Goal: Information Seeking & Learning: Learn about a topic

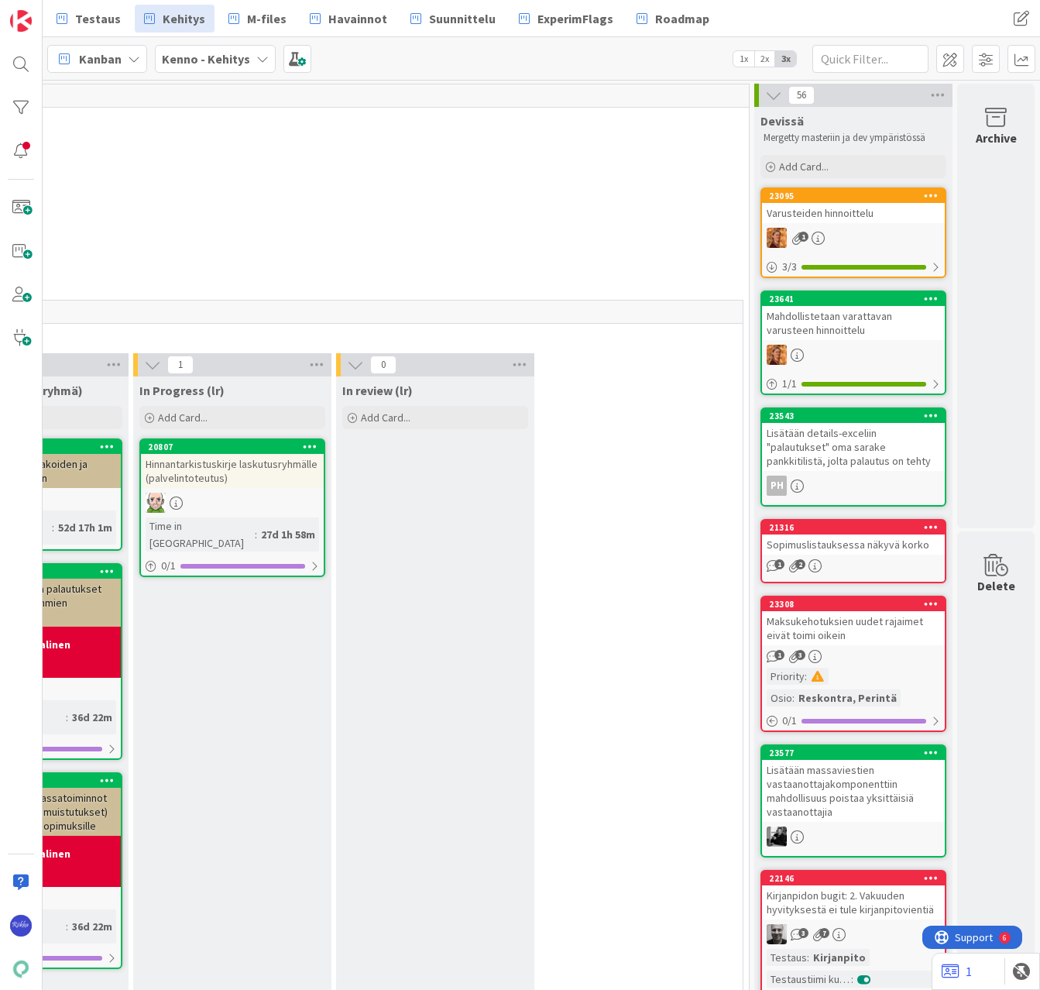
scroll to position [0, 382]
click at [19, 103] on div at bounding box center [20, 107] width 31 height 31
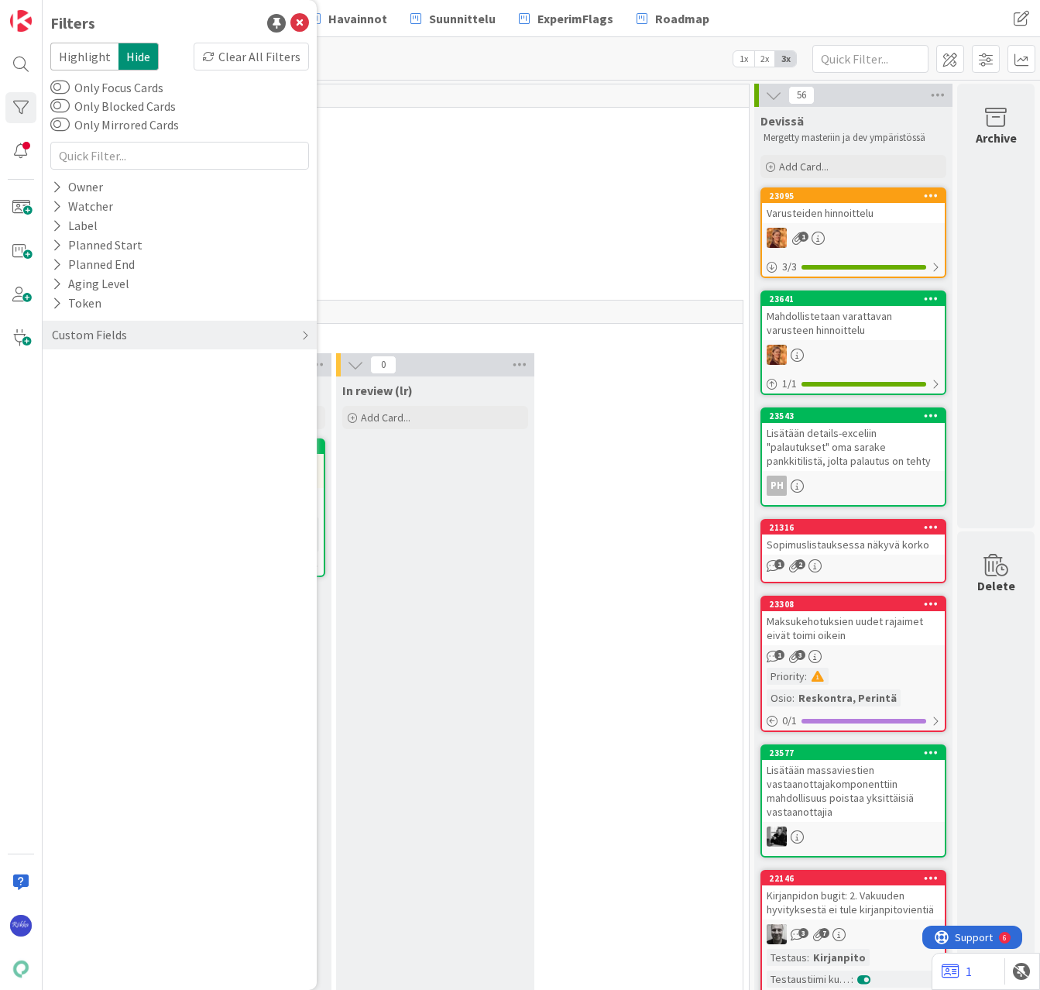
drag, startPoint x: 149, startPoint y: 332, endPoint x: 158, endPoint y: 321, distance: 14.9
click at [149, 331] on div "Custom Fields" at bounding box center [180, 335] width 274 height 29
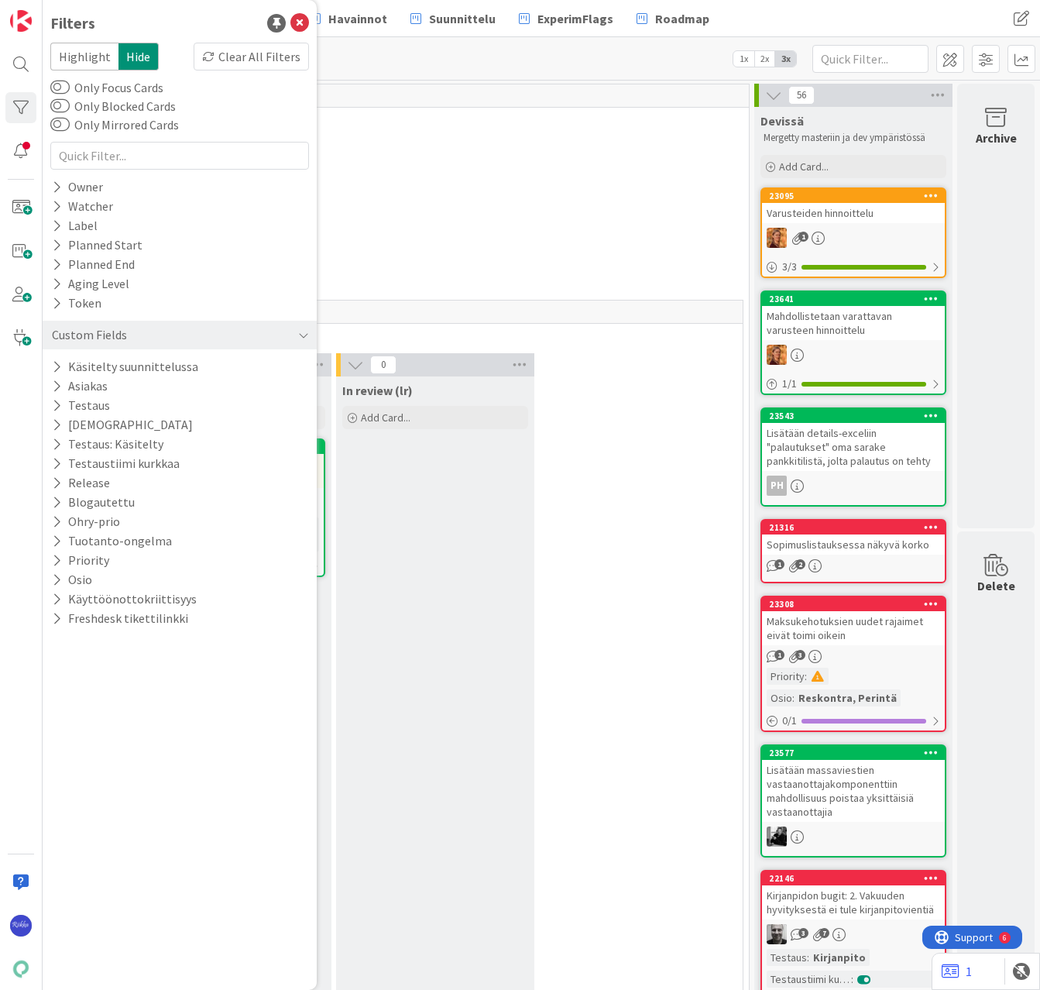
click at [54, 441] on icon at bounding box center [57, 444] width 10 height 13
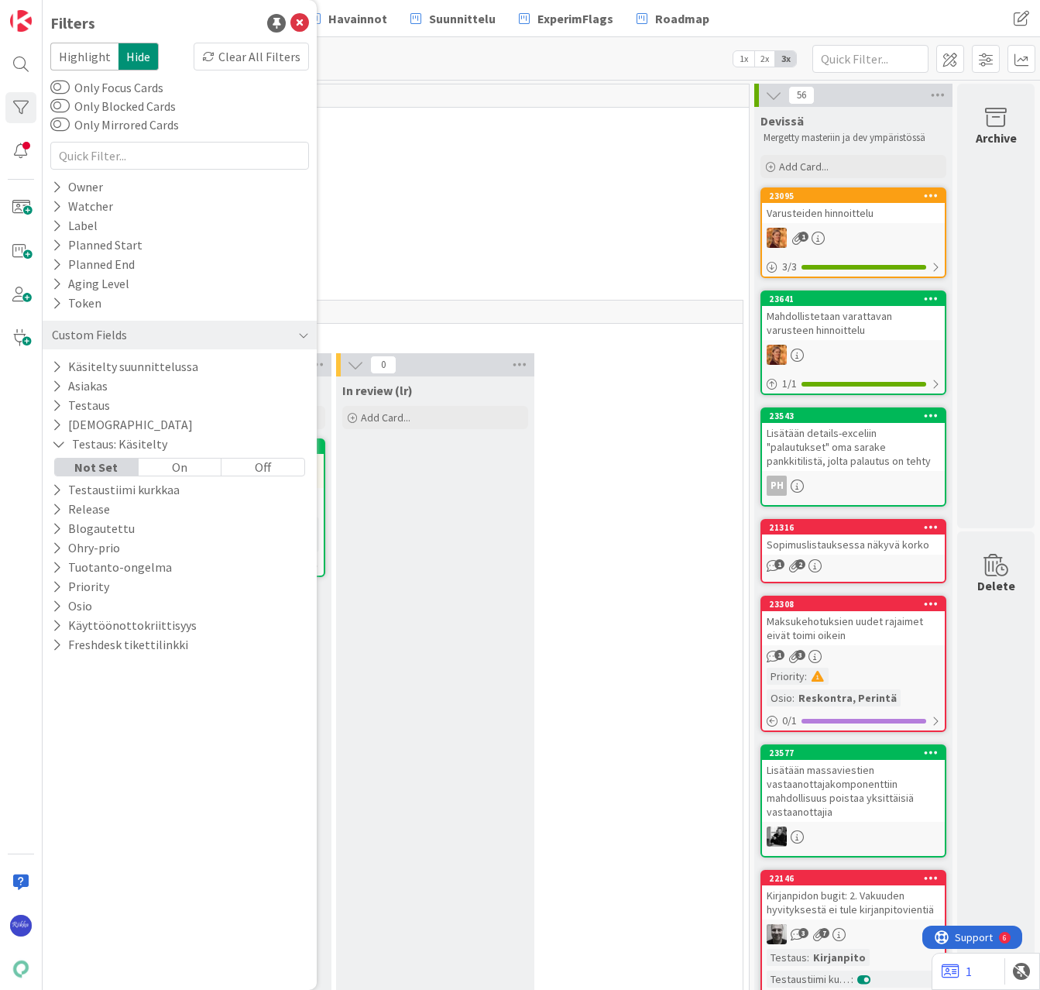
click at [266, 467] on div "Off" at bounding box center [262, 466] width 83 height 17
click at [589, 224] on div "20 Halti (Sebastian, VilleH, Riikka, Antti, MikkoV, PetriH, PetriM)" at bounding box center [232, 218] width 1027 height 54
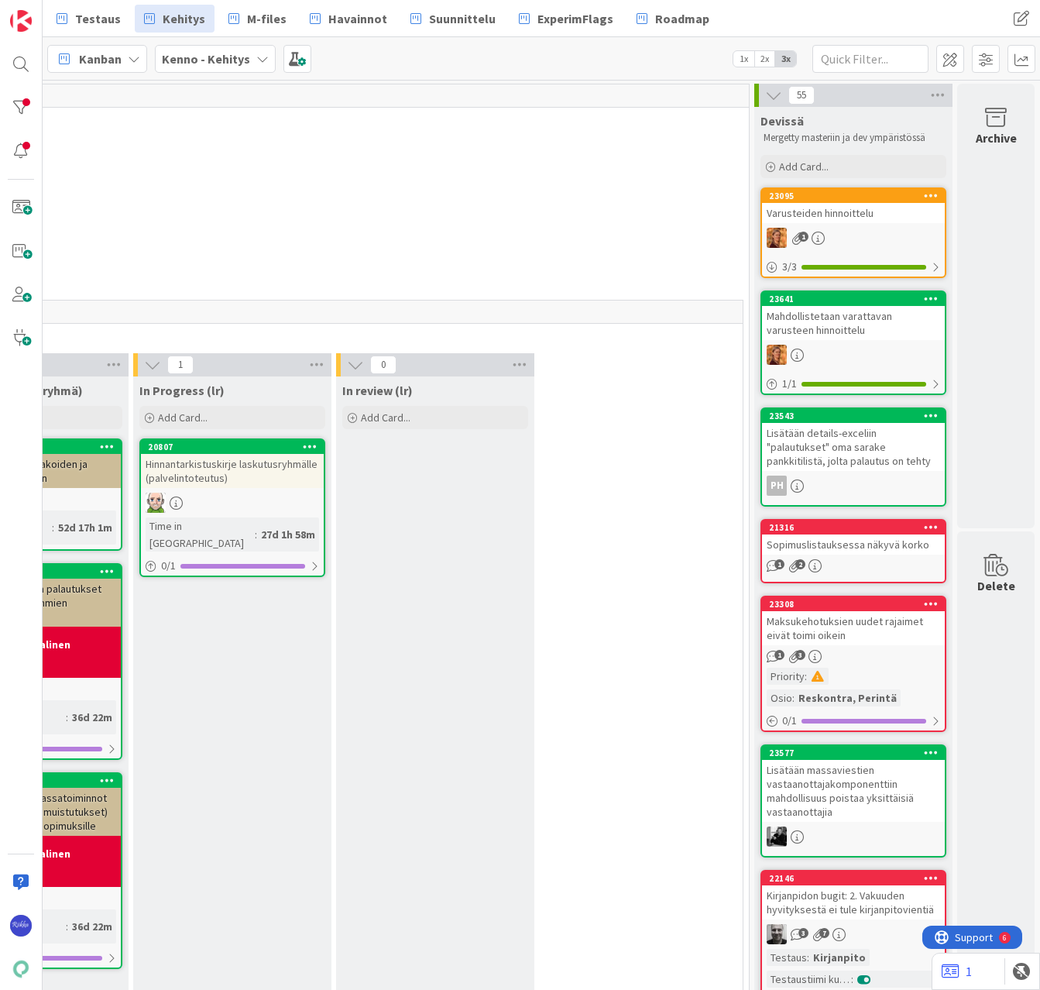
click at [836, 221] on div "Varusteiden hinnoittelu" at bounding box center [853, 213] width 183 height 20
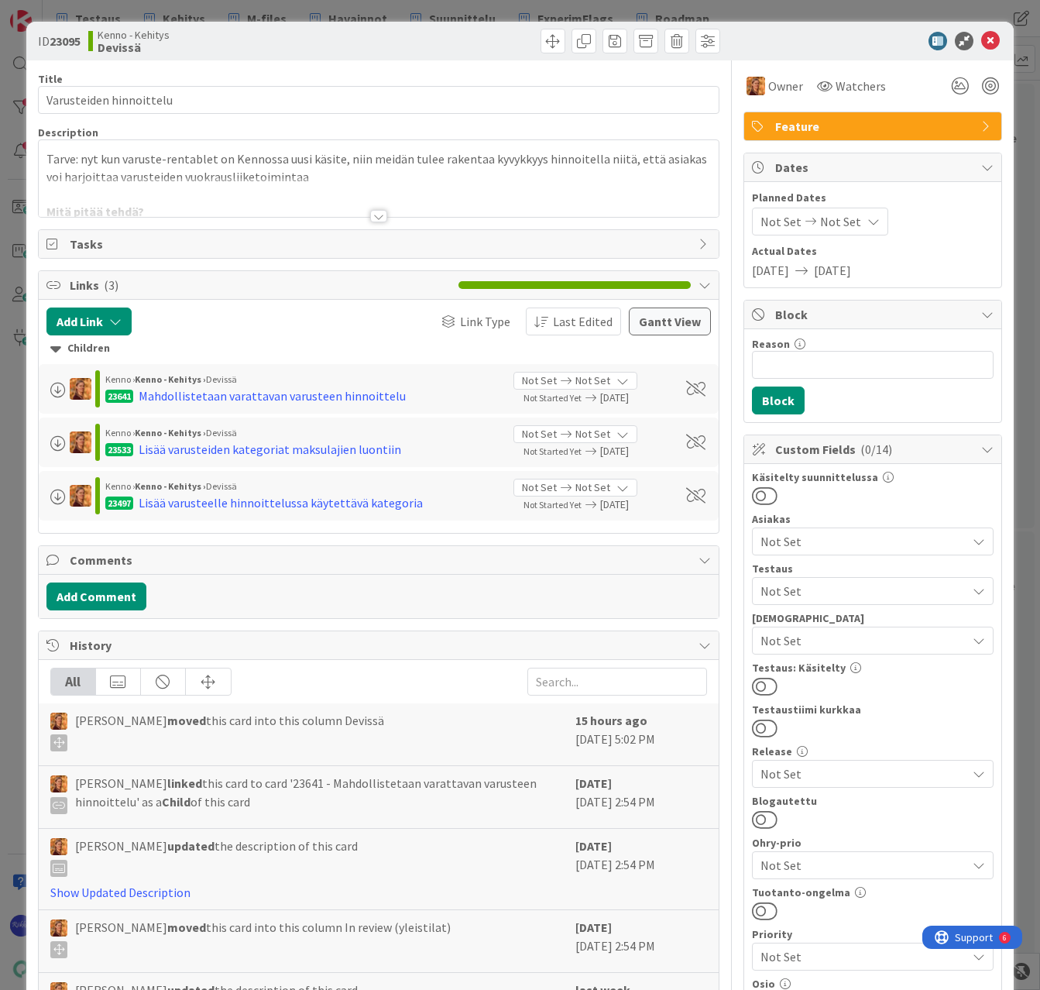
click at [372, 218] on div at bounding box center [378, 216] width 17 height 12
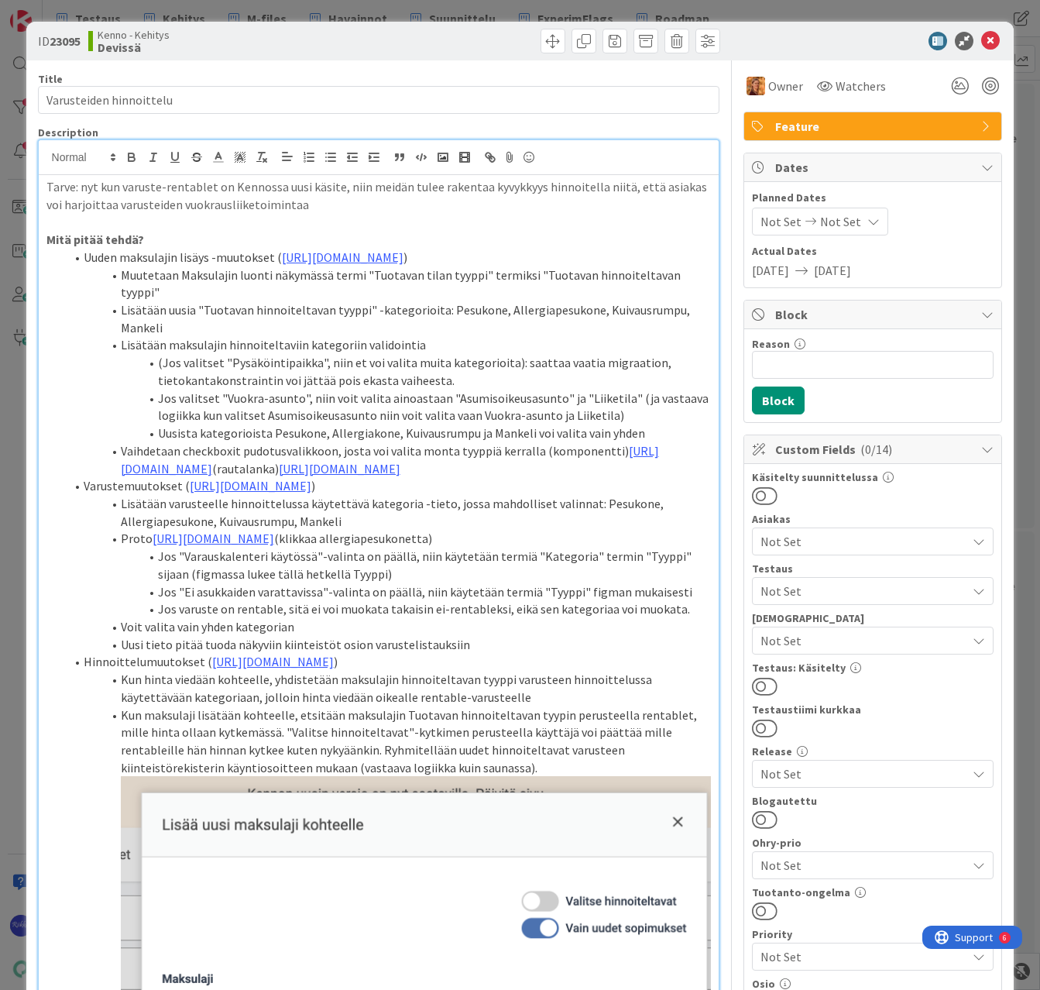
scroll to position [155, 0]
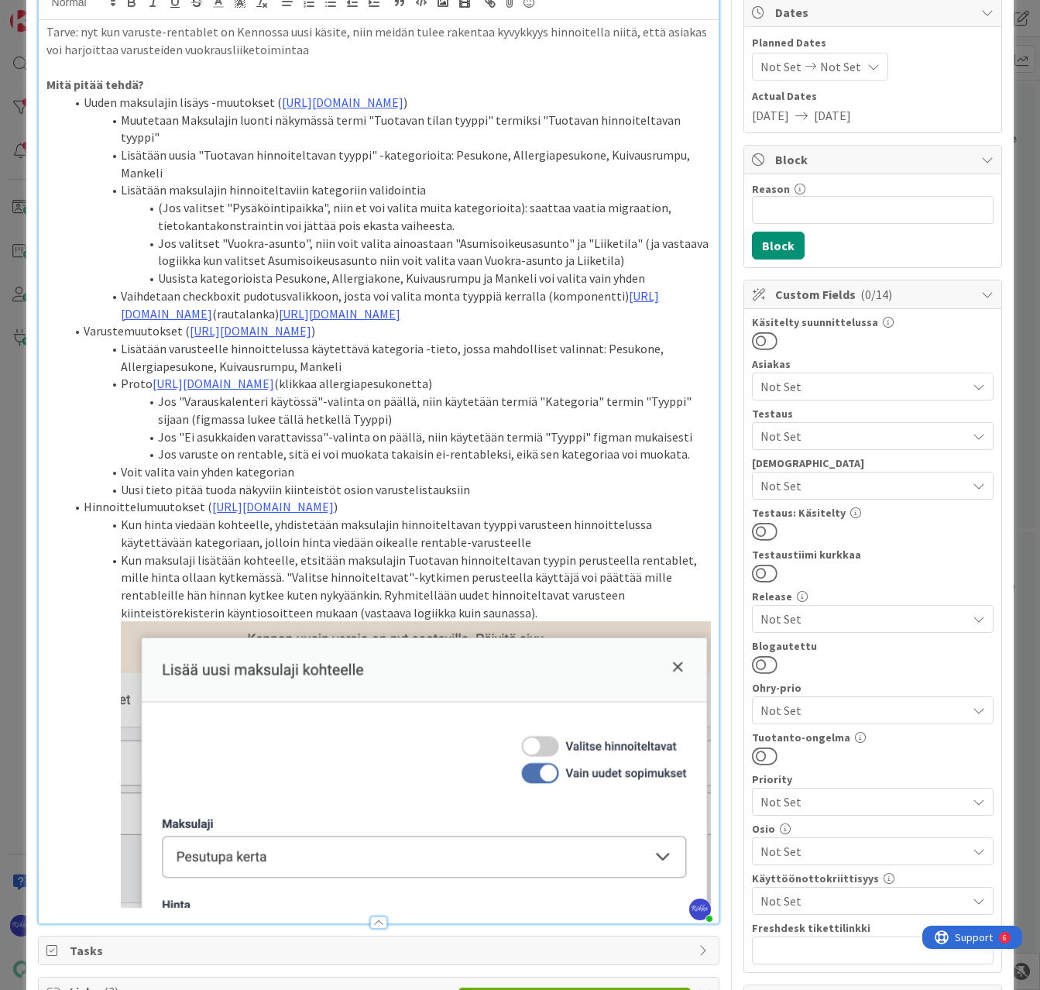
click at [846, 486] on span "Not Set" at bounding box center [863, 485] width 206 height 19
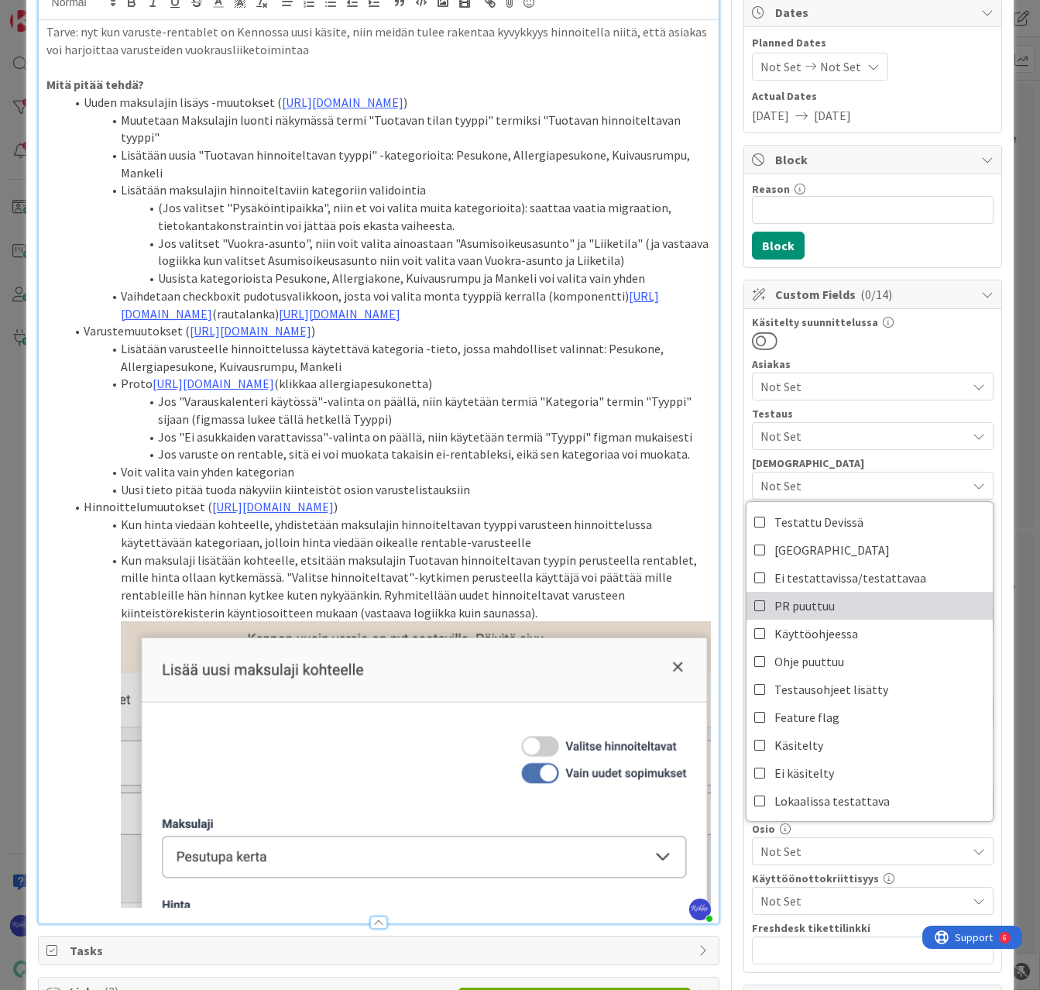
click at [848, 614] on link "PR puuttuu" at bounding box center [870, 606] width 246 height 28
click at [939, 353] on div "Käsitelty suunnittelussa Asiakas Not Set Testaus Not Set Testaushuomiot PR puut…" at bounding box center [873, 640] width 242 height 647
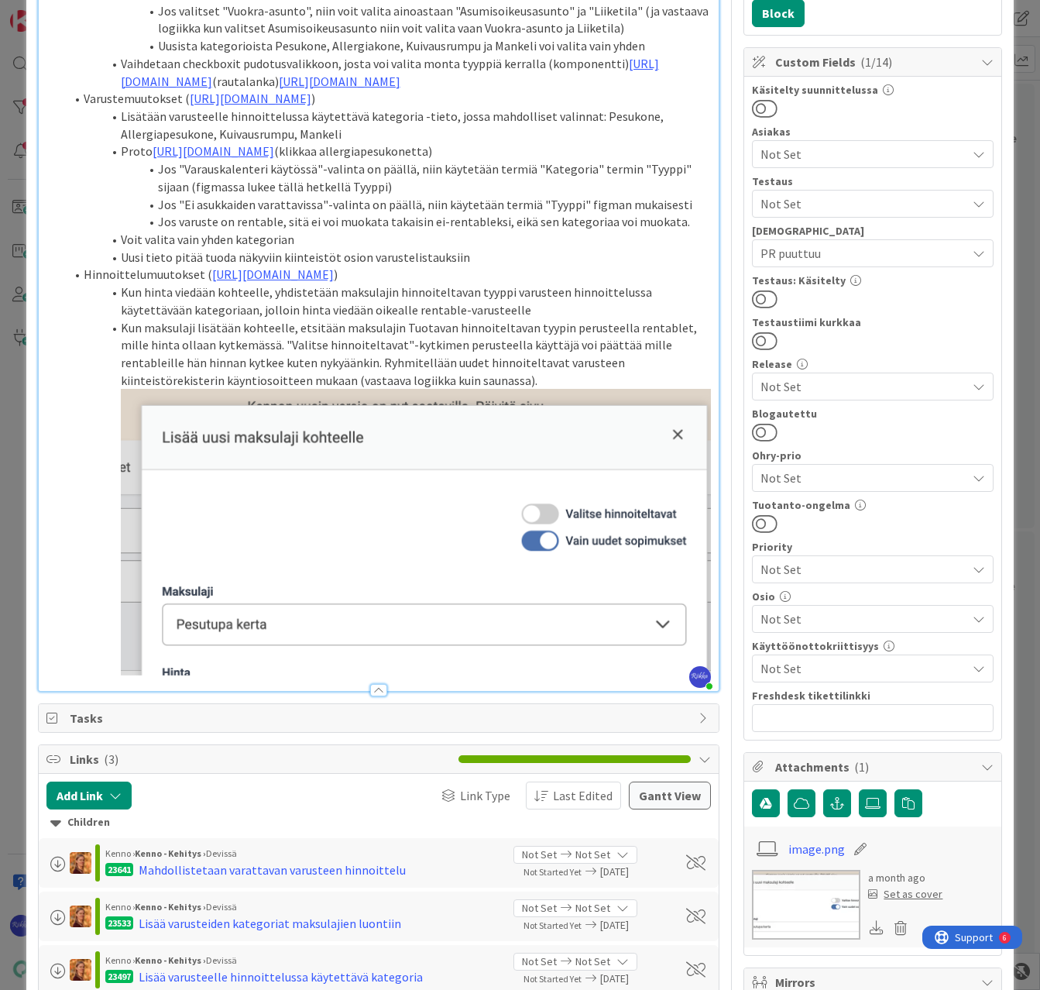
scroll to position [0, 0]
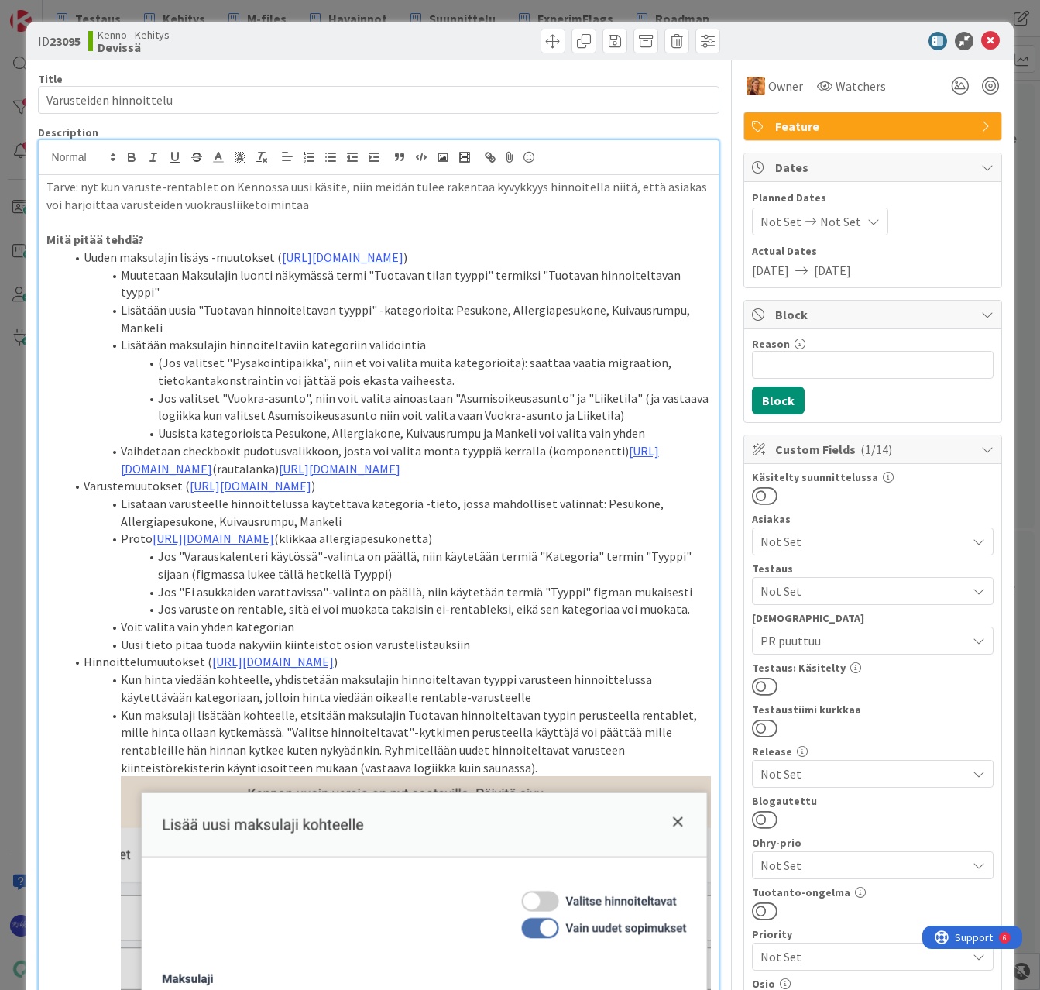
click at [869, 640] on span "PR puuttuu" at bounding box center [863, 640] width 206 height 19
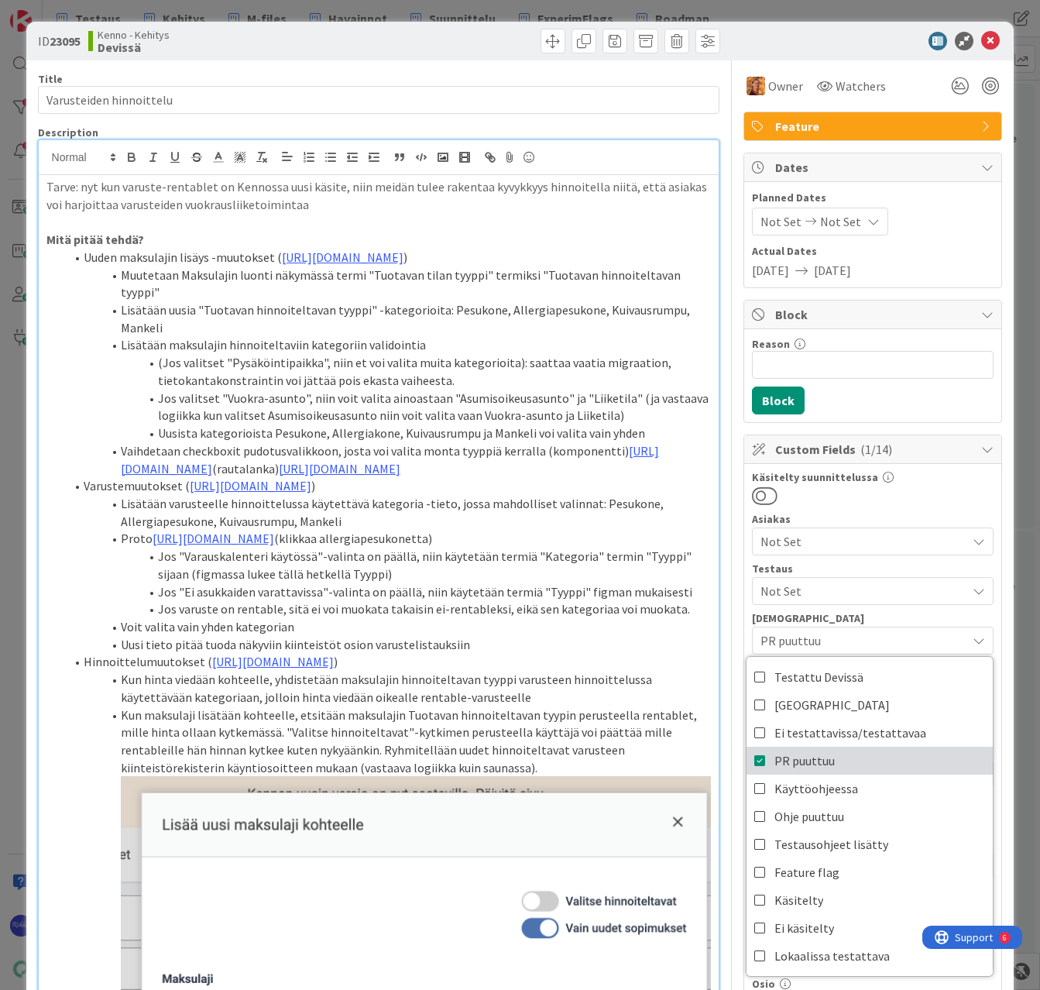
click at [858, 760] on link "PR puuttuu" at bounding box center [870, 761] width 246 height 28
click at [929, 581] on div "Not Set" at bounding box center [873, 591] width 242 height 28
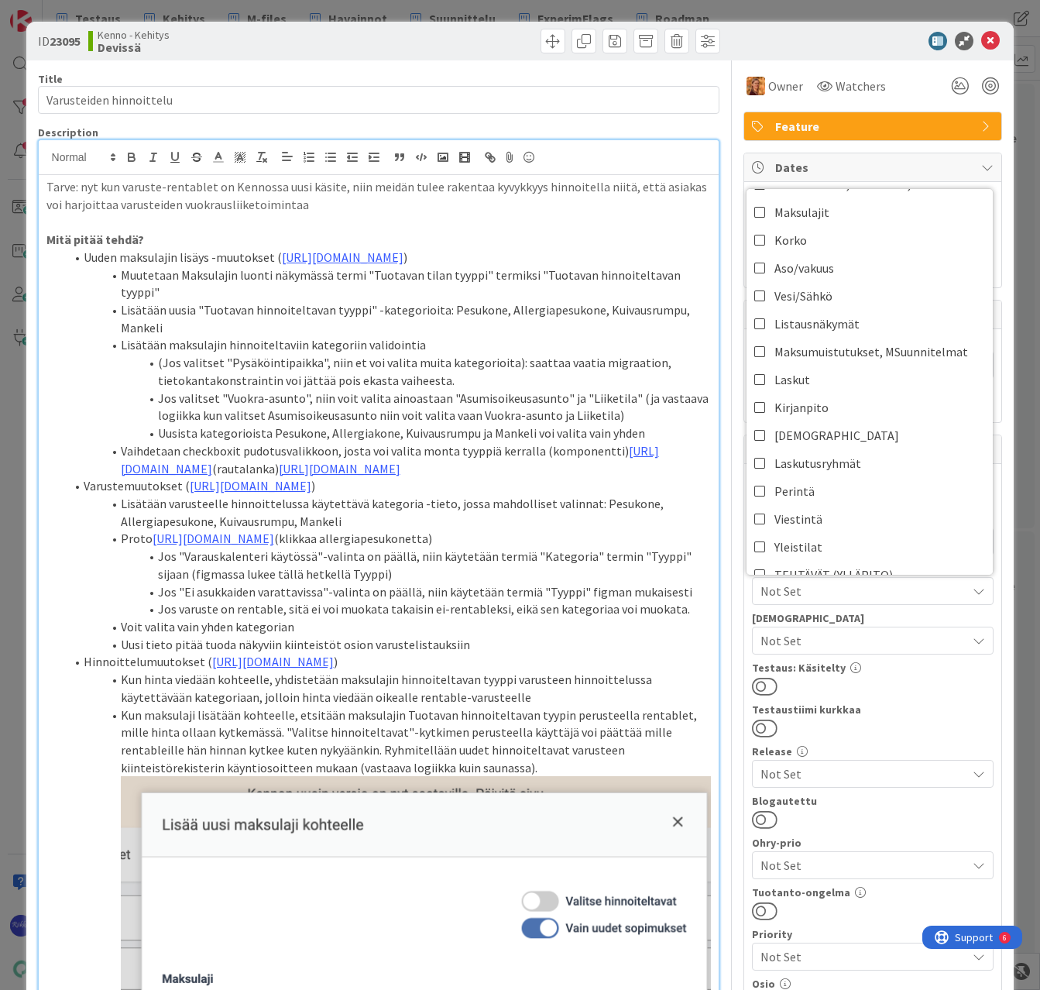
scroll to position [194, 0]
click at [850, 544] on link "Yleistilat" at bounding box center [870, 545] width 246 height 28
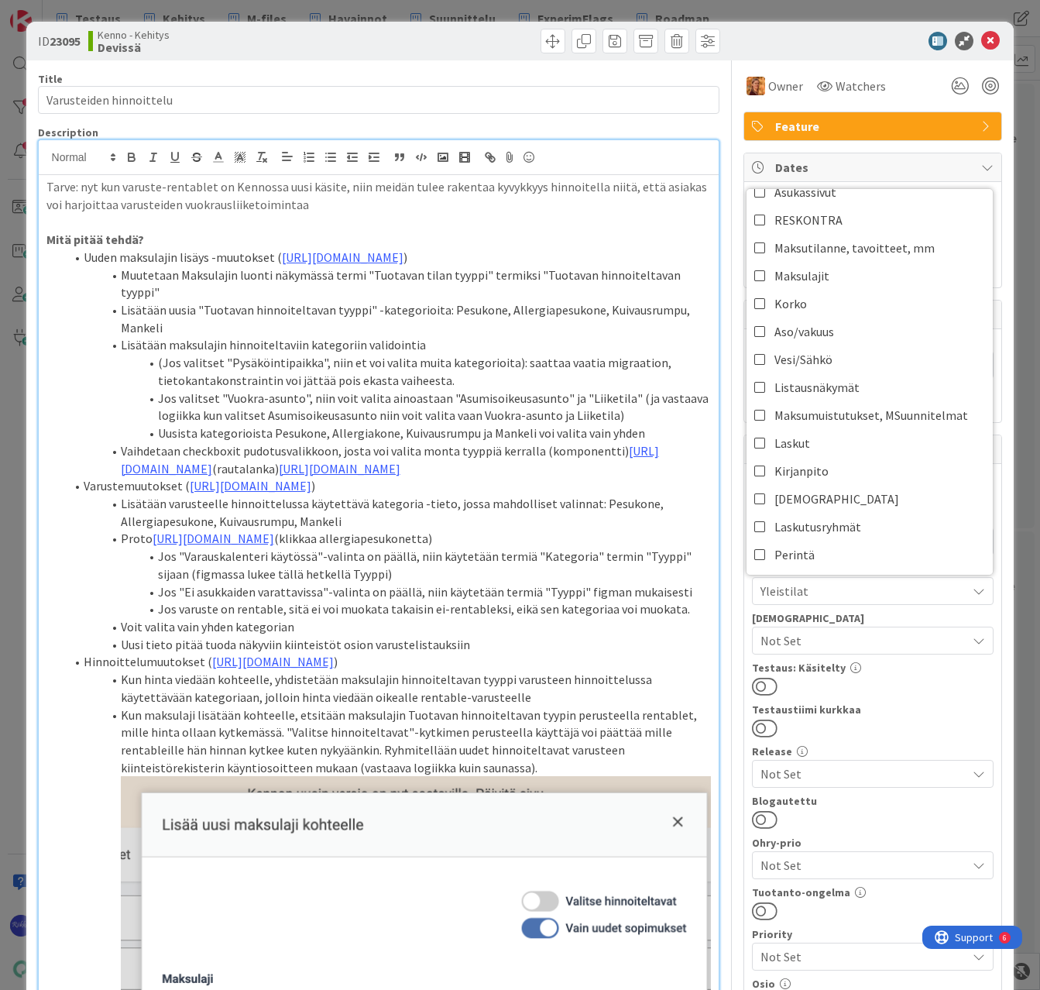
drag, startPoint x: 890, startPoint y: 692, endPoint x: 880, endPoint y: 691, distance: 10.2
click at [890, 692] on div at bounding box center [873, 686] width 242 height 20
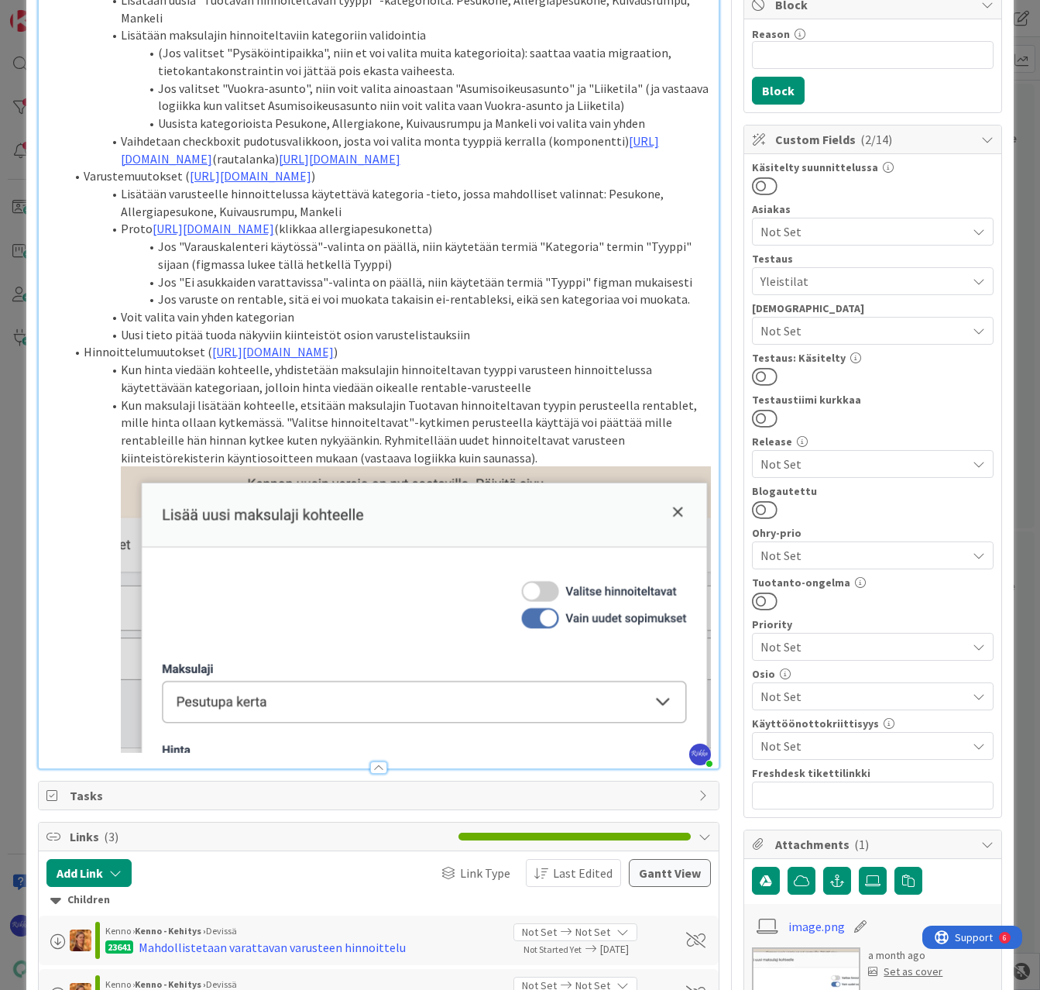
scroll to position [0, 0]
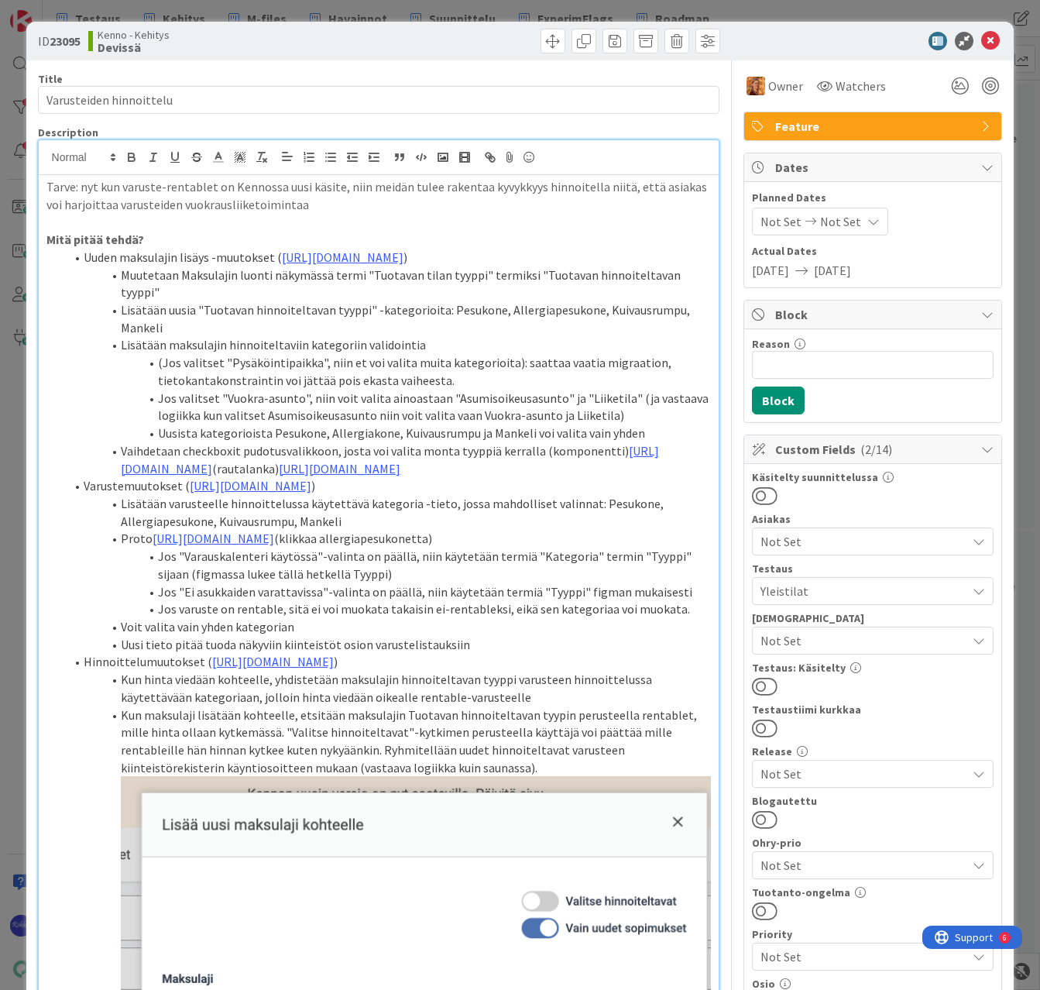
click at [760, 684] on button at bounding box center [765, 686] width 26 height 20
drag, startPoint x: 983, startPoint y: 39, endPoint x: 948, endPoint y: 70, distance: 47.2
click at [985, 38] on icon at bounding box center [990, 41] width 19 height 19
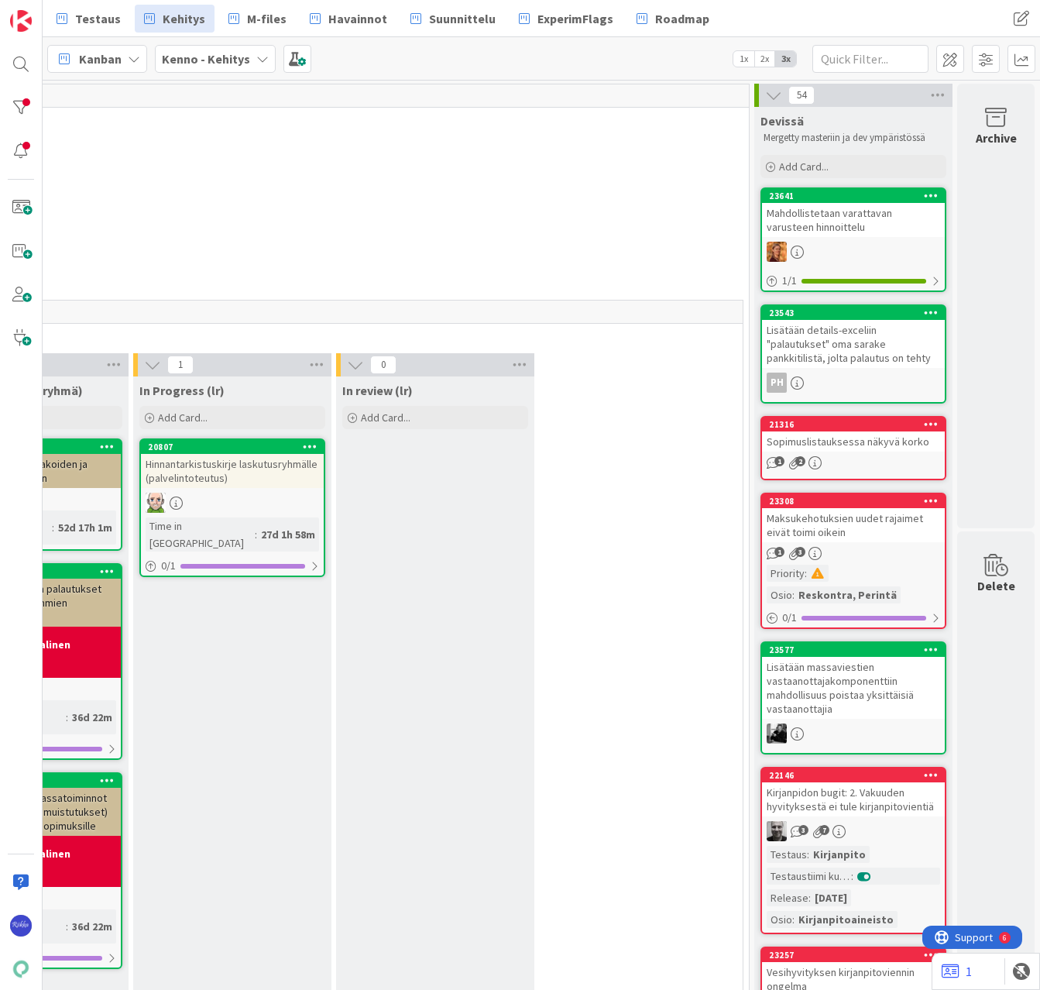
click at [846, 219] on div "Mahdollistetaan varattavan varusteen hinnoittelu" at bounding box center [853, 220] width 183 height 34
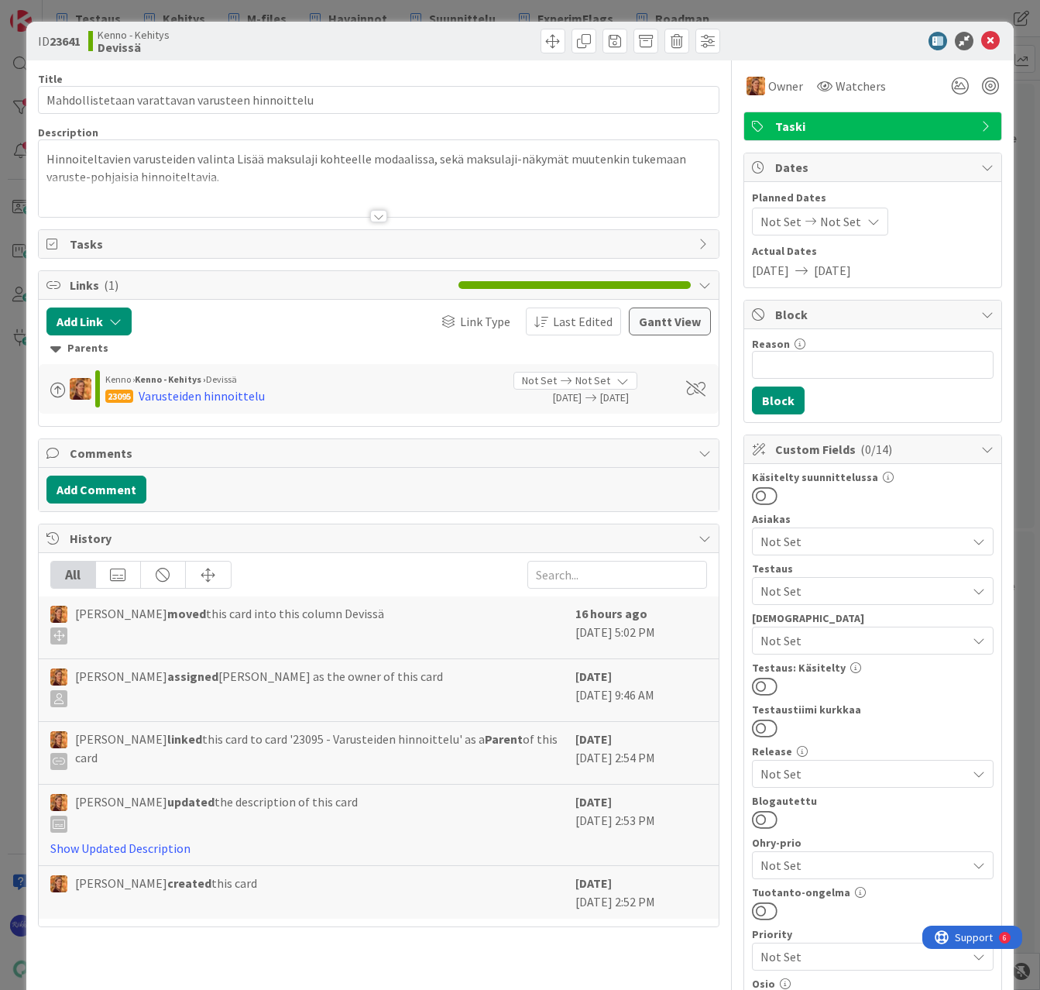
click at [372, 211] on div at bounding box center [378, 216] width 17 height 12
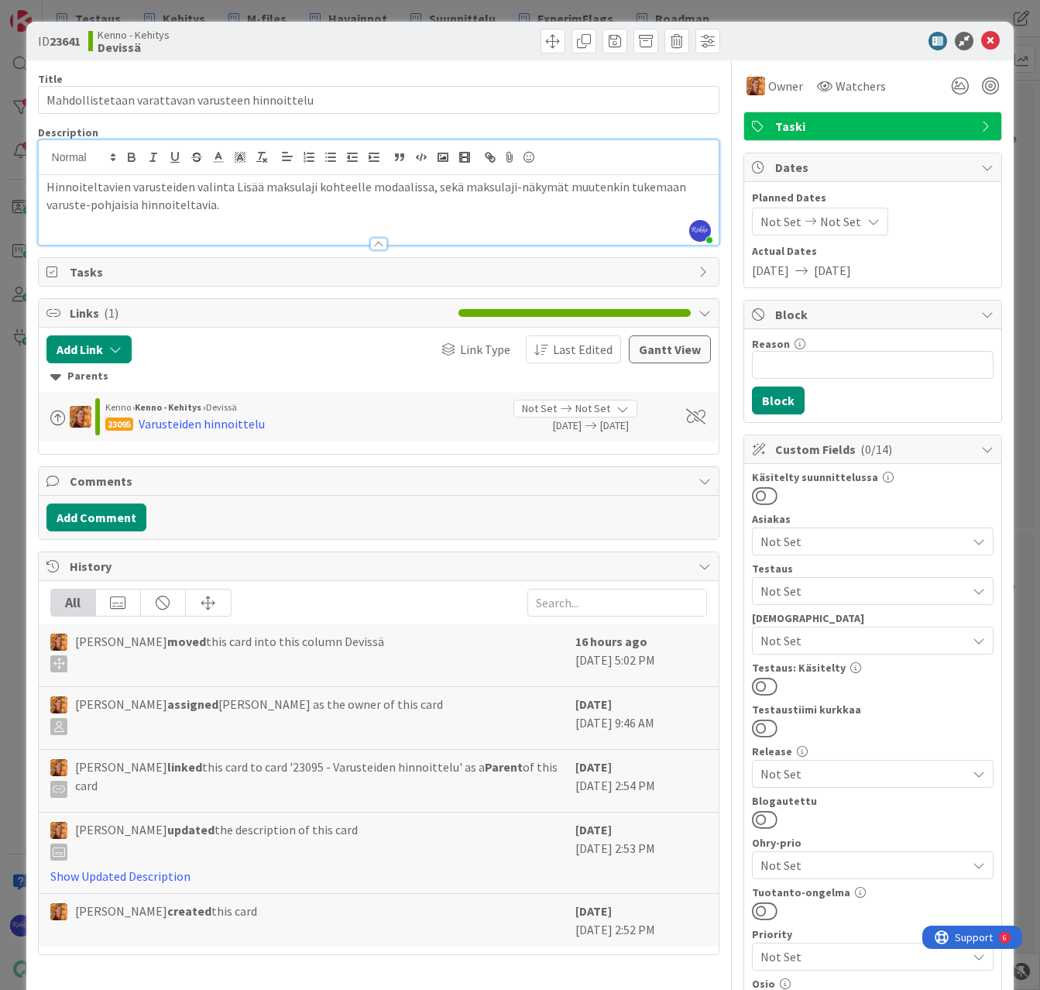
click at [853, 635] on span "Not Set" at bounding box center [863, 640] width 206 height 19
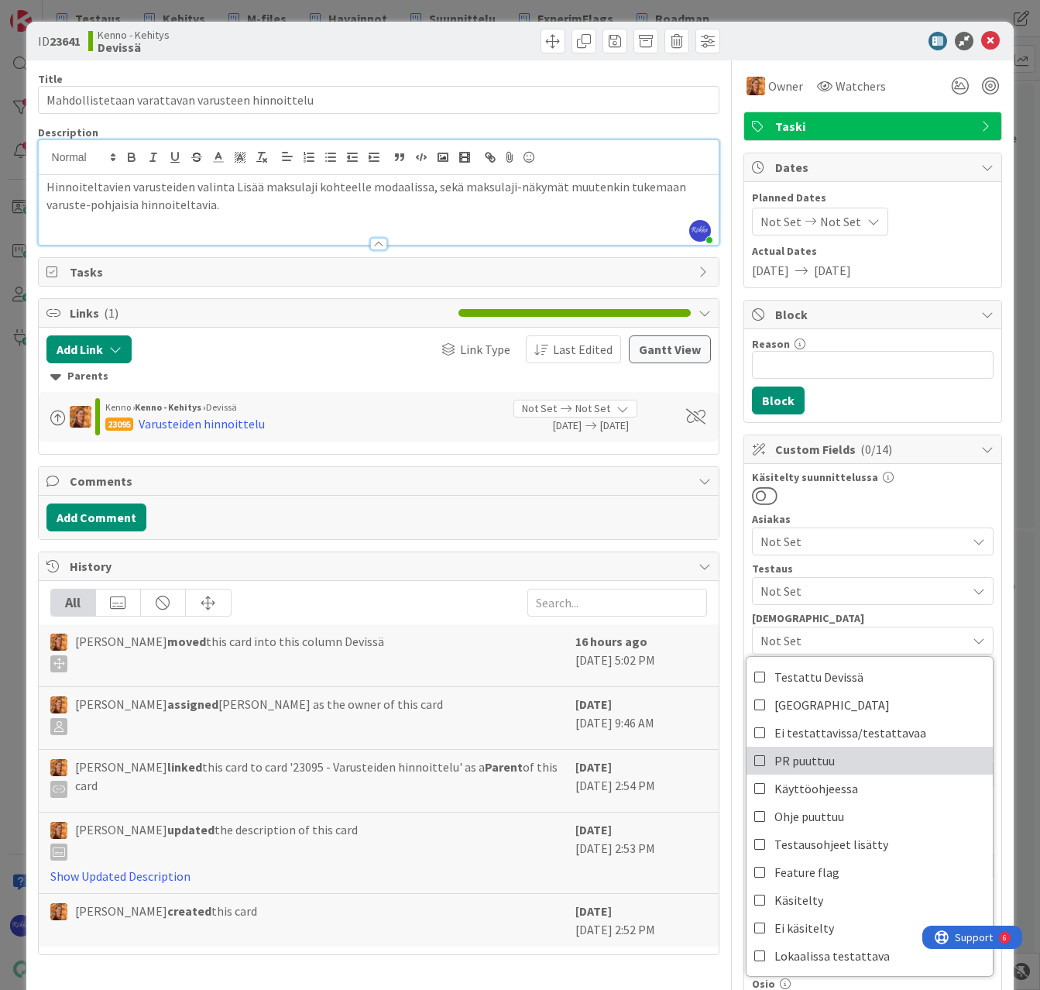
click at [861, 754] on link "PR puuttuu" at bounding box center [870, 761] width 246 height 28
click at [931, 483] on div "Käsitelty suunnittelussa" at bounding box center [873, 489] width 242 height 34
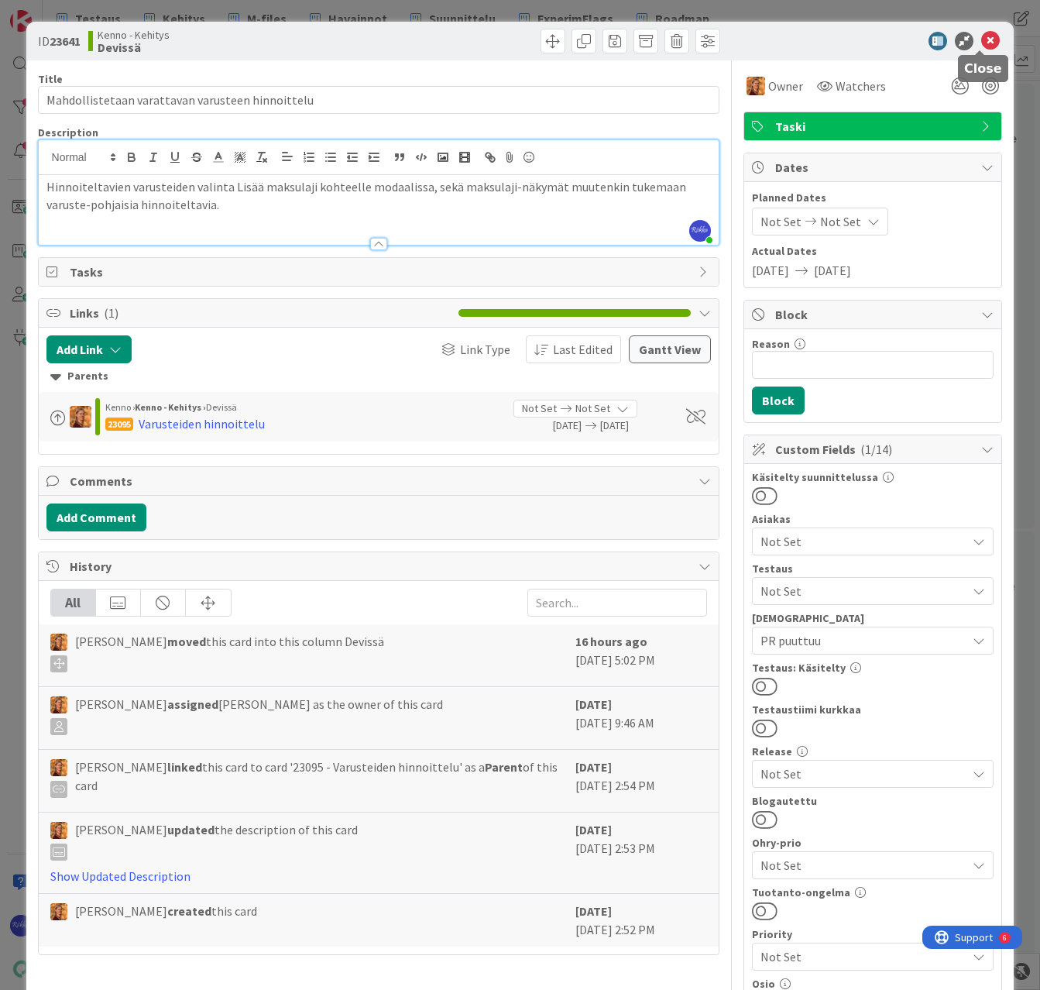
drag, startPoint x: 980, startPoint y: 35, endPoint x: 979, endPoint y: 51, distance: 16.3
click at [981, 34] on icon at bounding box center [990, 41] width 19 height 19
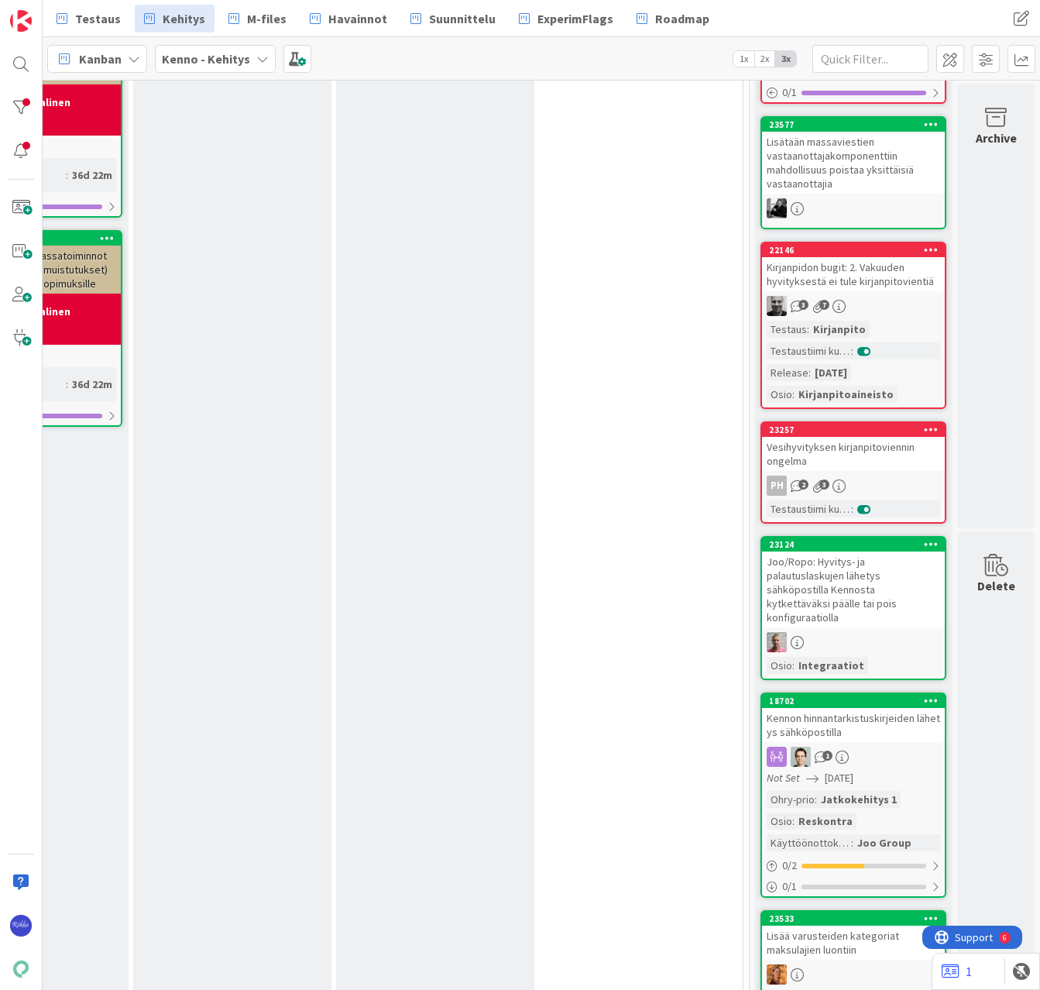
scroll to position [1084, 382]
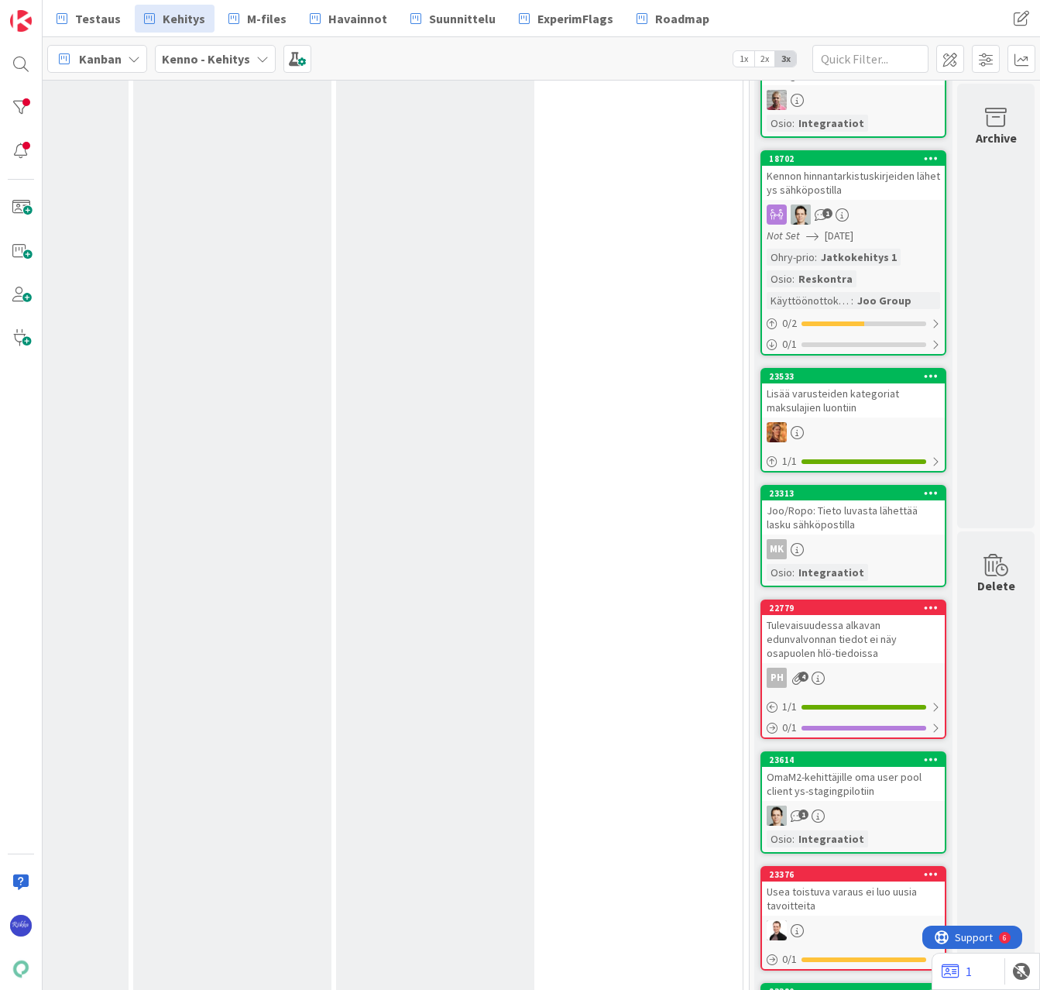
click at [846, 393] on div "Lisää varusteiden kategoriat maksulajien luontiin" at bounding box center [853, 400] width 183 height 34
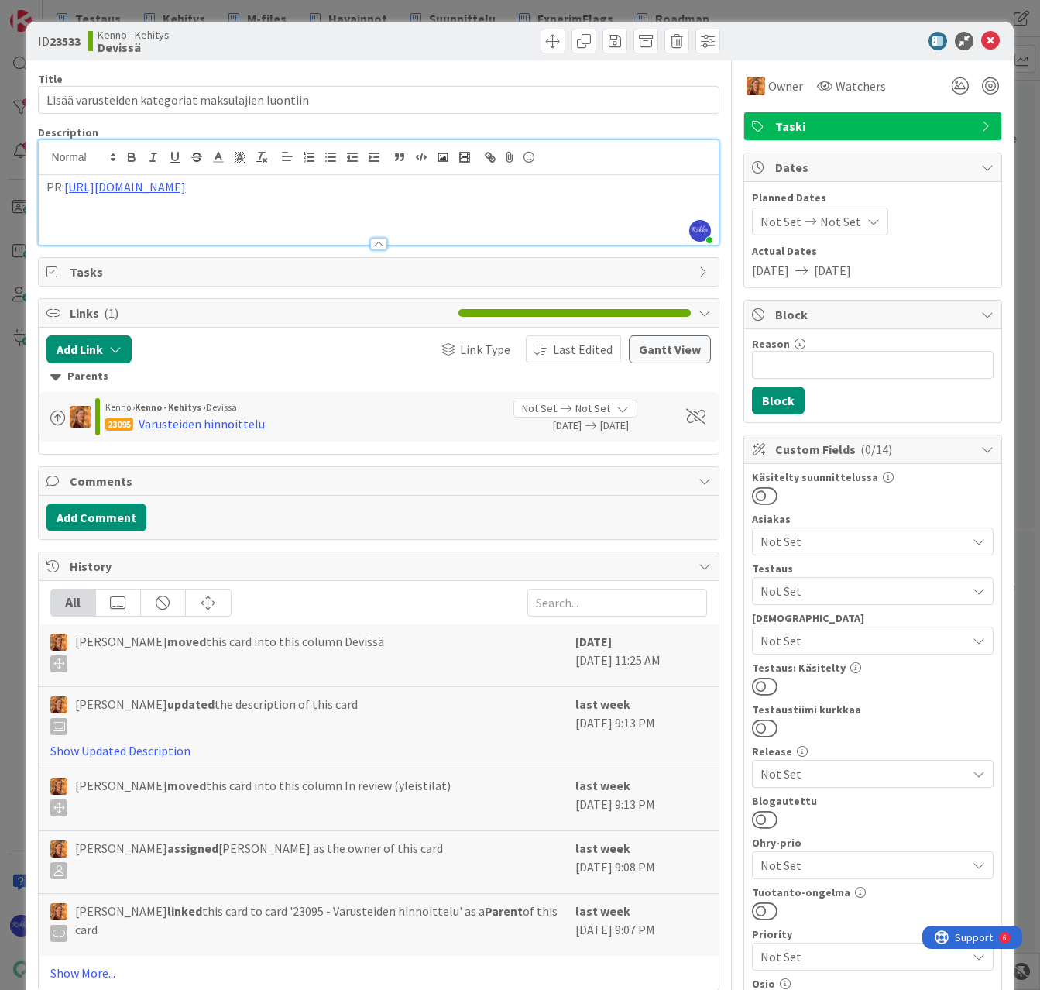
drag, startPoint x: 320, startPoint y: 159, endPoint x: 300, endPoint y: 193, distance: 39.2
click at [300, 193] on p "PR: https://github.com/pandiafi/kenno/pull/8534" at bounding box center [378, 187] width 665 height 18
copy link "https://github.com/pandiafi/kenno/pull/8534"
click at [853, 590] on span "Not Set" at bounding box center [863, 591] width 206 height 19
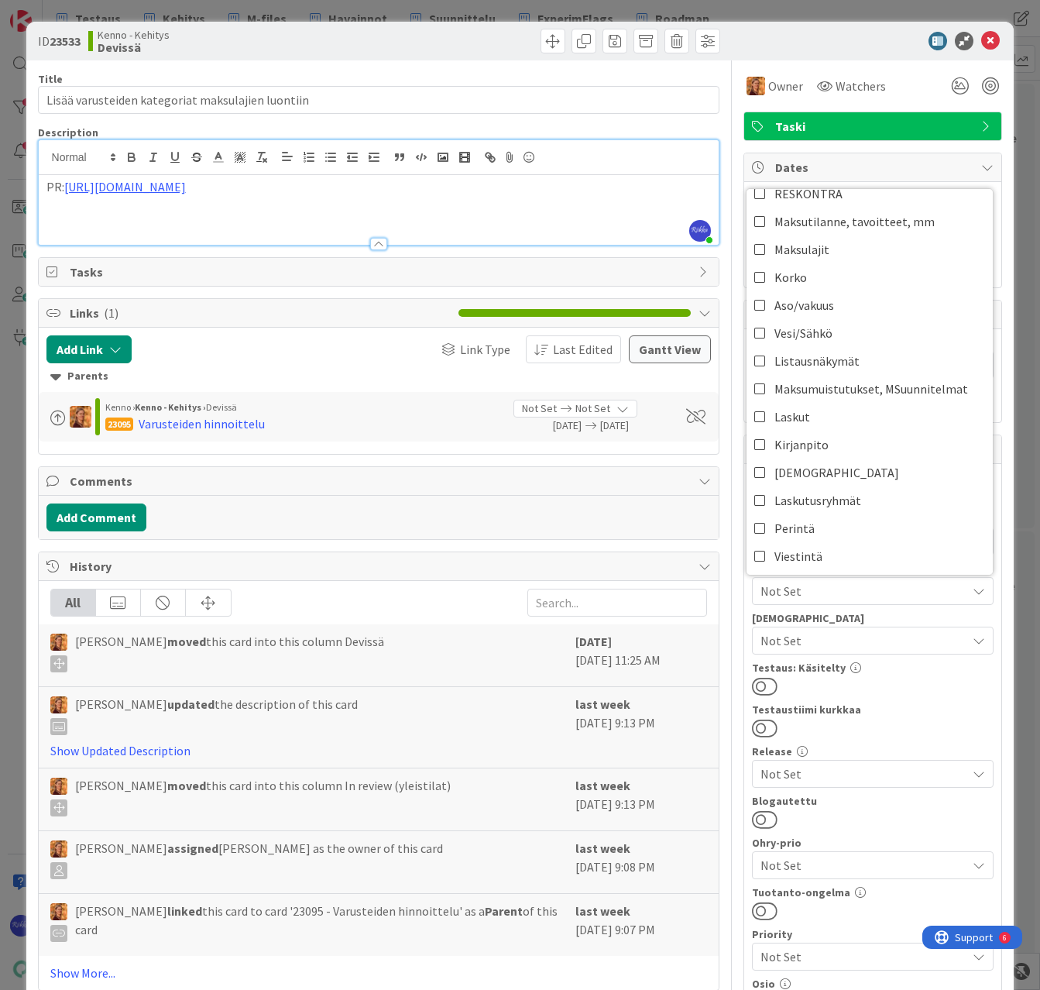
scroll to position [232, 0]
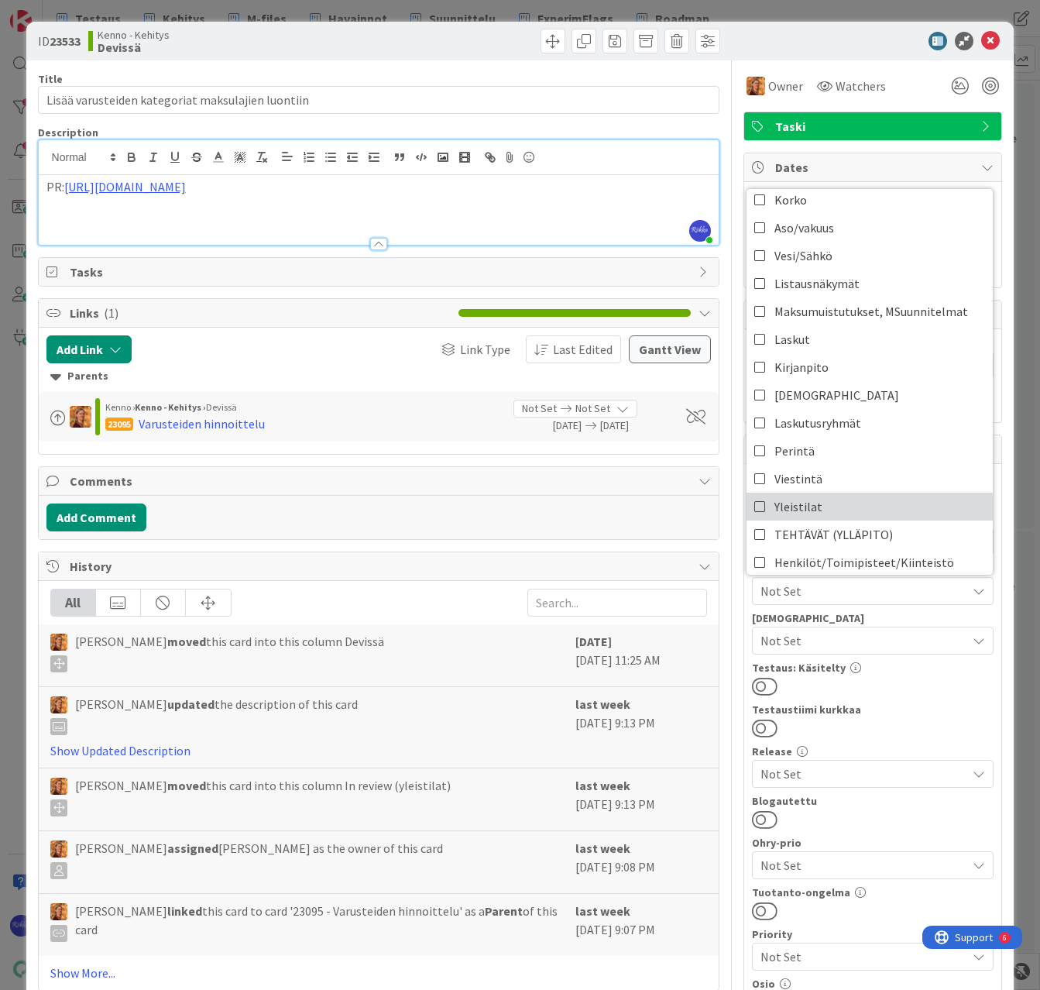
click at [852, 498] on link "Yleistilat" at bounding box center [870, 507] width 246 height 28
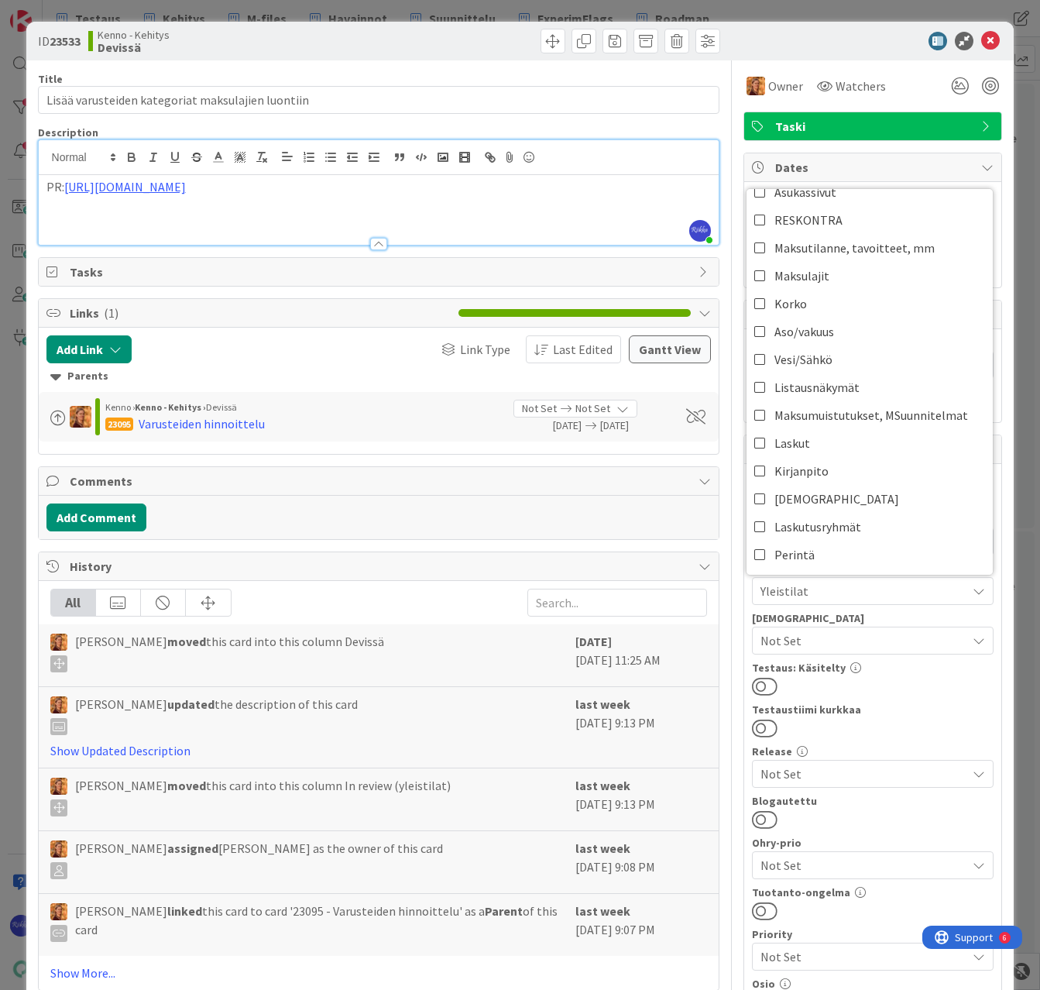
click at [923, 705] on div "Testaustiimi kurkkaa" at bounding box center [873, 709] width 242 height 11
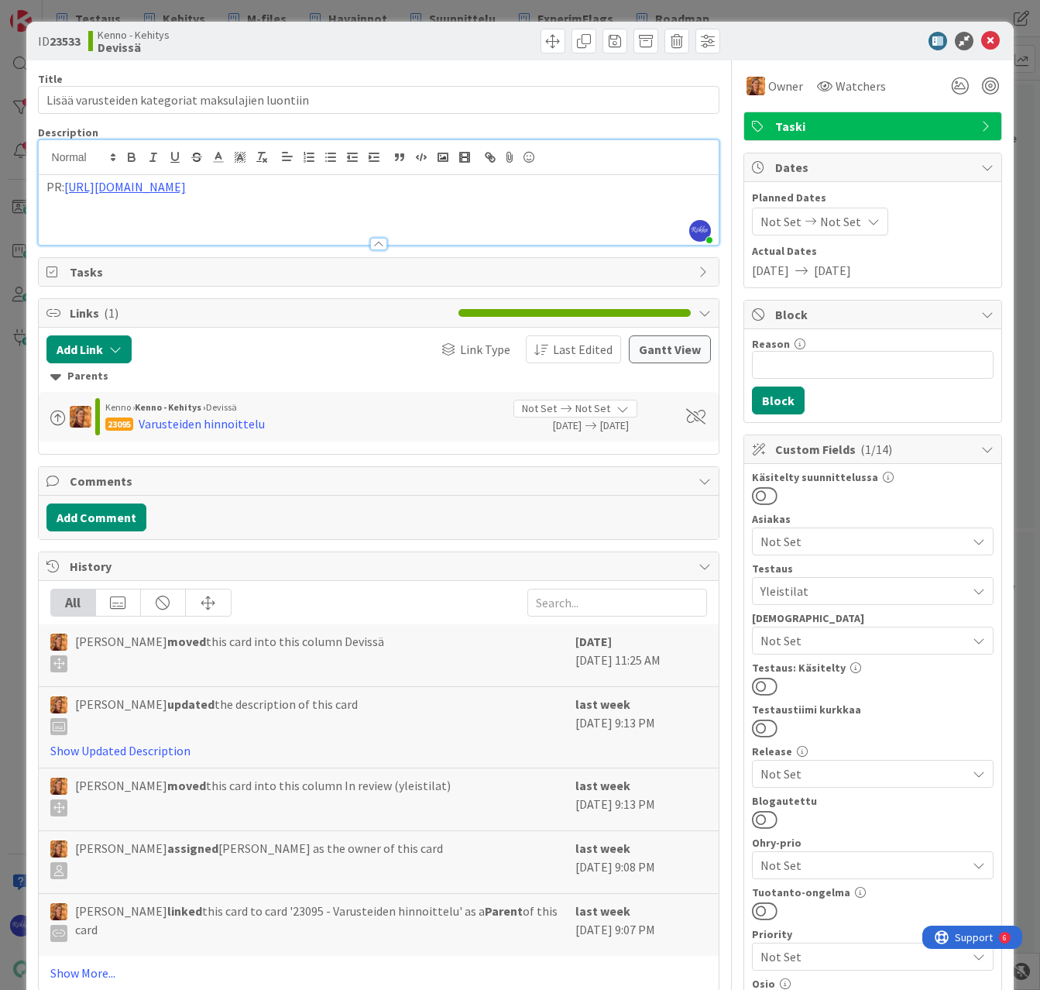
click at [760, 685] on button at bounding box center [765, 686] width 26 height 20
click at [981, 41] on icon at bounding box center [990, 41] width 19 height 19
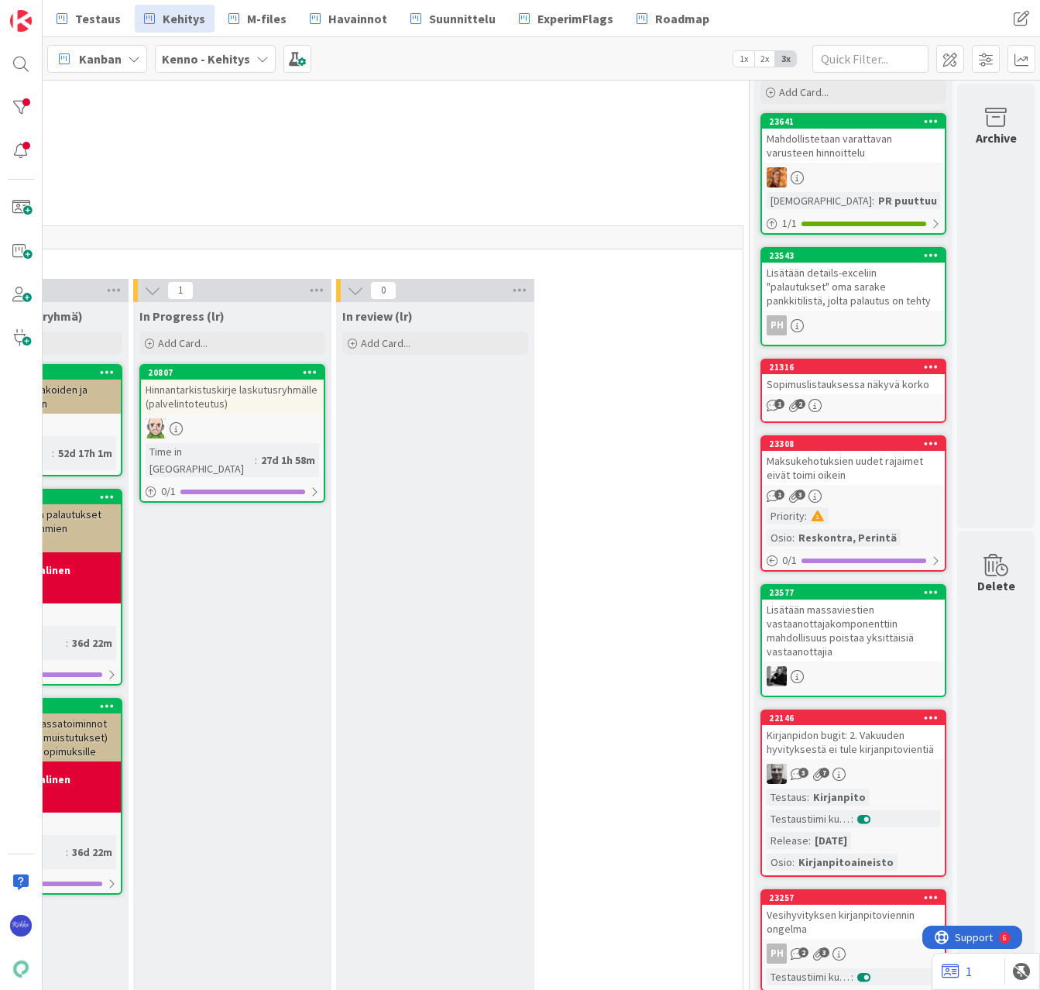
scroll to position [0, 382]
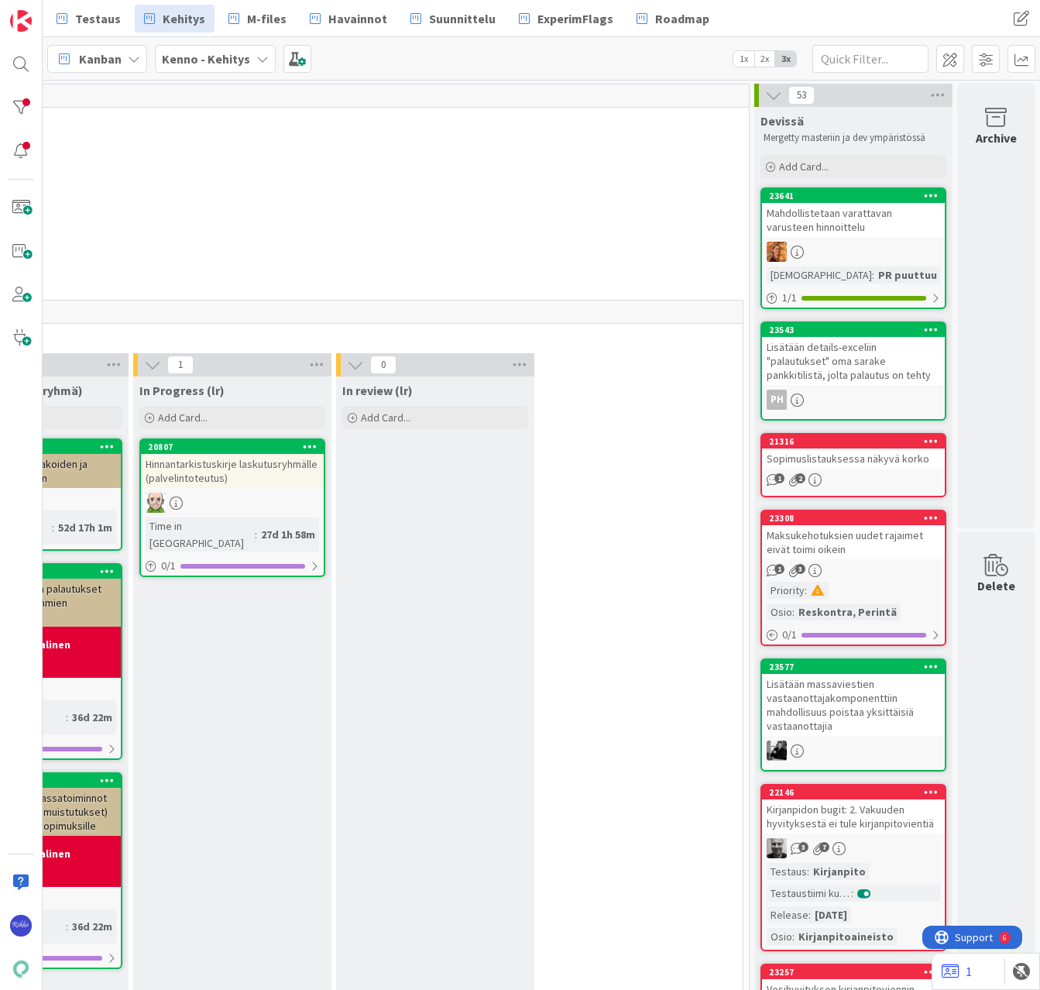
click at [860, 226] on div "Mahdollistetaan varattavan varusteen hinnoittelu" at bounding box center [853, 220] width 183 height 34
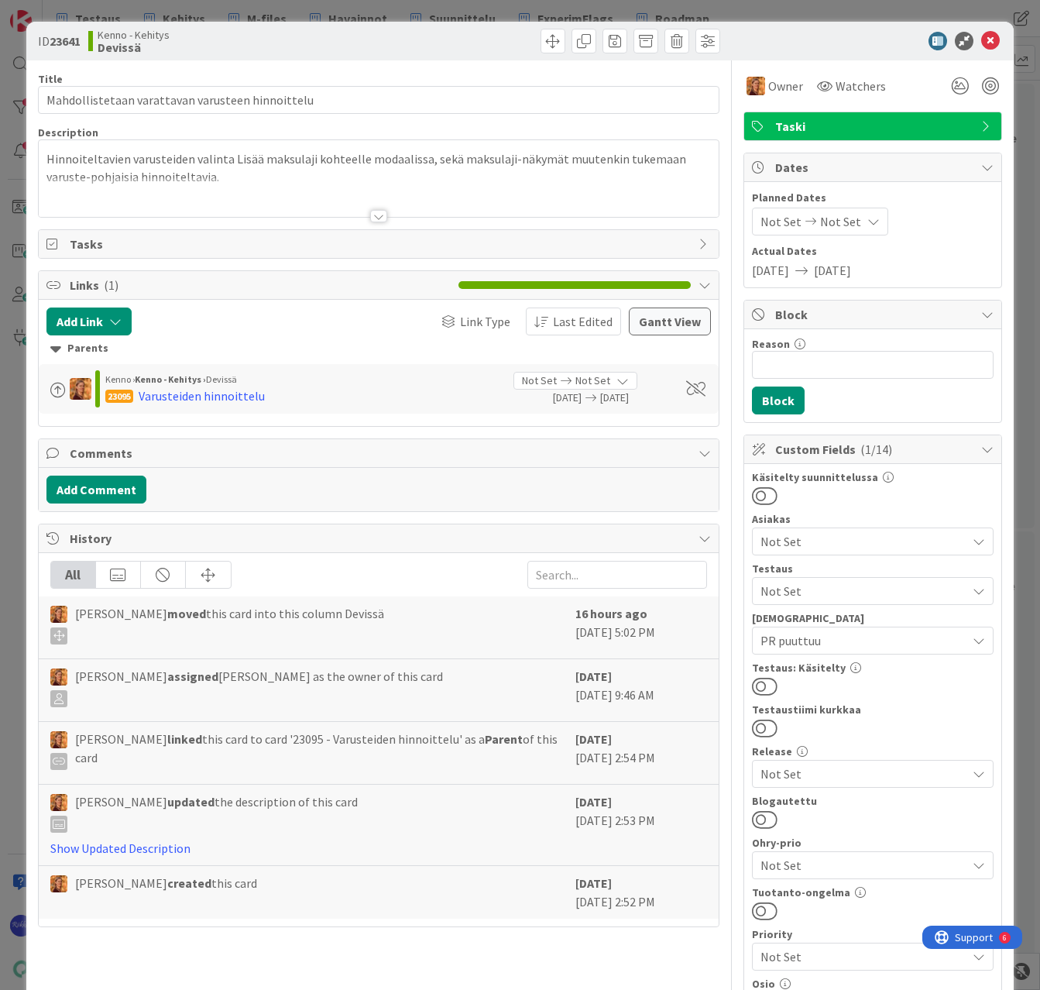
click at [371, 218] on div at bounding box center [378, 216] width 17 height 12
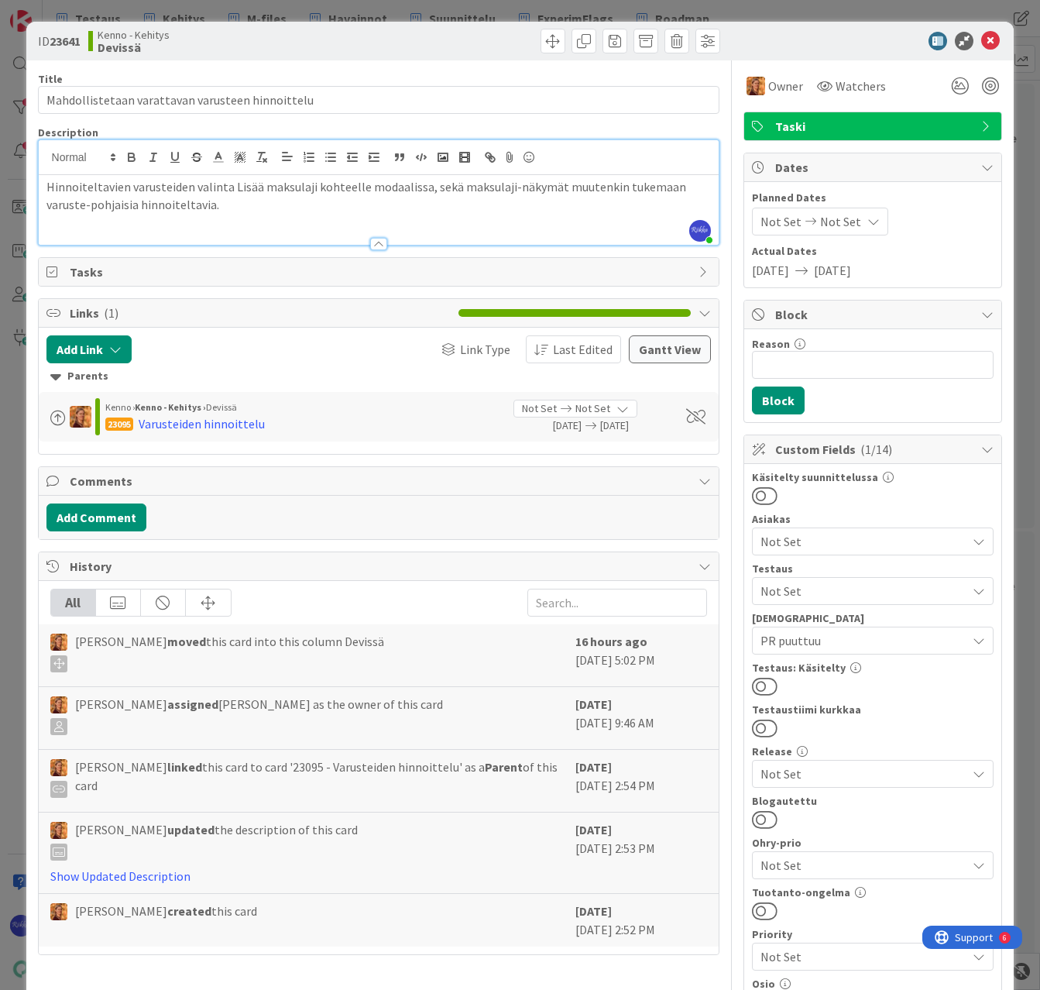
click at [760, 684] on button at bounding box center [765, 686] width 26 height 20
click at [983, 44] on icon at bounding box center [990, 41] width 19 height 19
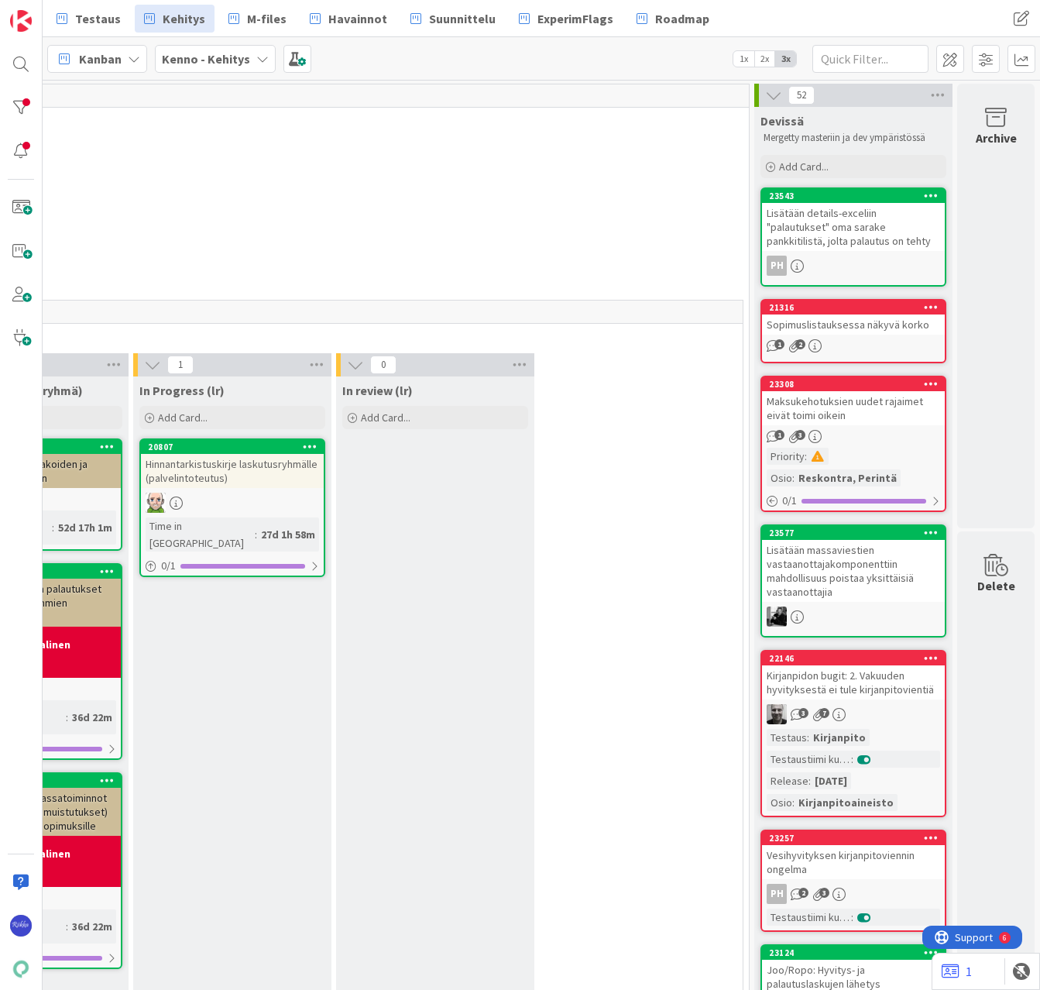
click at [862, 216] on div "Lisätään details-exceliin "palautukset" oma sarake pankkitilistä, jolta palautu…" at bounding box center [853, 227] width 183 height 48
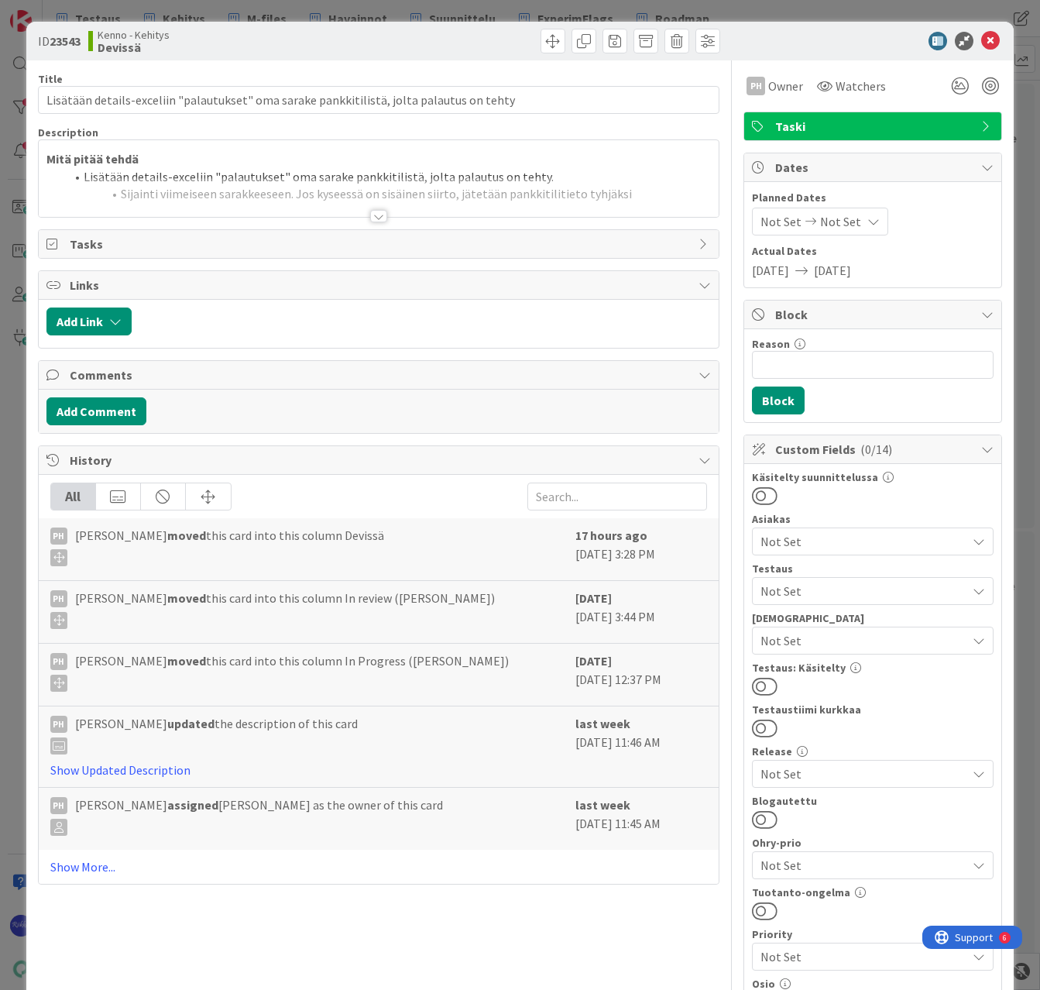
drag, startPoint x: 374, startPoint y: 215, endPoint x: 425, endPoint y: 260, distance: 68.6
click at [375, 213] on div at bounding box center [378, 216] width 17 height 12
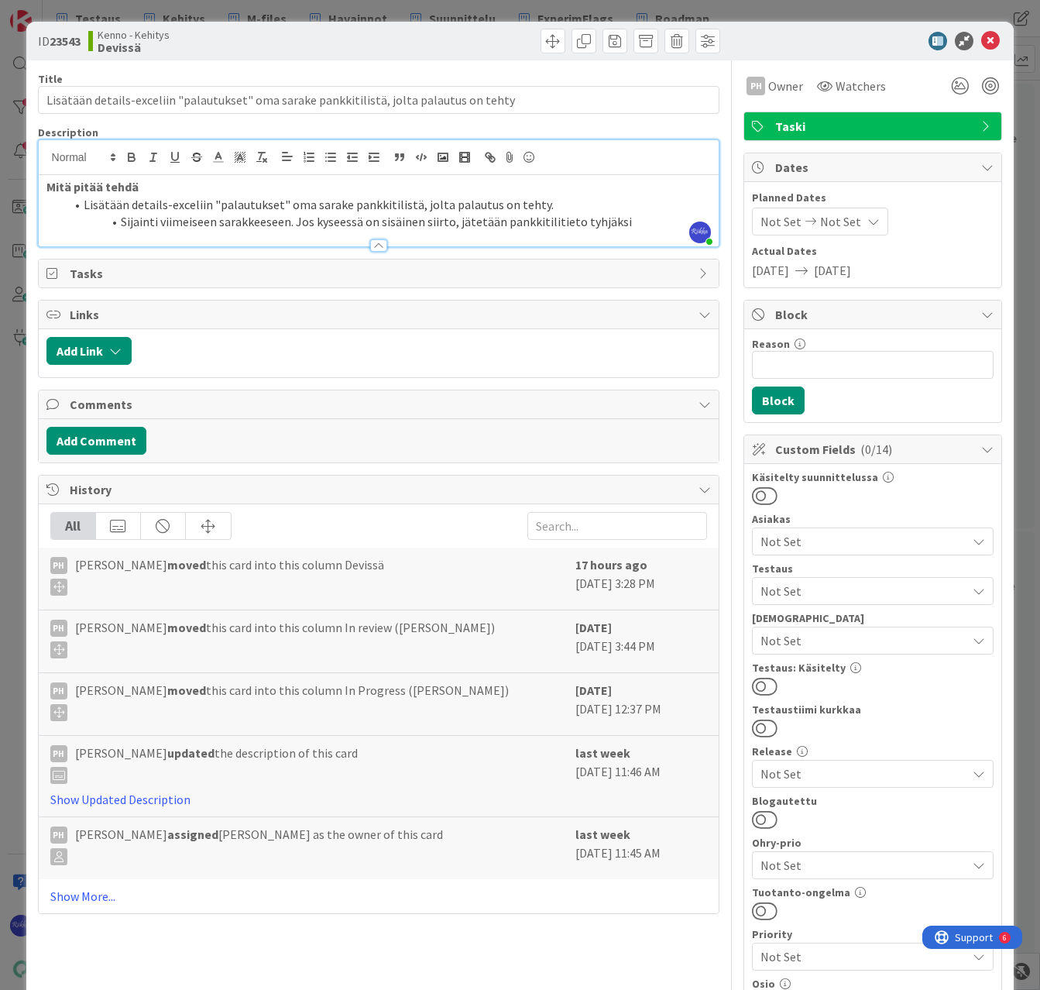
click at [858, 589] on span "Not Set" at bounding box center [863, 591] width 206 height 19
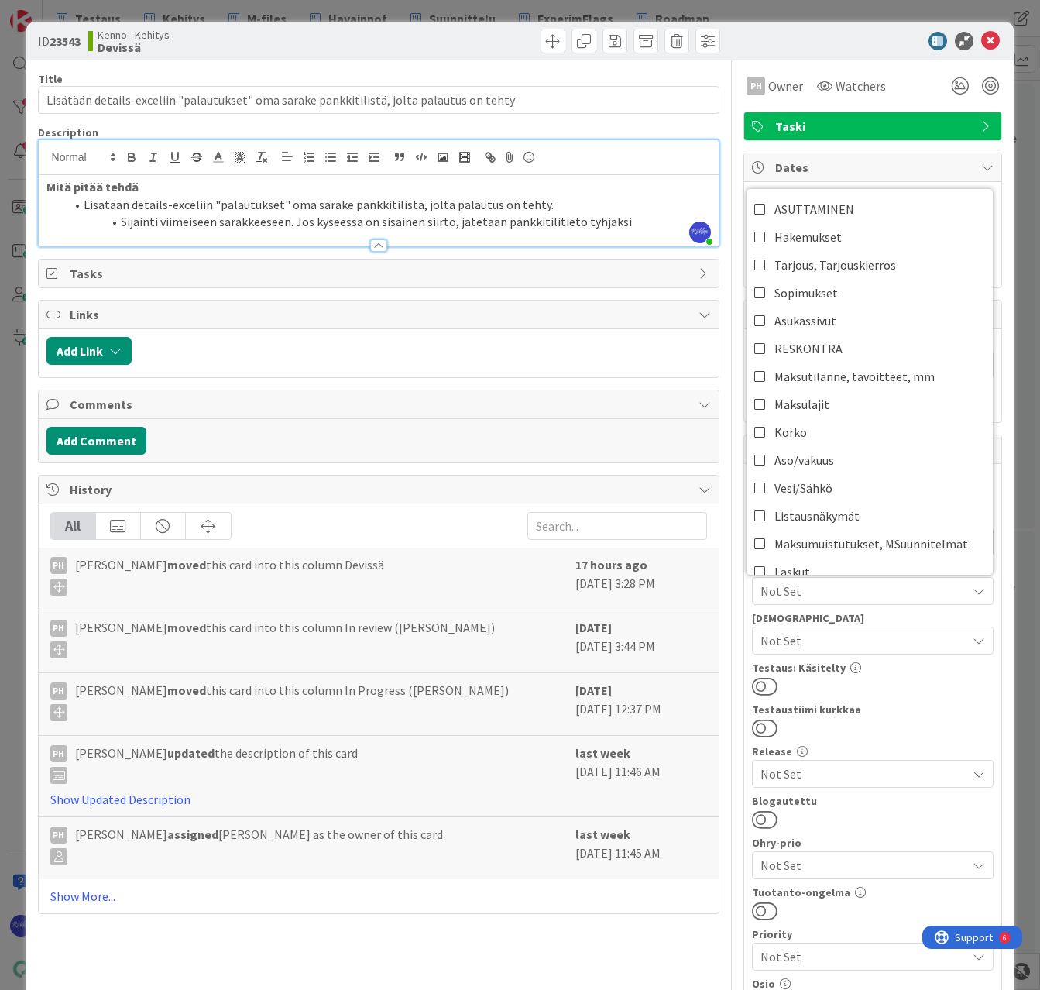
drag, startPoint x: 860, startPoint y: 681, endPoint x: 877, endPoint y: 664, distance: 25.2
click at [865, 678] on div at bounding box center [873, 686] width 242 height 20
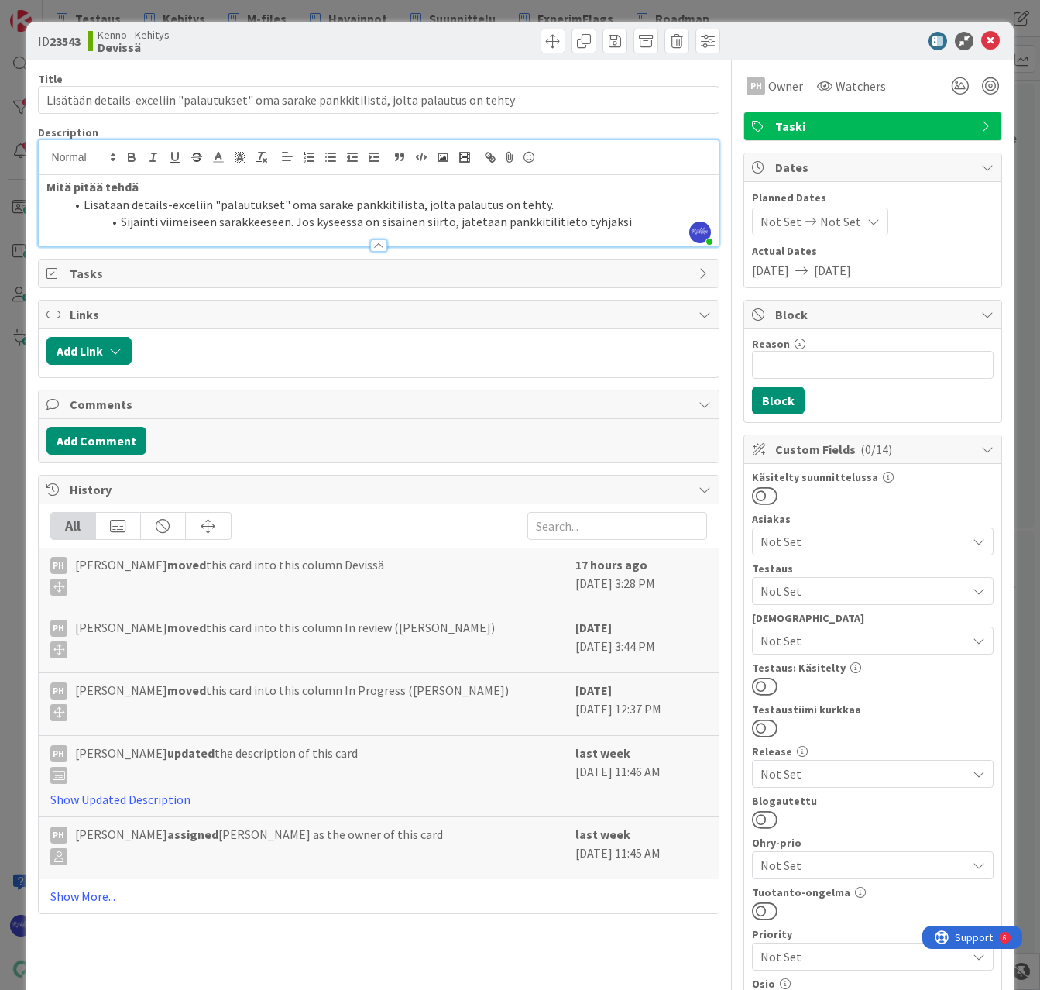
click at [921, 634] on span "Not Set" at bounding box center [863, 640] width 206 height 19
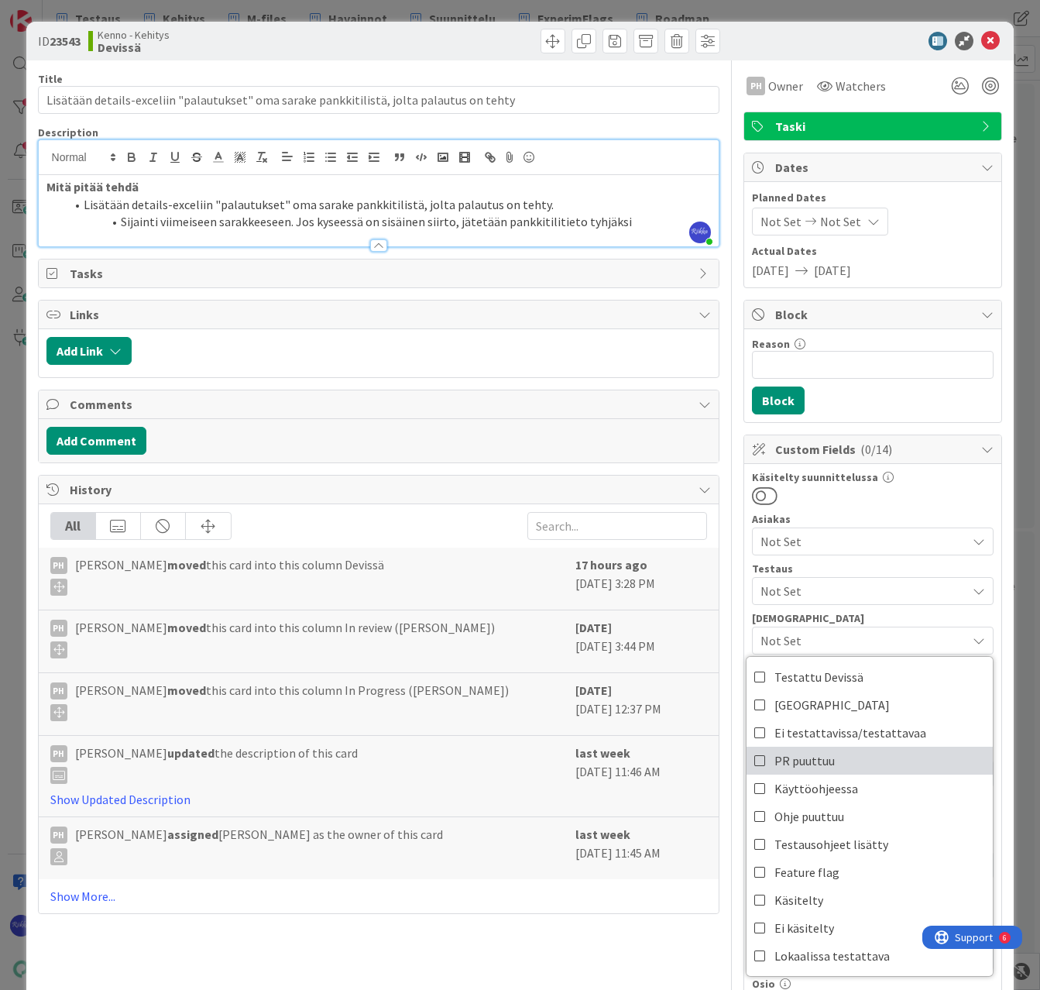
click at [859, 764] on link "PR puuttuu" at bounding box center [870, 761] width 246 height 28
click at [953, 494] on div at bounding box center [873, 496] width 242 height 20
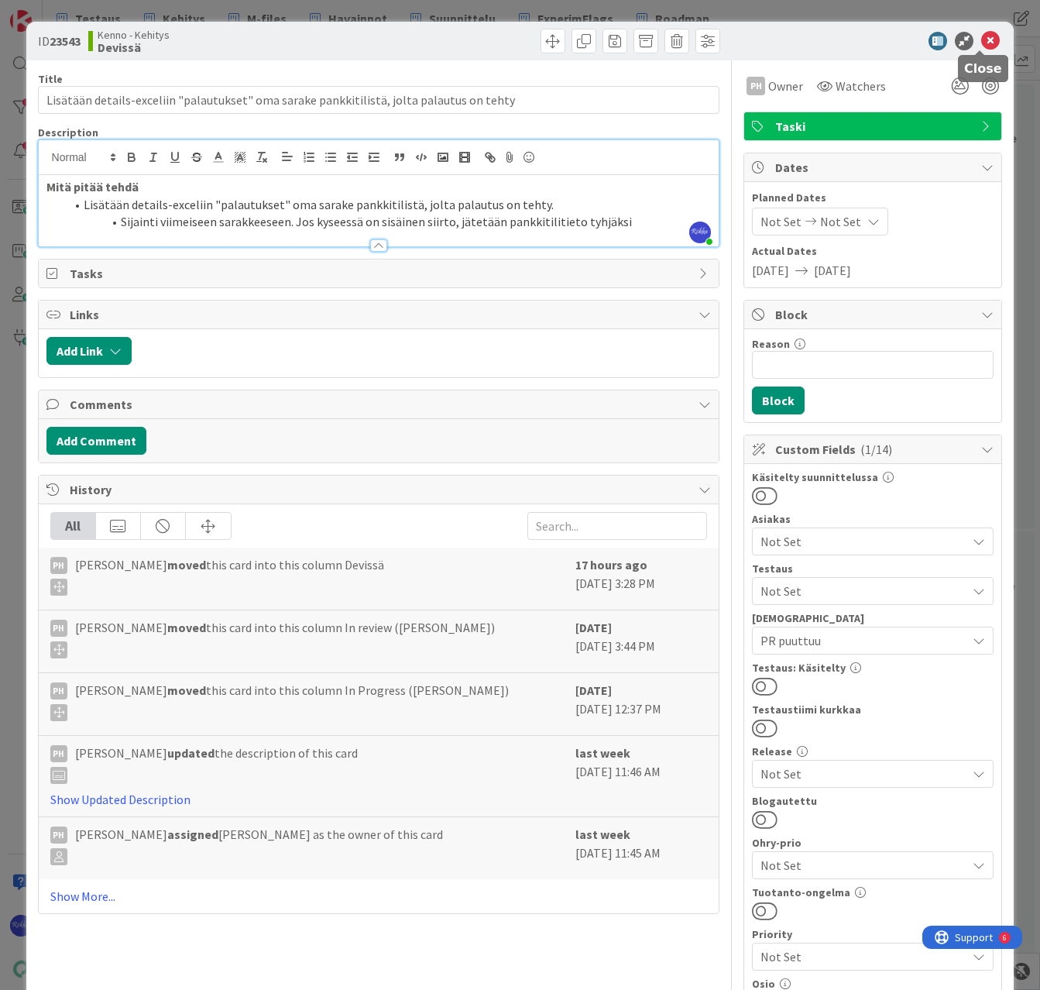
click at [981, 42] on icon at bounding box center [990, 41] width 19 height 19
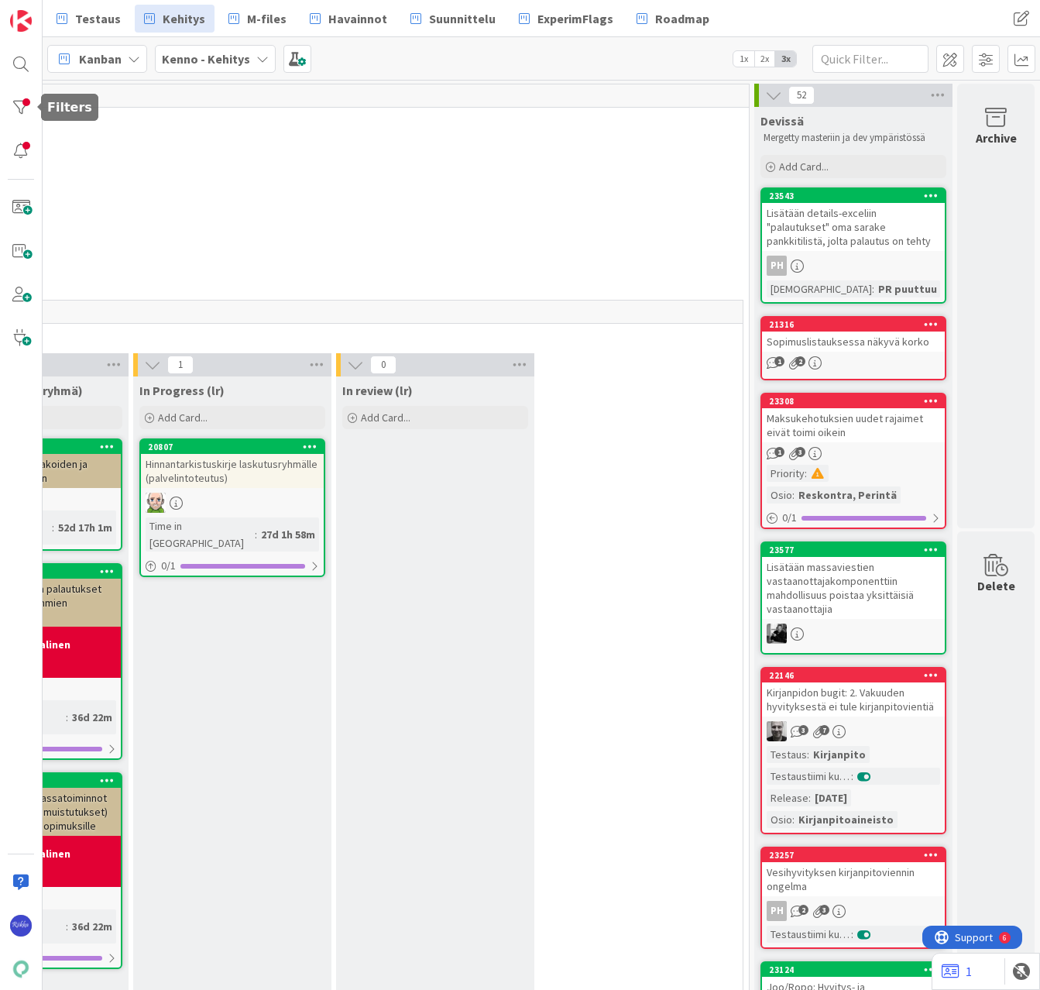
click at [22, 105] on div at bounding box center [20, 107] width 31 height 31
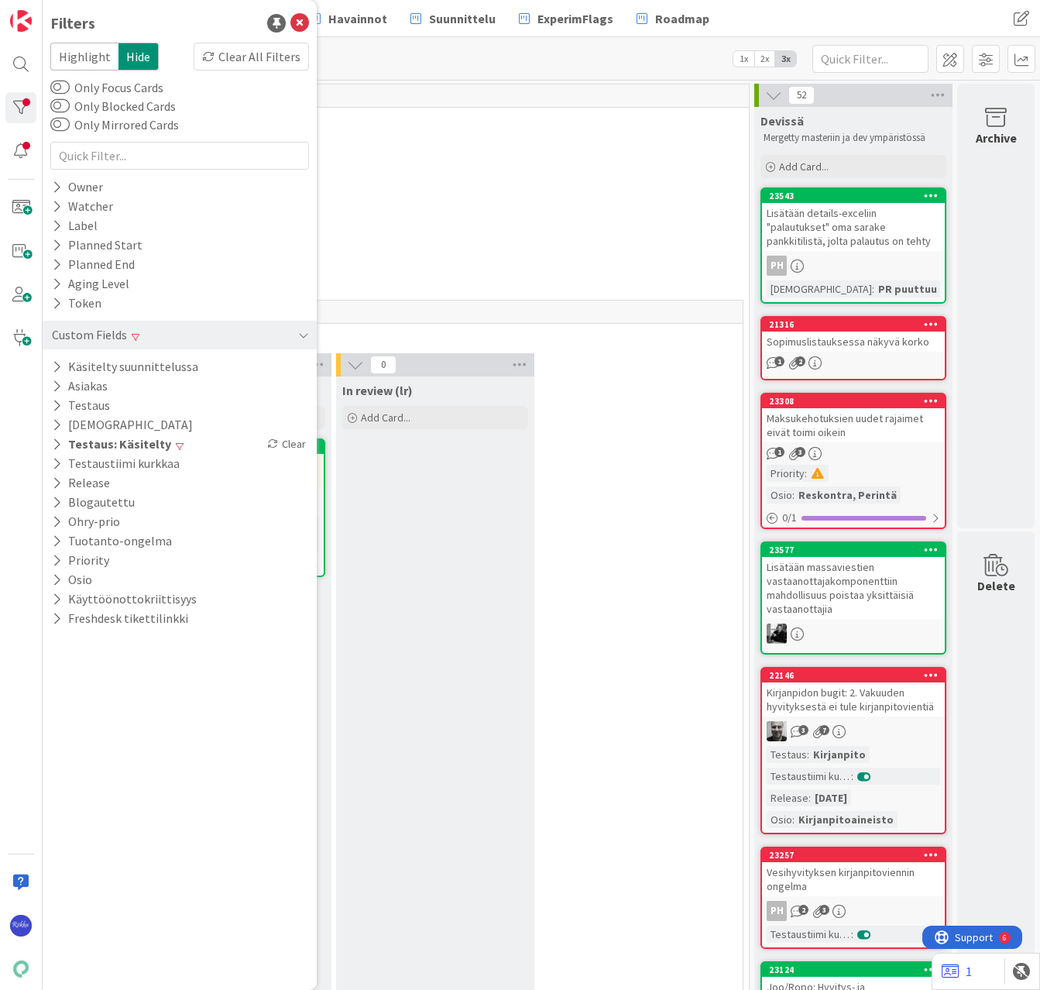
click at [291, 444] on div "Clear" at bounding box center [286, 443] width 45 height 19
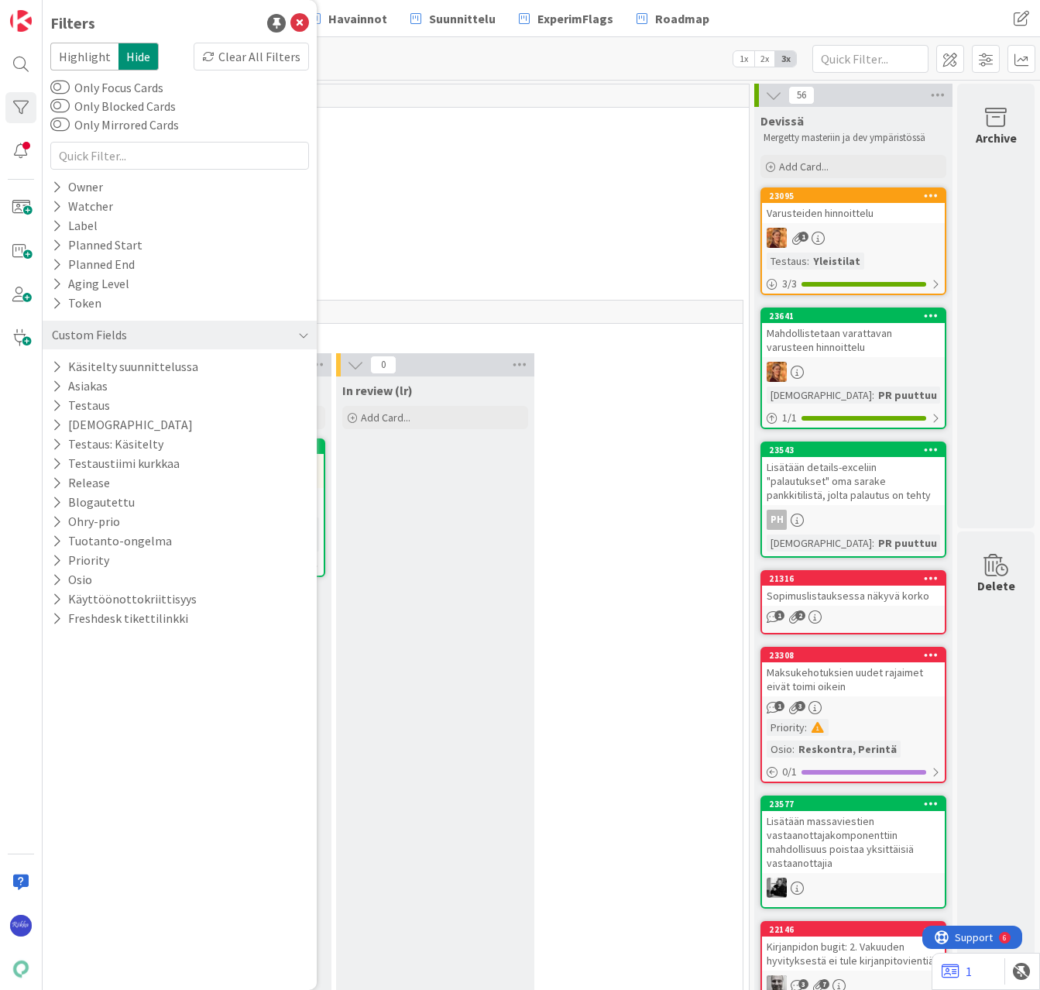
click at [866, 240] on div "1" at bounding box center [853, 238] width 183 height 20
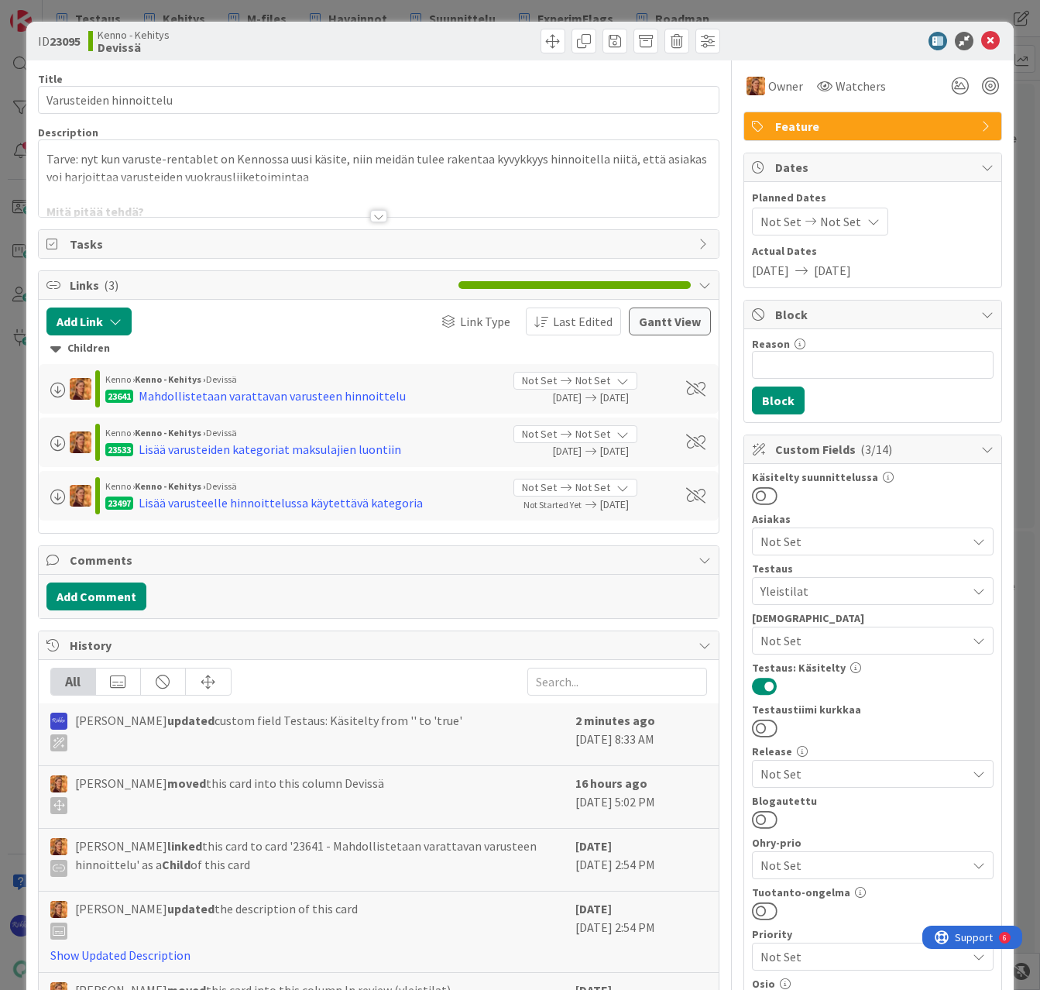
click at [376, 216] on div at bounding box center [378, 216] width 17 height 12
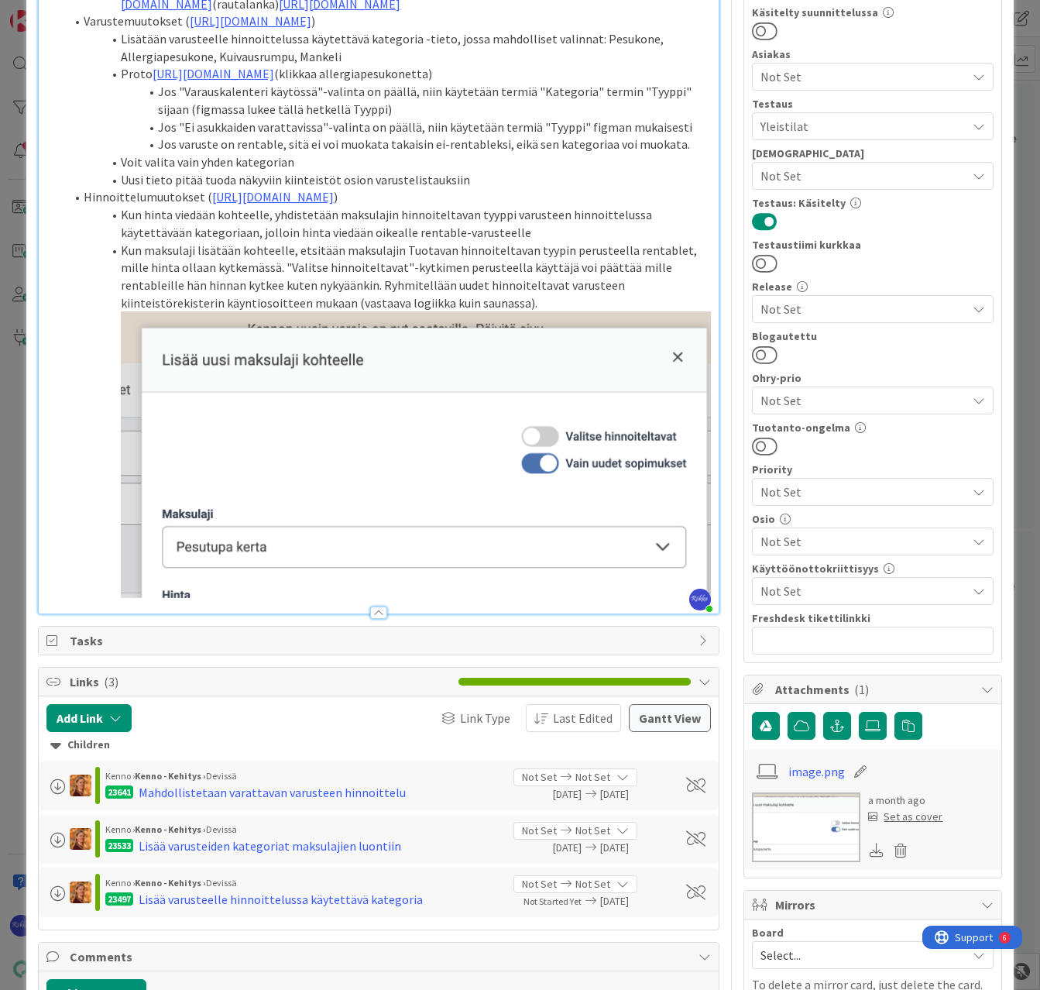
scroll to position [232, 0]
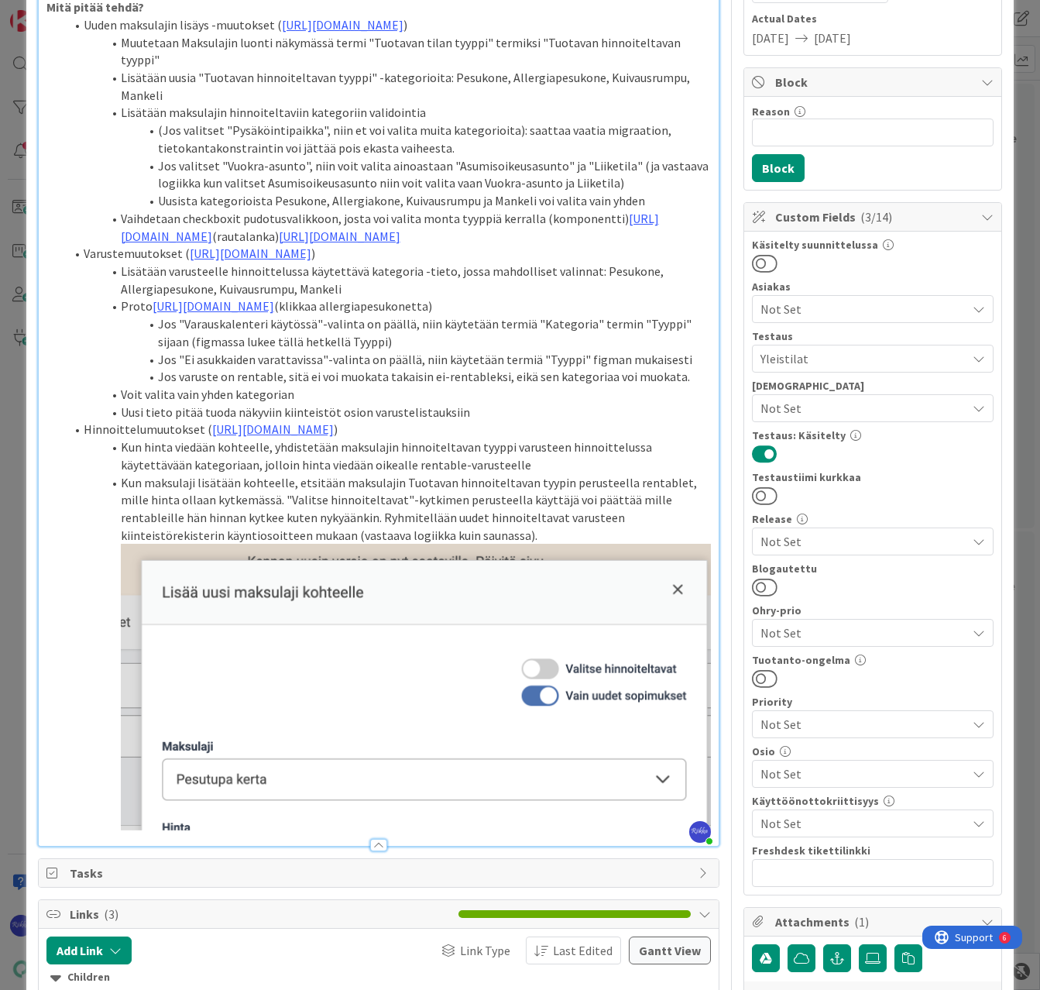
click at [872, 404] on span "Not Set" at bounding box center [863, 408] width 206 height 19
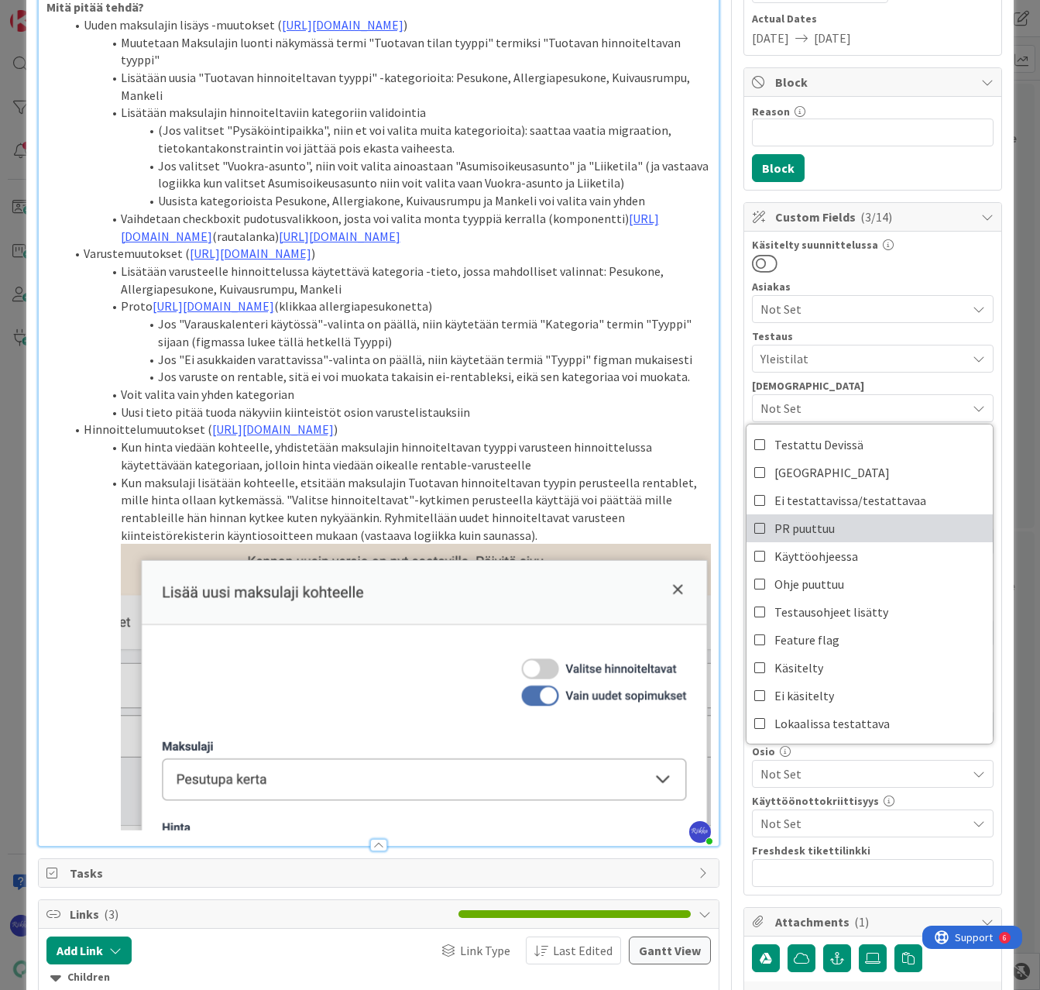
click at [874, 522] on link "PR puuttuu" at bounding box center [870, 528] width 246 height 28
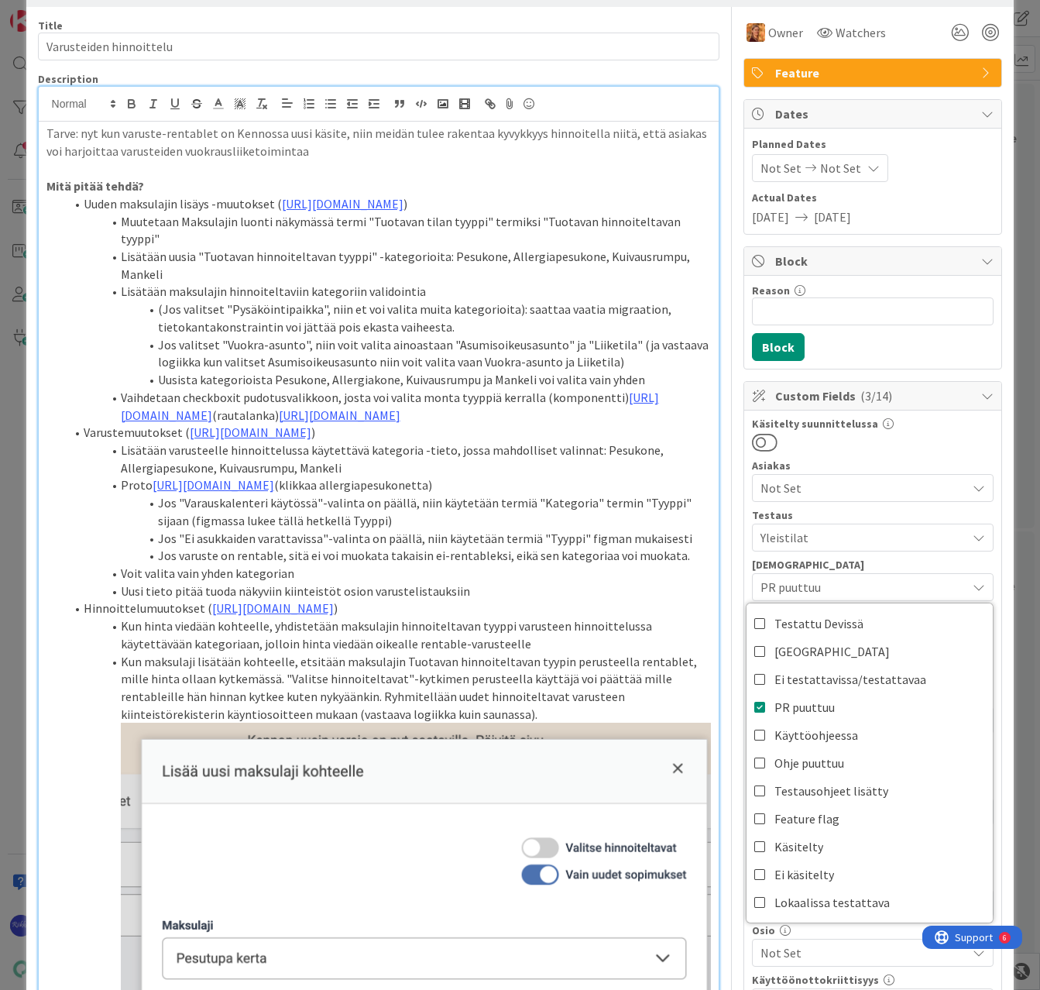
scroll to position [0, 0]
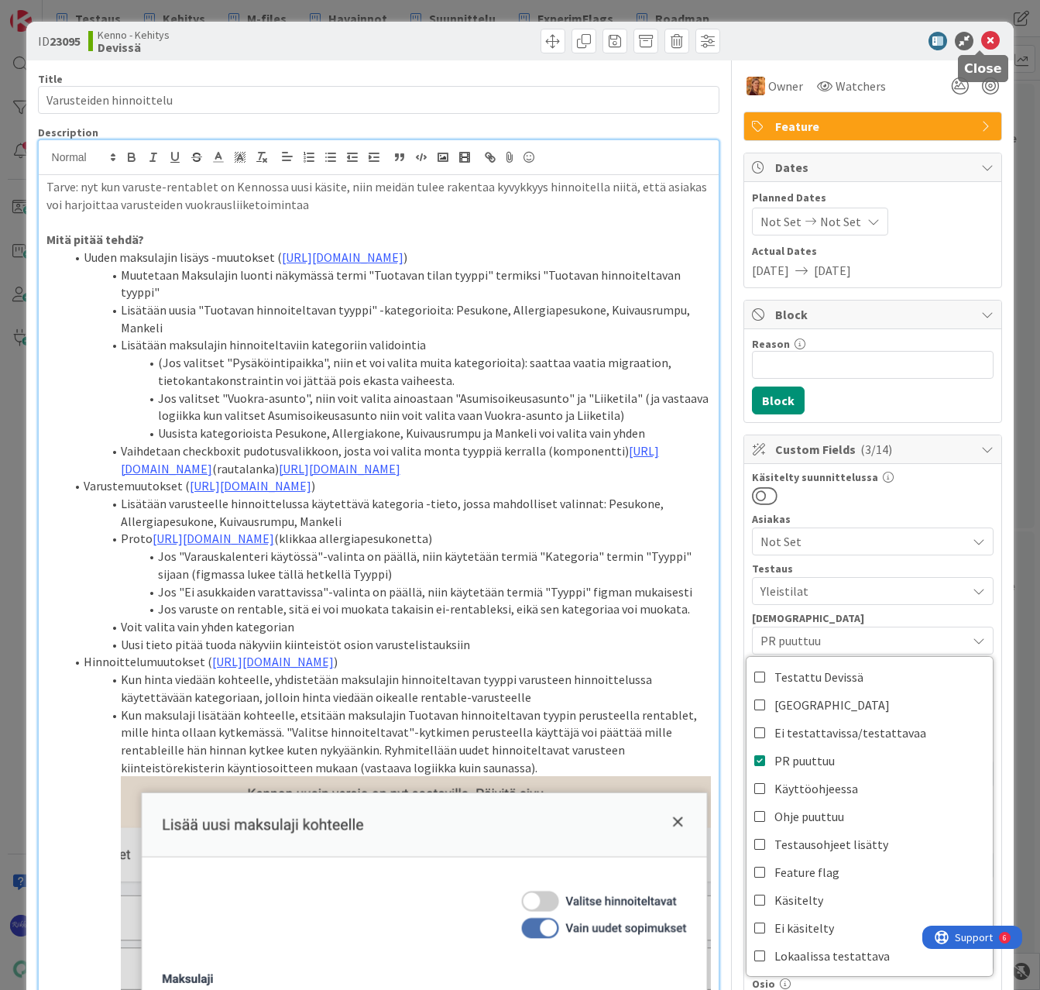
click at [984, 40] on icon at bounding box center [990, 41] width 19 height 19
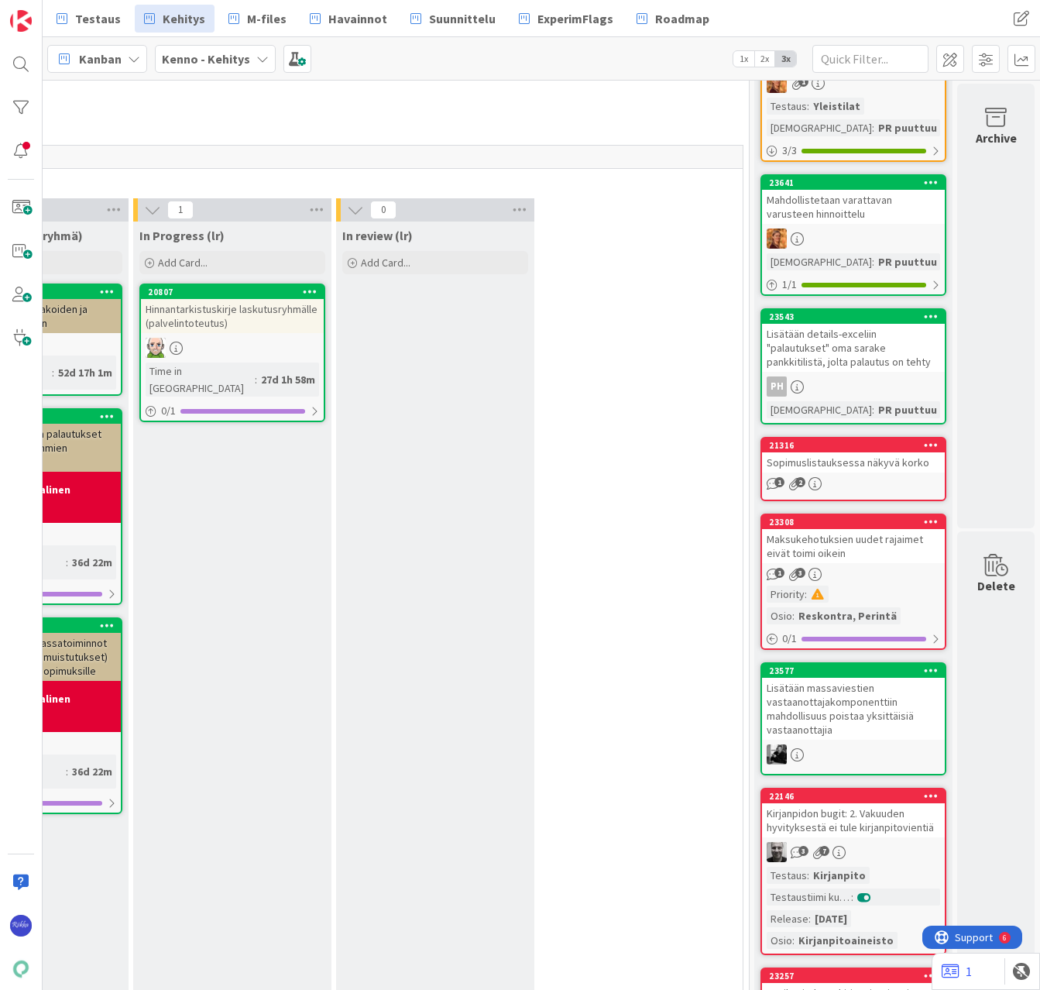
scroll to position [0, 382]
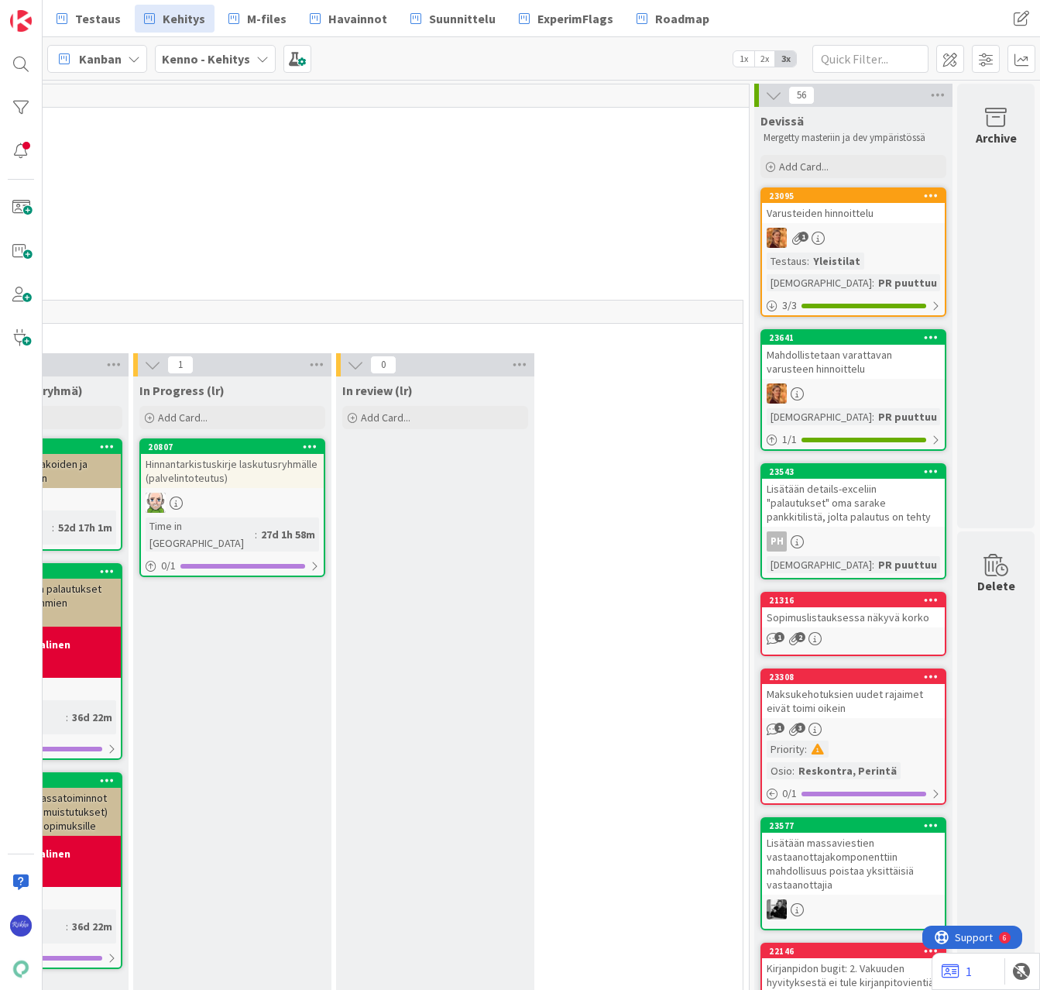
click at [869, 232] on div "1" at bounding box center [853, 238] width 183 height 20
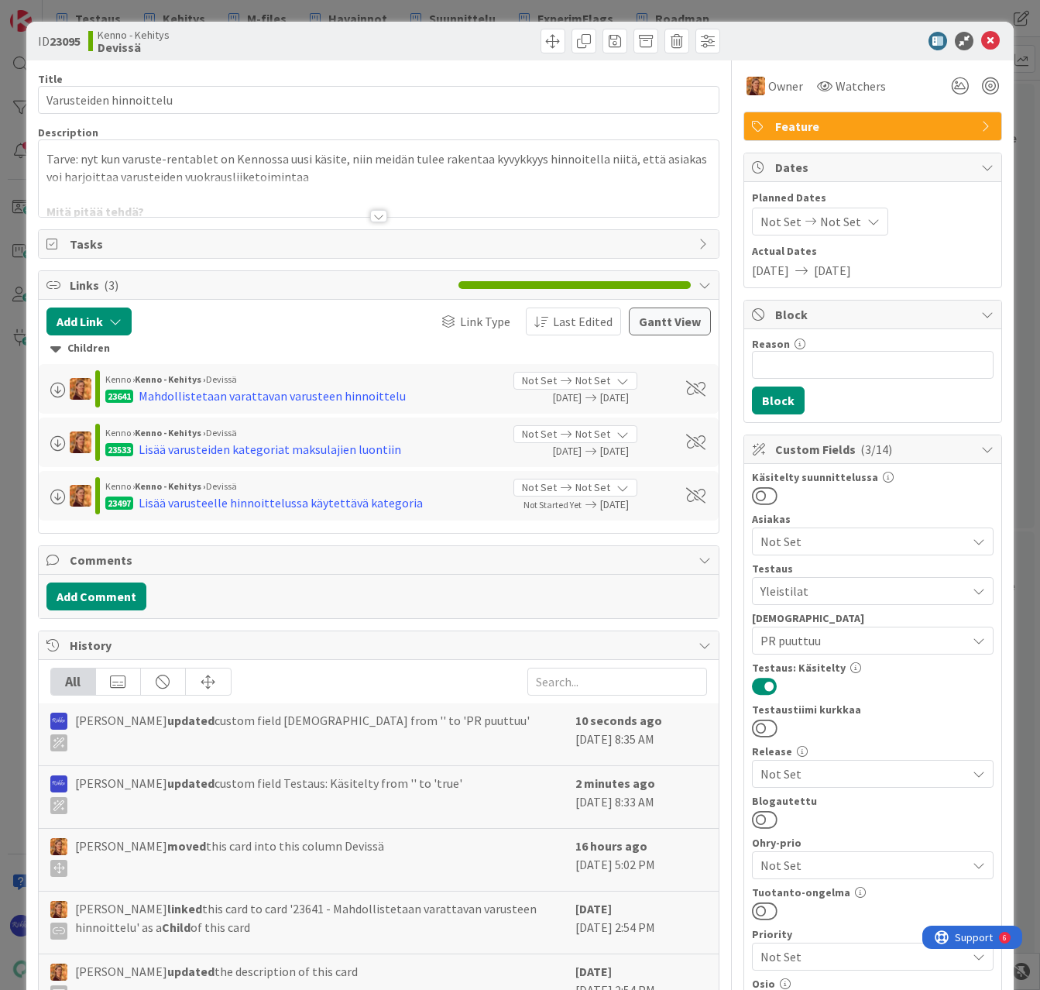
drag, startPoint x: 753, startPoint y: 688, endPoint x: 916, endPoint y: 361, distance: 365.4
click at [755, 682] on button at bounding box center [765, 686] width 26 height 20
click at [981, 38] on icon at bounding box center [990, 41] width 19 height 19
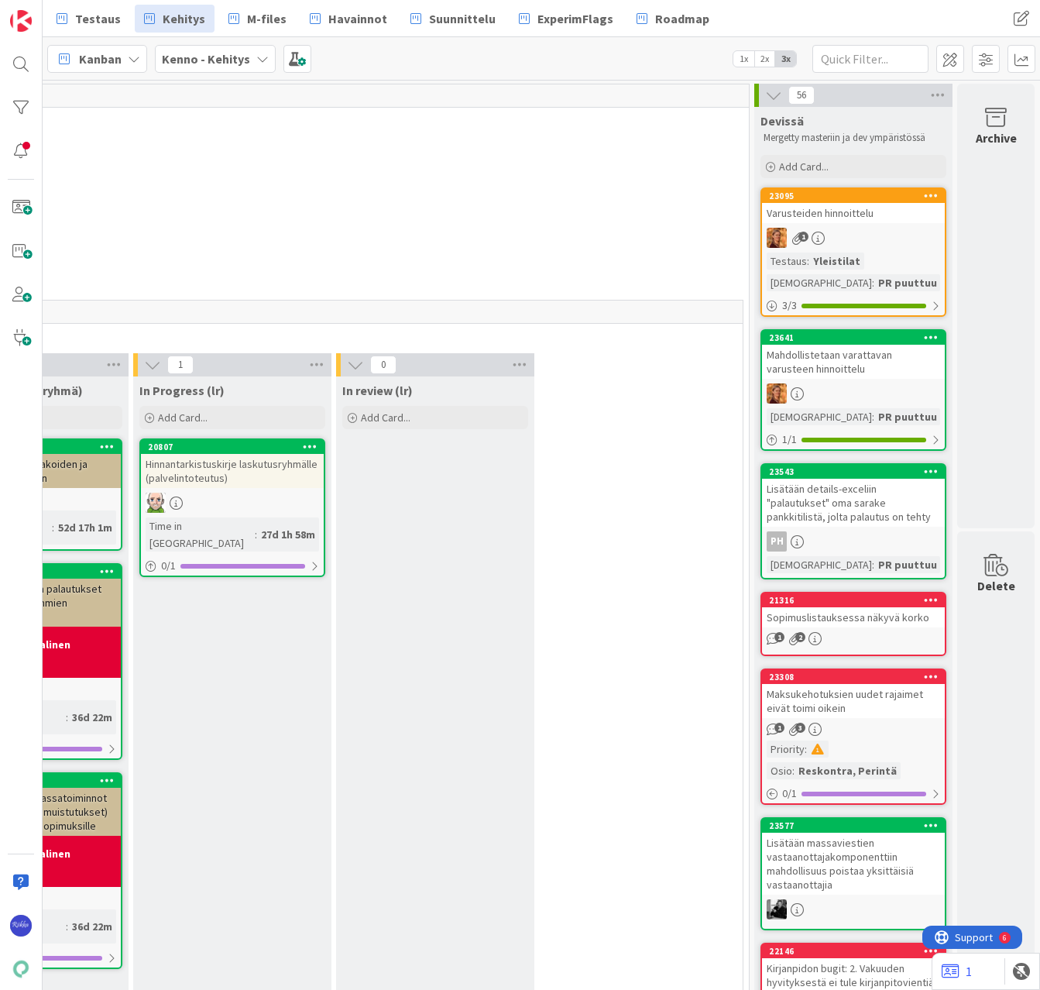
click at [839, 379] on div "Mahdollistetaan varattavan varusteen hinnoittelu" at bounding box center [853, 362] width 183 height 34
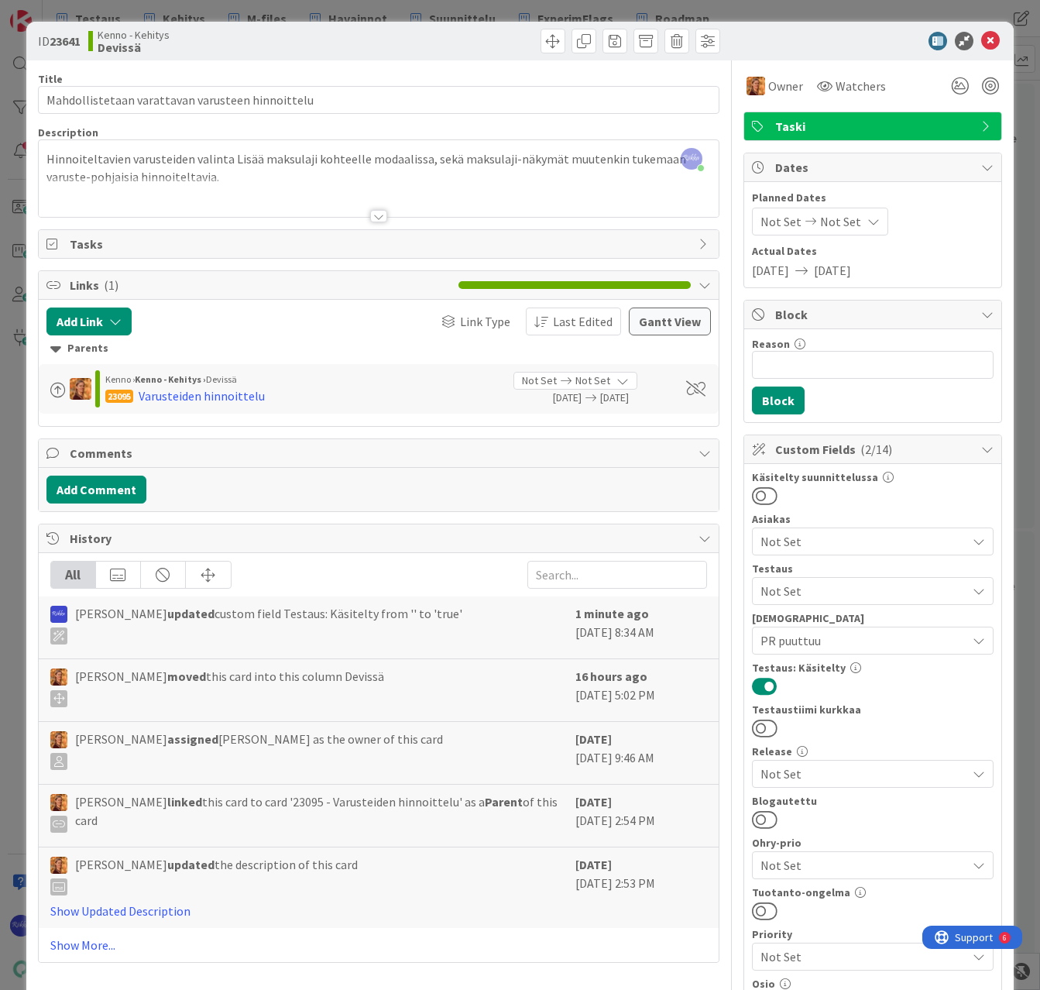
click at [752, 683] on button at bounding box center [765, 686] width 26 height 20
click at [983, 42] on icon at bounding box center [990, 41] width 19 height 19
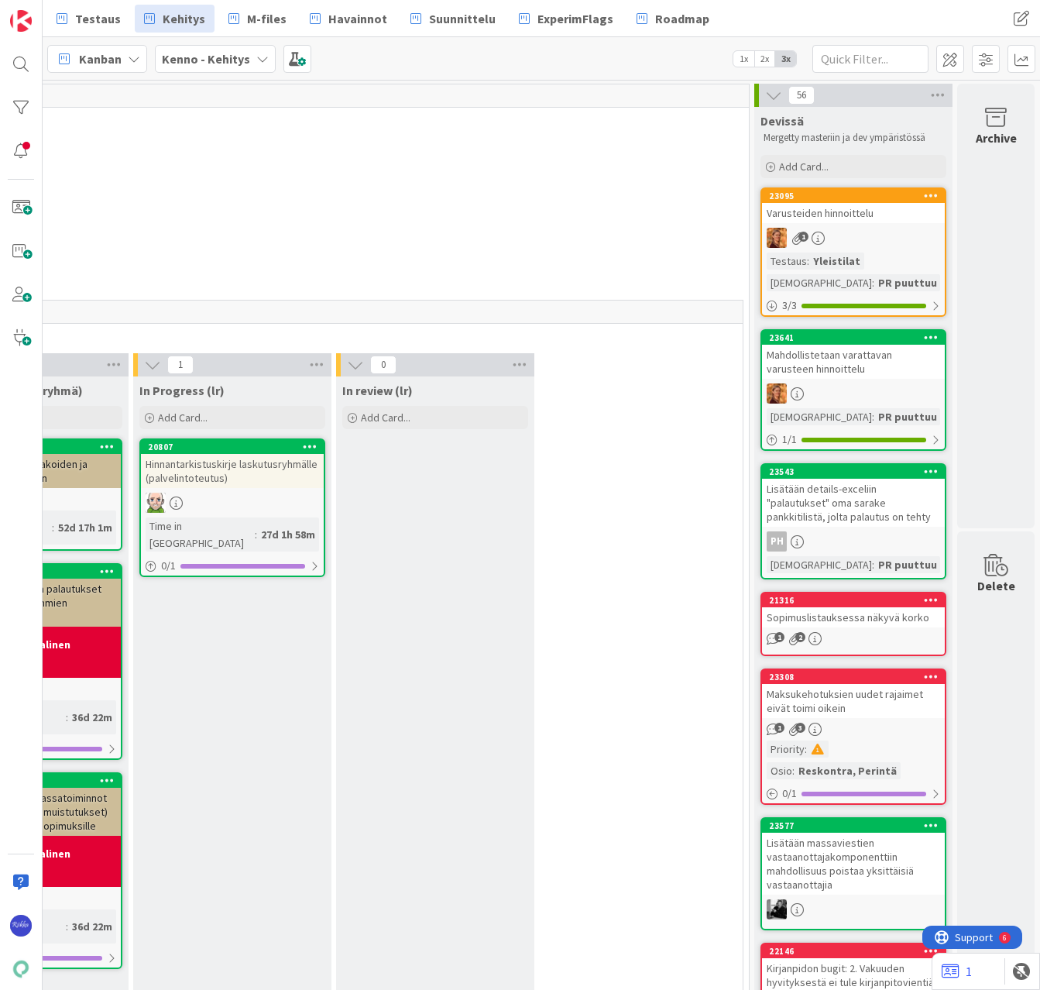
click at [853, 506] on div "Lisätään details-exceliin "palautukset" oma sarake pankkitilistä, jolta palautu…" at bounding box center [853, 503] width 183 height 48
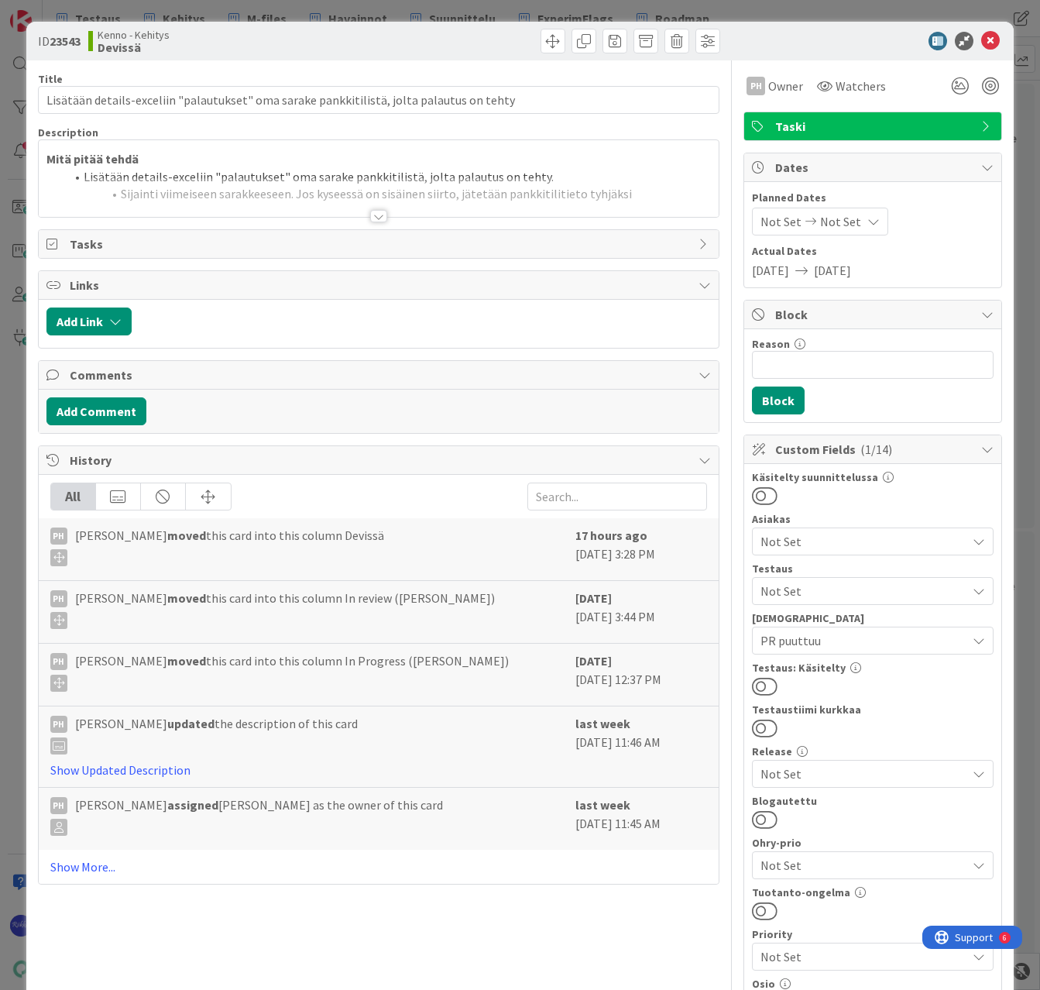
click at [380, 215] on div at bounding box center [378, 216] width 17 height 12
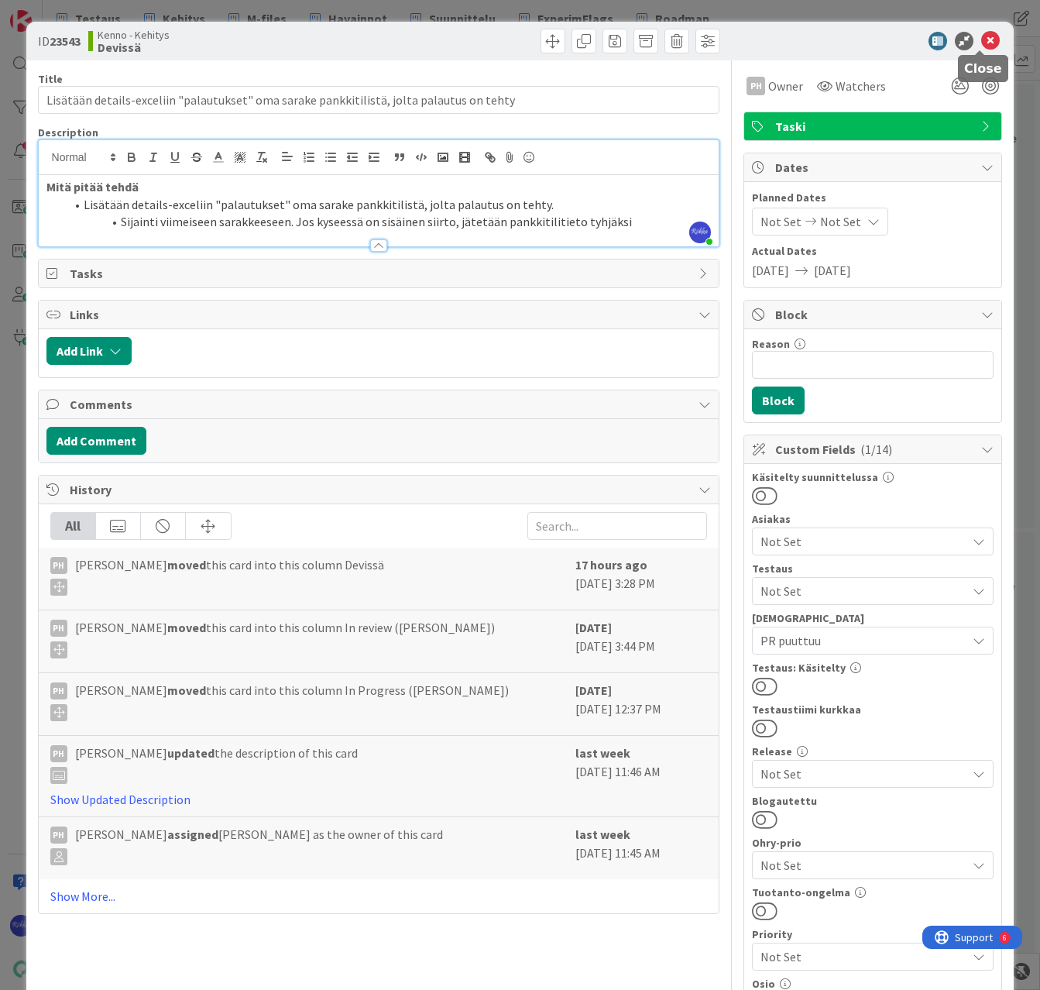
drag, startPoint x: 977, startPoint y: 37, endPoint x: 977, endPoint y: 60, distance: 23.2
click at [981, 37] on icon at bounding box center [990, 41] width 19 height 19
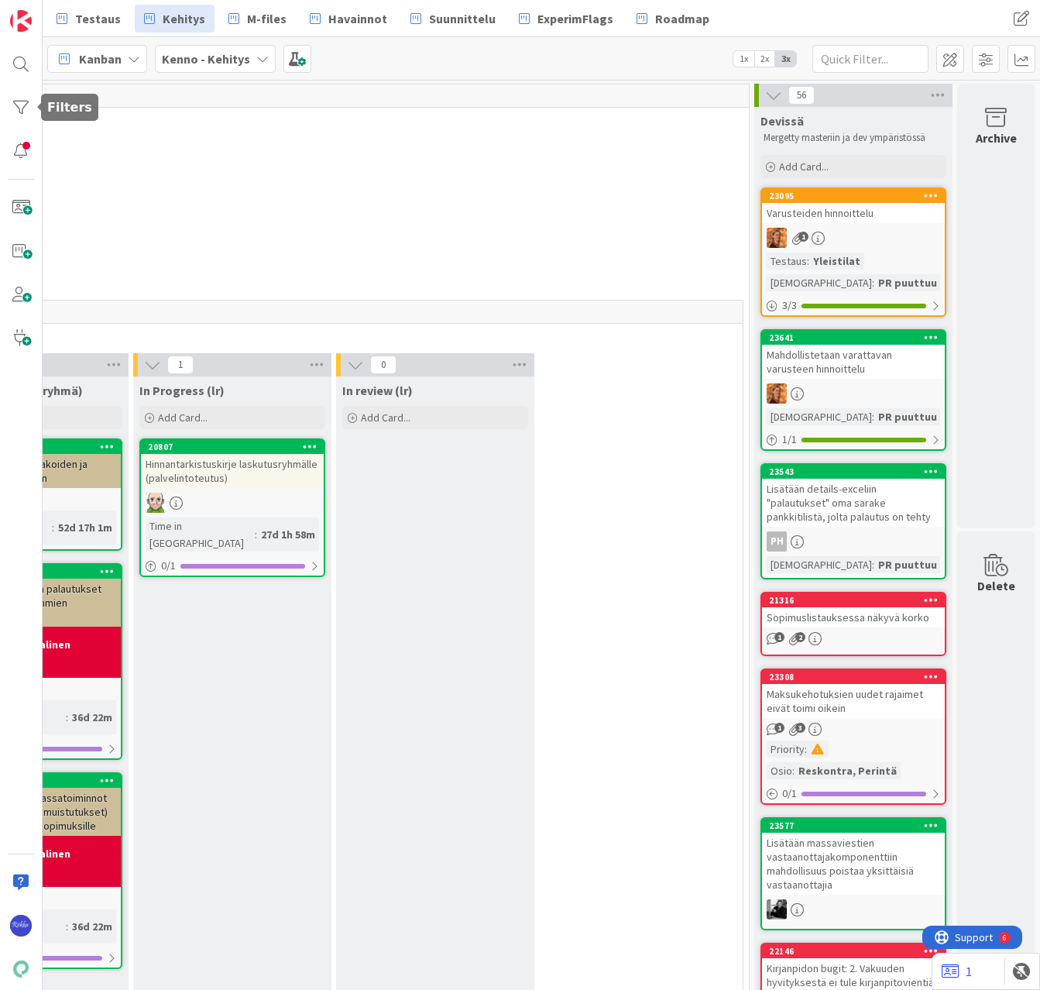
click at [18, 109] on div at bounding box center [20, 107] width 31 height 31
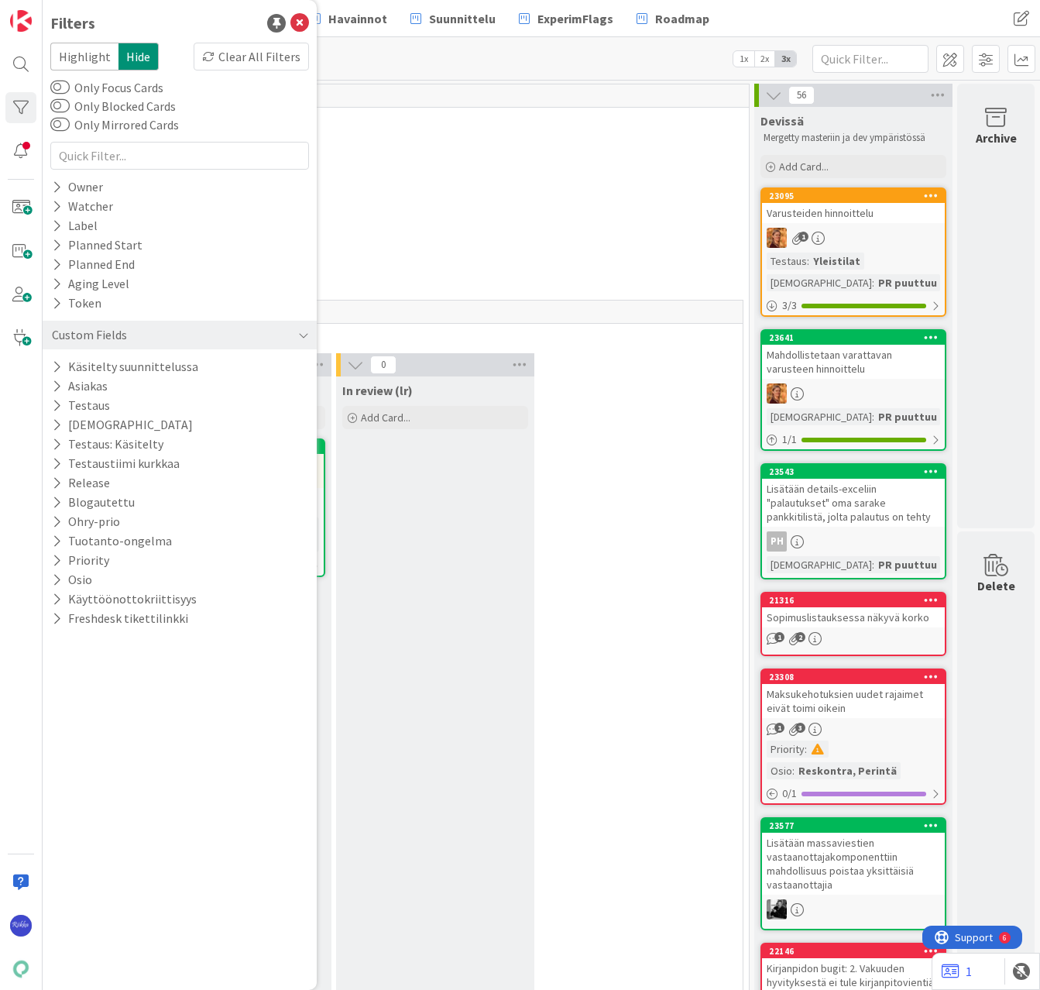
click at [163, 441] on div "Testaus: Käsitelty" at bounding box center [180, 443] width 274 height 19
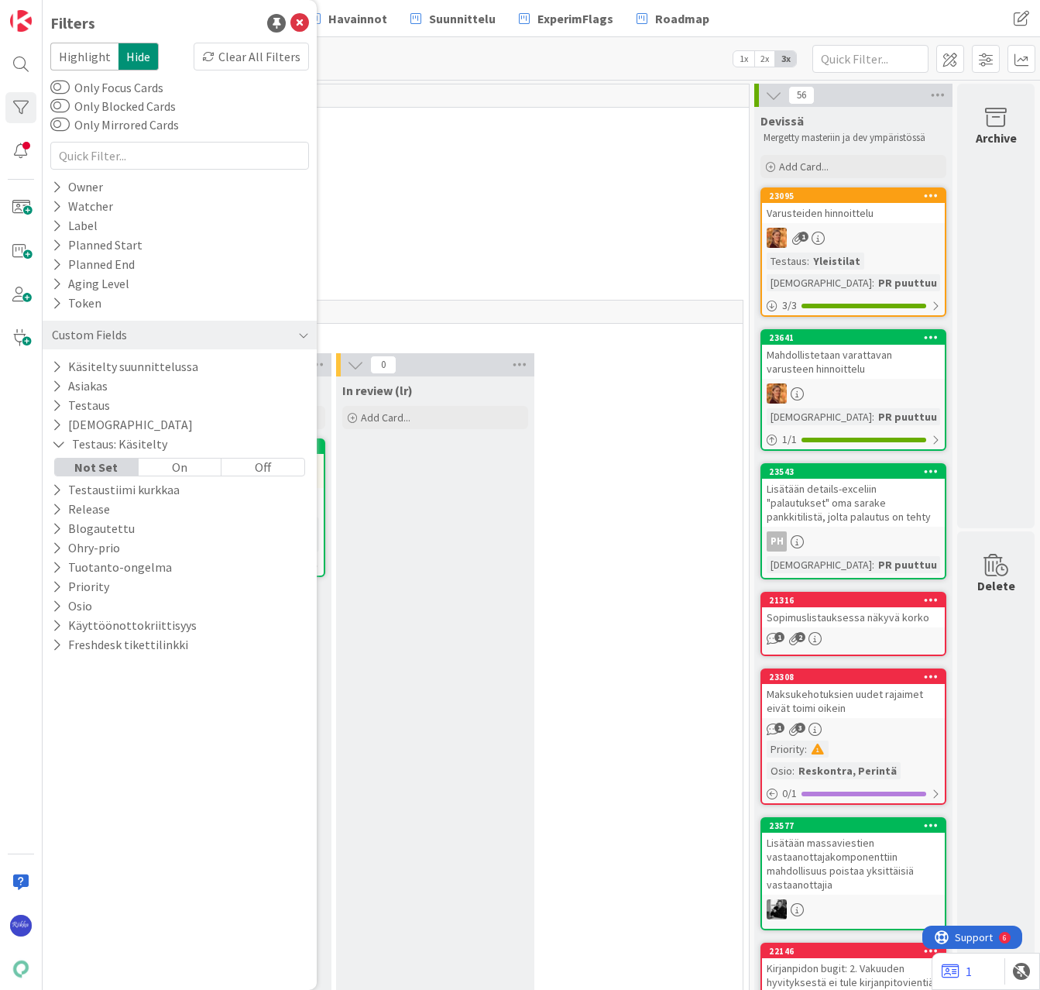
click at [259, 466] on div "Off" at bounding box center [262, 466] width 83 height 17
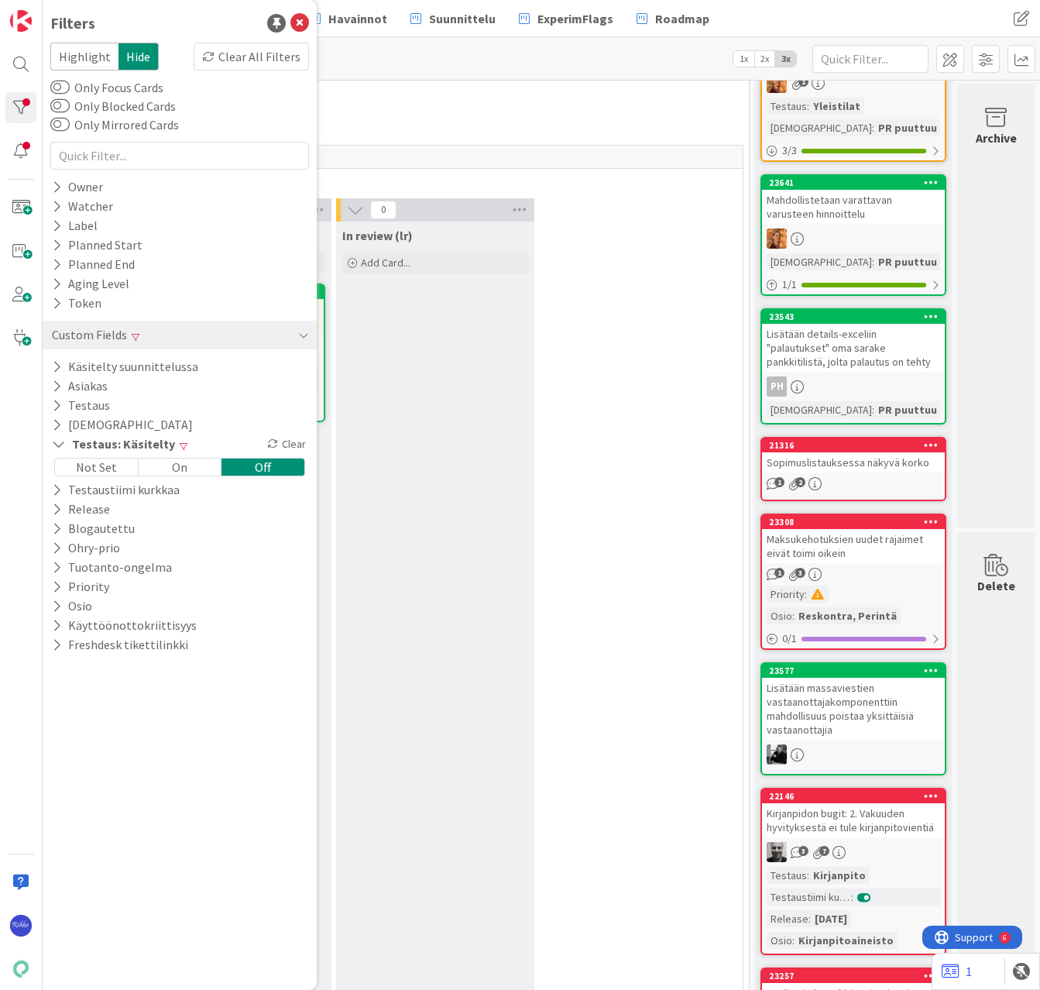
click at [872, 461] on div "Sopimuslistauksessa näkyvä korko" at bounding box center [853, 462] width 183 height 20
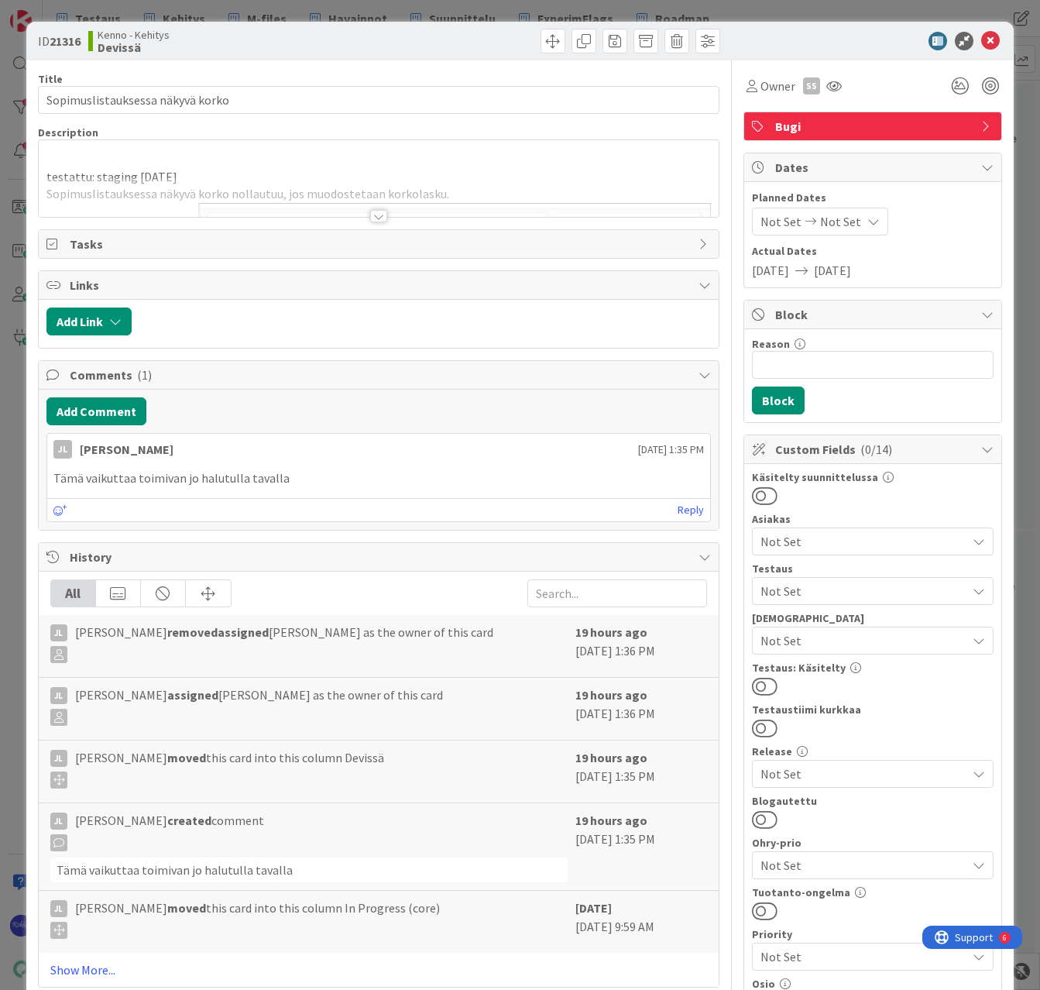
click at [379, 213] on div at bounding box center [378, 216] width 17 height 12
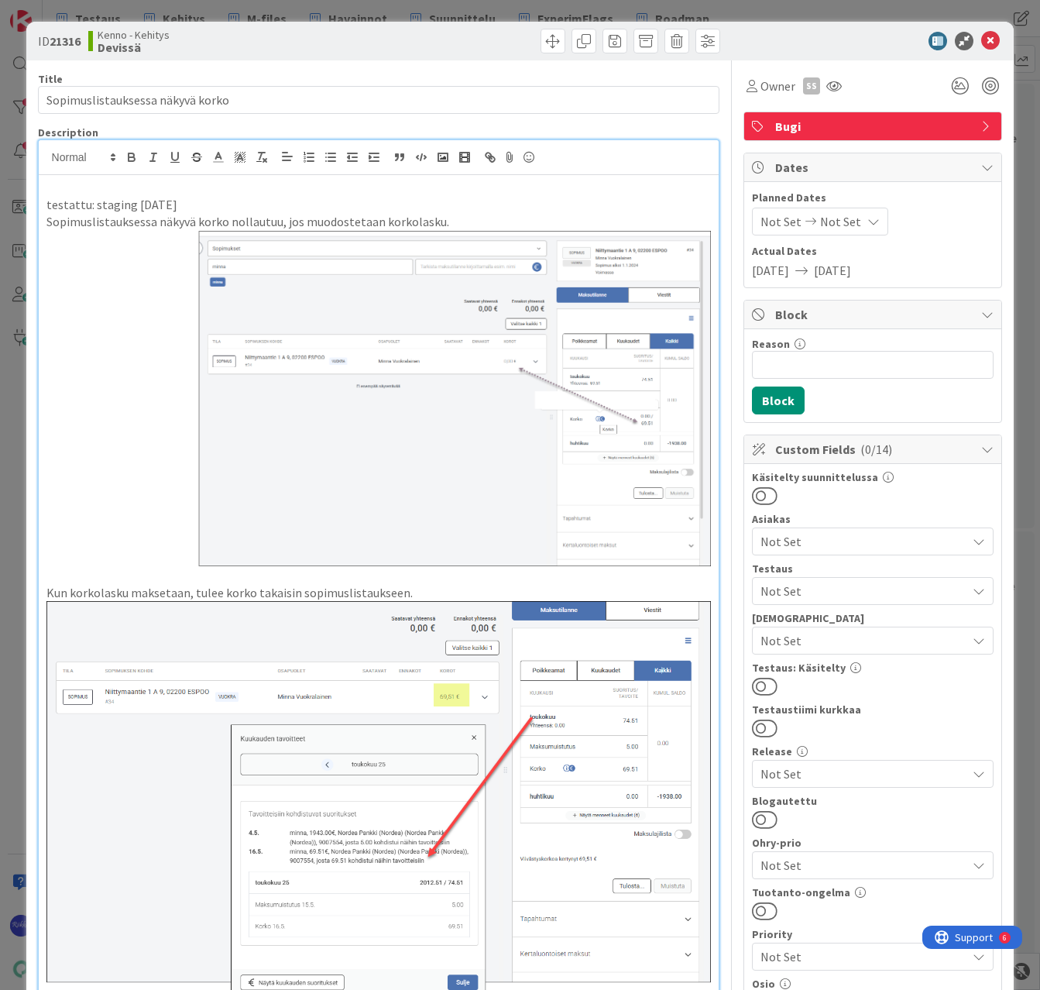
click at [836, 596] on span "Not Set" at bounding box center [863, 591] width 206 height 19
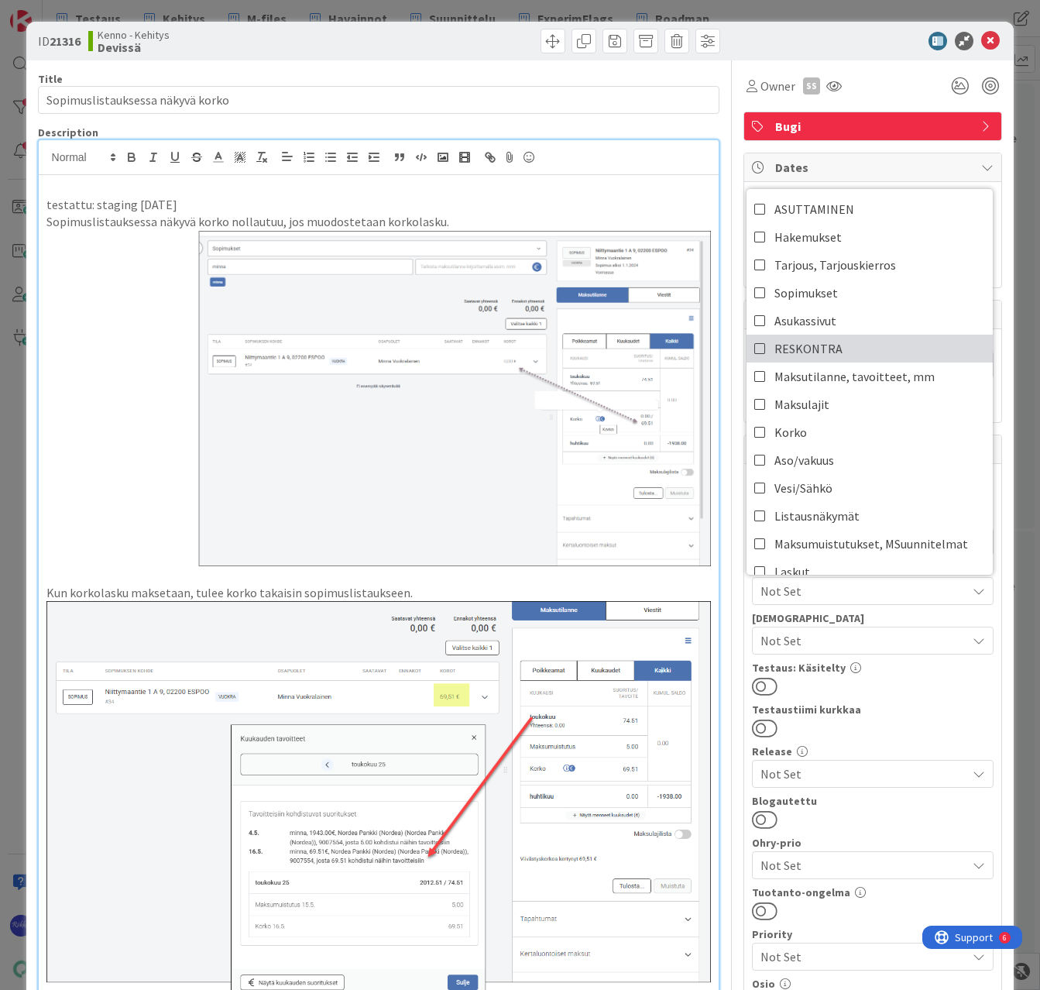
click at [863, 344] on link "RESKONTRA" at bounding box center [870, 349] width 246 height 28
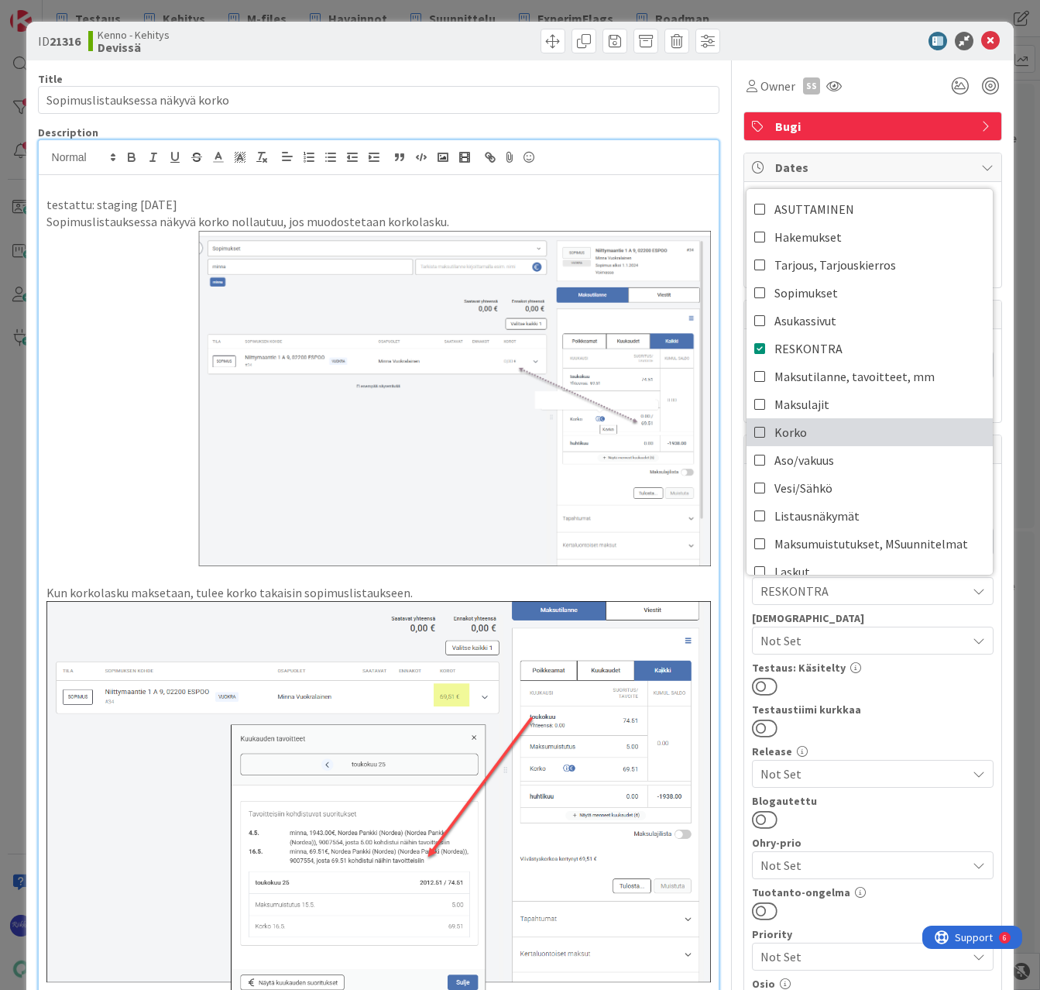
click at [866, 431] on link "Korko" at bounding box center [870, 432] width 246 height 28
drag, startPoint x: 885, startPoint y: 707, endPoint x: 896, endPoint y: 663, distance: 45.5
click at [885, 707] on div "Testaustiimi kurkkaa" at bounding box center [873, 709] width 242 height 11
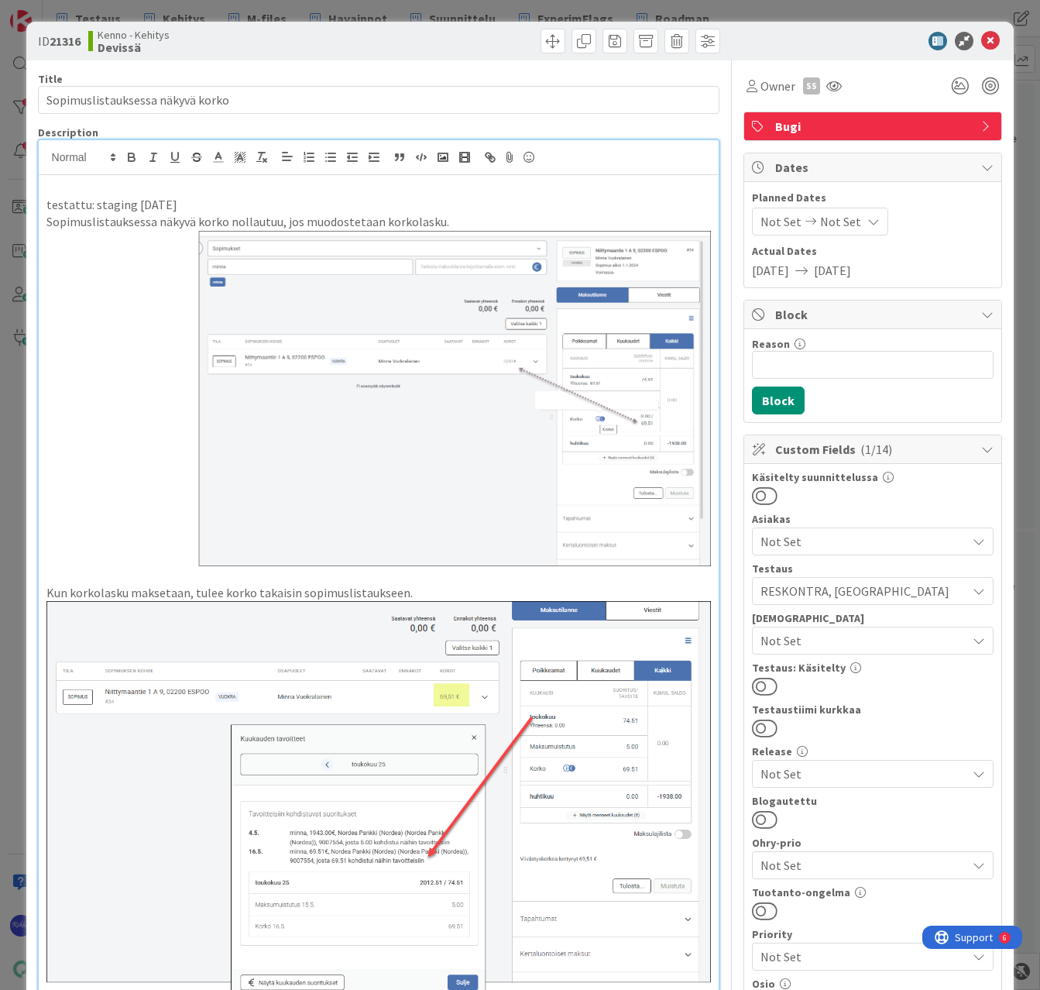
click at [762, 688] on button at bounding box center [765, 686] width 26 height 20
click at [981, 39] on icon at bounding box center [990, 41] width 19 height 19
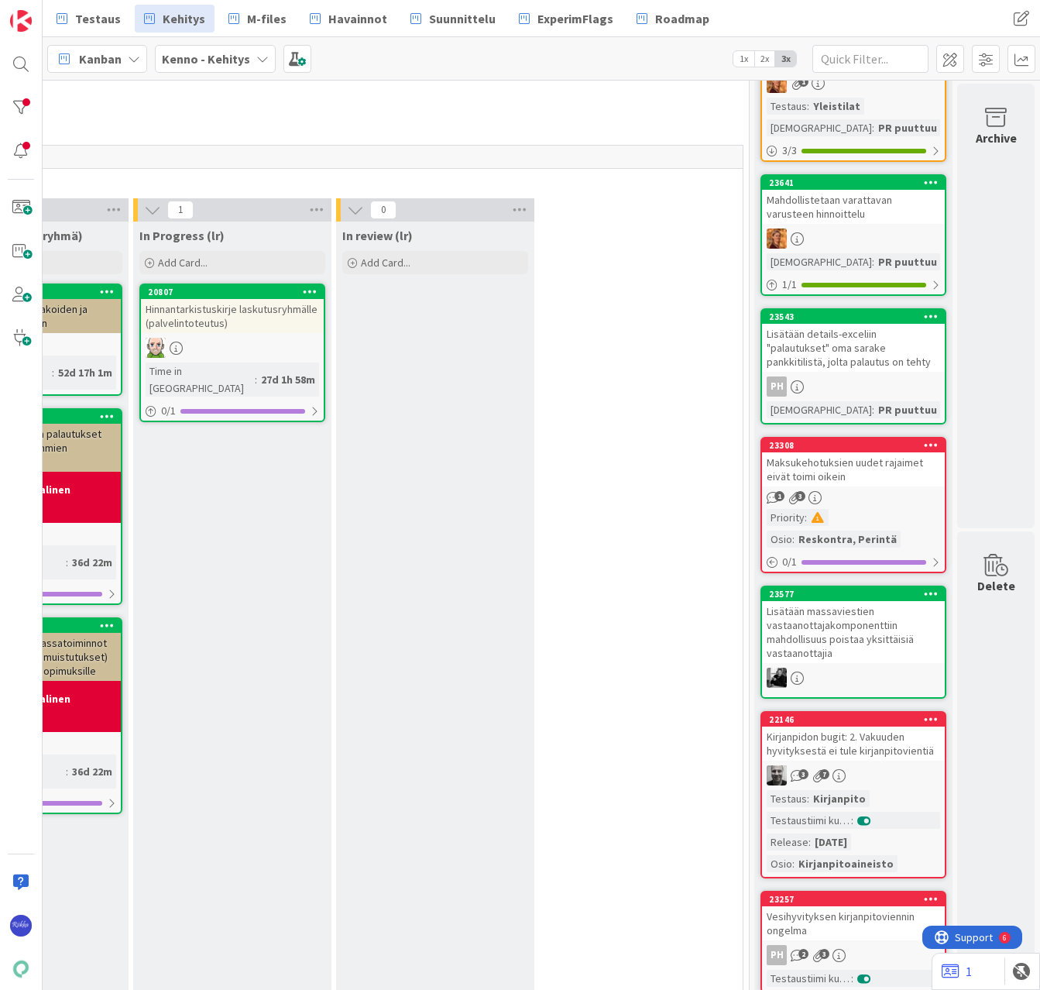
click at [861, 477] on div "Maksukehotuksien uudet rajaimet eivät toimi oikein" at bounding box center [853, 469] width 183 height 34
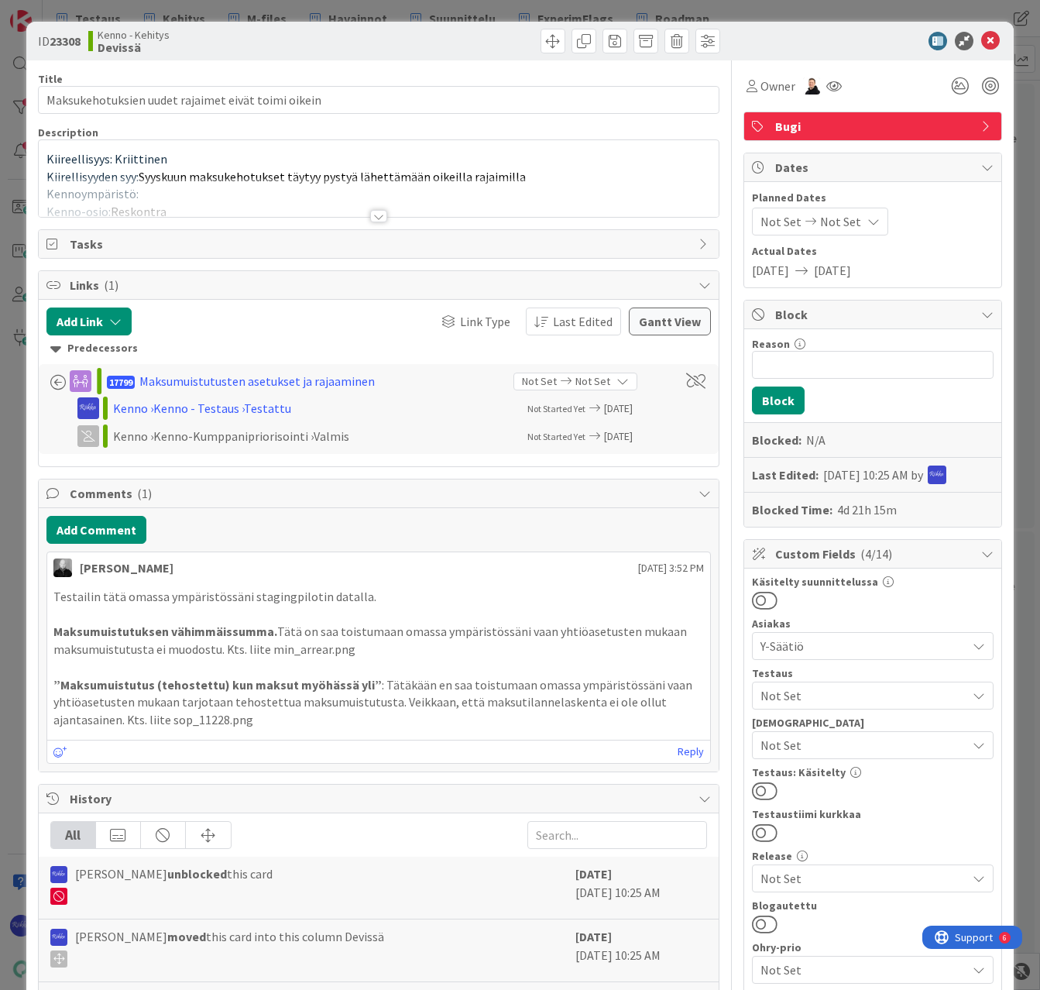
click at [377, 214] on div at bounding box center [378, 216] width 17 height 12
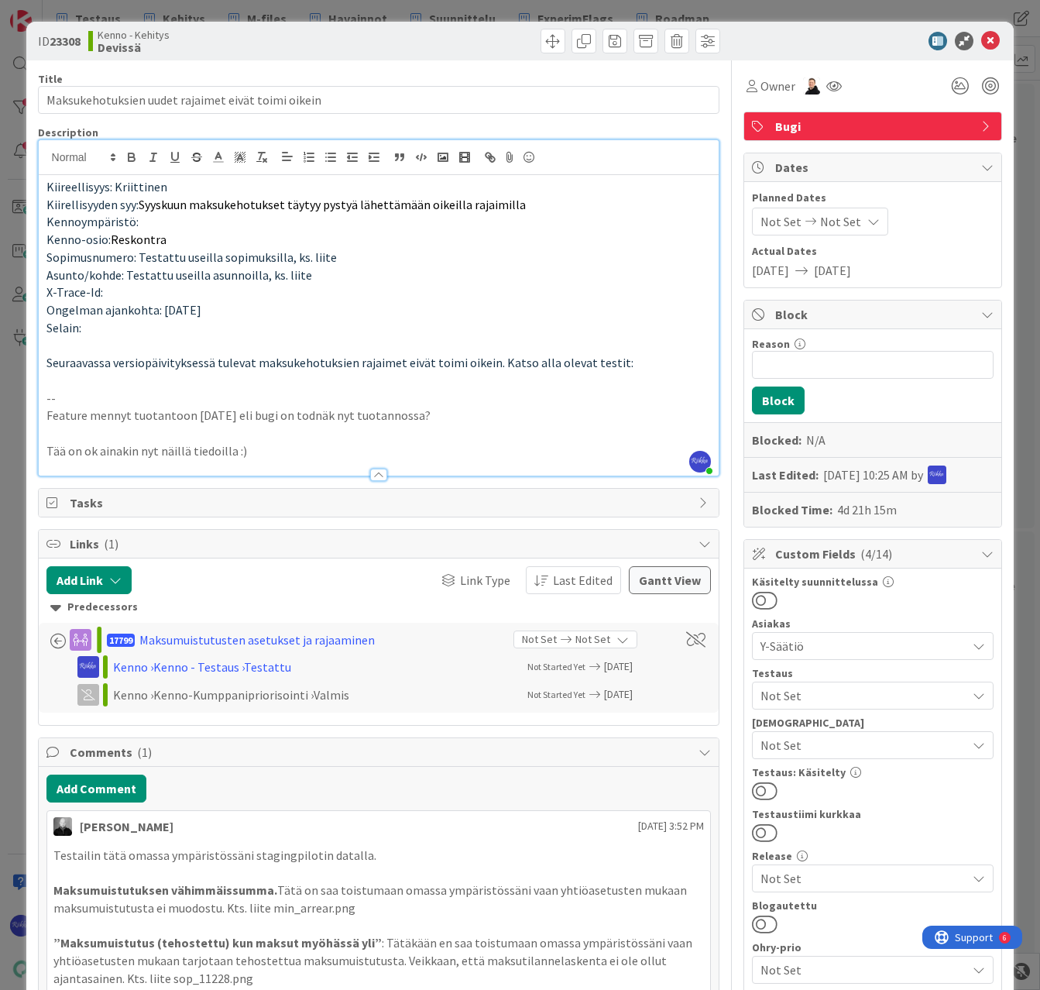
click at [760, 792] on button at bounding box center [765, 791] width 26 height 20
click at [890, 743] on span "Not Set" at bounding box center [863, 745] width 206 height 19
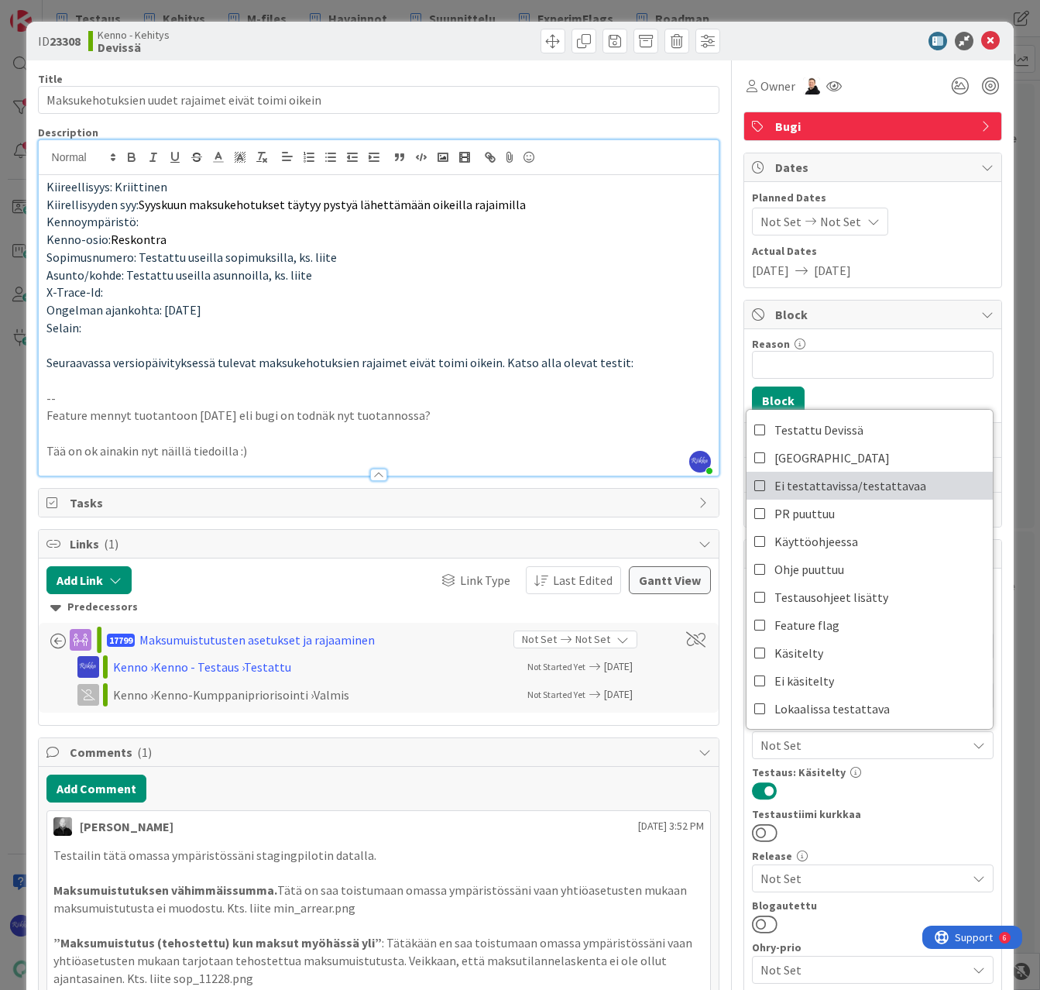
click at [907, 489] on link "Ei testattavissa/testattavaa" at bounding box center [870, 486] width 246 height 28
click at [912, 796] on div at bounding box center [873, 791] width 242 height 20
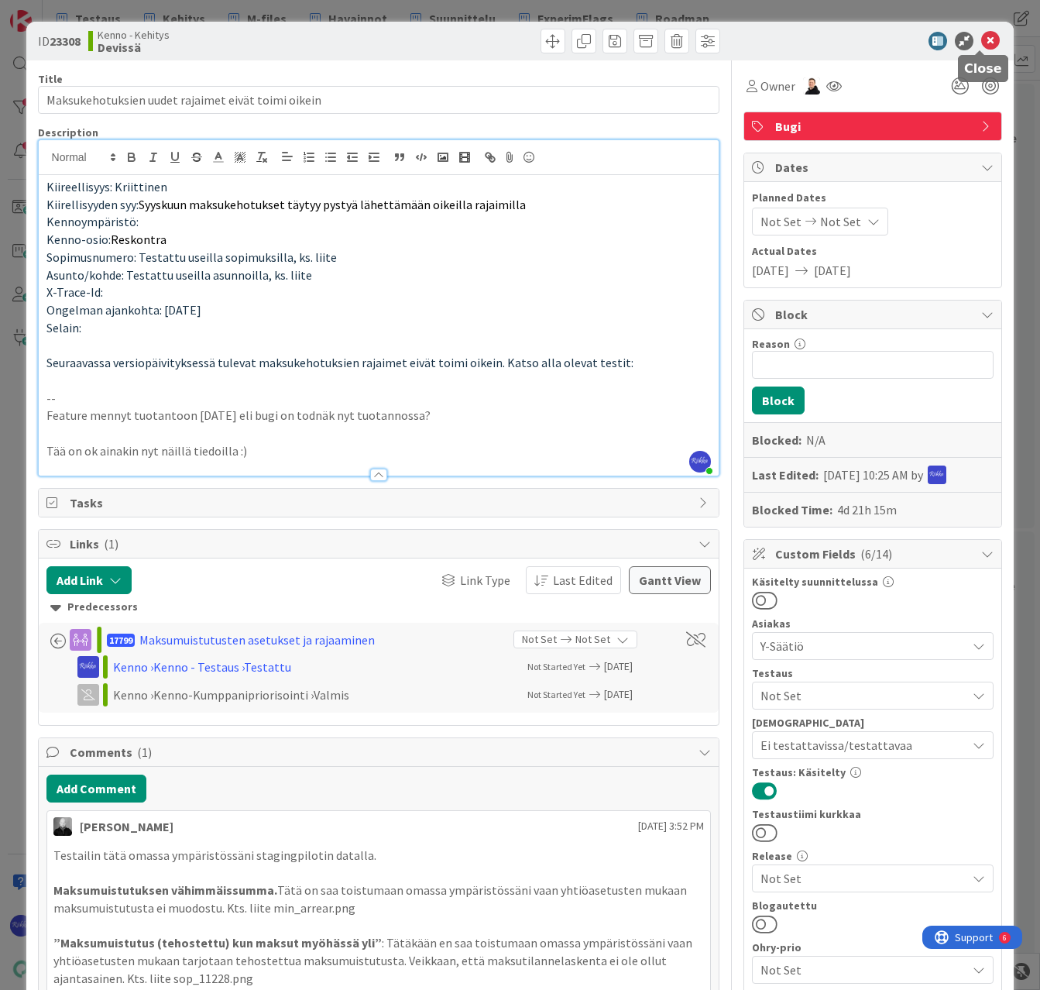
click at [983, 42] on icon at bounding box center [990, 41] width 19 height 19
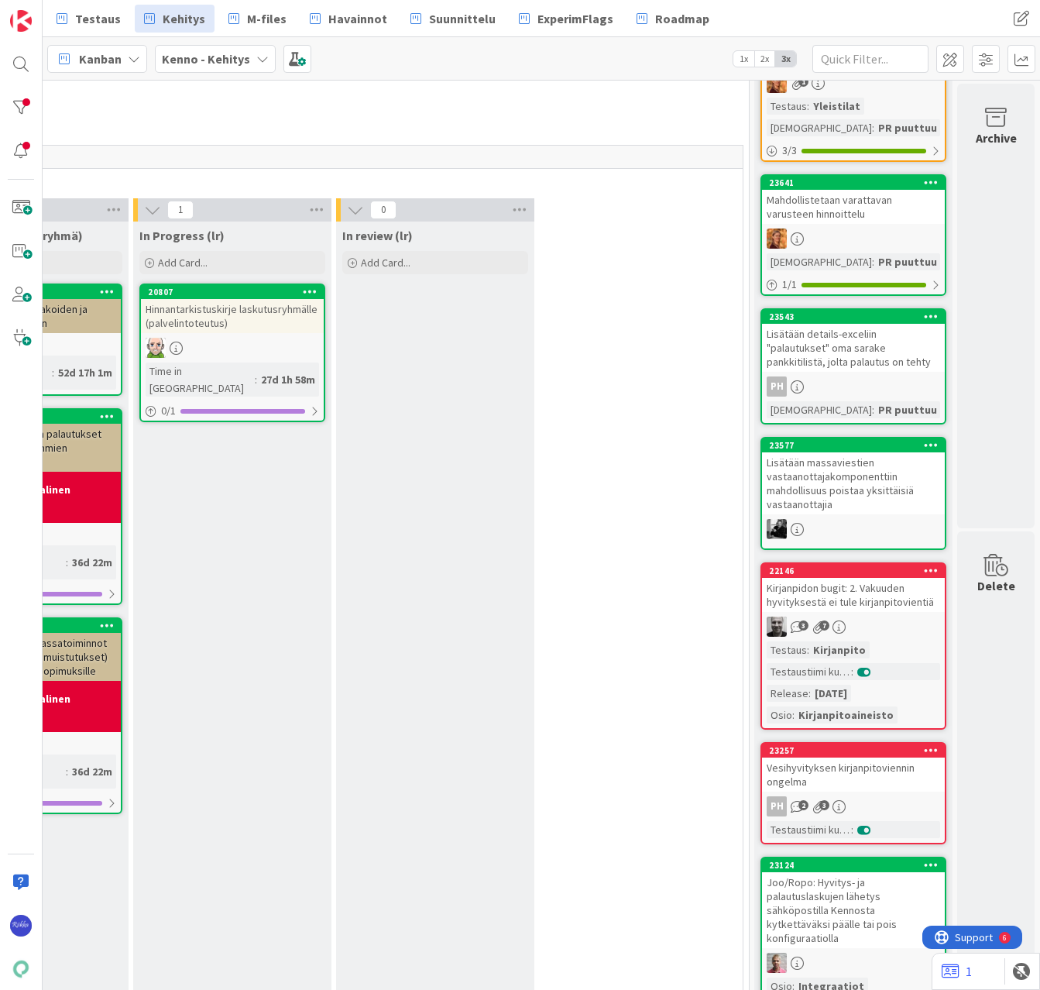
click at [855, 489] on div "Lisätään massaviestien vastaanottajakomponenttiin mahdollisuus poistaa yksittäi…" at bounding box center [853, 483] width 183 height 62
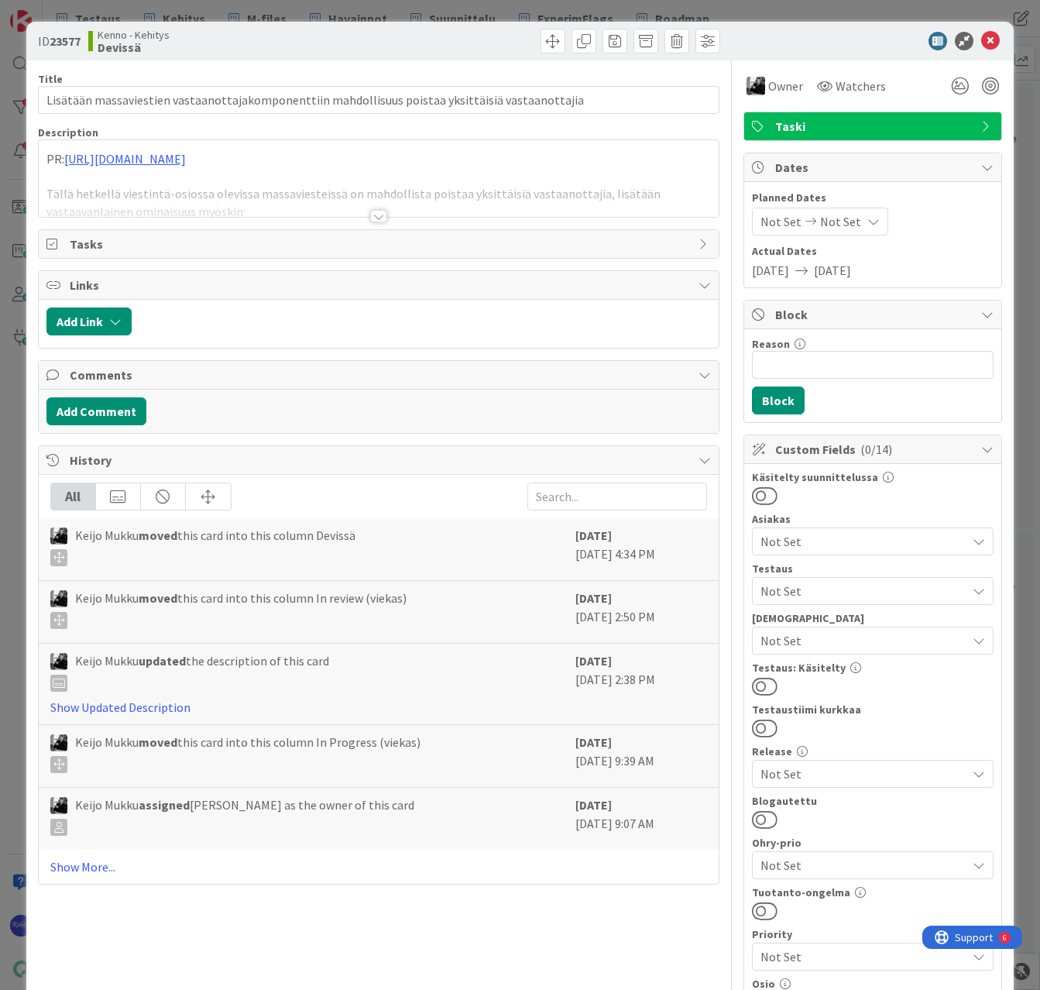
click at [378, 211] on div at bounding box center [378, 216] width 17 height 12
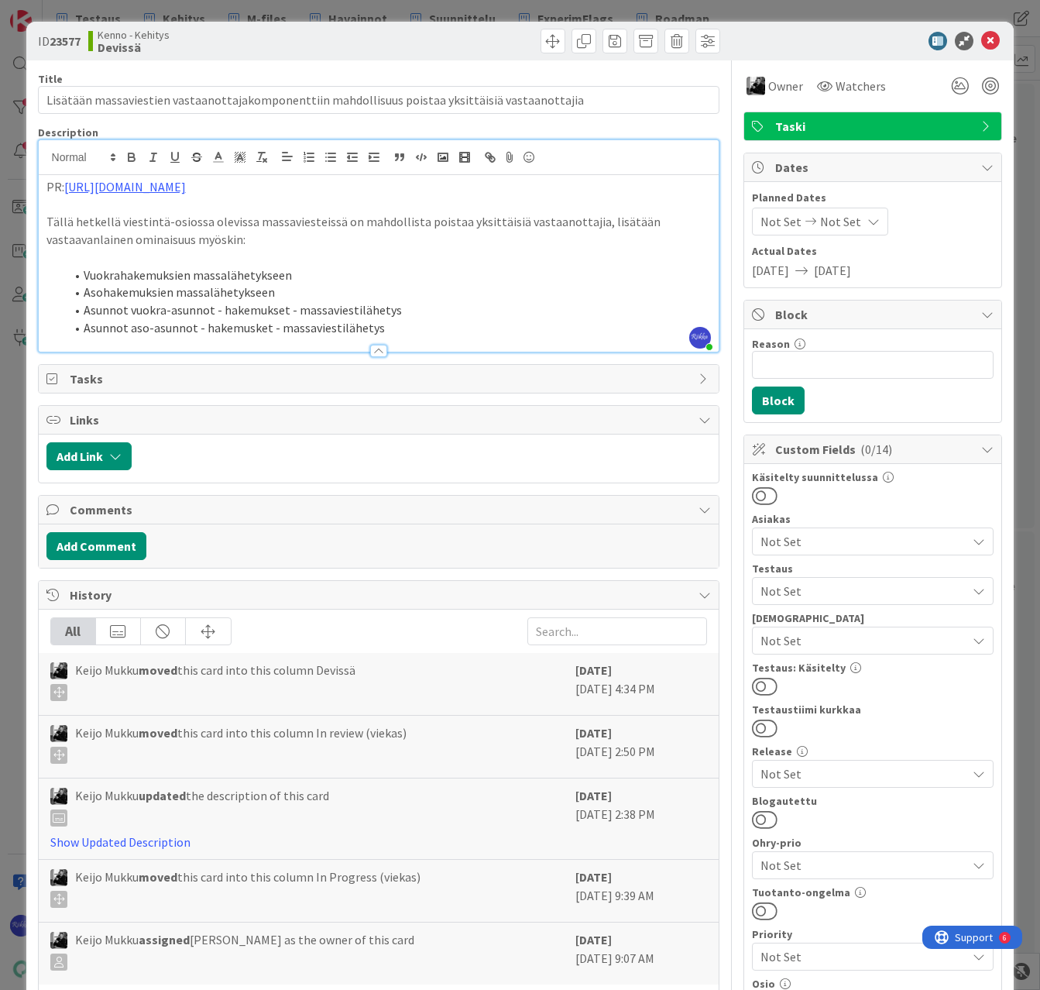
drag, startPoint x: 341, startPoint y: 188, endPoint x: 64, endPoint y: 184, distance: 276.5
click at [64, 184] on p "PR: https://github.com/pandiafi/kenno/pull/8554" at bounding box center [378, 187] width 665 height 18
copy link "https://github.com/pandiafi/kenno/pull/8554"
click at [832, 590] on span "Not Set" at bounding box center [863, 591] width 206 height 19
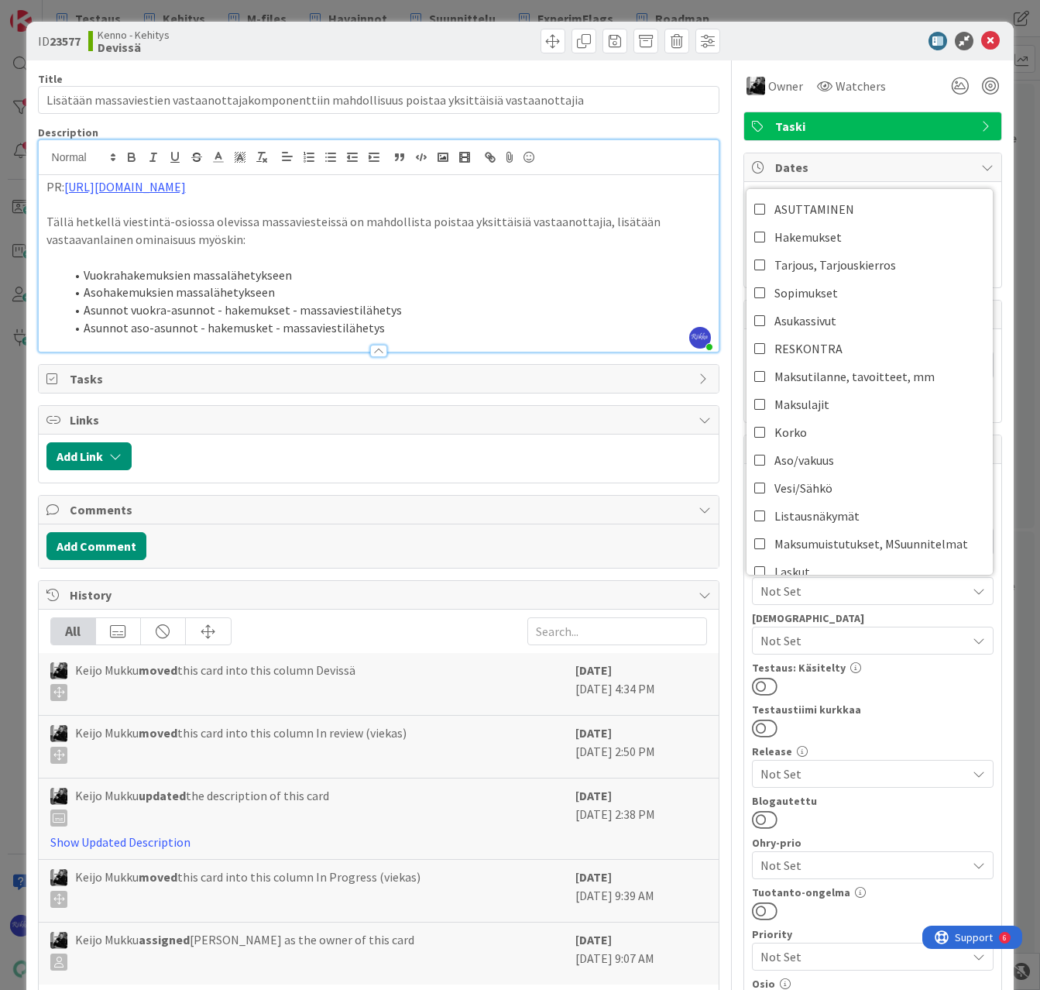
scroll to position [155, 0]
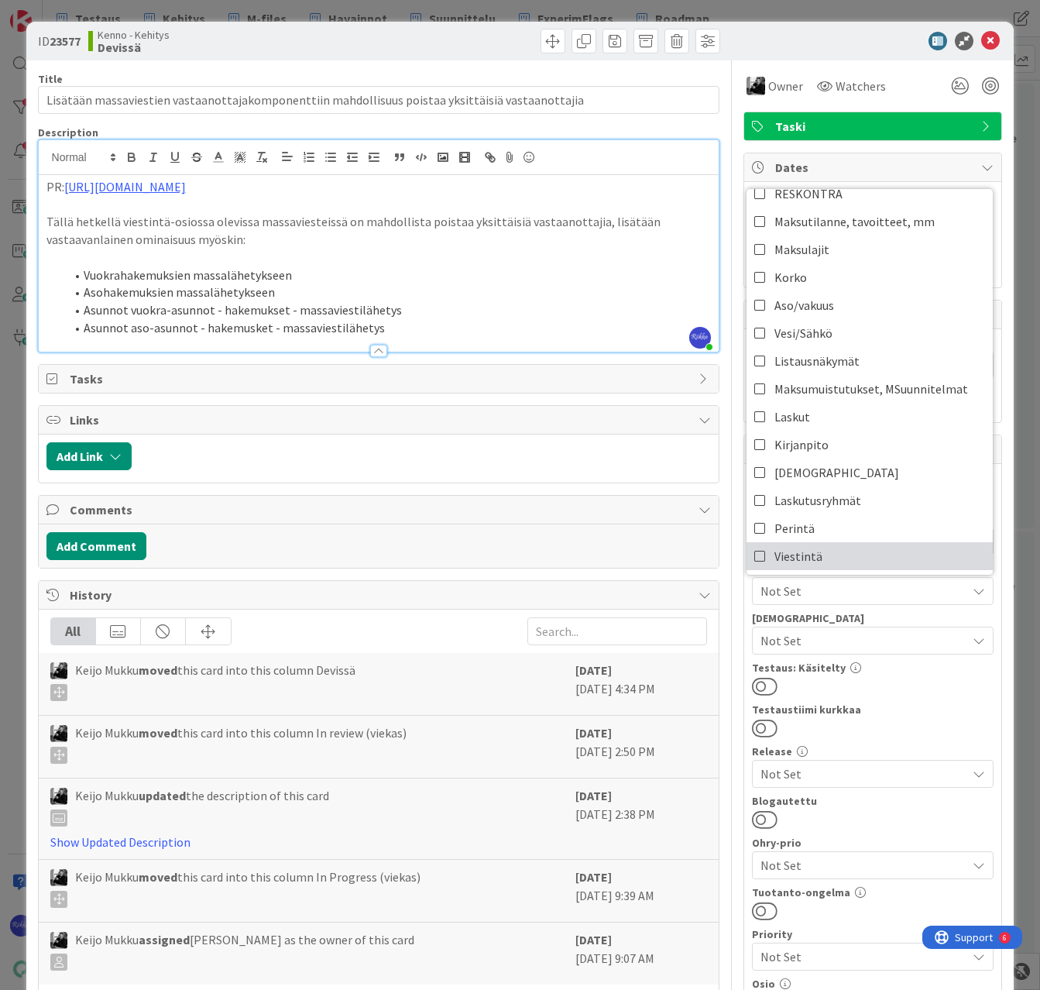
click at [796, 556] on span "Viestintä" at bounding box center [798, 555] width 48 height 23
click at [855, 660] on div "Käsitelty suunnittelussa Asiakas Not Set Testaus Viestintä ASUTTAMINEN Hakemuks…" at bounding box center [873, 795] width 242 height 647
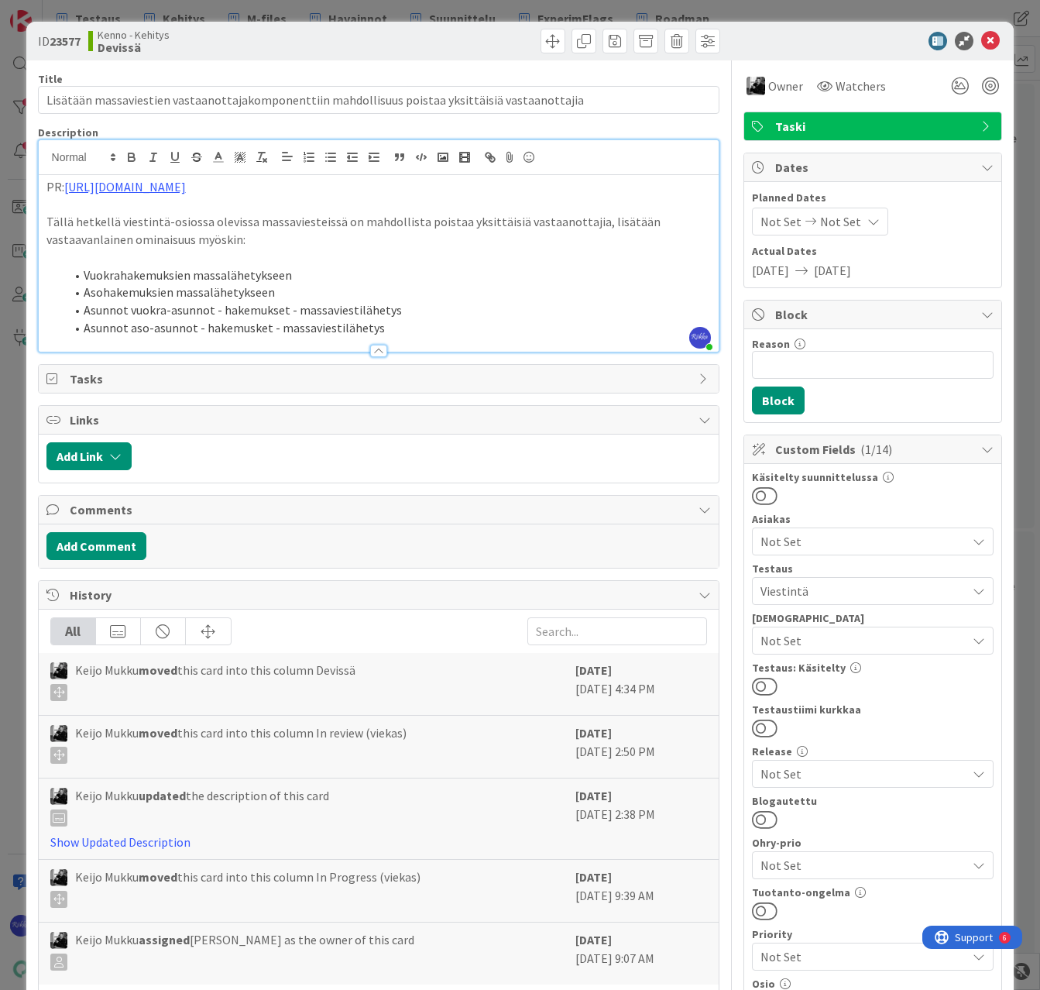
click at [758, 683] on button at bounding box center [765, 686] width 26 height 20
click at [981, 43] on icon at bounding box center [990, 41] width 19 height 19
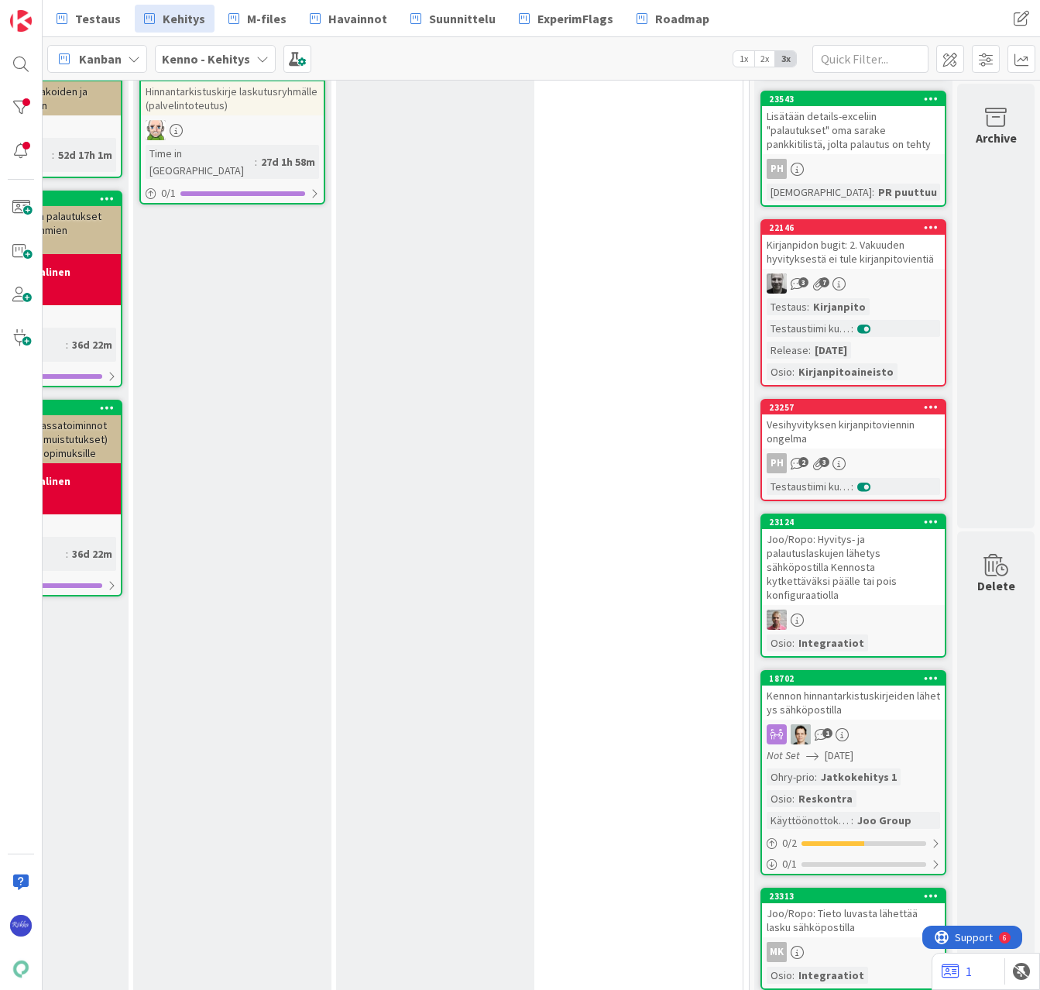
scroll to position [387, 382]
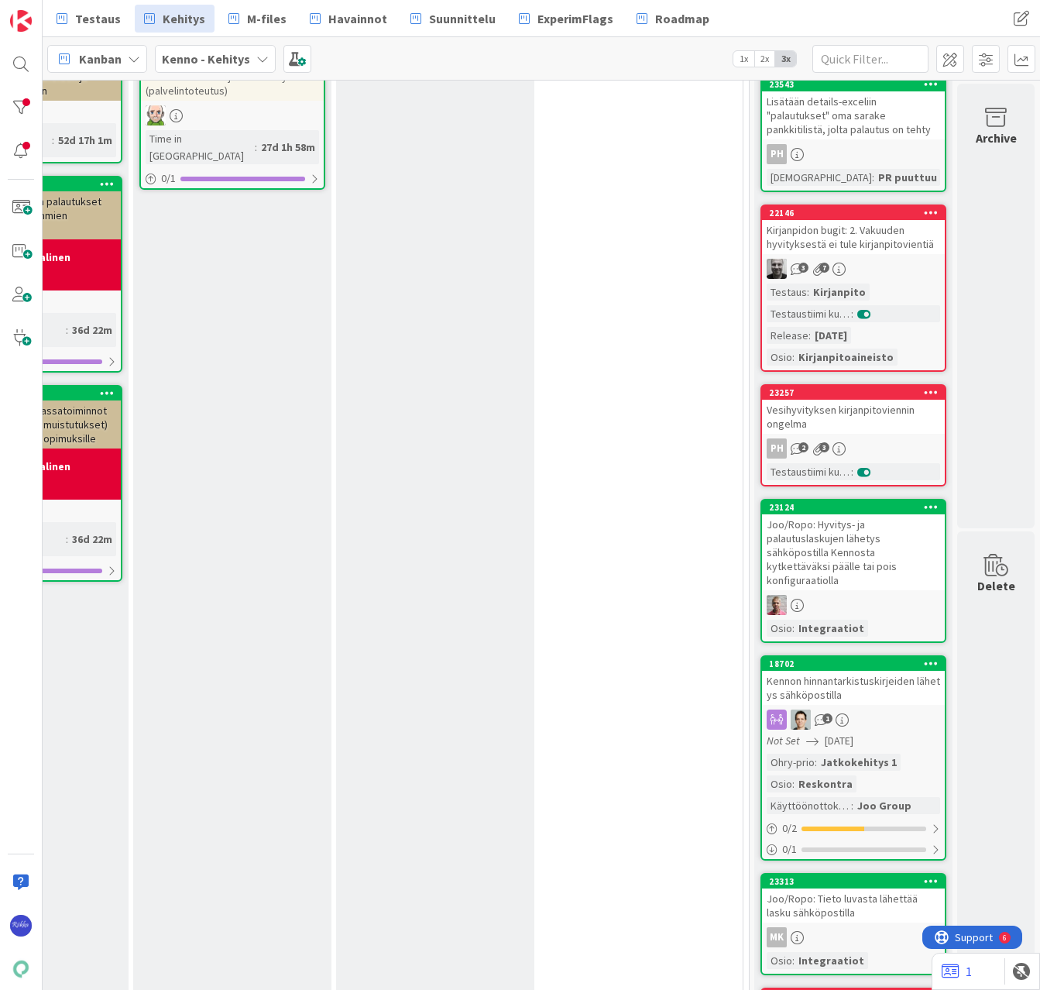
click at [842, 252] on div "Kirjanpidon bugit: 2. Vakuuden hyvityksestä ei tule kirjanpitovientiä" at bounding box center [853, 237] width 183 height 34
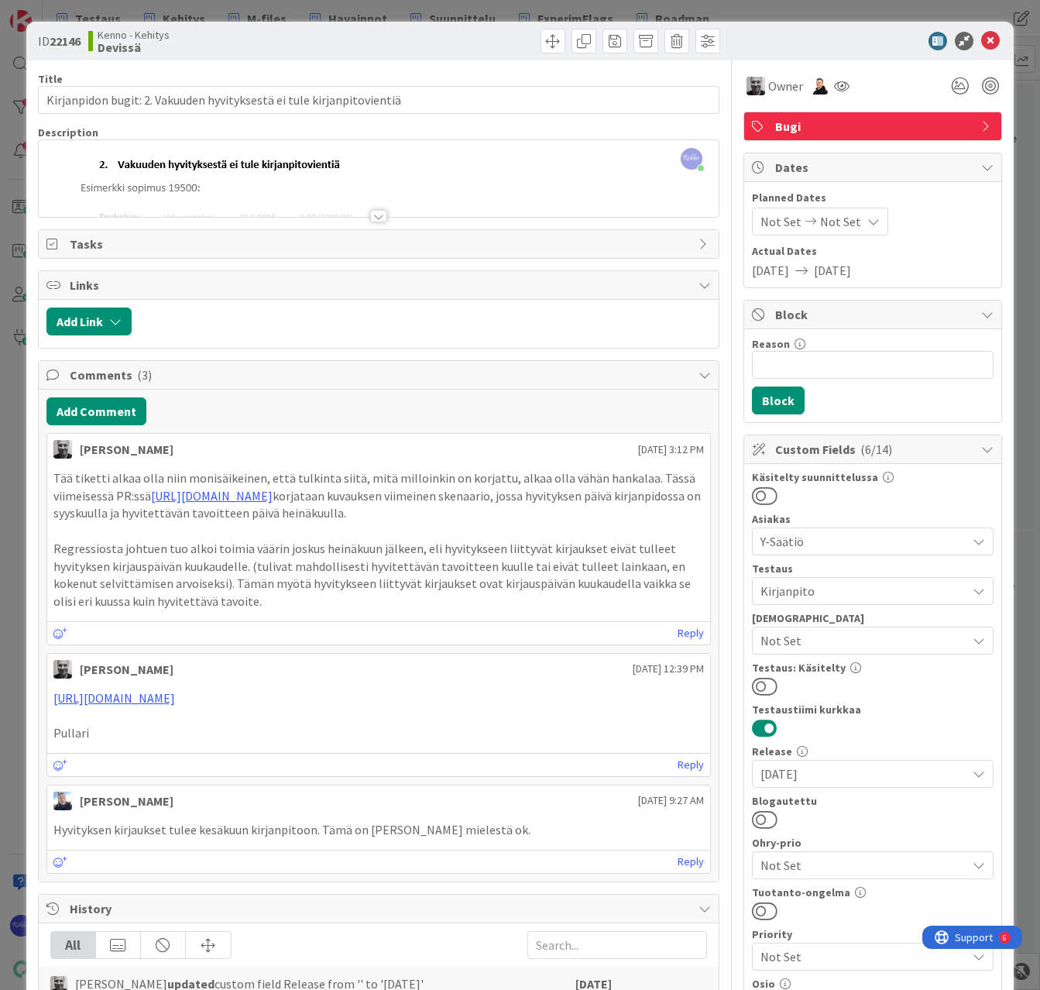
click at [376, 213] on div at bounding box center [378, 216] width 17 height 12
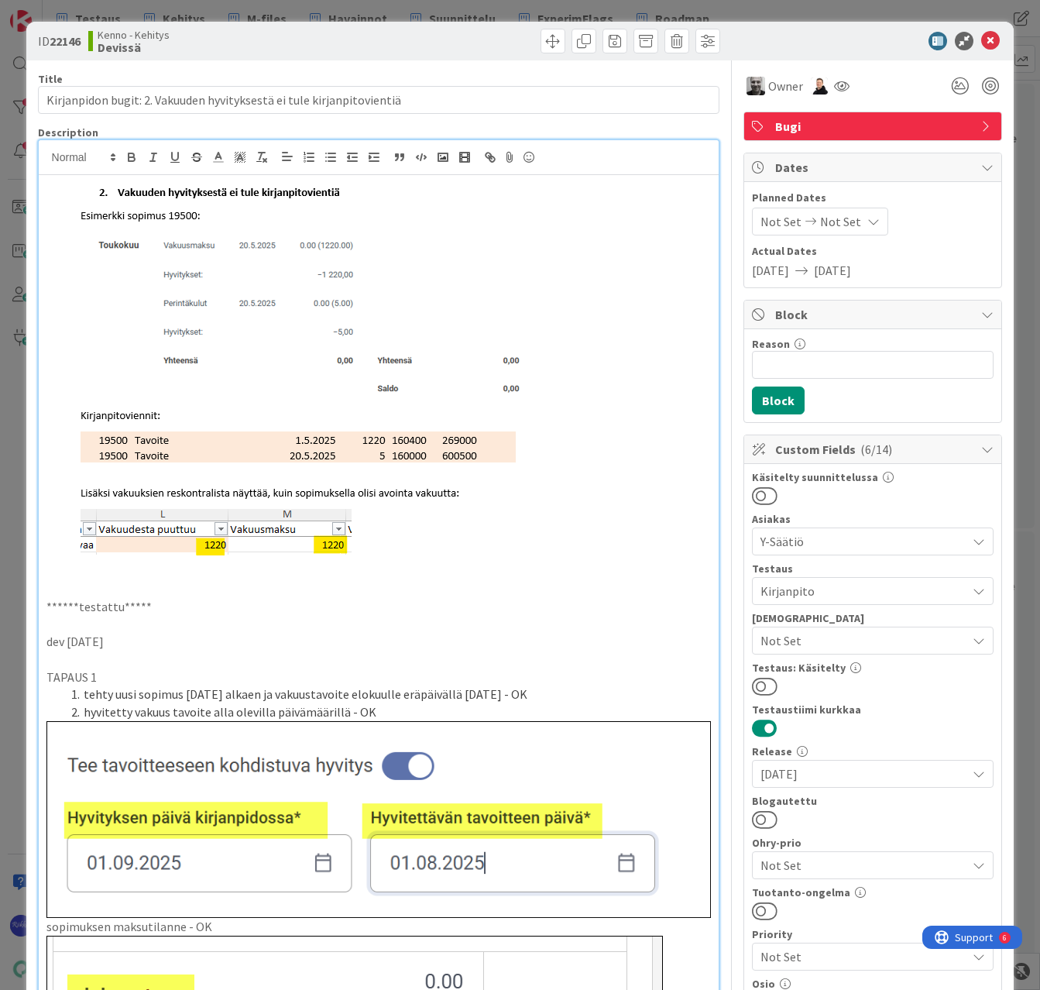
click at [759, 685] on button at bounding box center [765, 686] width 26 height 20
click at [981, 36] on icon at bounding box center [990, 41] width 19 height 19
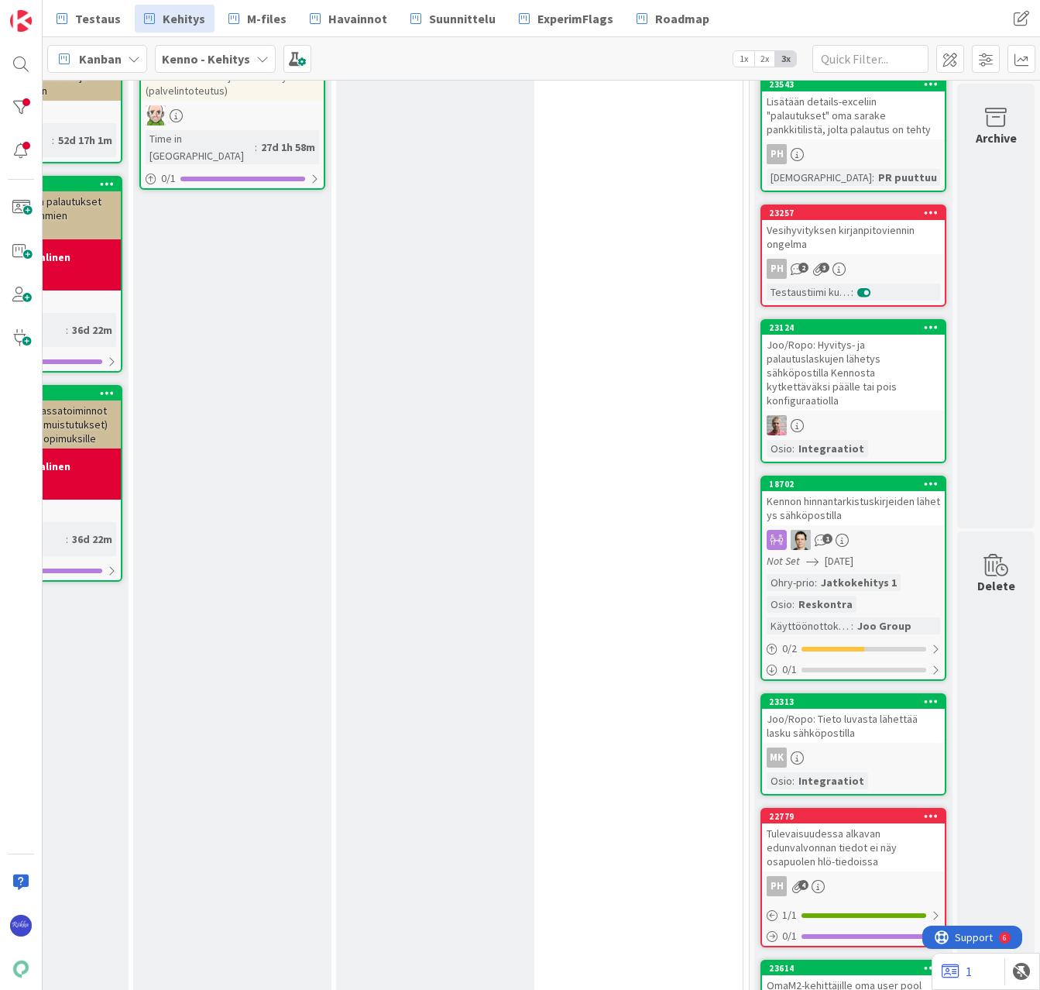
click at [853, 363] on div "Joo/Ropo: Hyvitys- ja palautuslaskujen lähetys sähköpostilla Kennosta kytkettäv…" at bounding box center [853, 373] width 183 height 76
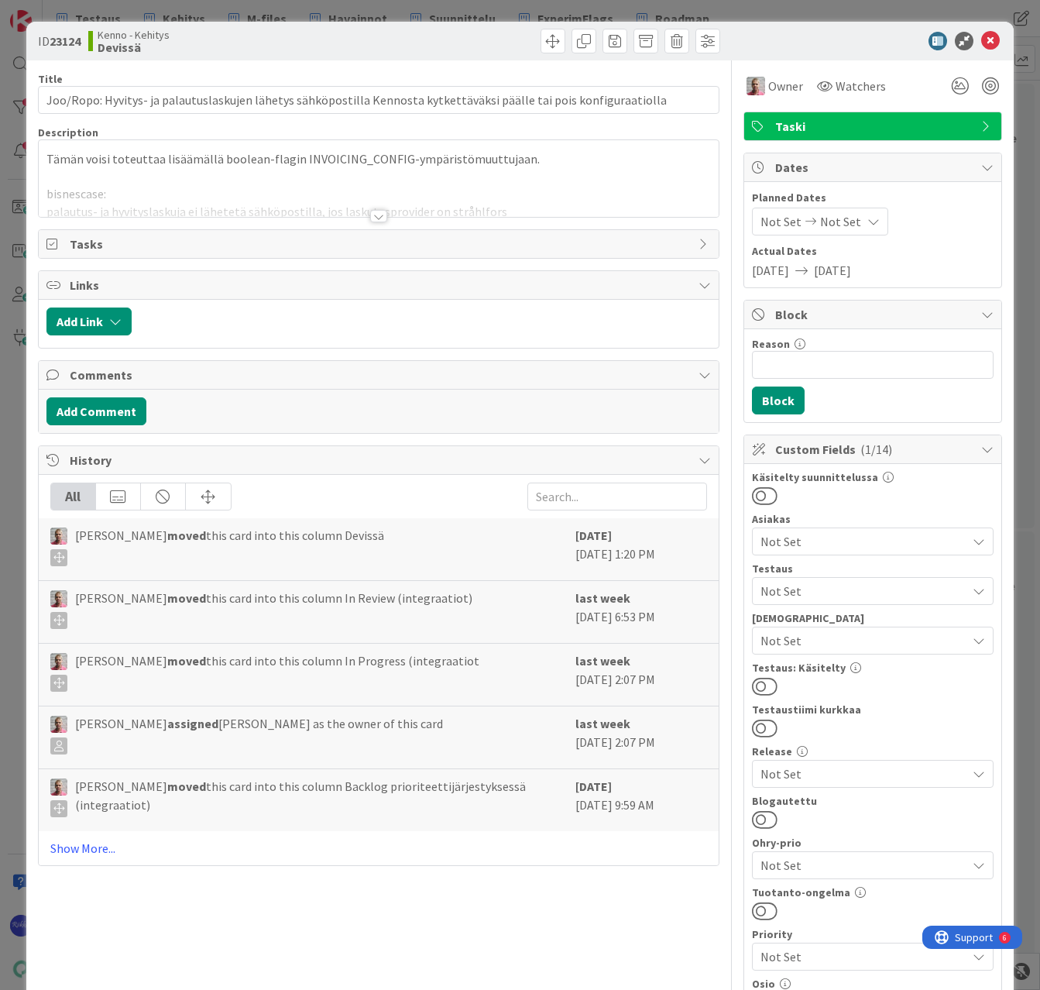
click at [369, 209] on div at bounding box center [379, 196] width 681 height 39
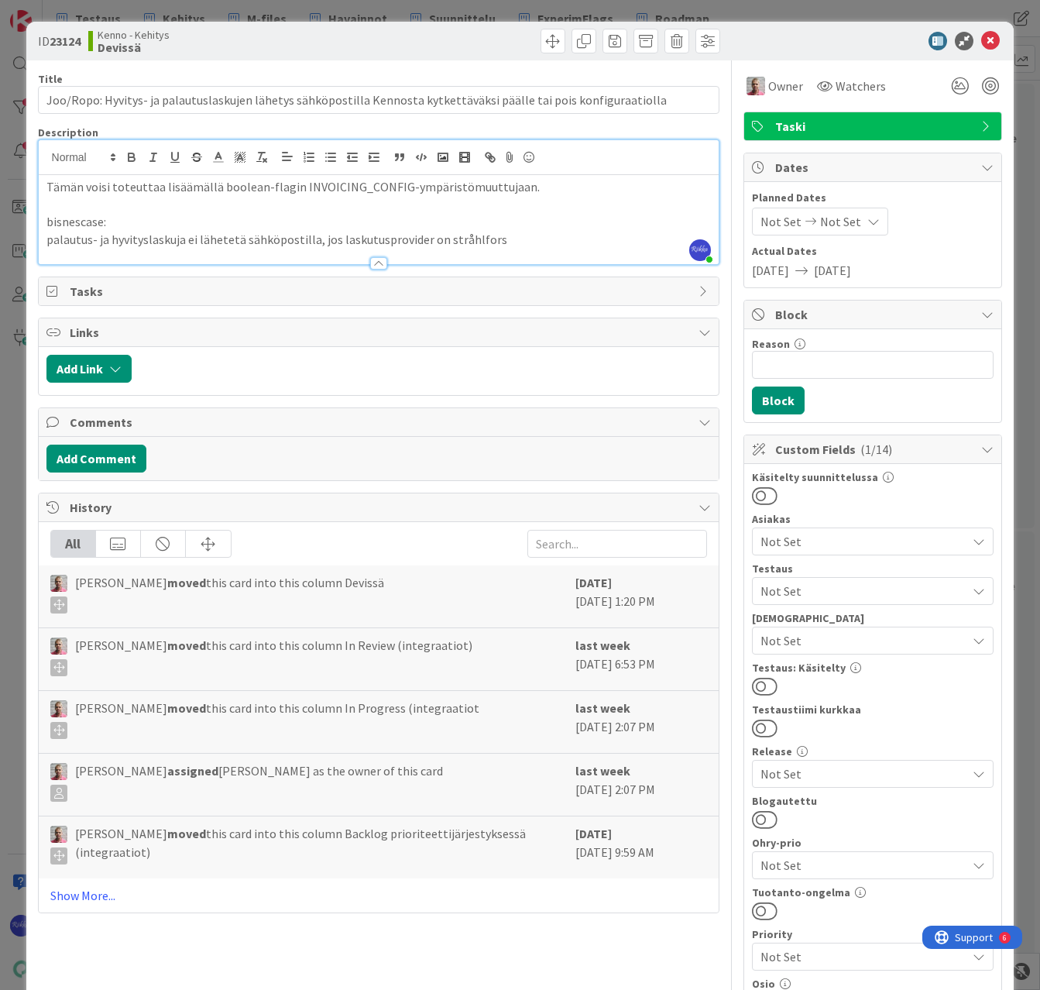
click at [856, 581] on div "Not Set" at bounding box center [873, 591] width 242 height 28
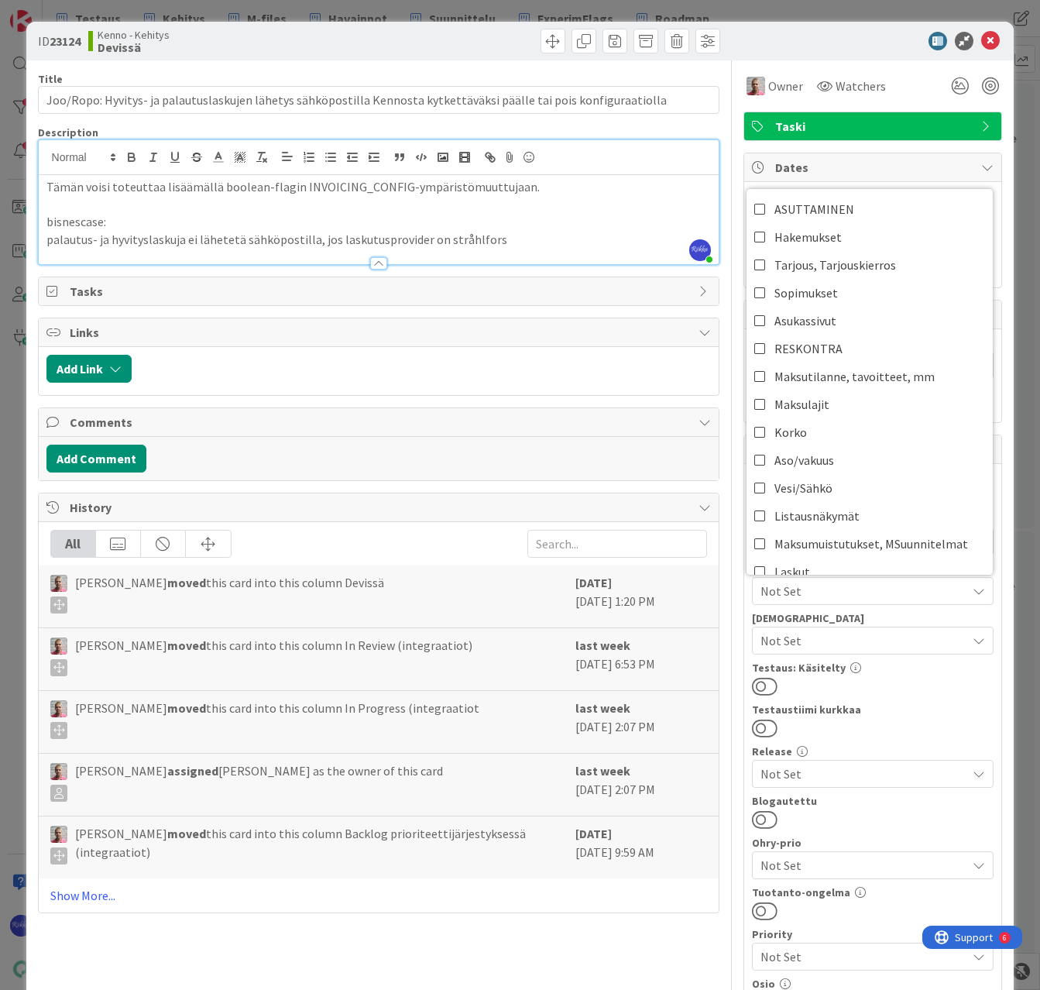
scroll to position [658, 0]
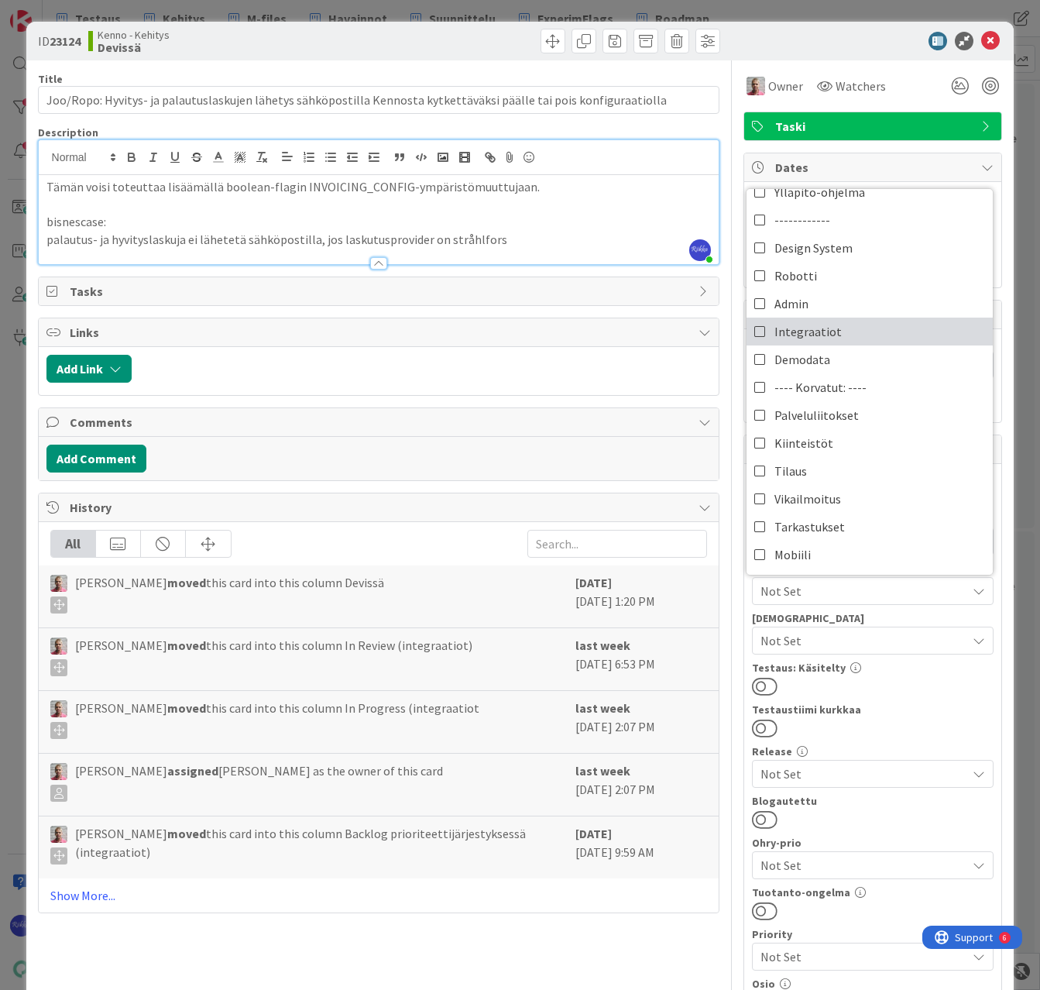
click at [848, 331] on link "Integraatiot" at bounding box center [870, 332] width 246 height 28
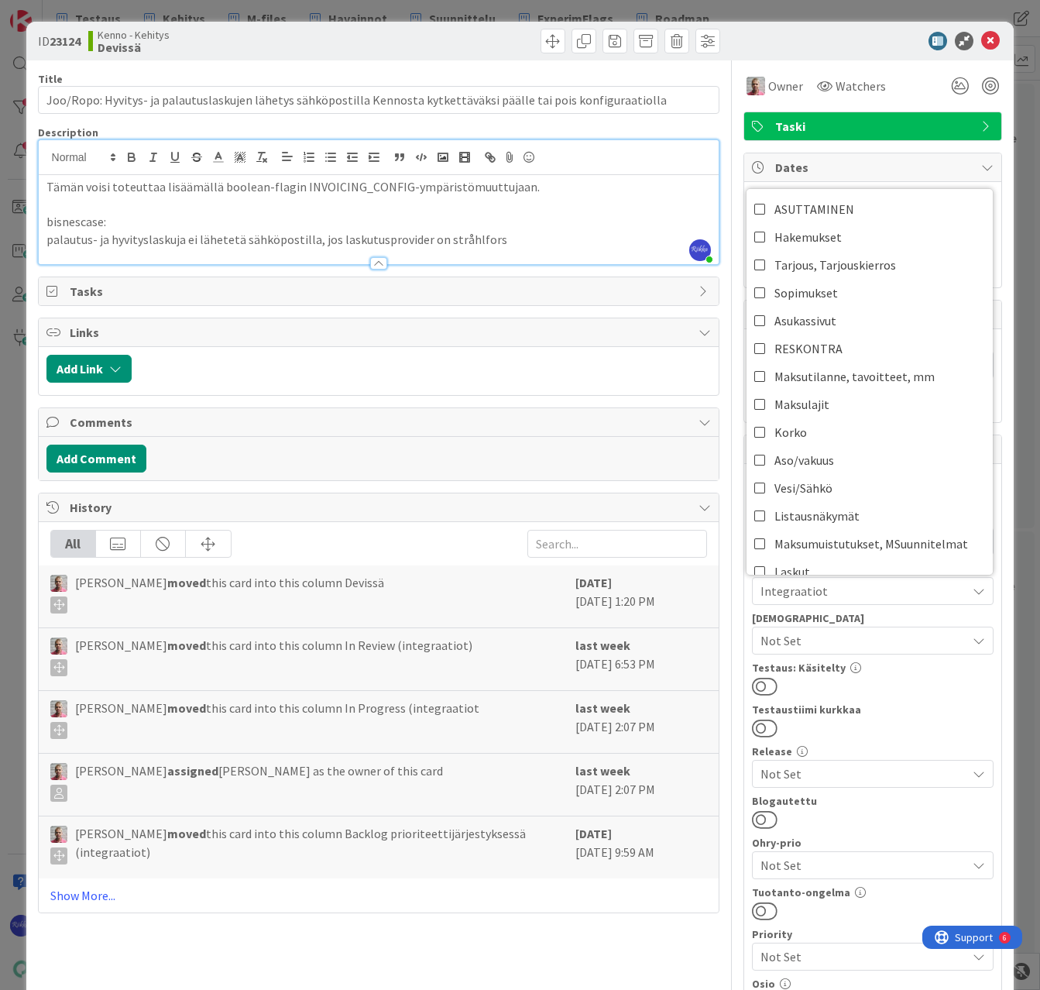
click at [939, 696] on div "Käsitelty suunnittelussa Asiakas Not Set Testaus Integraatiot ASUTTAMINEN Hakem…" at bounding box center [873, 795] width 242 height 647
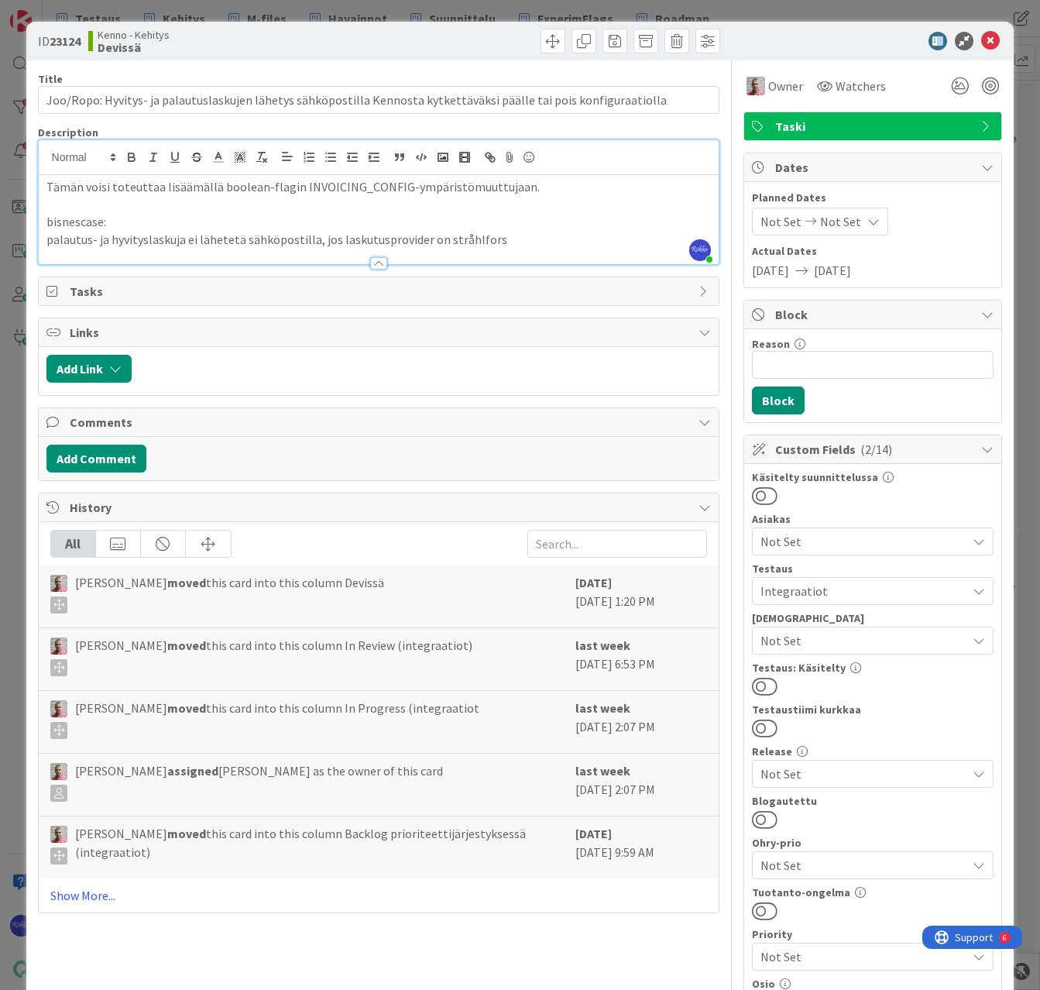
click at [757, 683] on button at bounding box center [765, 686] width 26 height 20
click at [857, 637] on span "Not Set" at bounding box center [863, 640] width 206 height 19
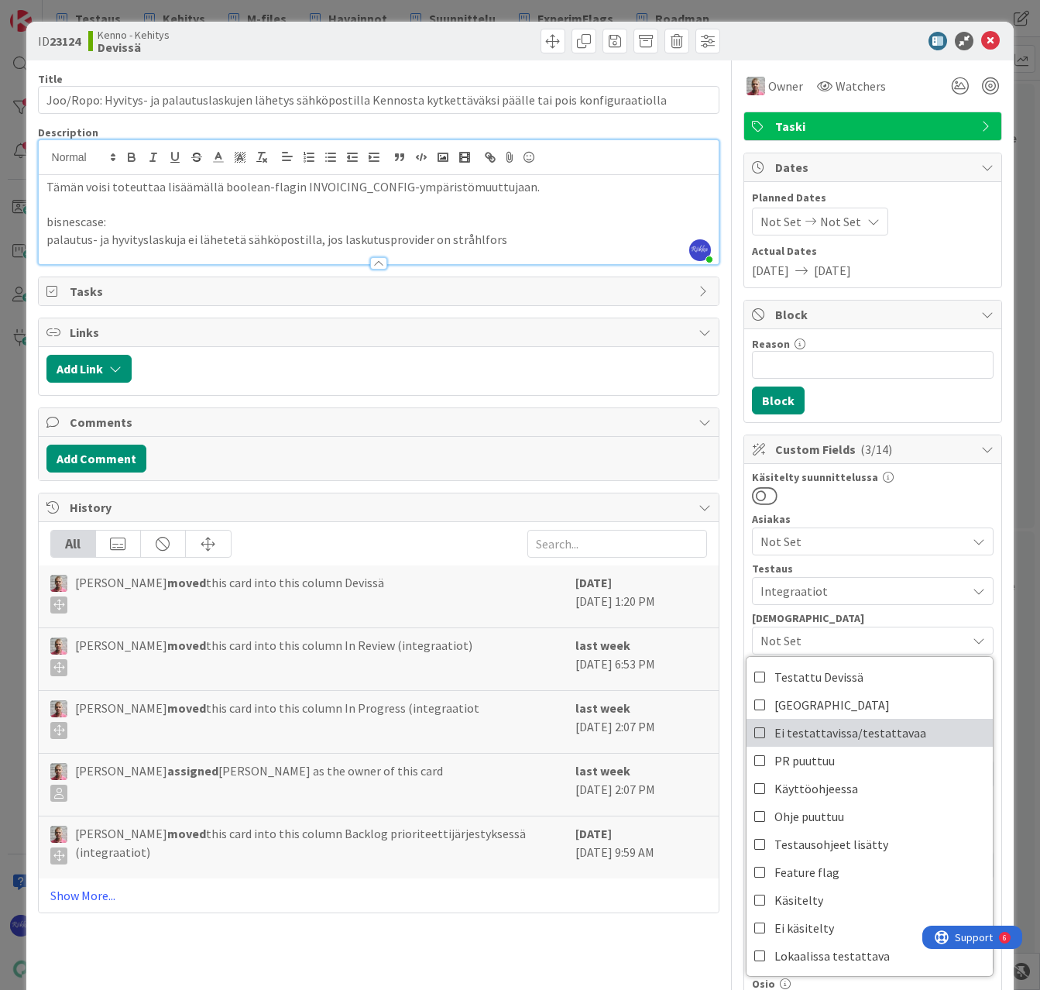
click at [867, 734] on span "Ei testattavissa/testattavaa" at bounding box center [850, 732] width 152 height 23
click at [942, 490] on div at bounding box center [873, 496] width 242 height 20
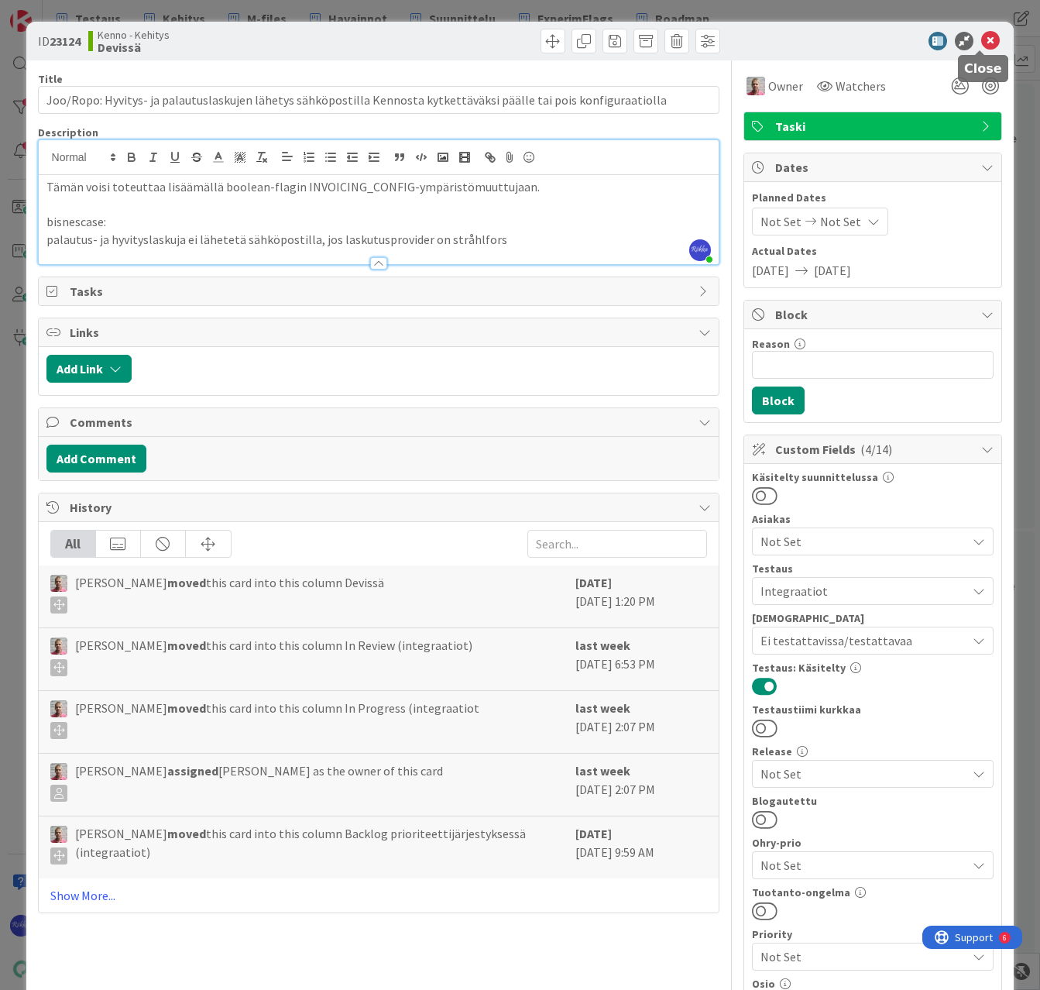
click at [981, 42] on icon at bounding box center [990, 41] width 19 height 19
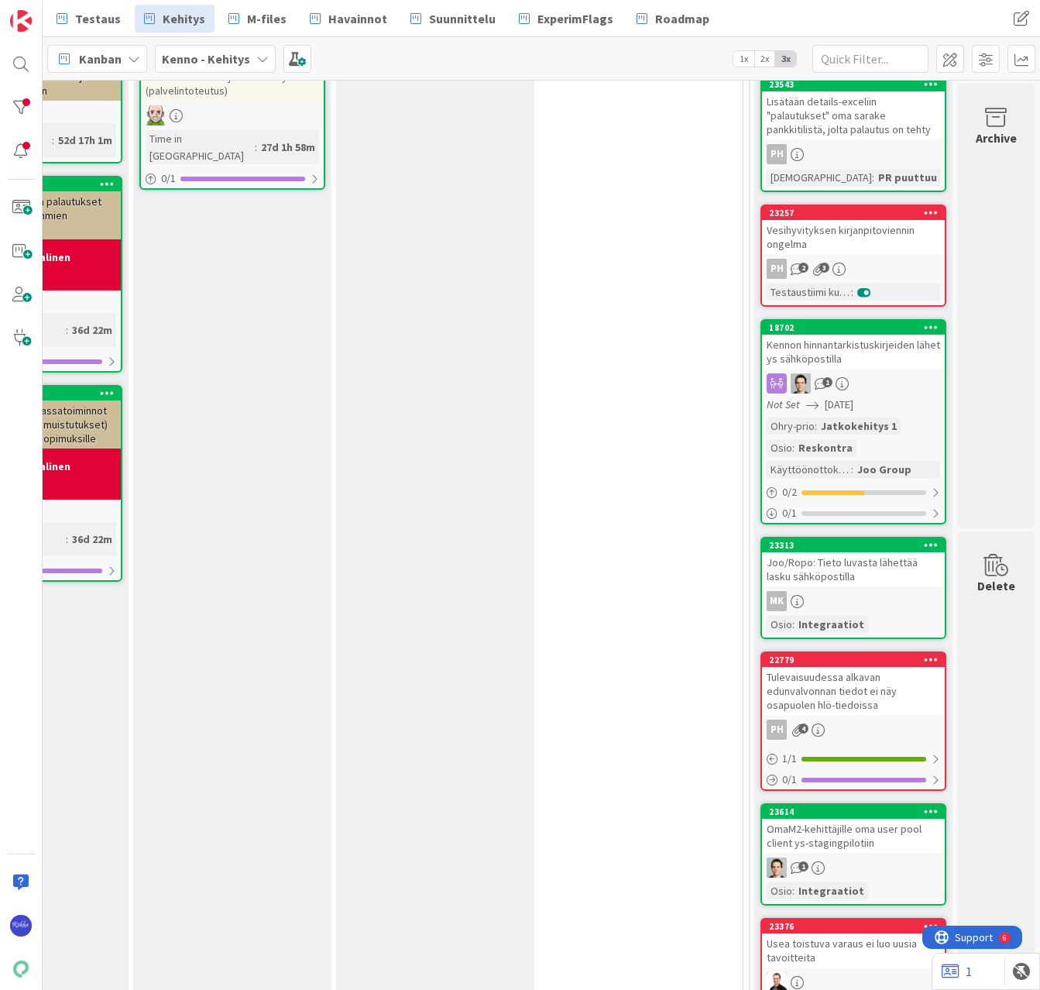
click at [880, 228] on div "Vesihyvityksen kirjanpitoviennin ongelma" at bounding box center [853, 237] width 183 height 34
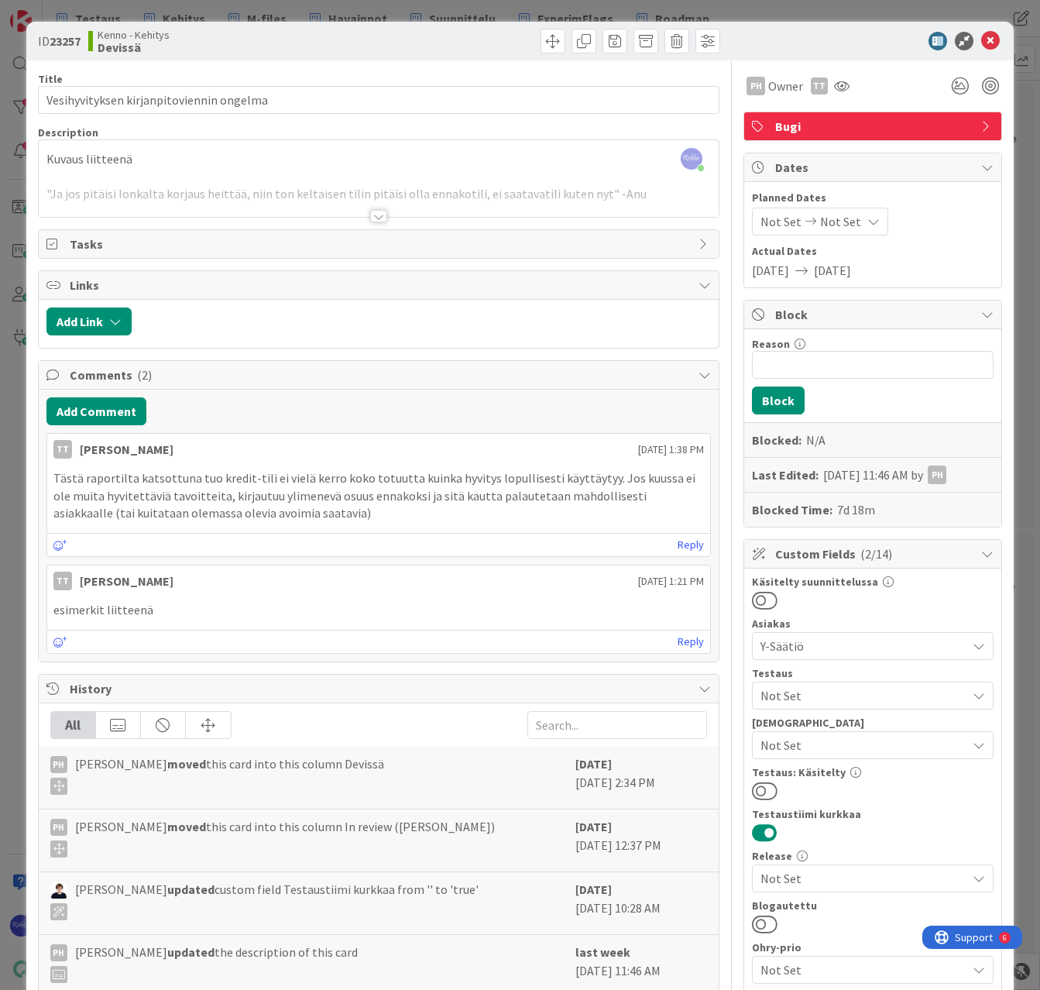
click at [372, 213] on div at bounding box center [378, 216] width 17 height 12
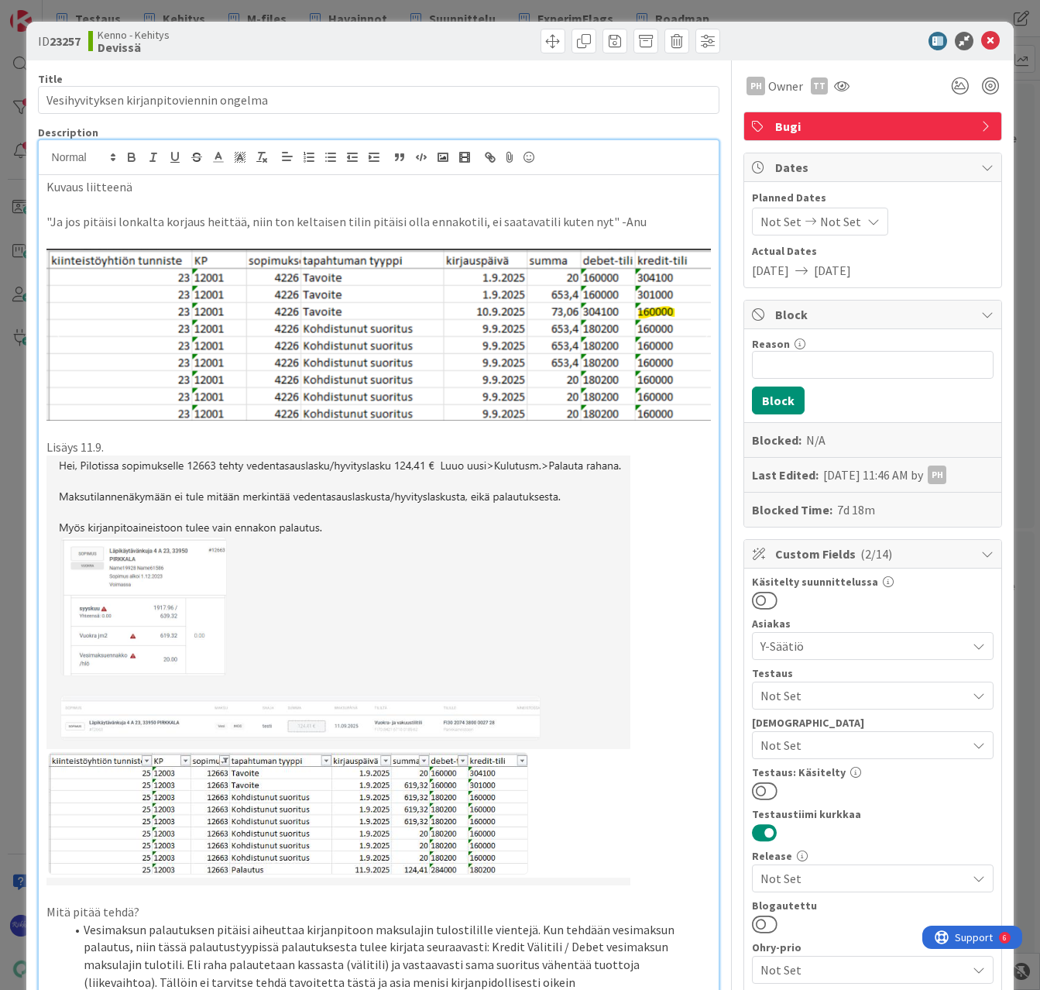
click at [863, 697] on span "Not Set" at bounding box center [863, 695] width 206 height 19
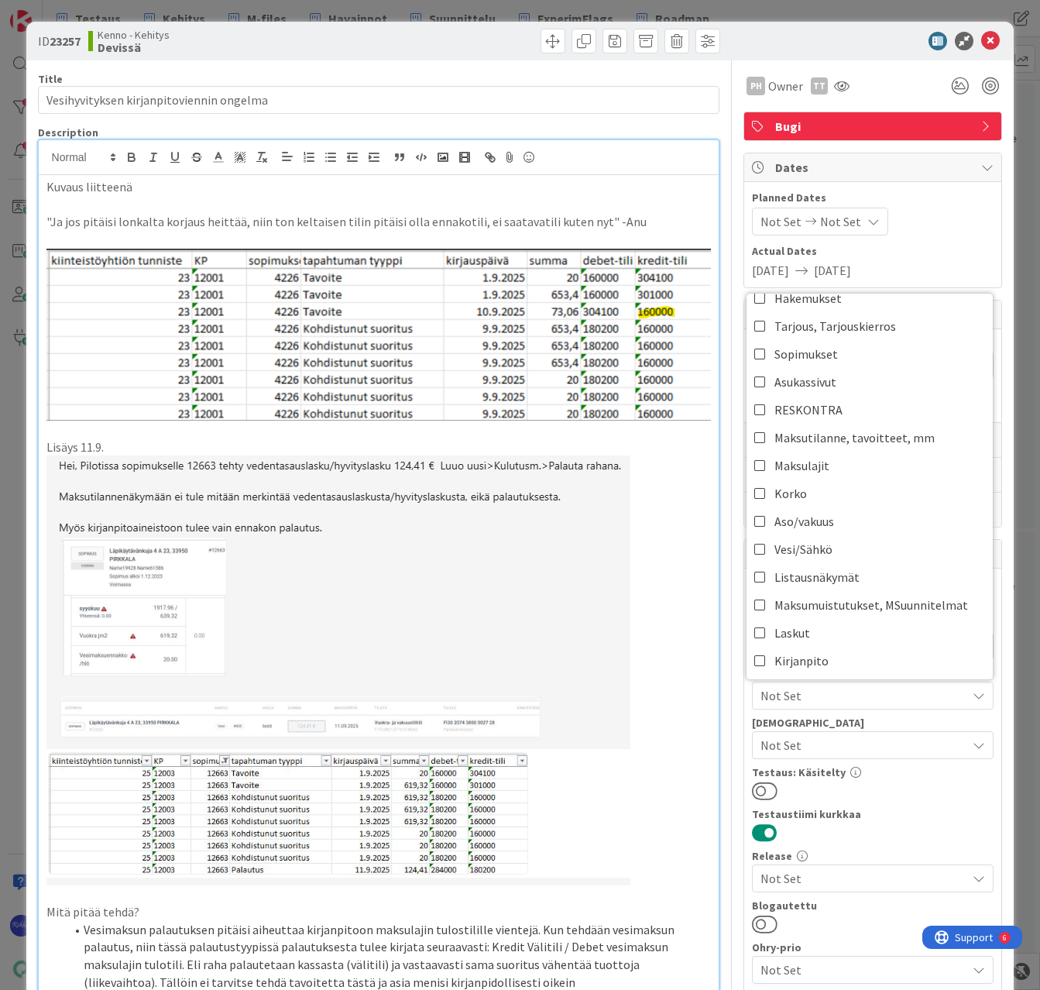
scroll to position [155, 0]
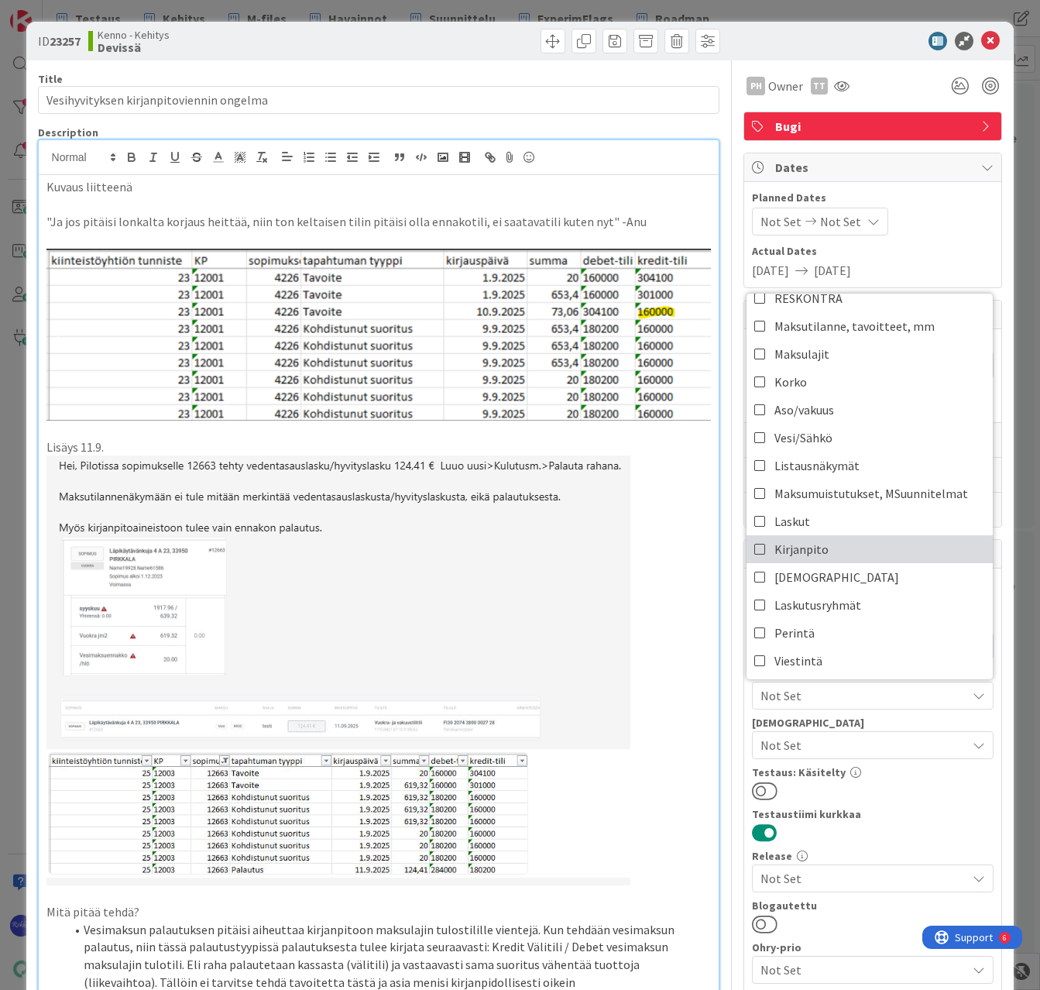
click at [856, 552] on link "Kirjanpito" at bounding box center [870, 549] width 246 height 28
click at [908, 769] on div "Testaus: Käsitelty" at bounding box center [873, 772] width 242 height 11
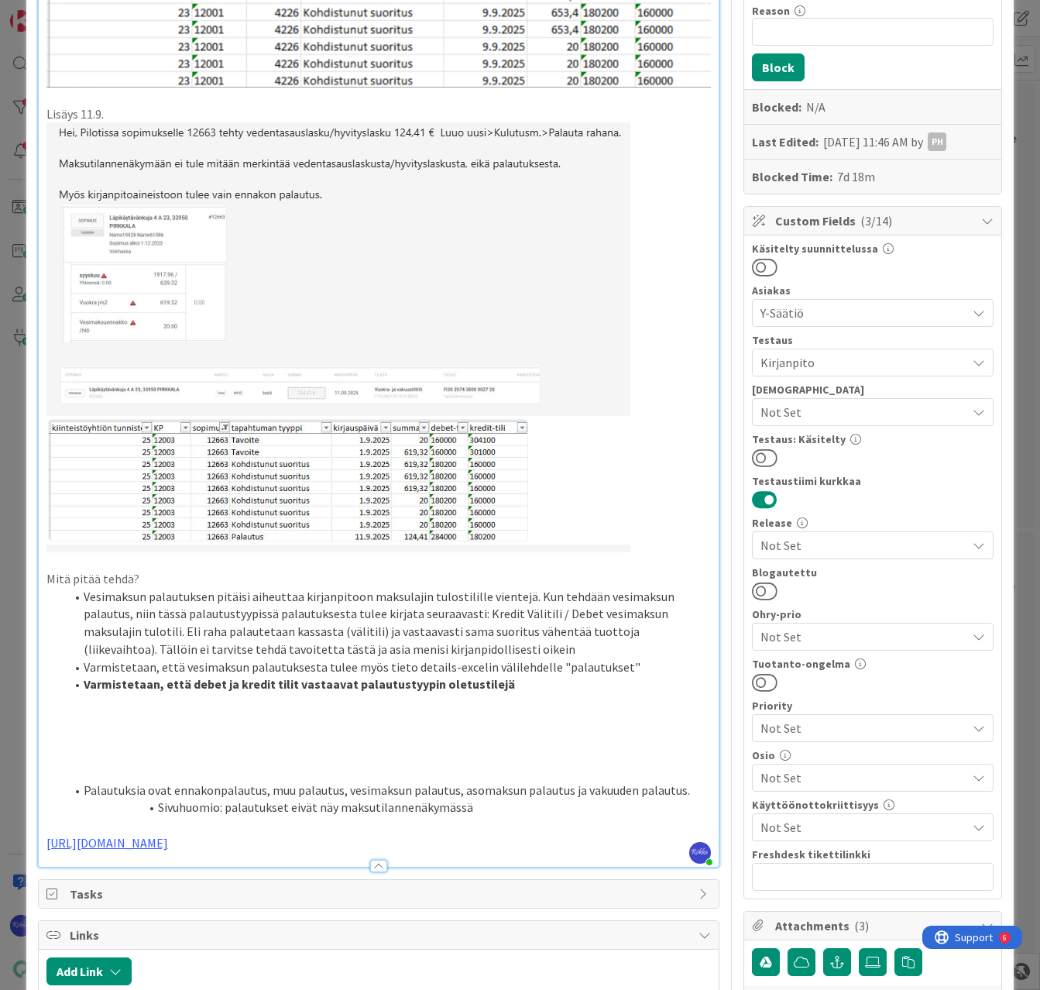
scroll to position [77, 0]
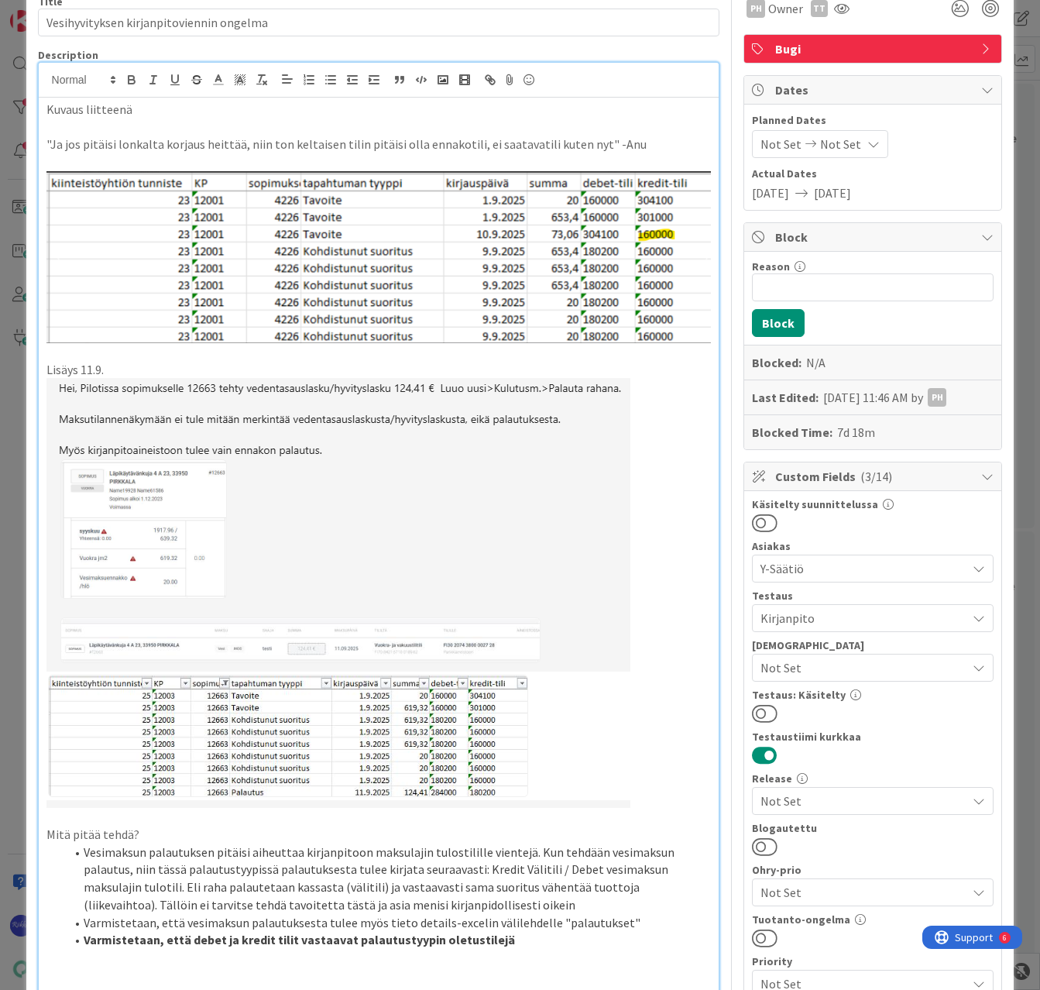
click at [757, 712] on button at bounding box center [765, 713] width 26 height 20
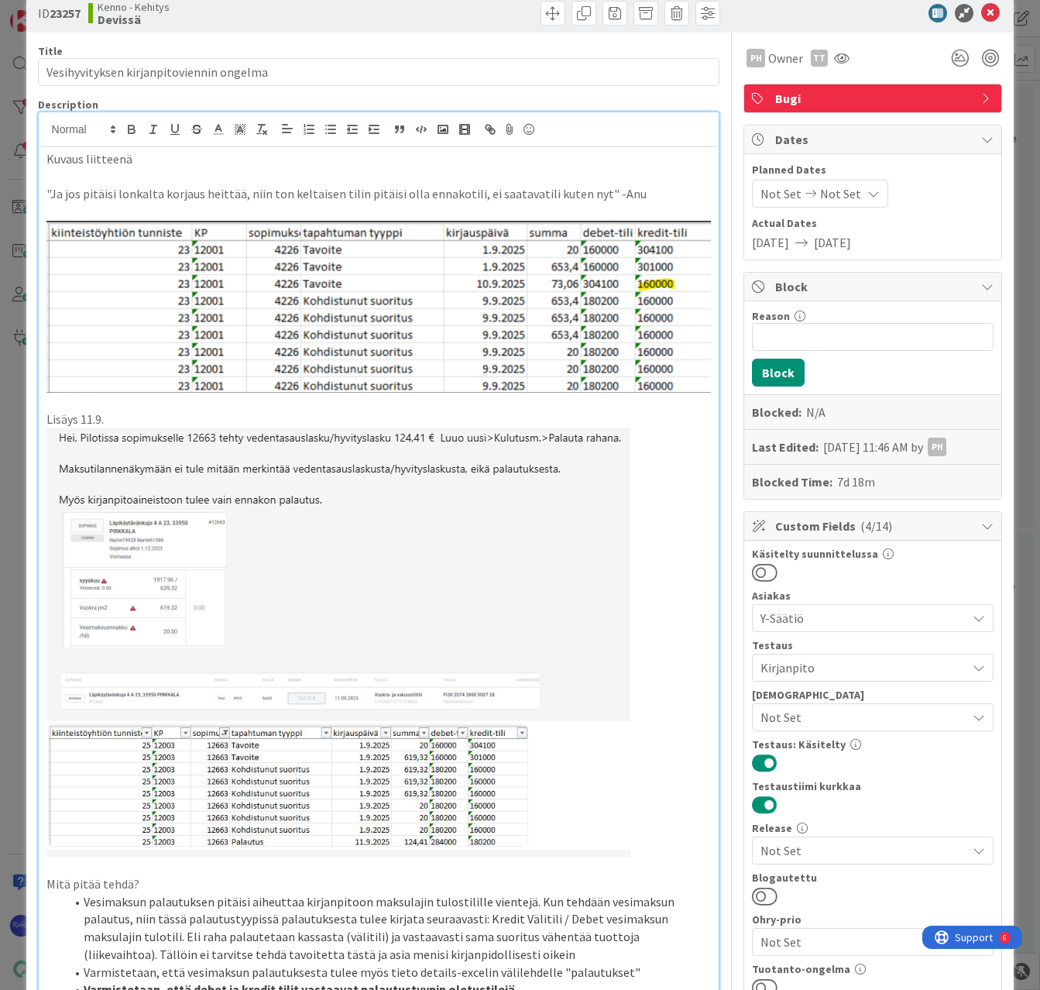
scroll to position [0, 0]
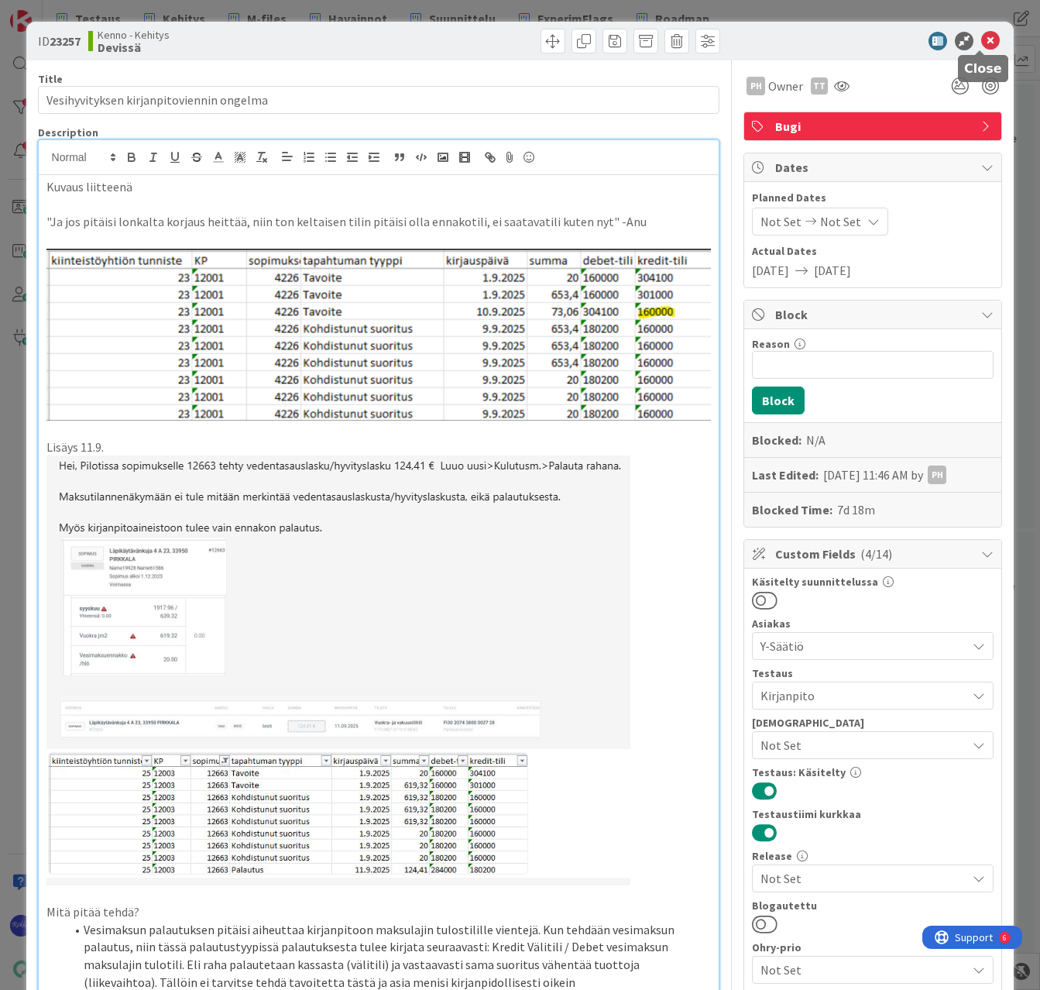
click at [983, 43] on icon at bounding box center [990, 41] width 19 height 19
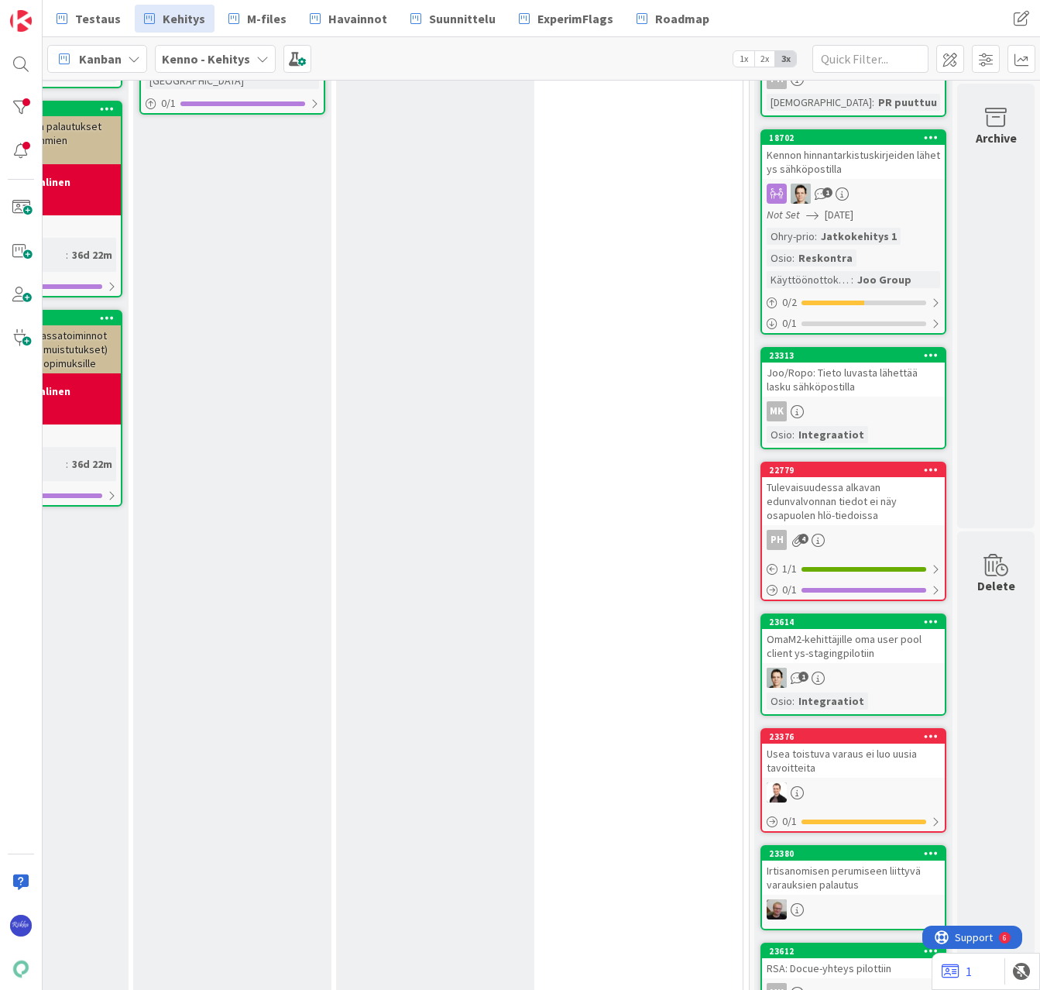
scroll to position [155, 382]
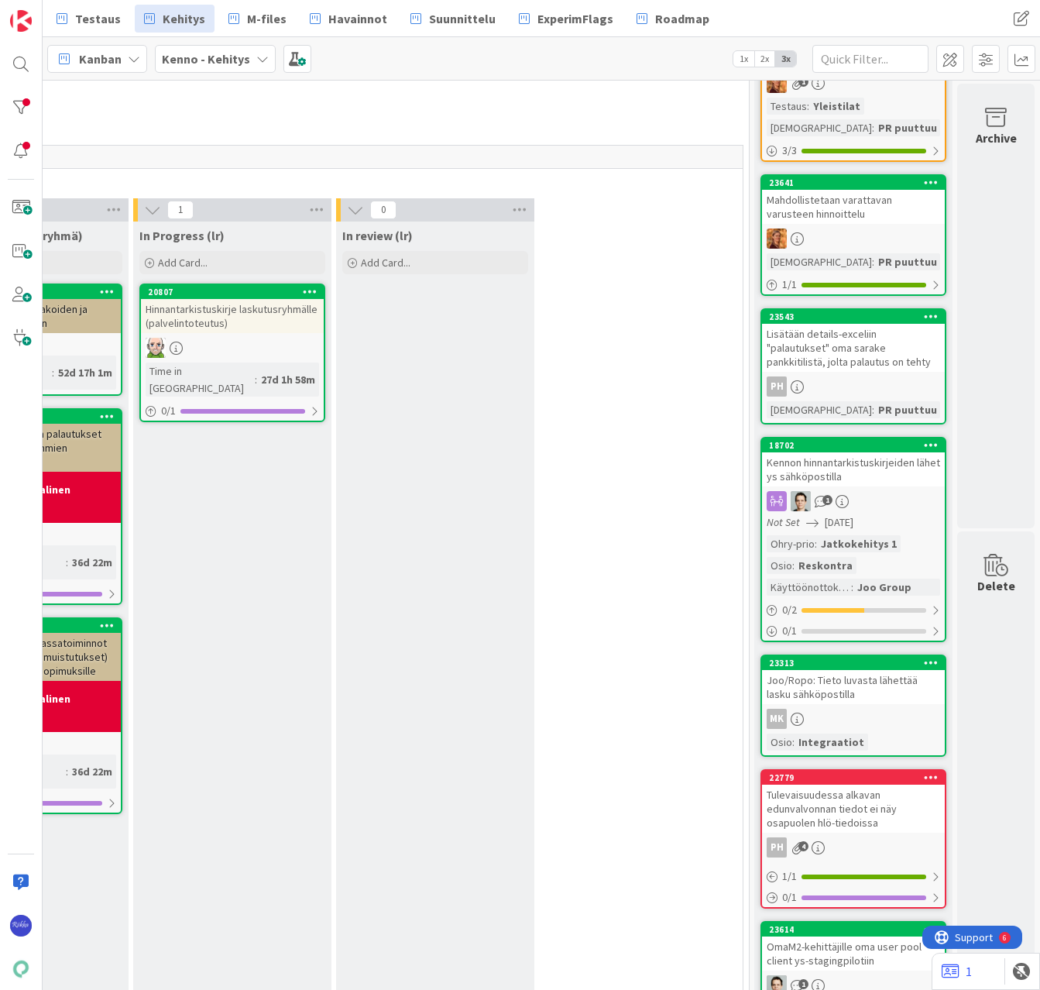
click at [868, 524] on div "Not Set 09/30/2025" at bounding box center [856, 522] width 178 height 16
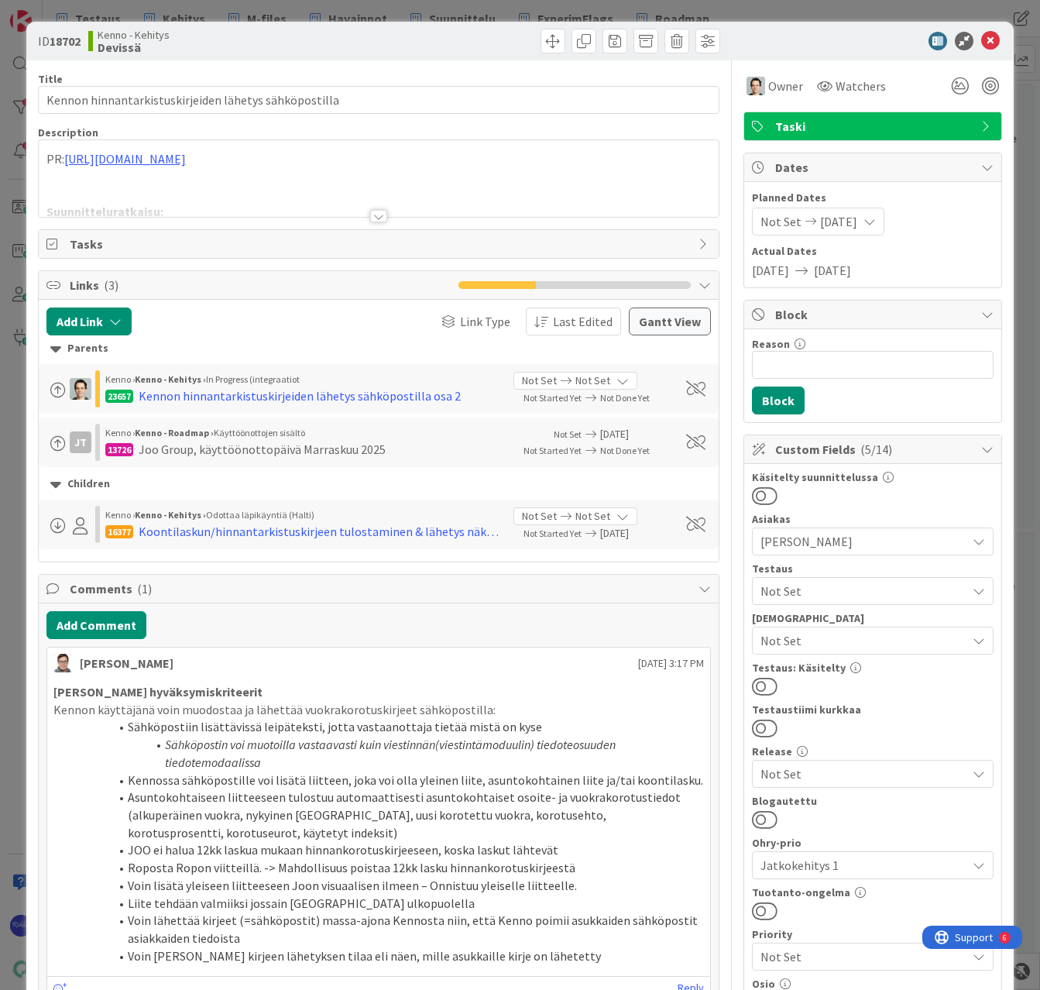
click at [382, 215] on div at bounding box center [379, 196] width 681 height 39
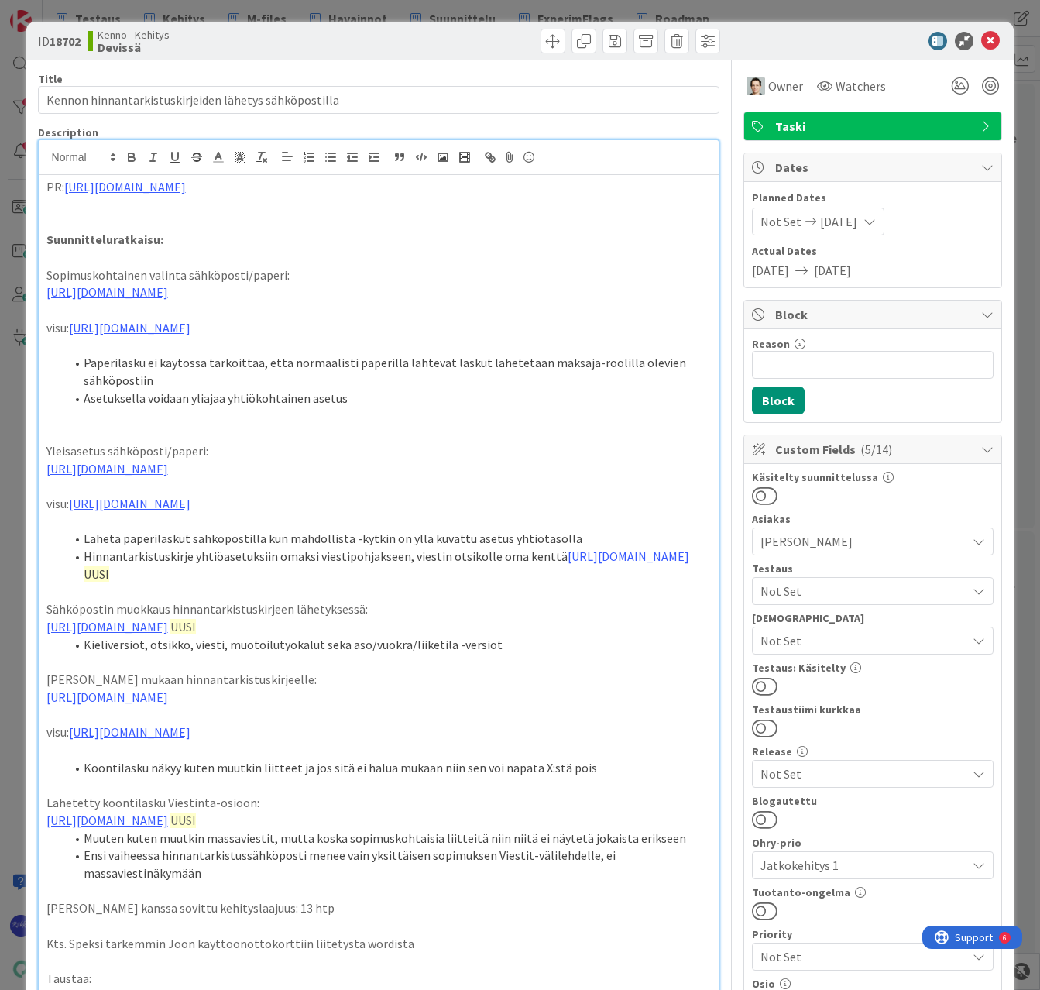
drag, startPoint x: 332, startPoint y: 190, endPoint x: 67, endPoint y: 184, distance: 265.7
click at [67, 184] on p "PR: https://github.com/pandiafi/kenno/pull/8325" at bounding box center [378, 187] width 665 height 18
copy link "https://github.com/pandiafi/kenno/pull/8325"
click at [838, 585] on span "Not Set" at bounding box center [863, 591] width 206 height 19
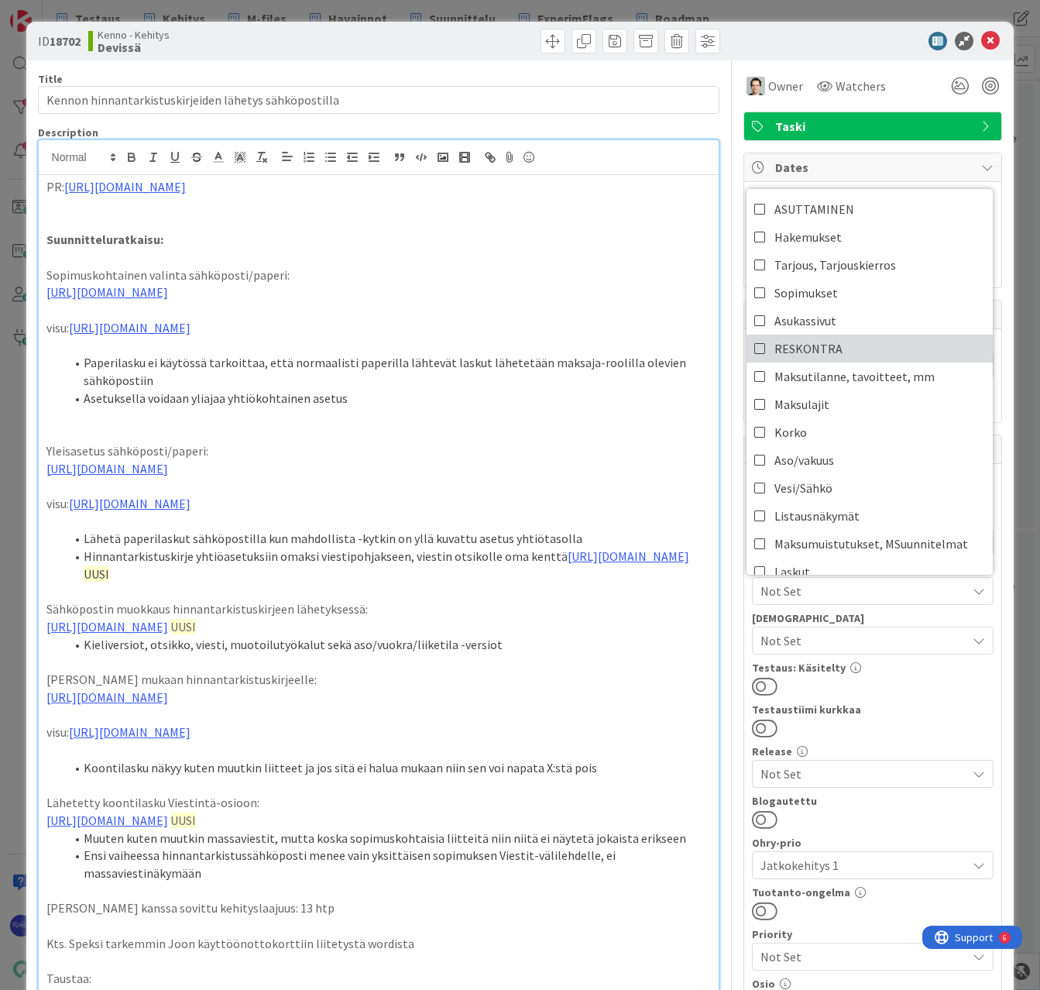
click at [835, 343] on link "RESKONTRA" at bounding box center [870, 349] width 246 height 28
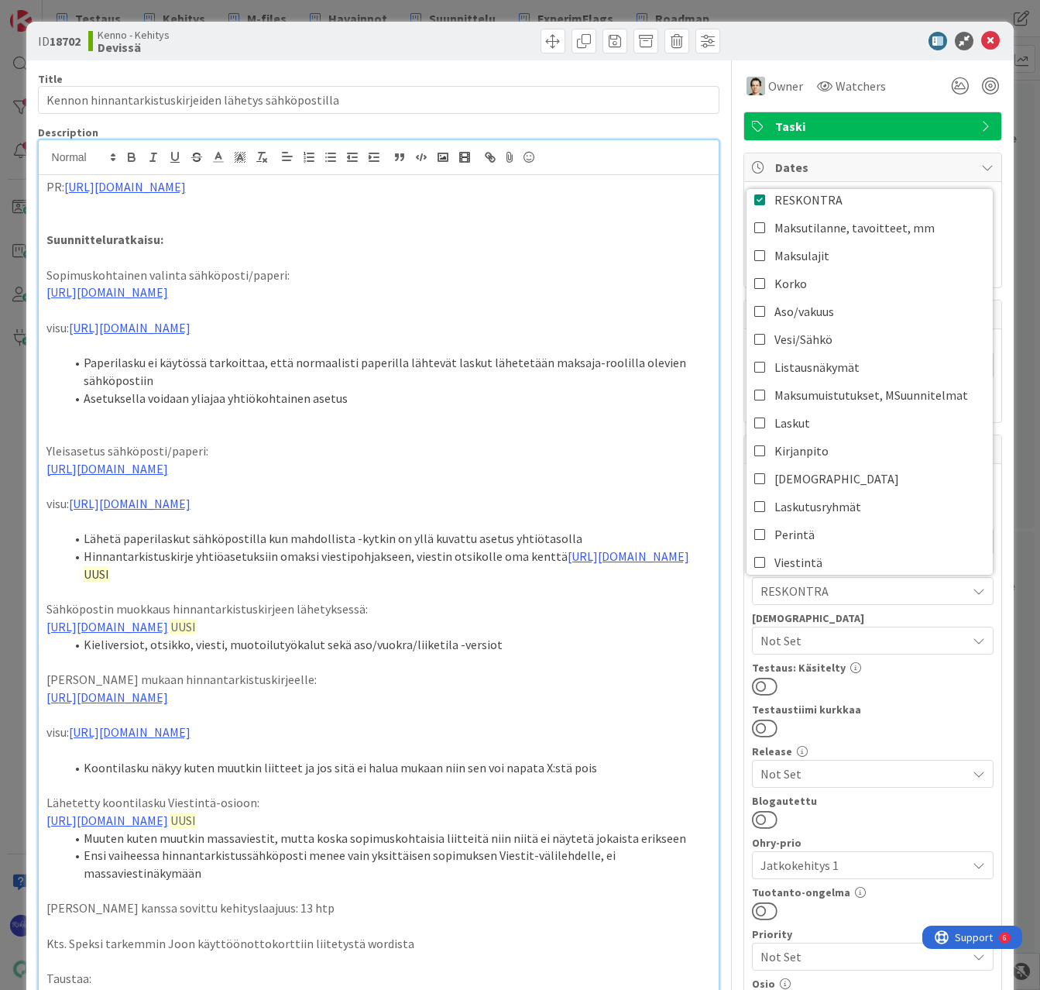
scroll to position [155, 0]
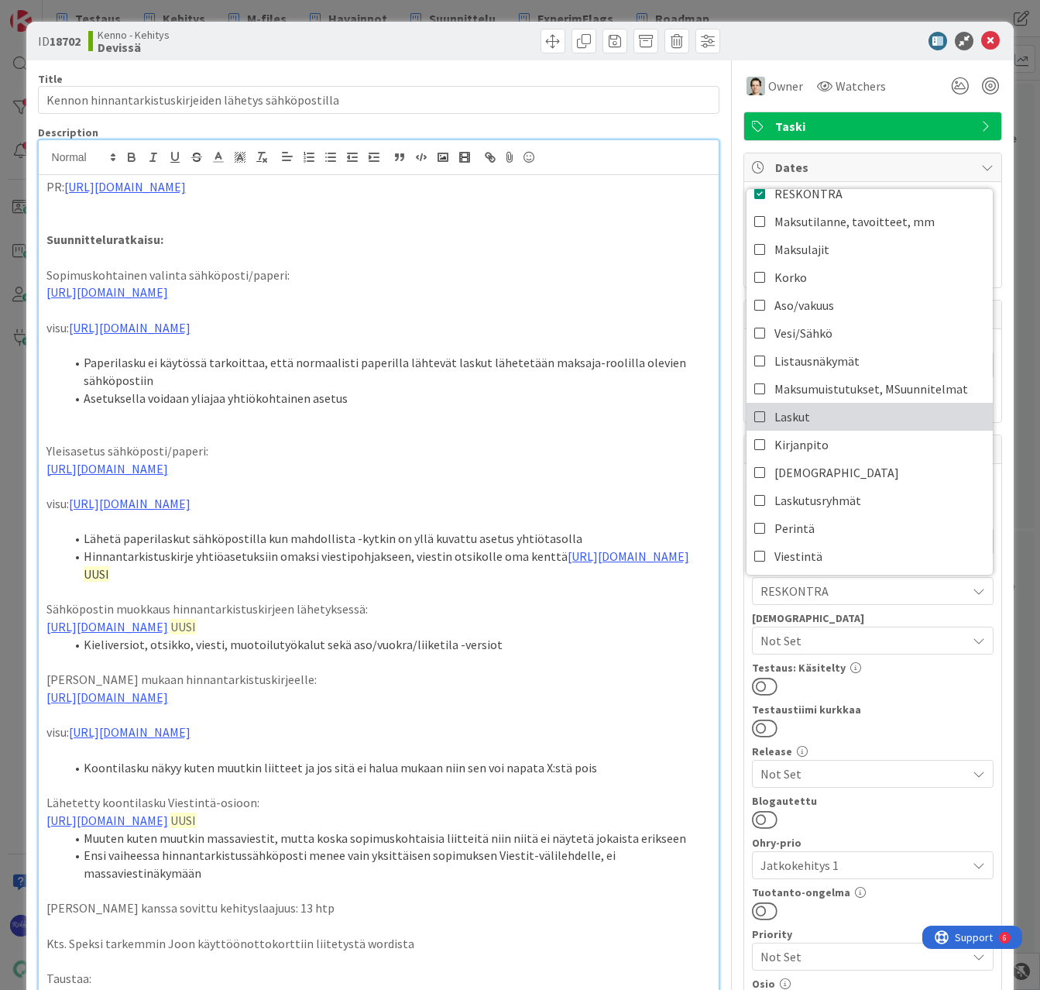
click at [863, 420] on link "Laskut" at bounding box center [870, 417] width 246 height 28
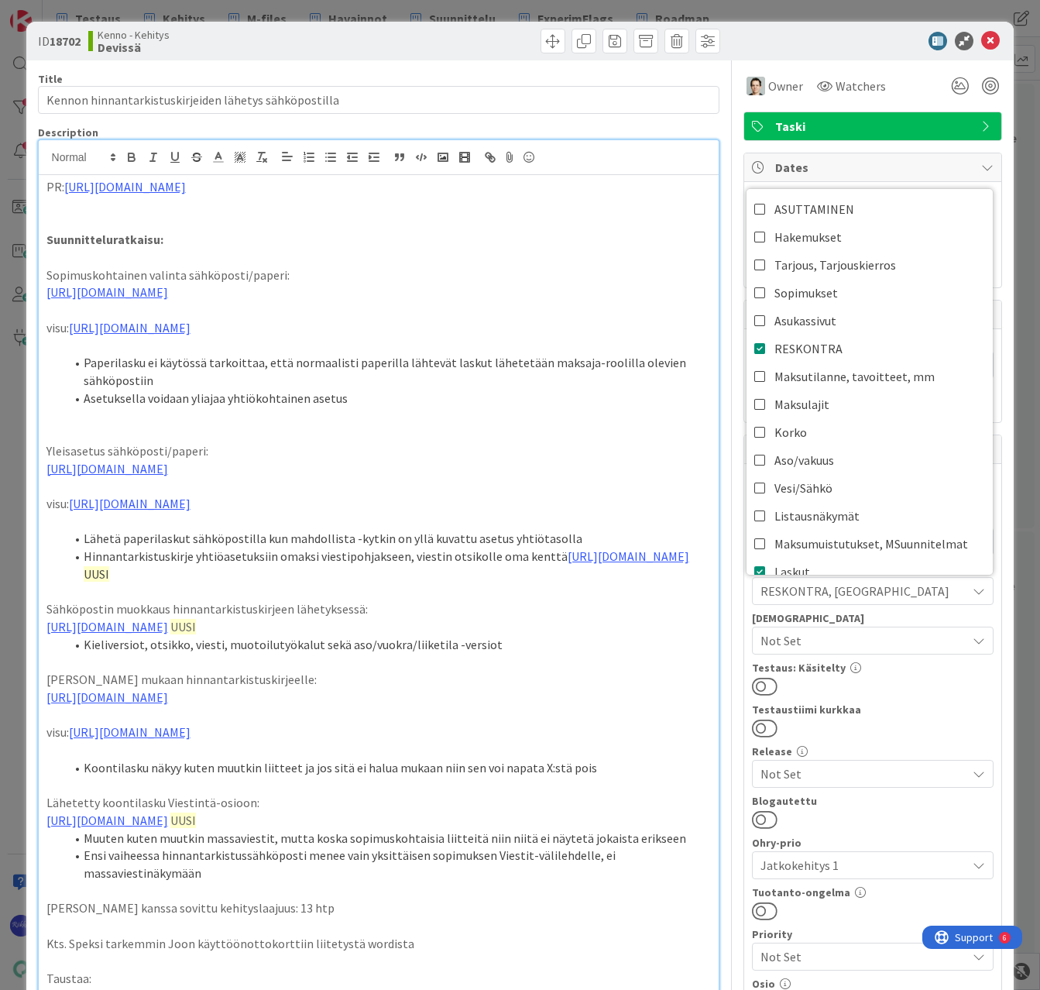
click at [871, 708] on div "Testaustiimi kurkkaa" at bounding box center [873, 709] width 242 height 11
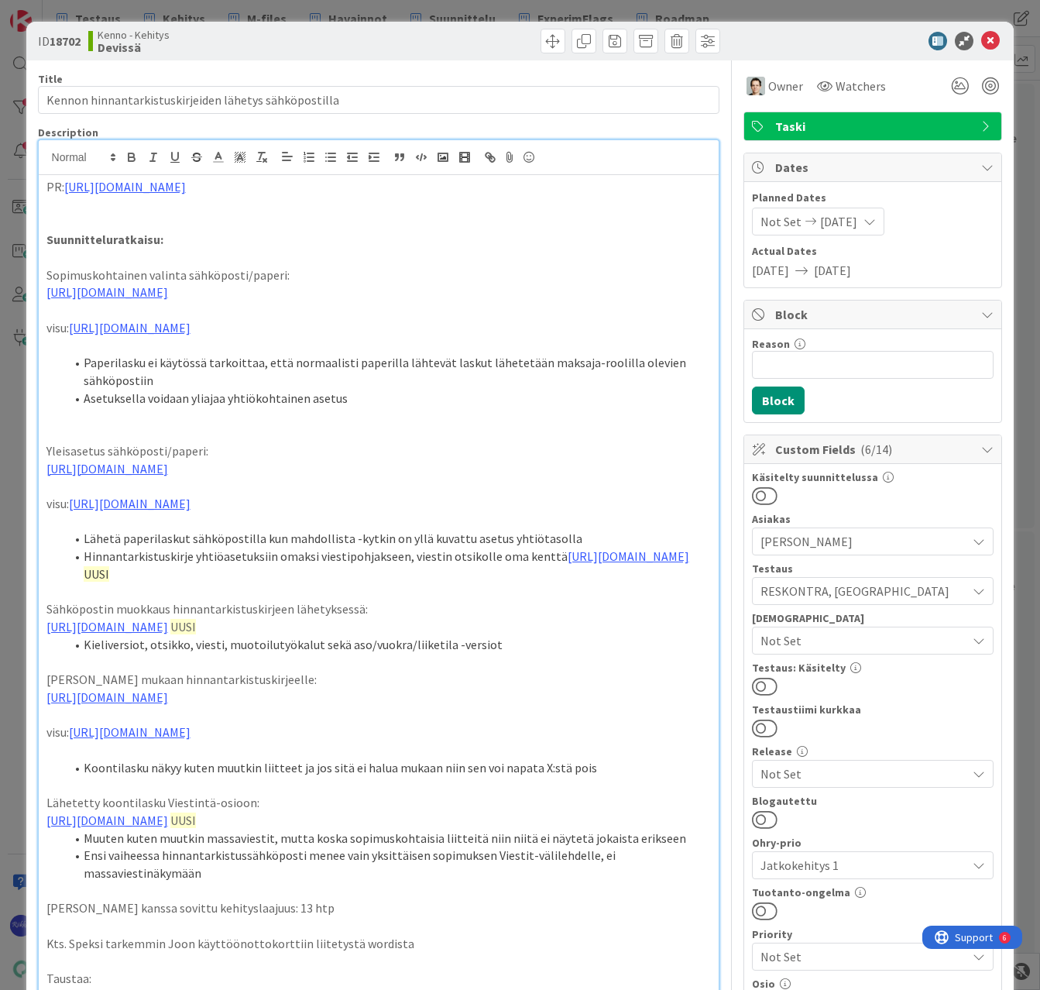
click at [754, 681] on button at bounding box center [765, 686] width 26 height 20
click at [983, 37] on icon at bounding box center [990, 41] width 19 height 19
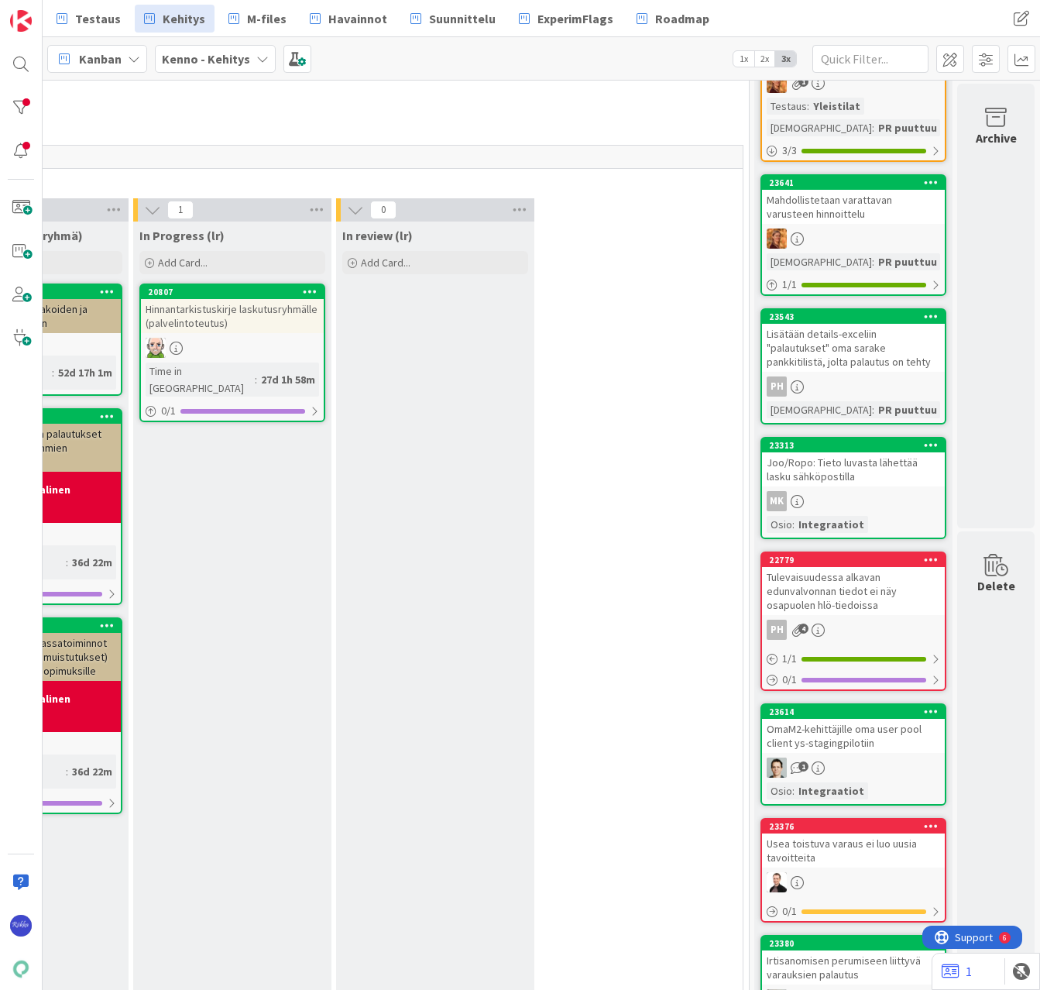
click at [865, 354] on div "Lisätään details-exceliin "palautukset" oma sarake pankkitilistä, jolta palautu…" at bounding box center [853, 348] width 183 height 48
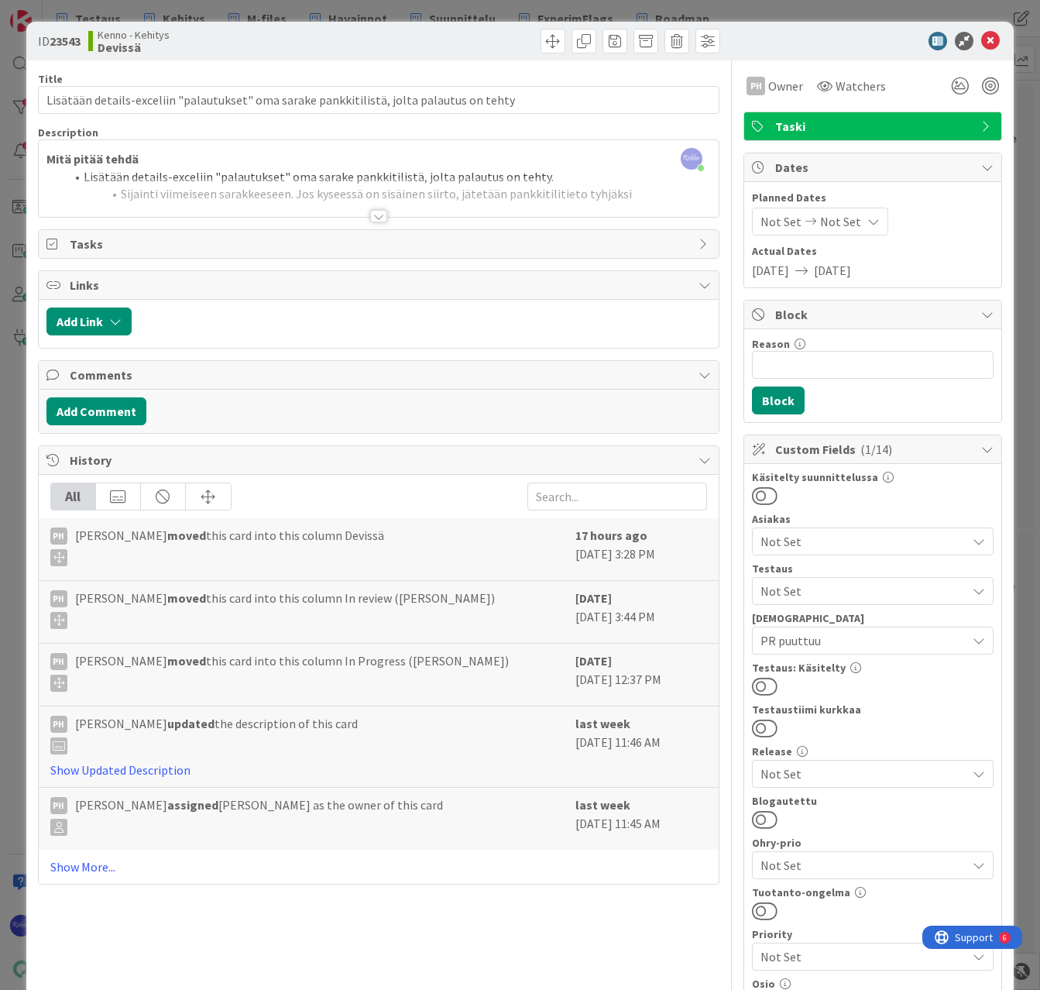
click at [372, 218] on div at bounding box center [378, 216] width 17 height 12
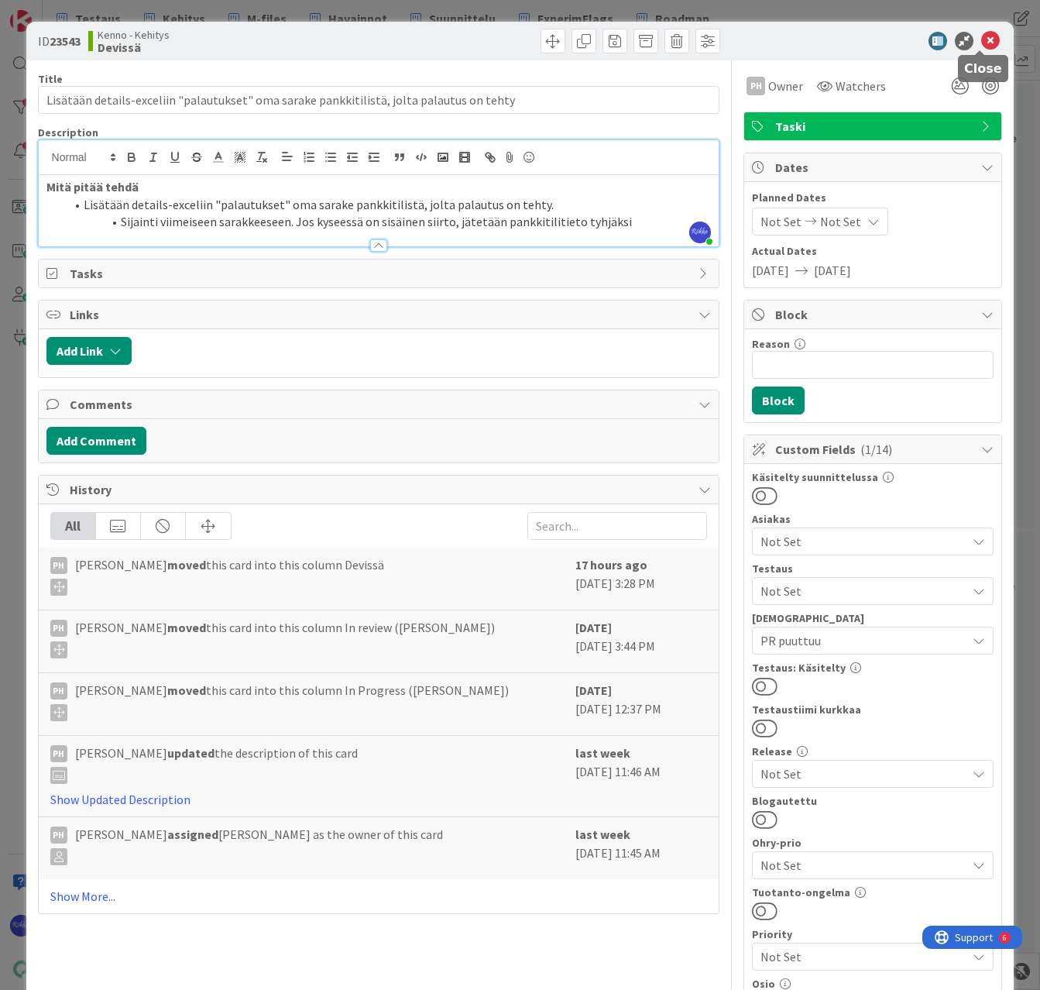
click at [982, 39] on icon at bounding box center [990, 41] width 19 height 19
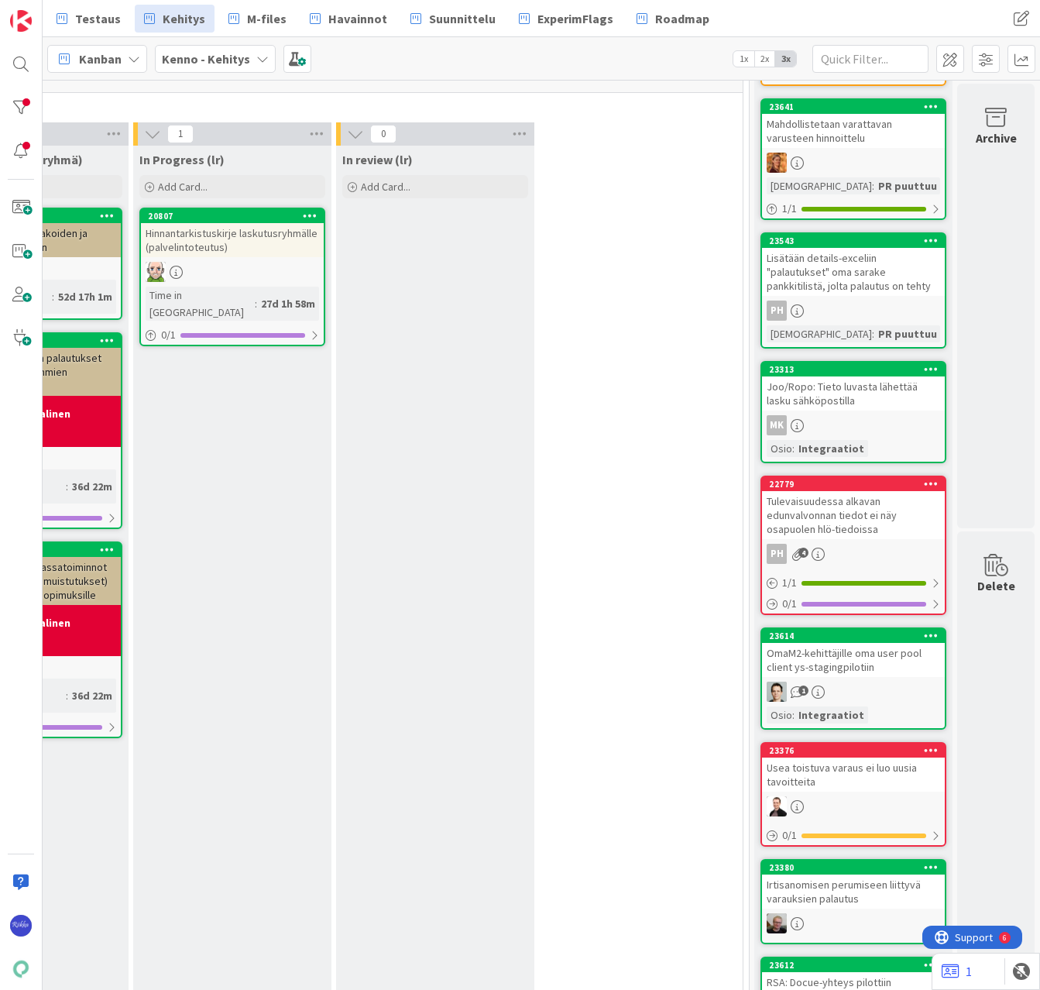
scroll to position [232, 382]
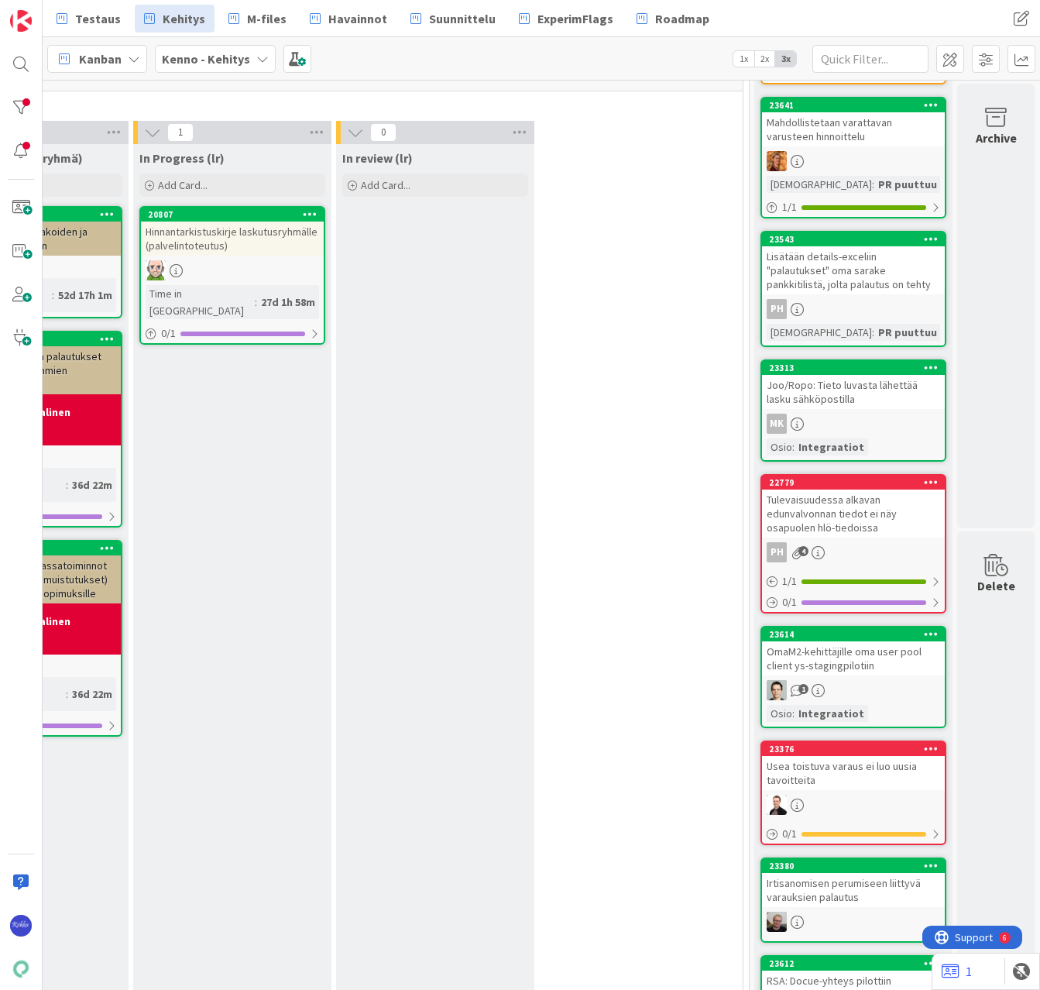
click at [861, 399] on div "Joo/Ropo: Tieto luvasta lähettää lasku sähköpostilla" at bounding box center [853, 392] width 183 height 34
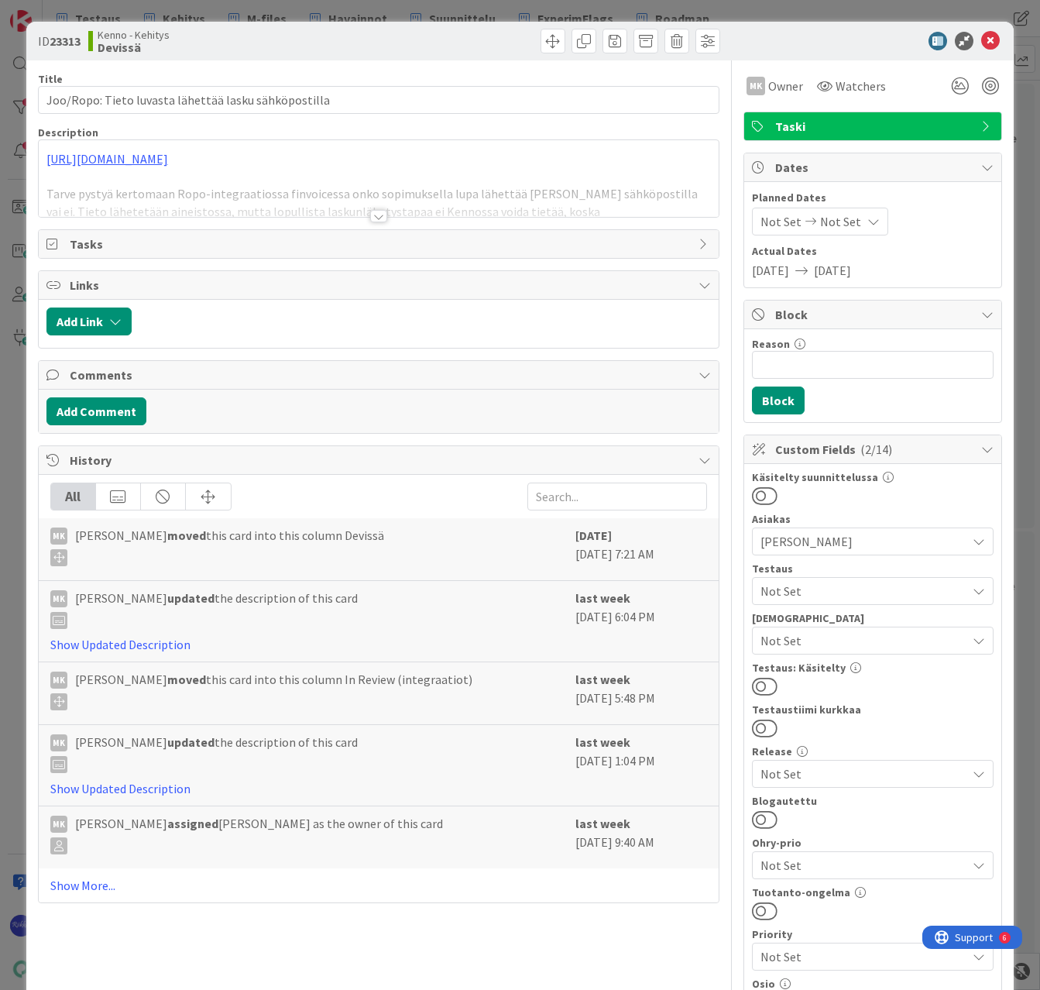
click at [374, 212] on div at bounding box center [378, 216] width 17 height 12
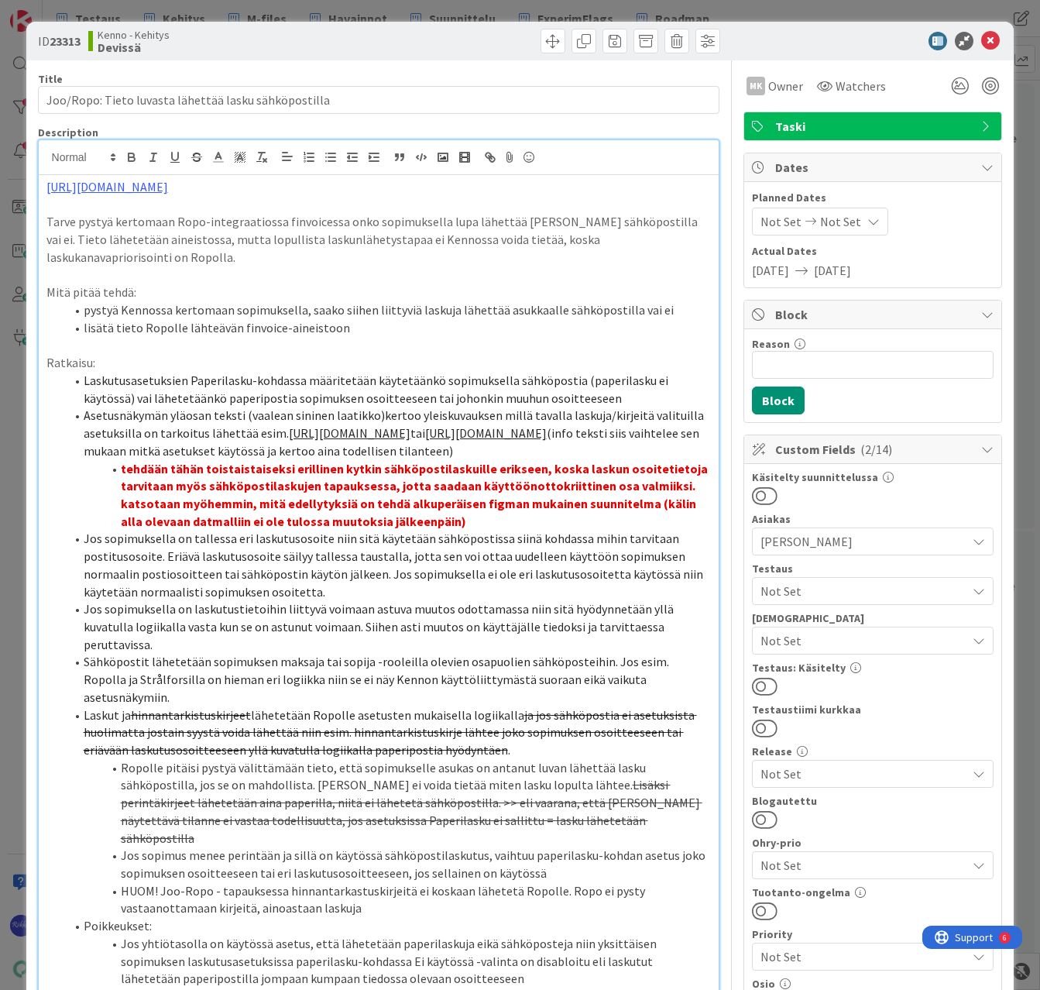
drag, startPoint x: 304, startPoint y: 187, endPoint x: 46, endPoint y: 187, distance: 257.9
click at [46, 187] on p "https://github.com/pandiafi/kenno/pull/8541" at bounding box center [378, 187] width 665 height 18
copy link "https://github.com/pandiafi/kenno/pull/8541"
click at [843, 594] on span "Not Set" at bounding box center [863, 591] width 206 height 19
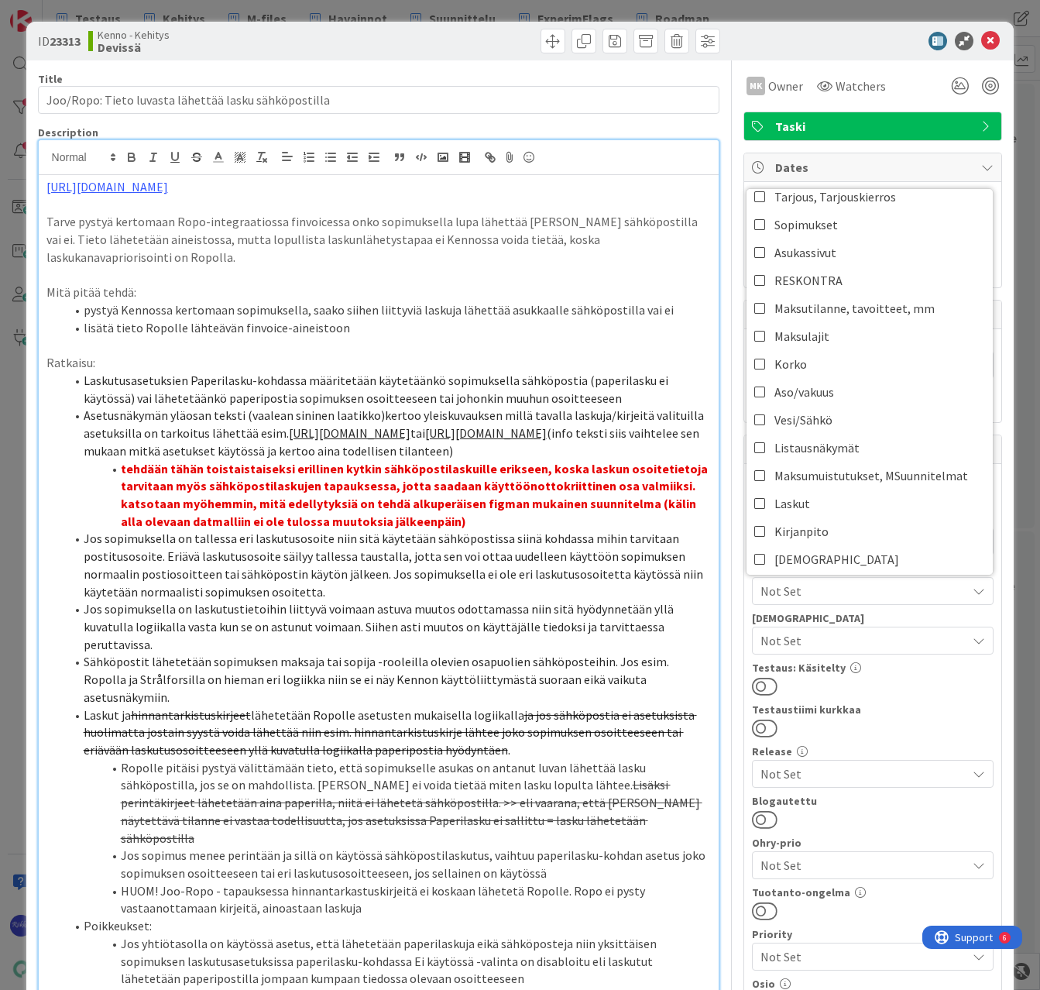
scroll to position [155, 0]
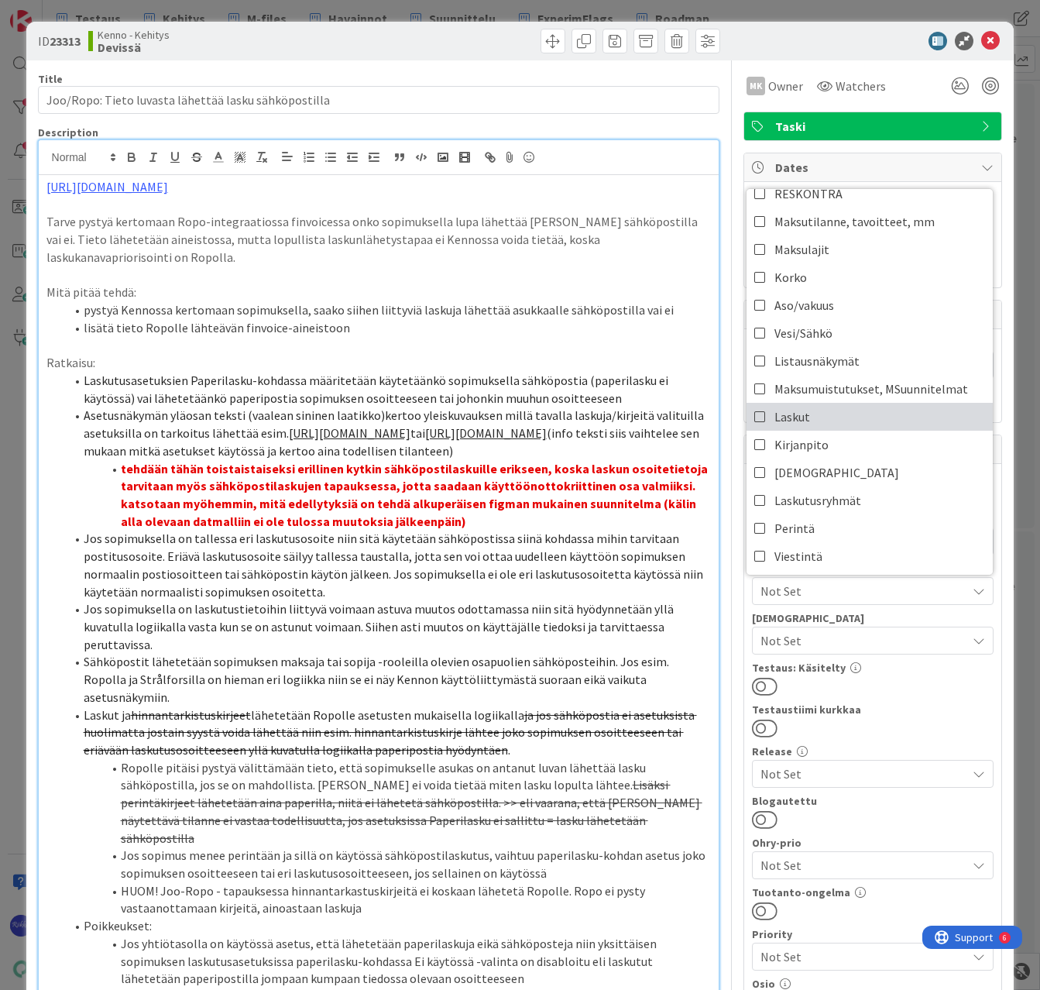
click at [826, 419] on link "Laskut" at bounding box center [870, 417] width 246 height 28
click at [839, 197] on link "RESKONTRA" at bounding box center [870, 194] width 246 height 28
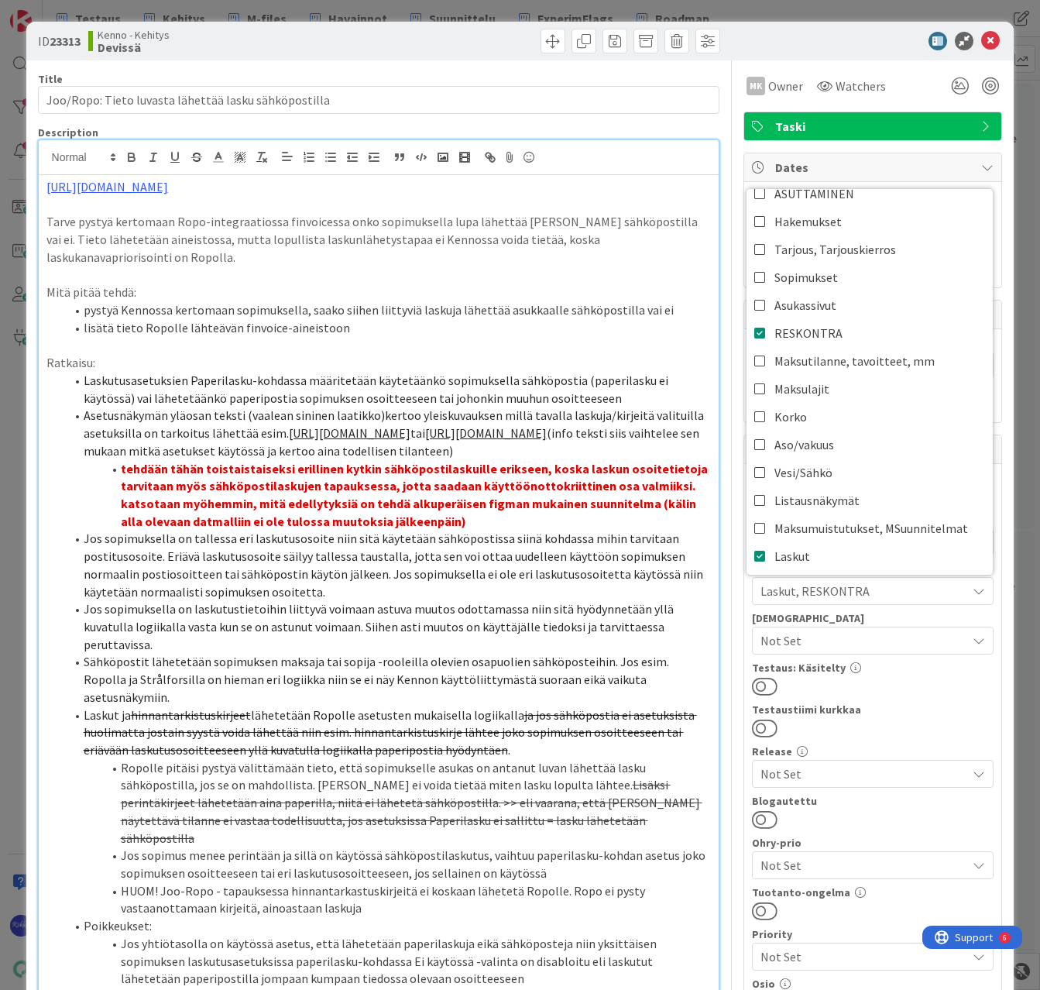
click at [887, 702] on div "Käsitelty suunnittelussa Asiakas JOO Testaus Laskut, RESKONTRA ASUTTAMINEN Hake…" at bounding box center [873, 795] width 242 height 647
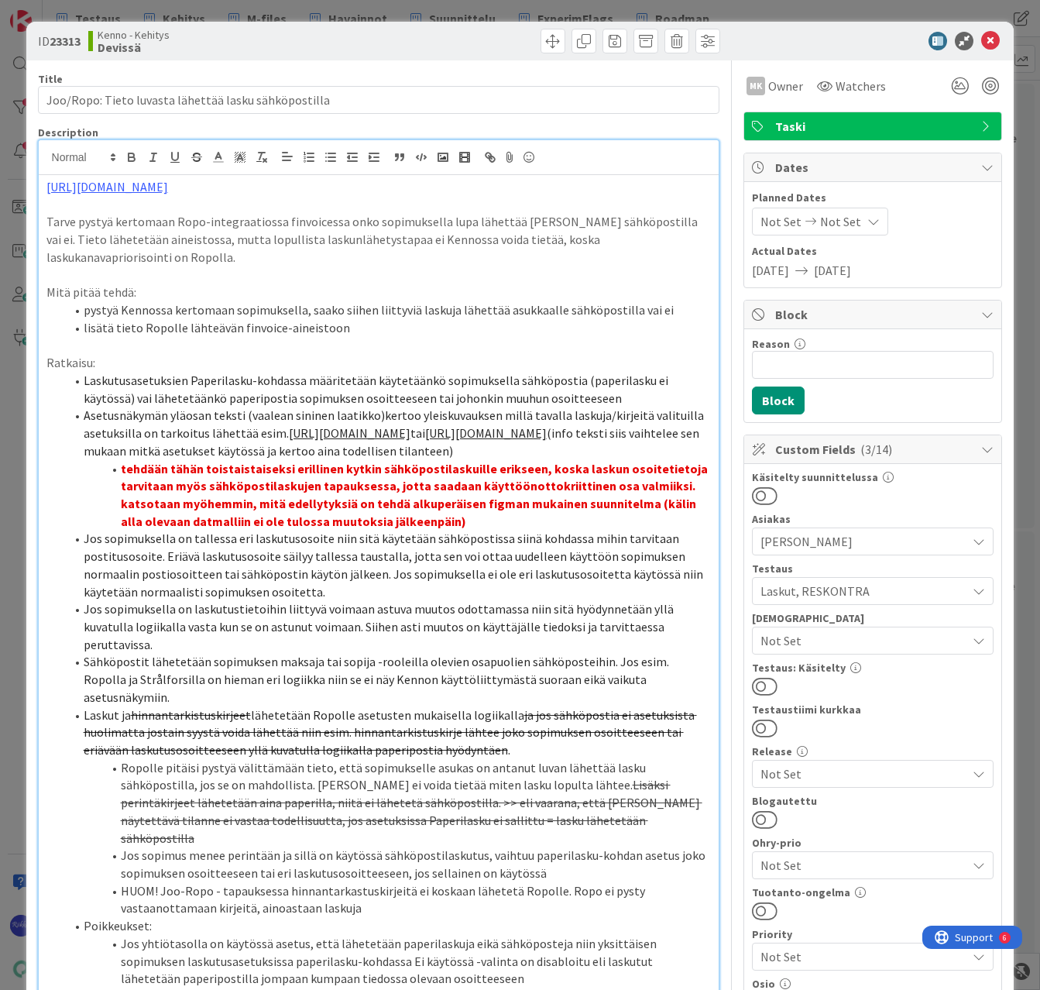
click at [766, 683] on button at bounding box center [765, 686] width 26 height 20
click at [981, 38] on icon at bounding box center [990, 41] width 19 height 19
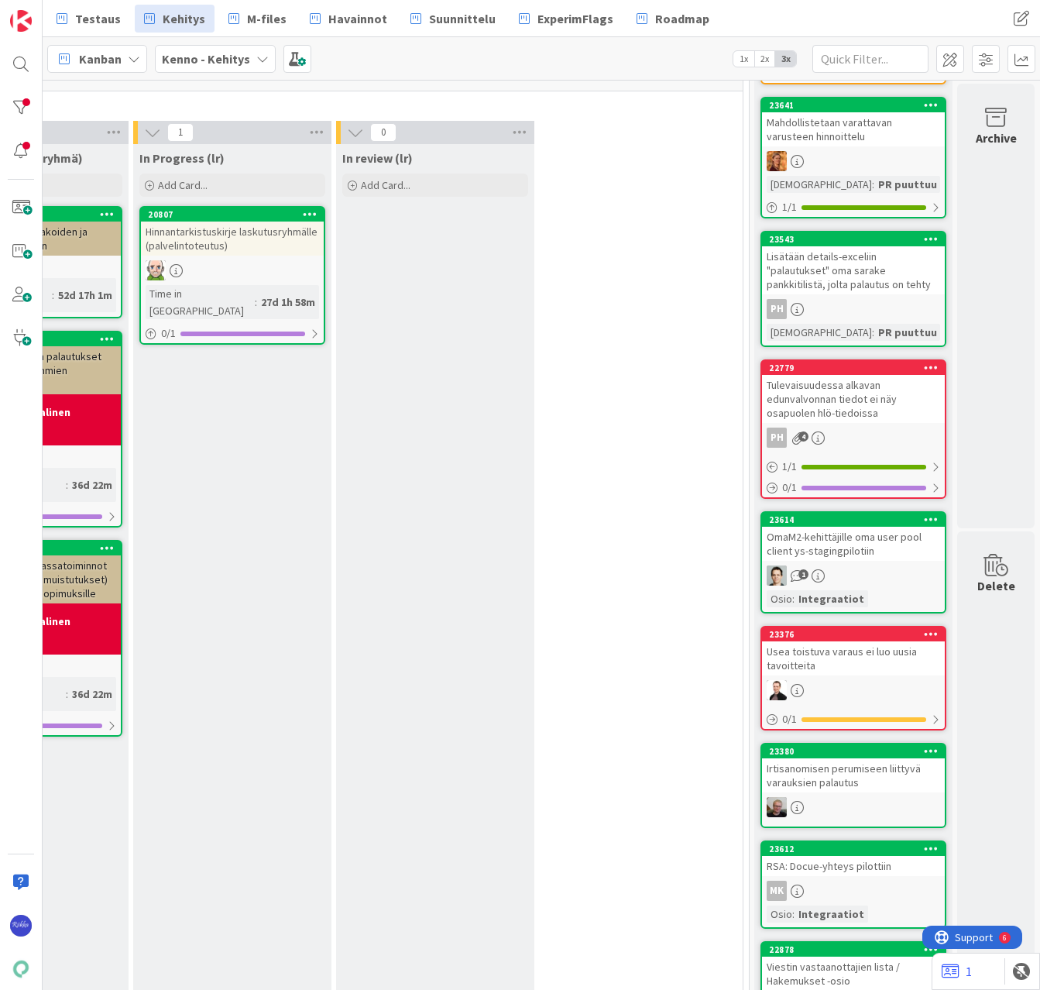
click at [856, 298] on div "23543 Lisätään details-exceliin "palautukset" oma sarake pankkitilistä, jolta p…" at bounding box center [853, 289] width 186 height 116
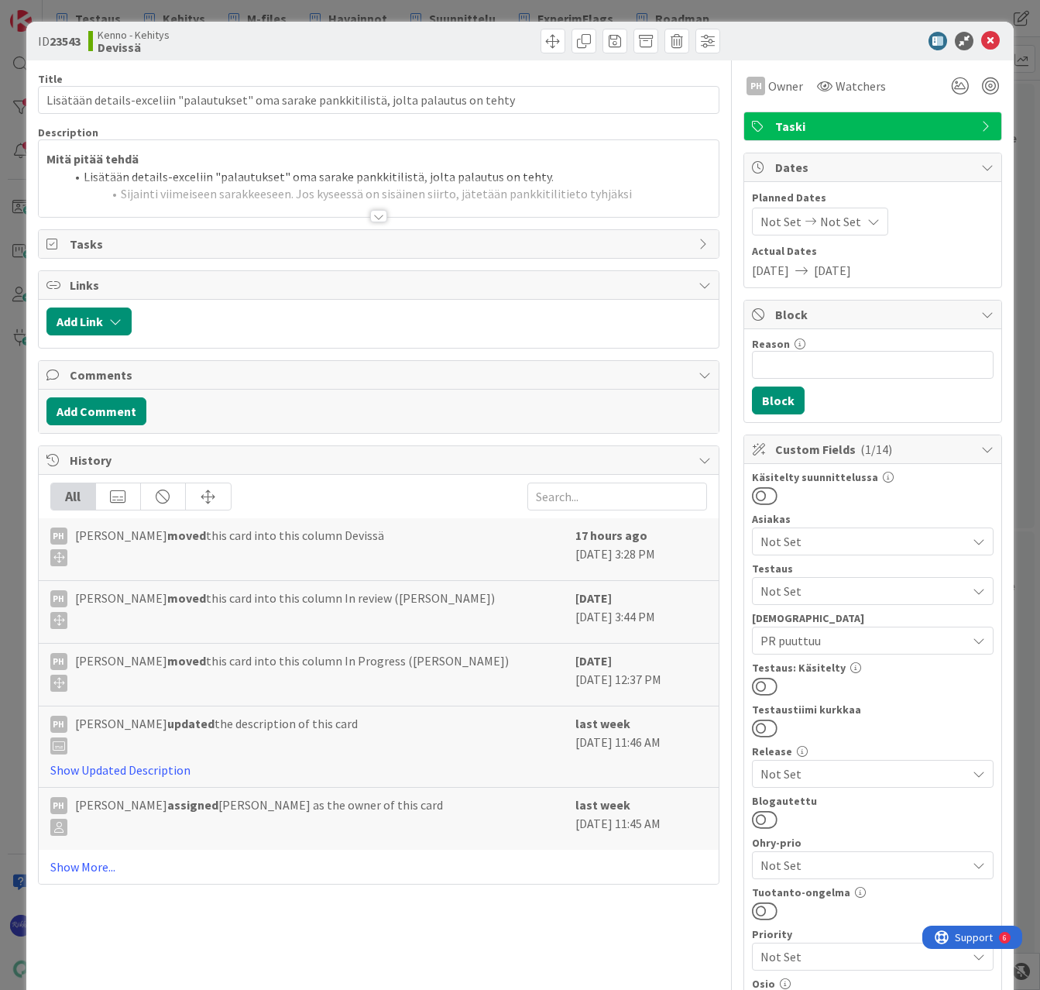
click at [370, 215] on div at bounding box center [378, 216] width 17 height 12
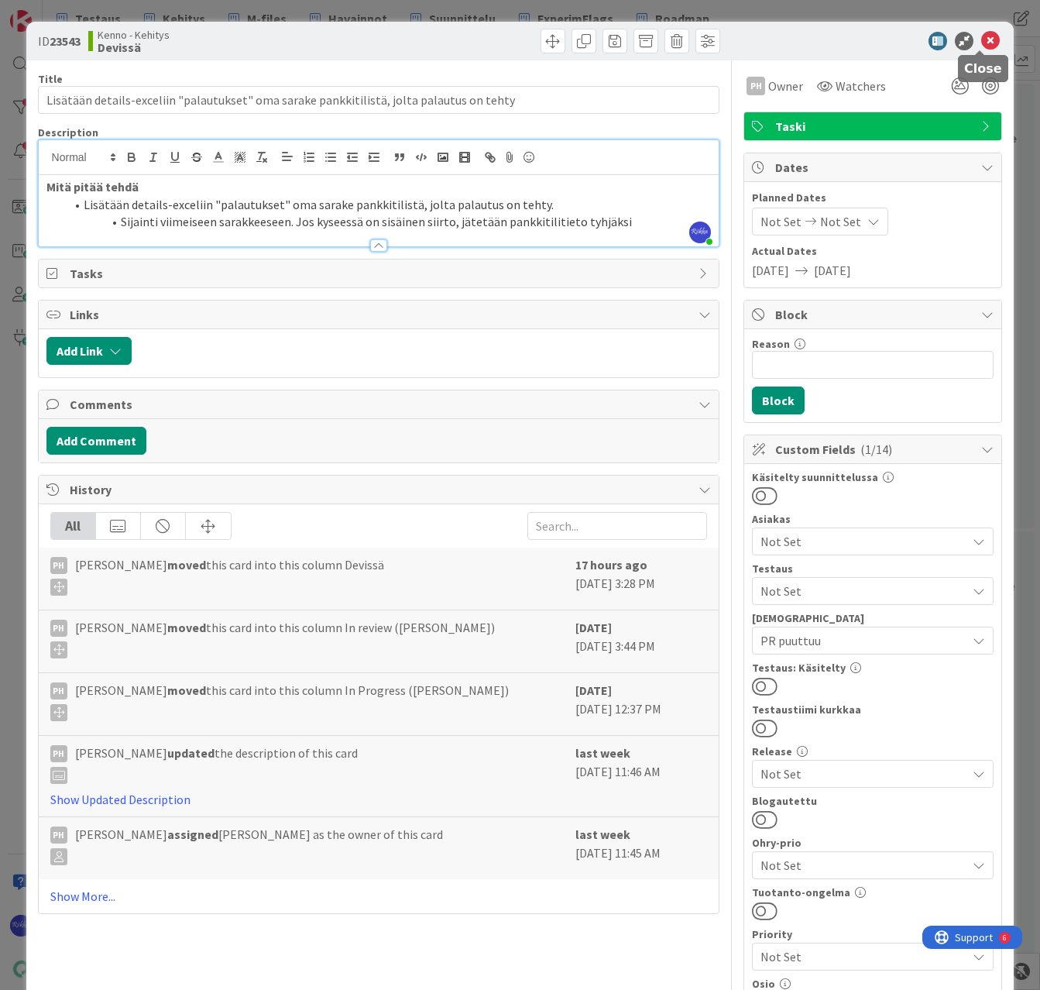
click at [981, 43] on icon at bounding box center [990, 41] width 19 height 19
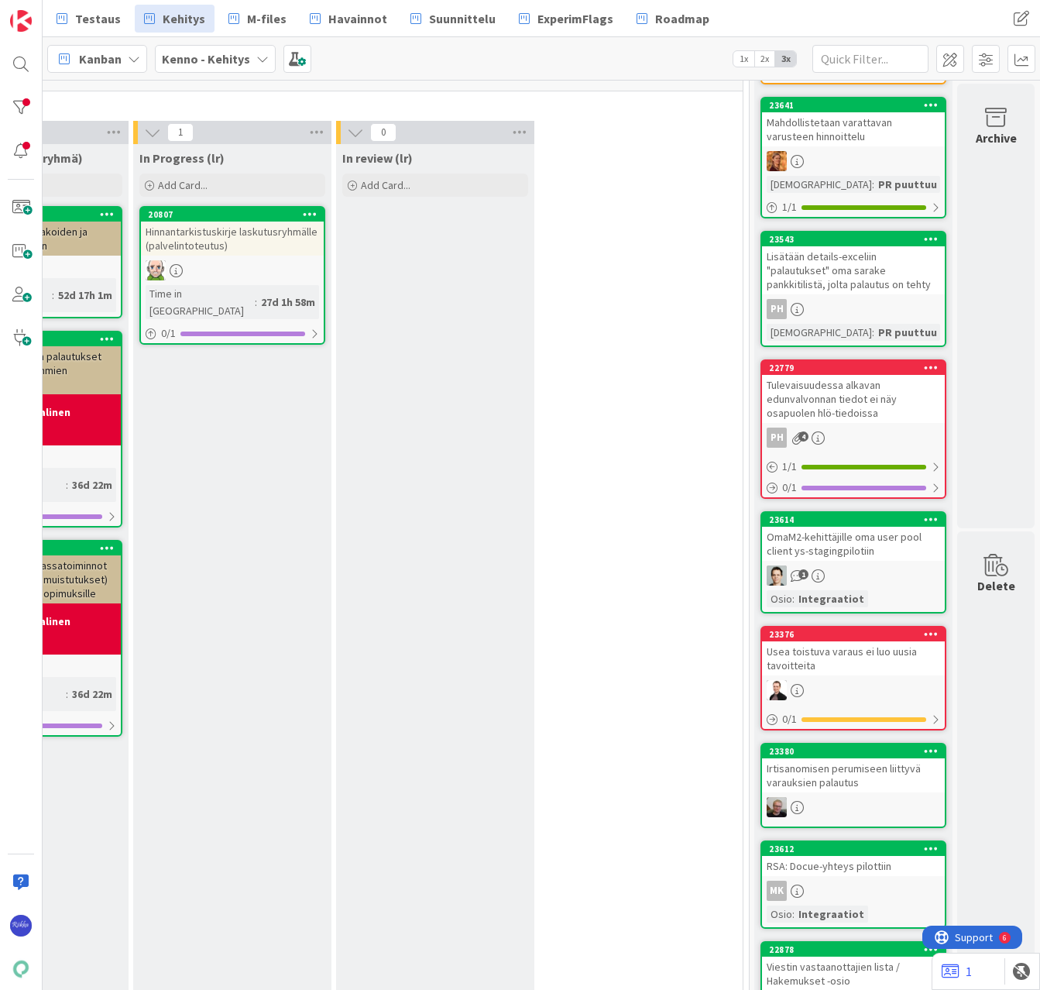
click at [880, 387] on div "Tulevaisuudessa alkavan edunvalvonnan tiedot ei näy osapuolen hlö-tiedoissa" at bounding box center [853, 399] width 183 height 48
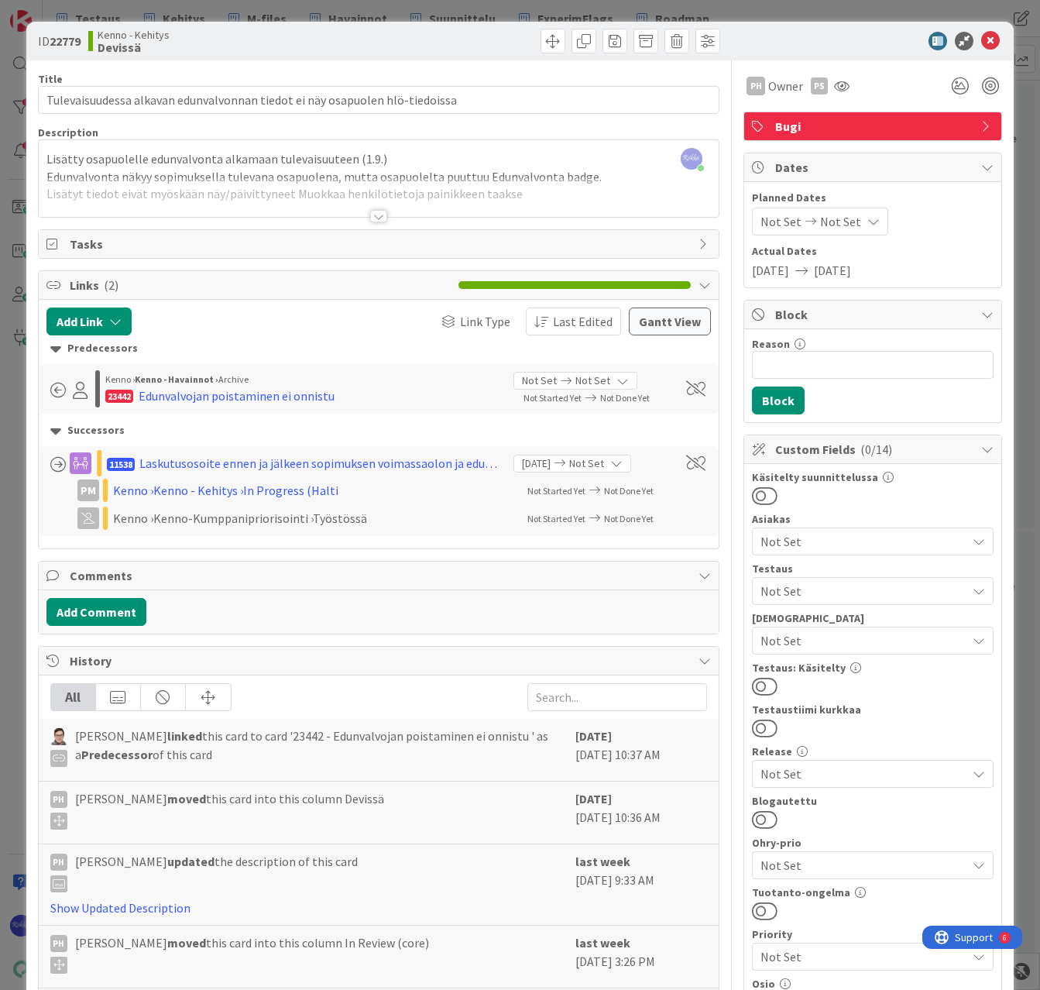
click at [375, 213] on div at bounding box center [378, 216] width 17 height 12
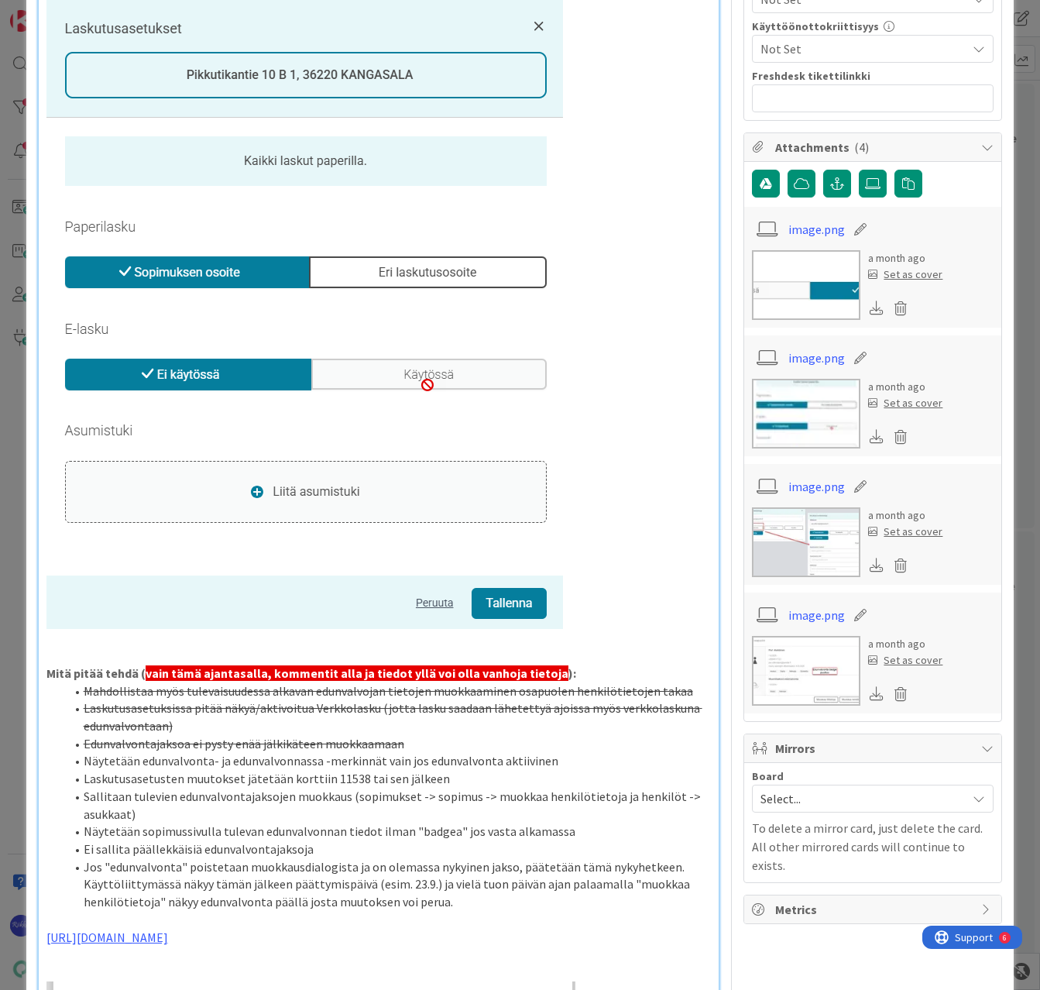
scroll to position [1316, 0]
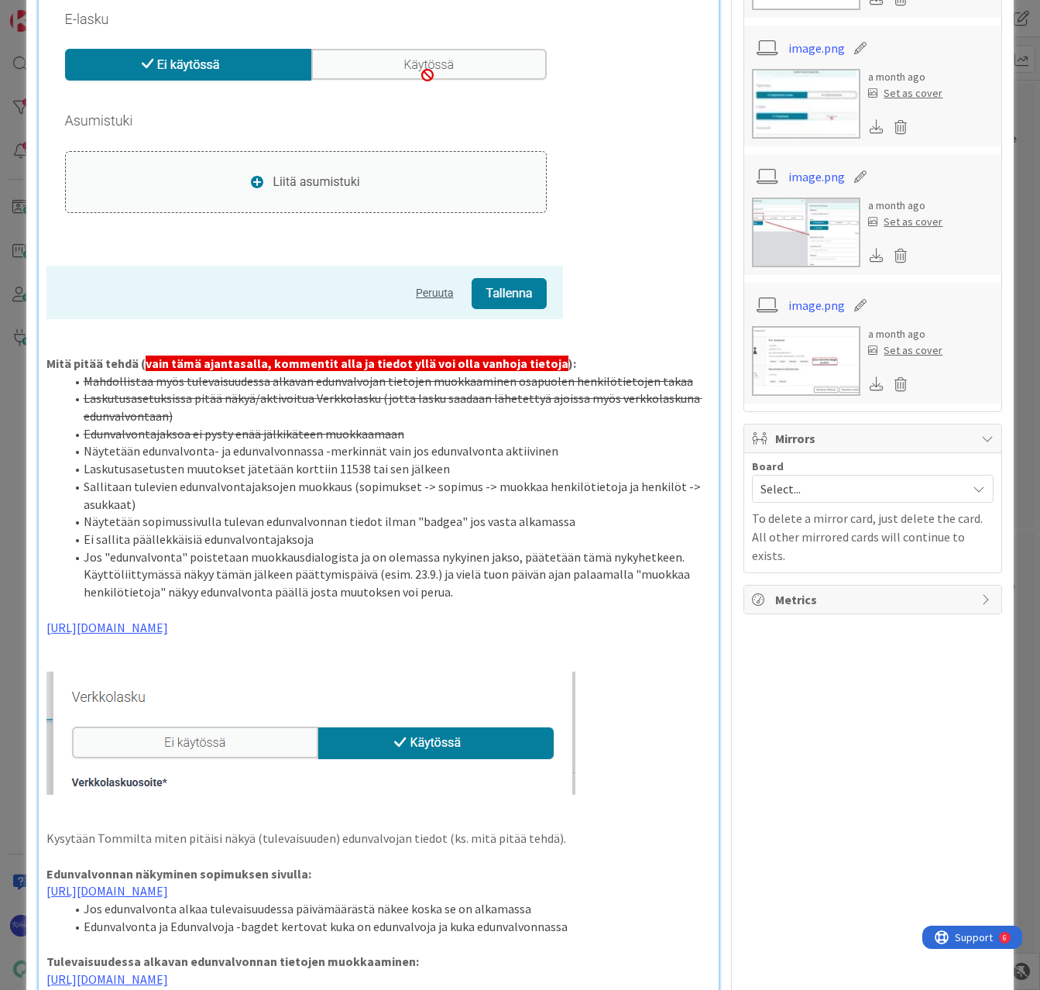
click at [589, 373] on s "Mahdollistaa myös tulevaisuudessa alkavan edunvalvojan tietojen muokkaaminen os…" at bounding box center [388, 380] width 609 height 15
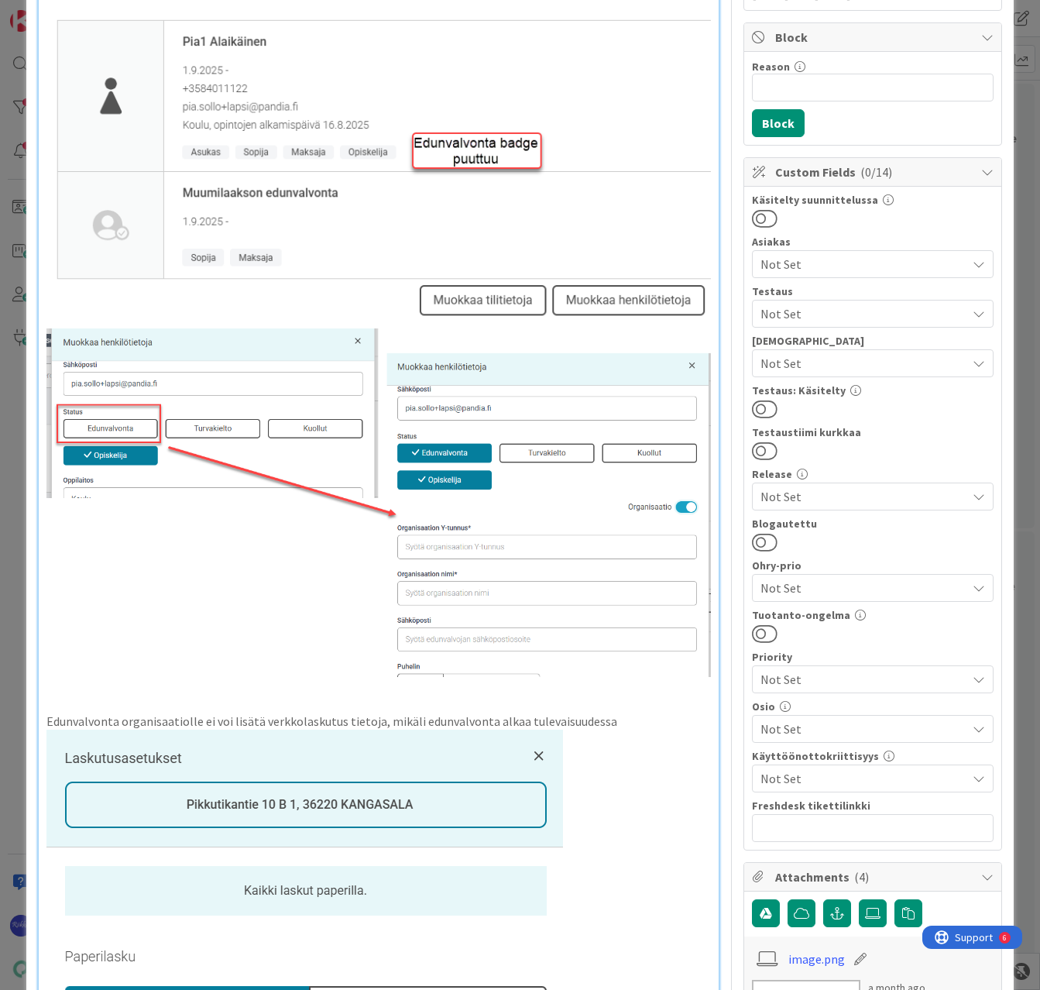
scroll to position [310, 0]
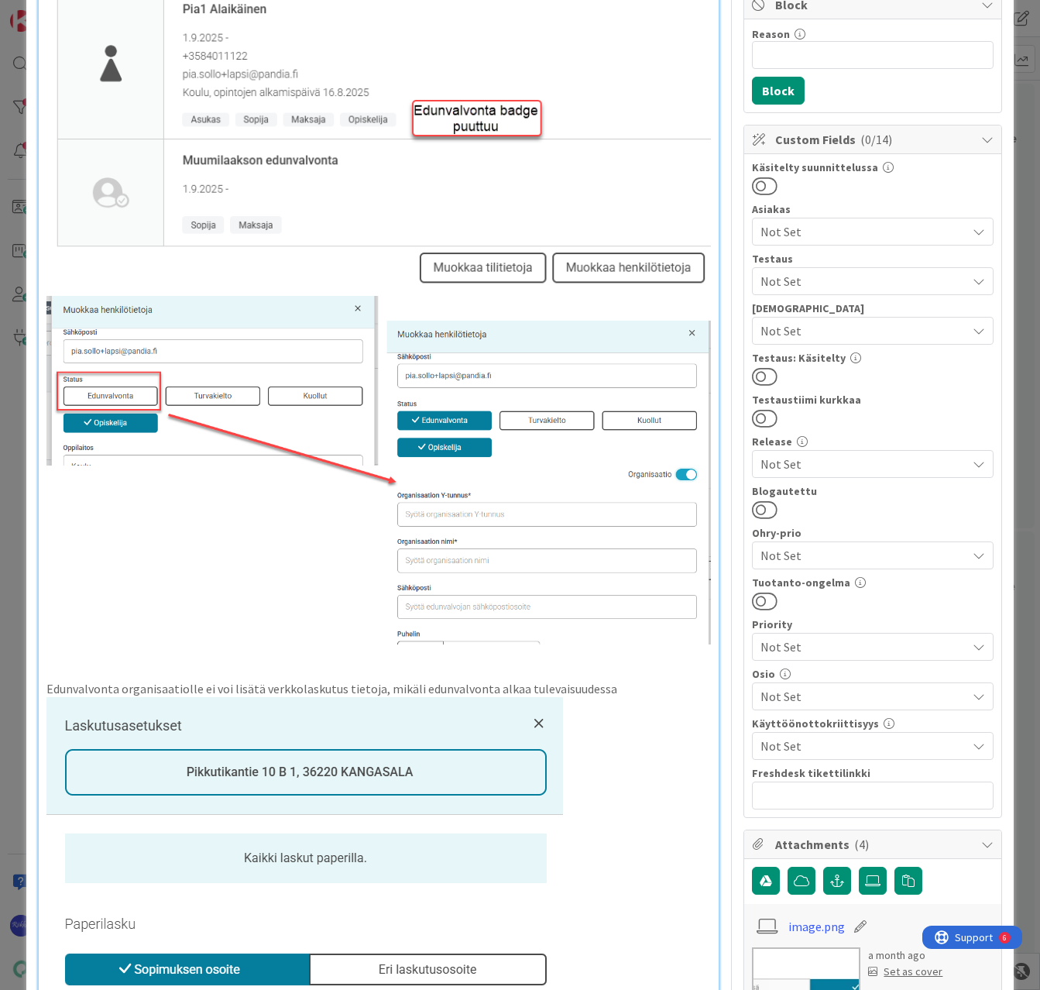
click at [829, 283] on span "Not Set" at bounding box center [863, 281] width 206 height 19
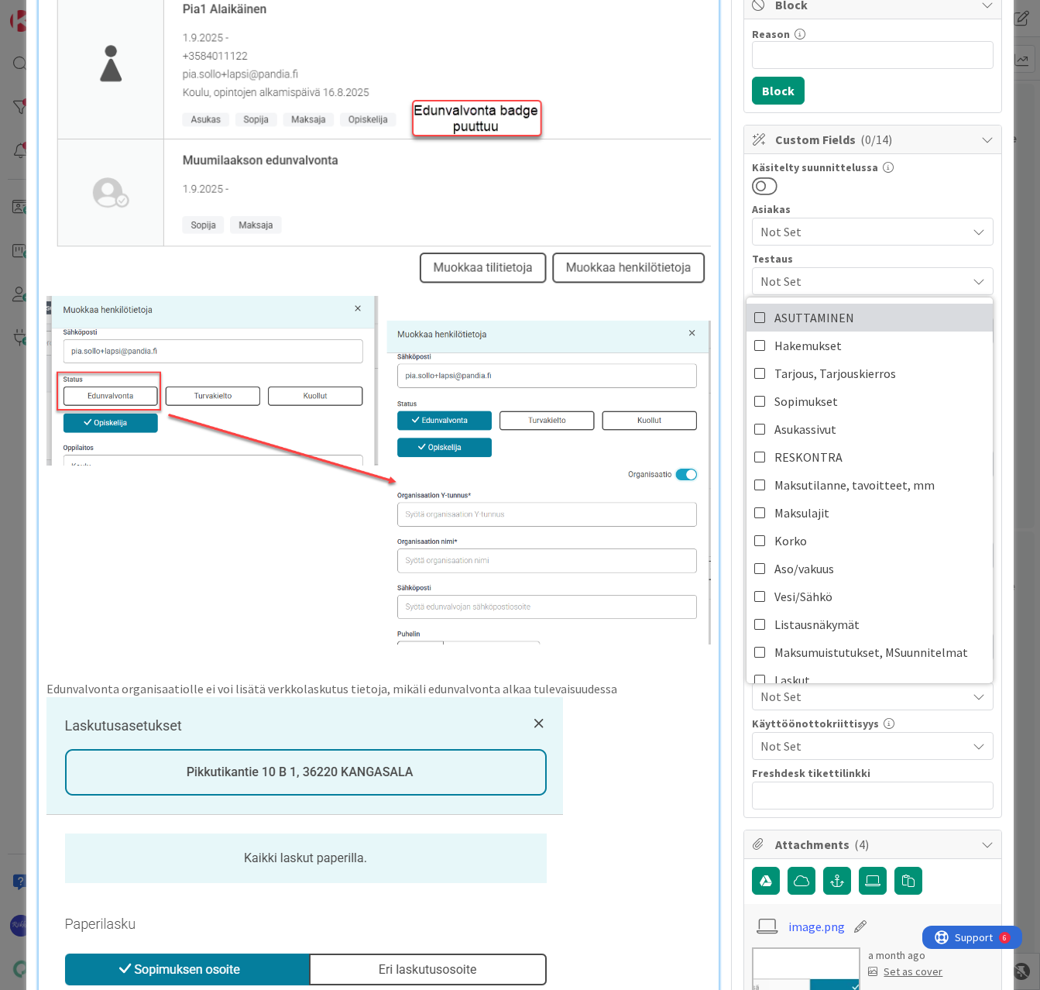
click at [843, 321] on link "ASUTTAMINEN" at bounding box center [870, 318] width 246 height 28
click at [896, 203] on div "Käsitelty suunnittelussa Asiakas Not Set Testaus ASUTTAMINEN ASUTTAMINEN Hakemu…" at bounding box center [873, 485] width 242 height 647
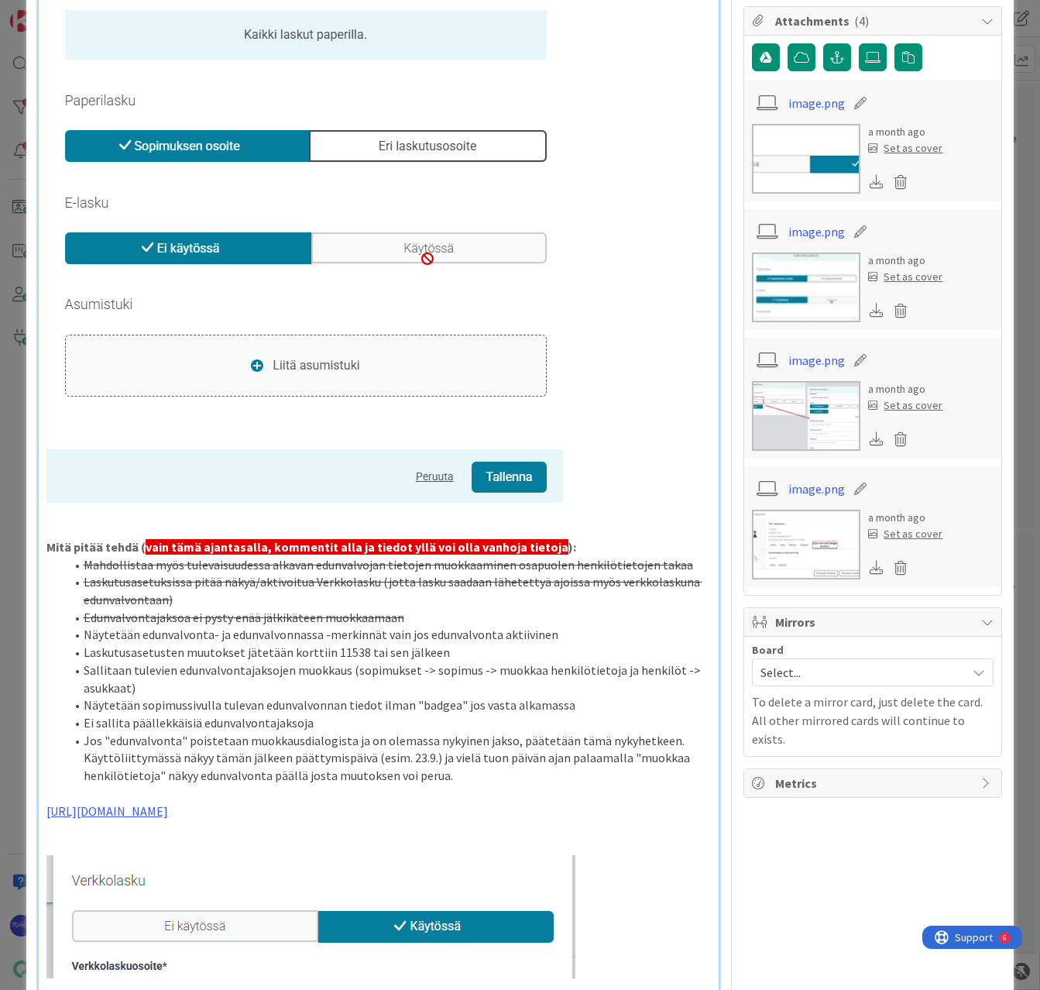
scroll to position [1394, 0]
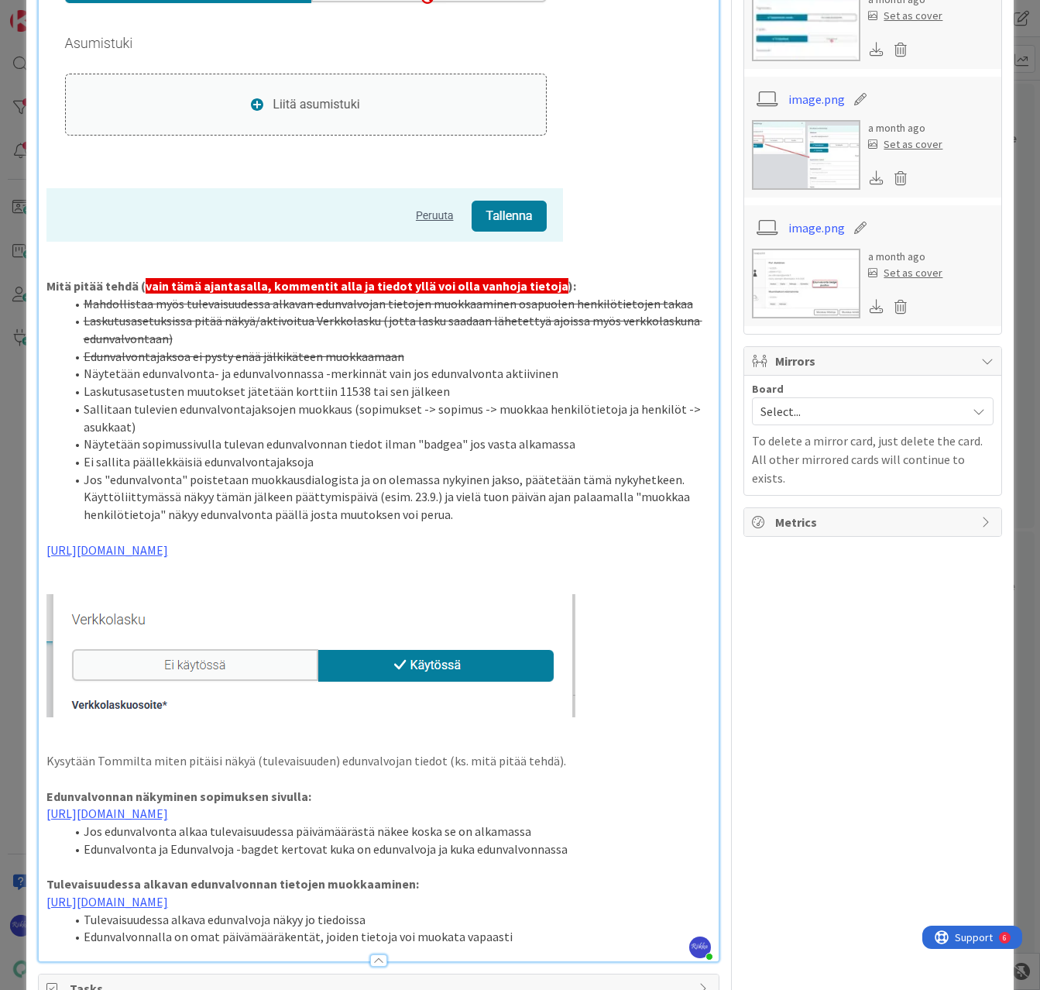
drag, startPoint x: 291, startPoint y: 541, endPoint x: 42, endPoint y: 541, distance: 249.4
copy link "https://github.com/pandiafi/kenno/pull/8523"
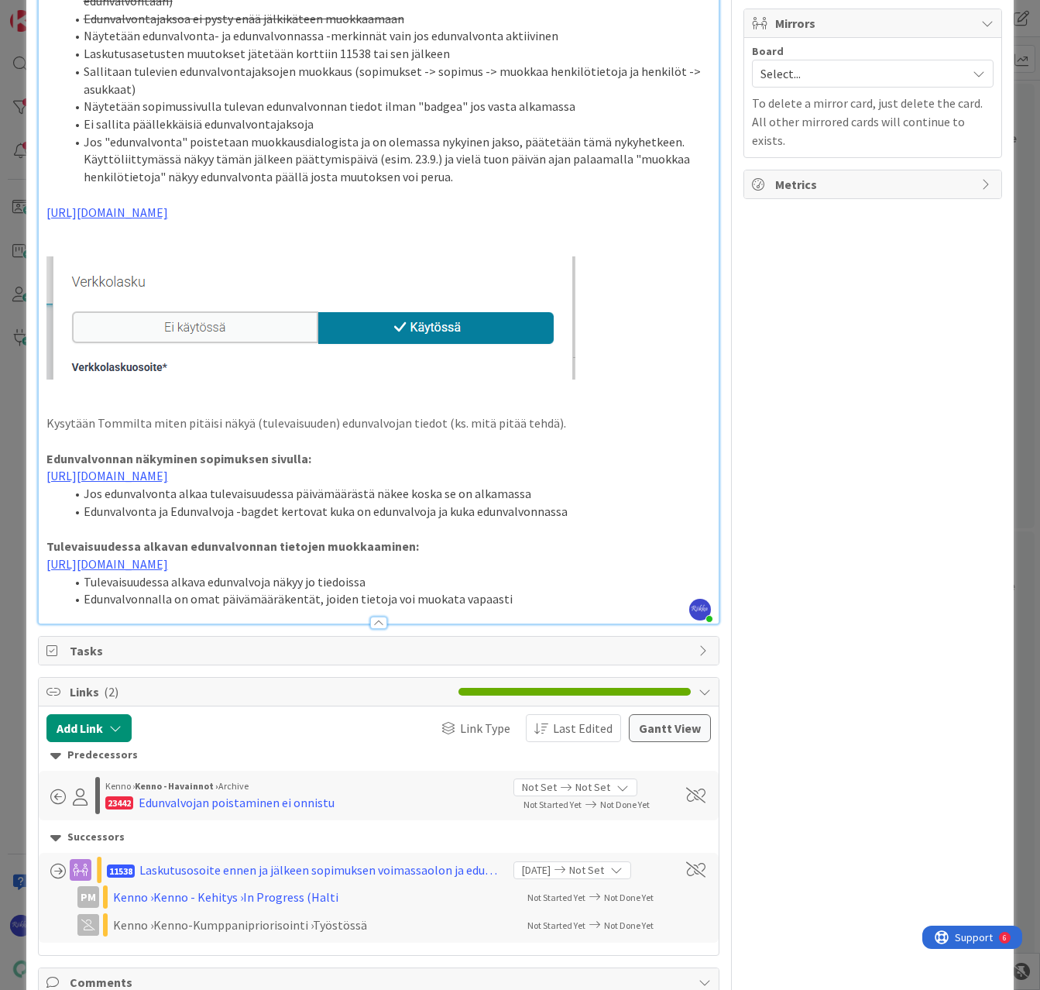
scroll to position [1781, 0]
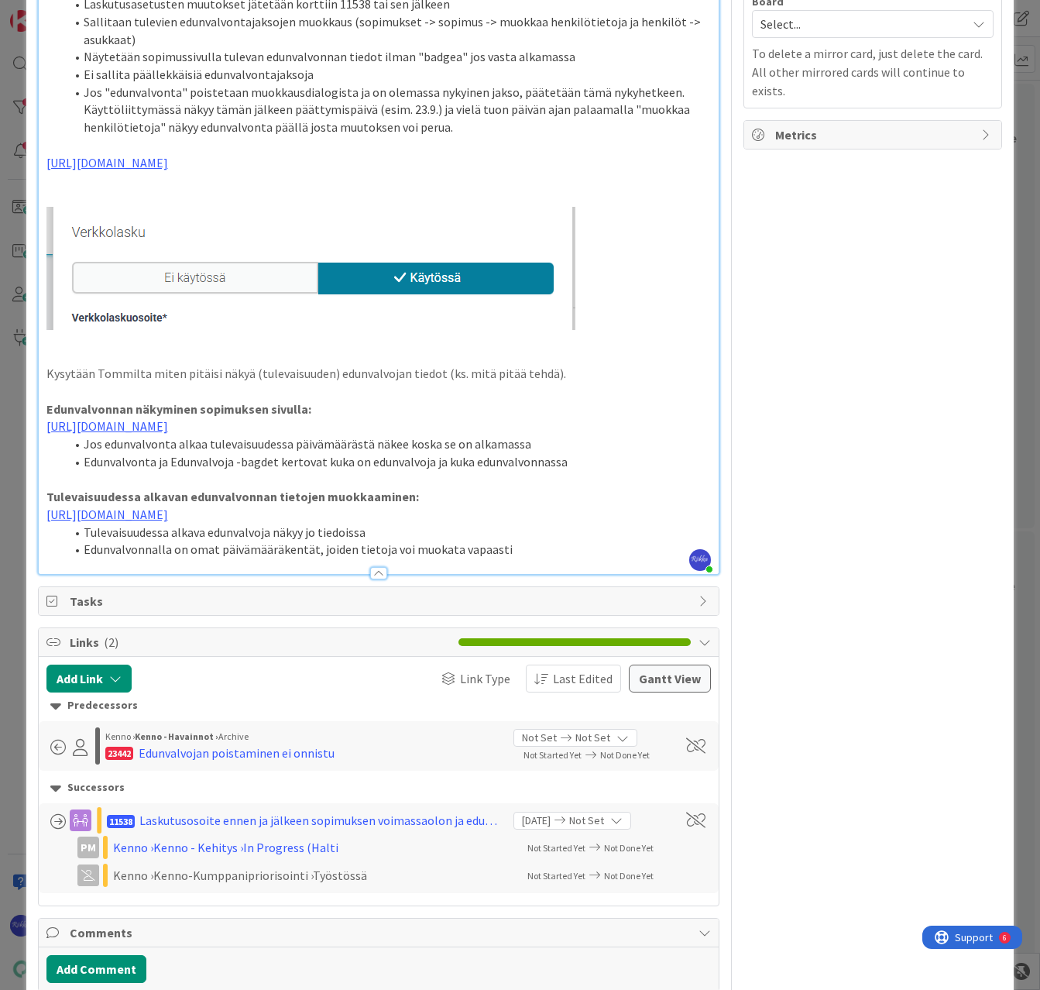
drag, startPoint x: 534, startPoint y: 620, endPoint x: 545, endPoint y: 609, distance: 16.4
click at [534, 574] on div at bounding box center [379, 566] width 681 height 16
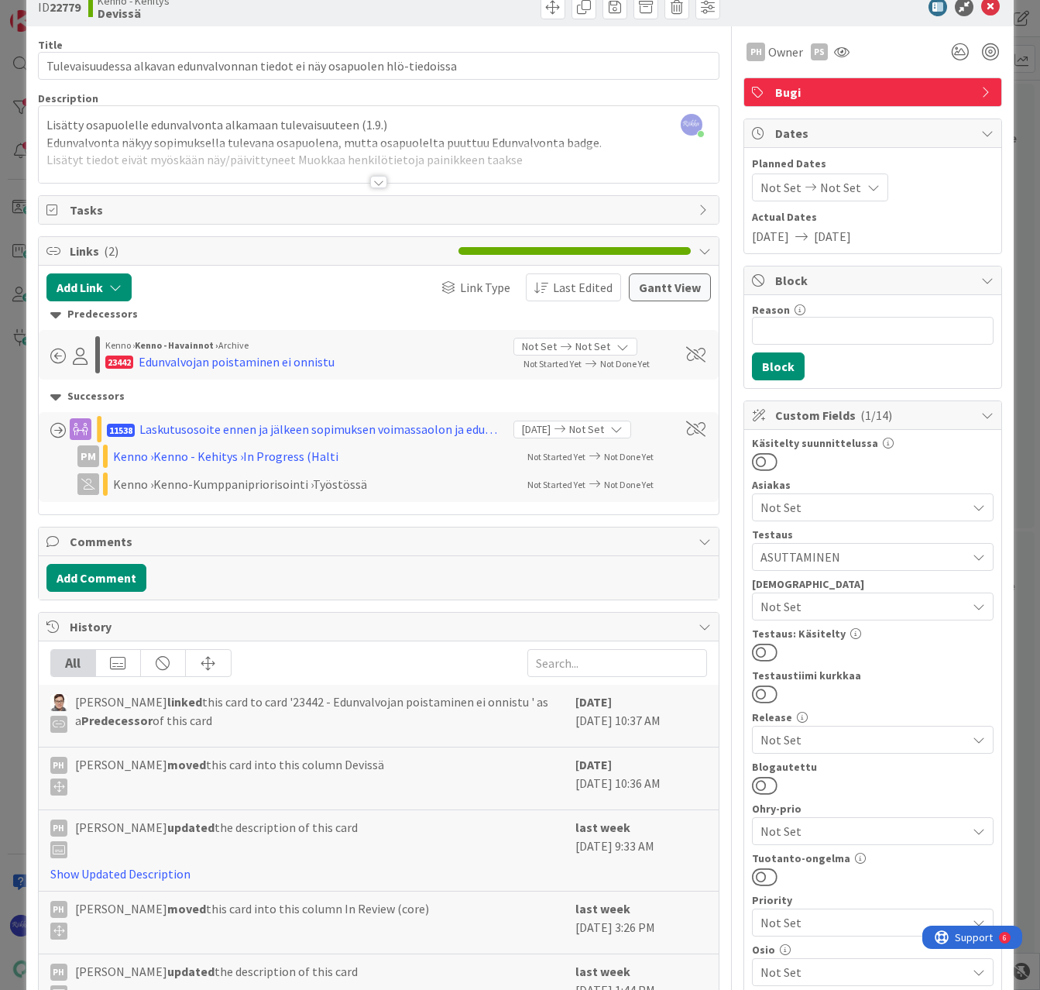
scroll to position [0, 0]
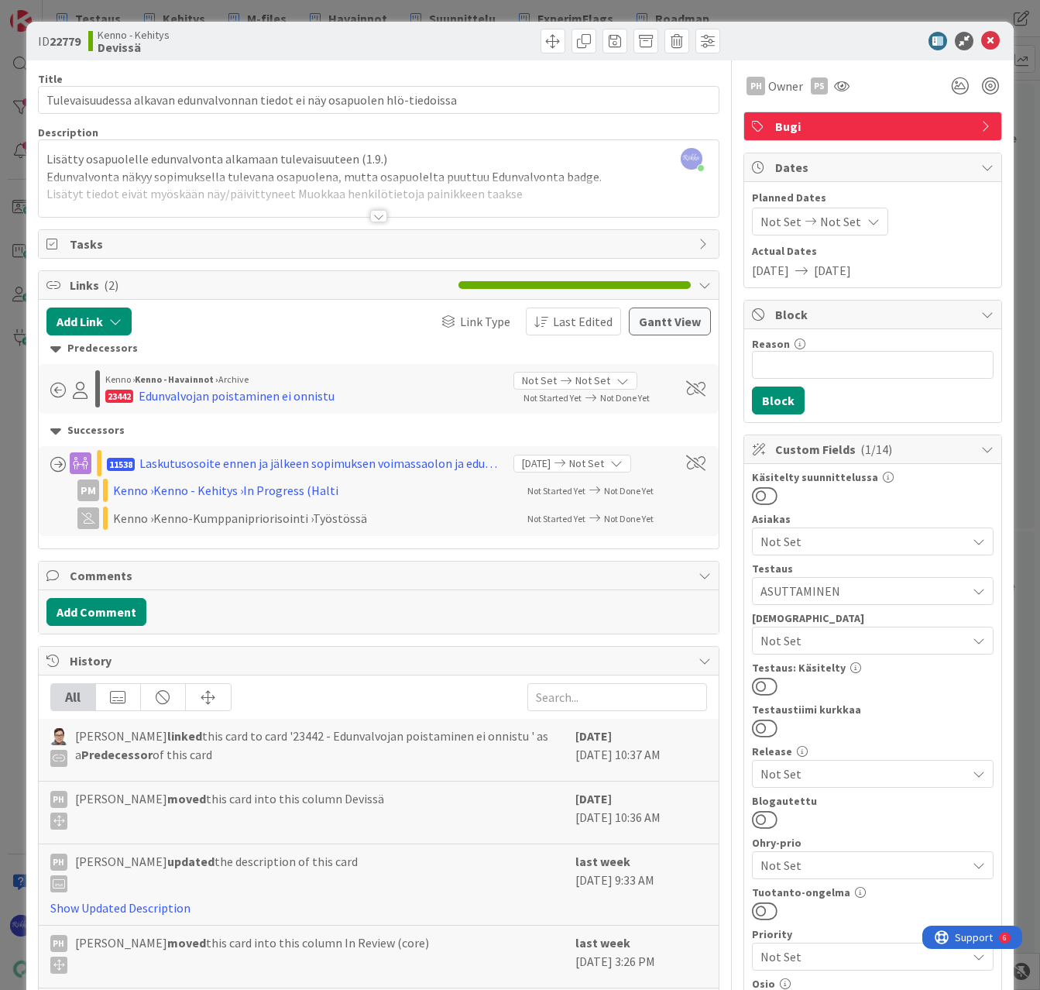
click at [370, 218] on div at bounding box center [378, 216] width 17 height 12
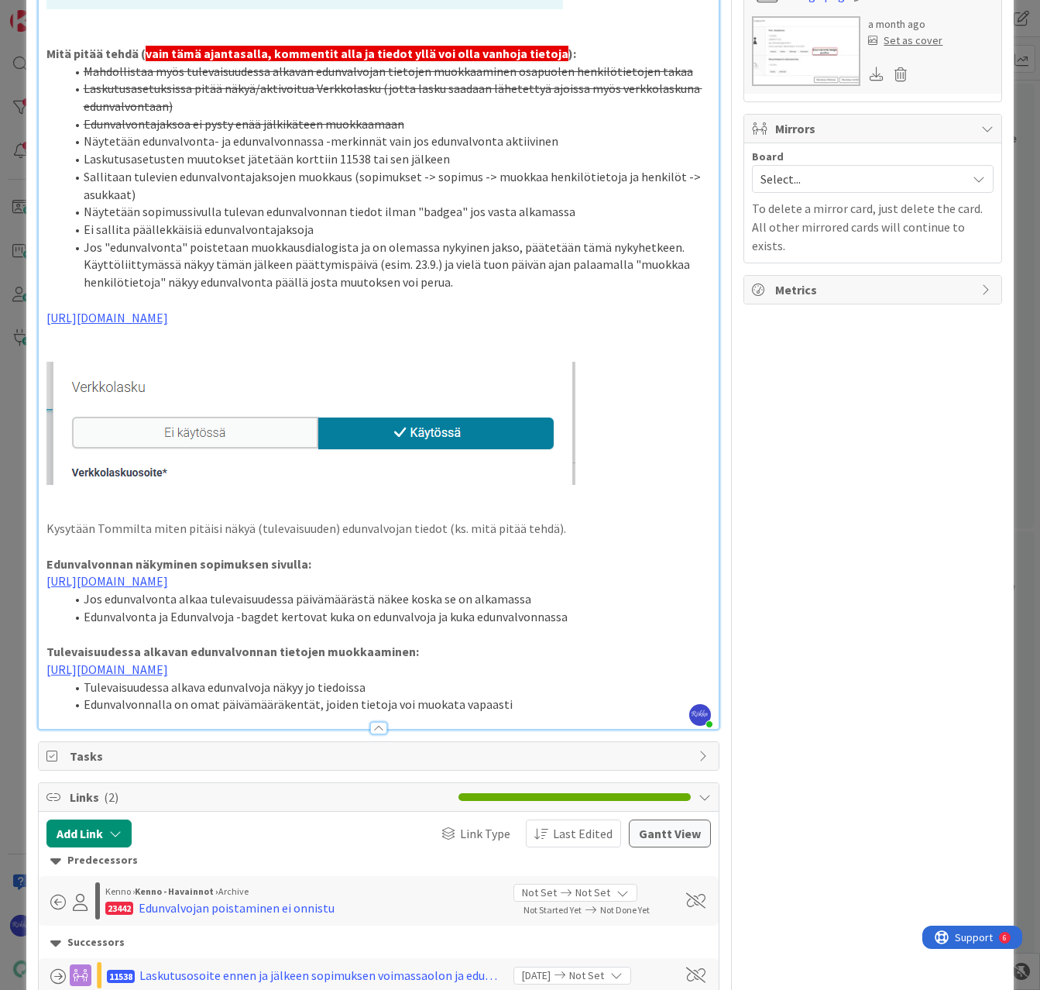
scroll to position [1859, 0]
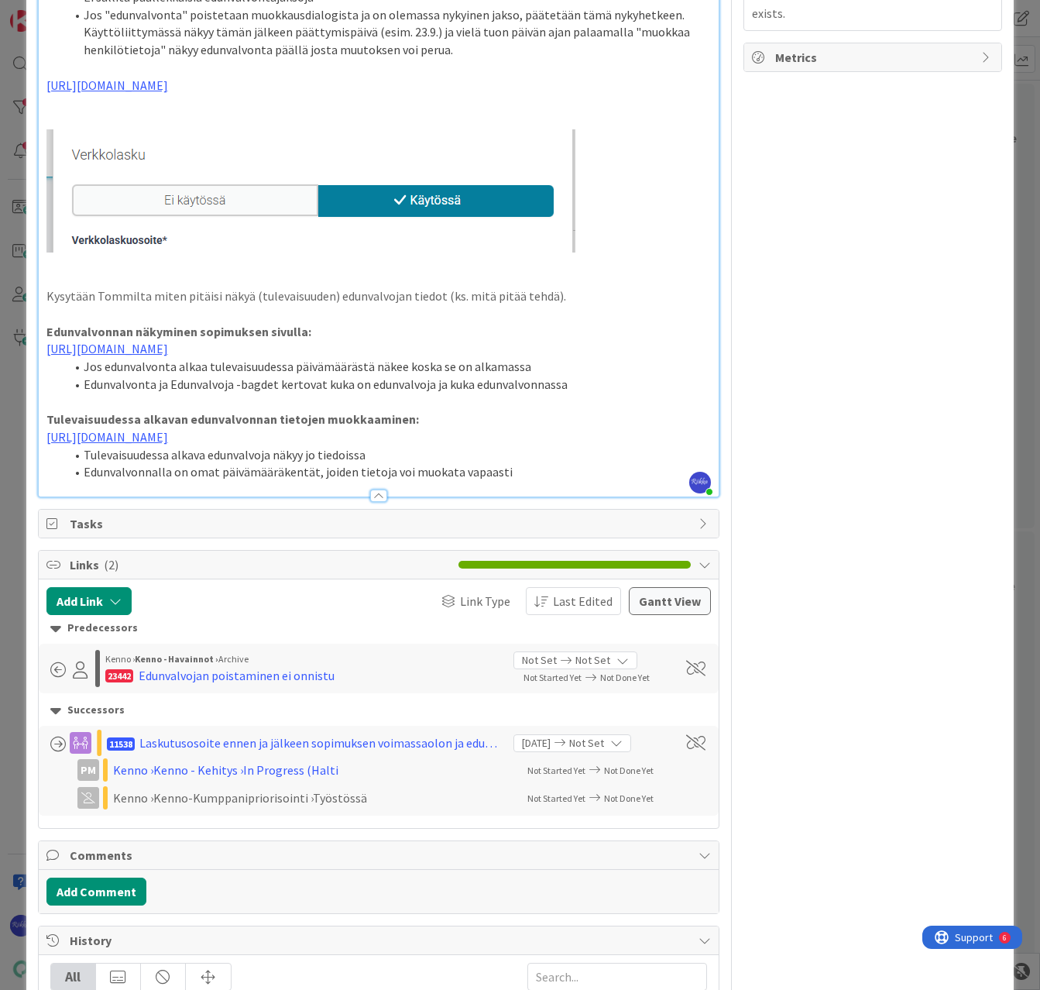
click at [547, 481] on li "Edunvalvonnalla on omat päivämääräkentät, joiden tietoja voi muokata vapaasti" at bounding box center [388, 472] width 647 height 18
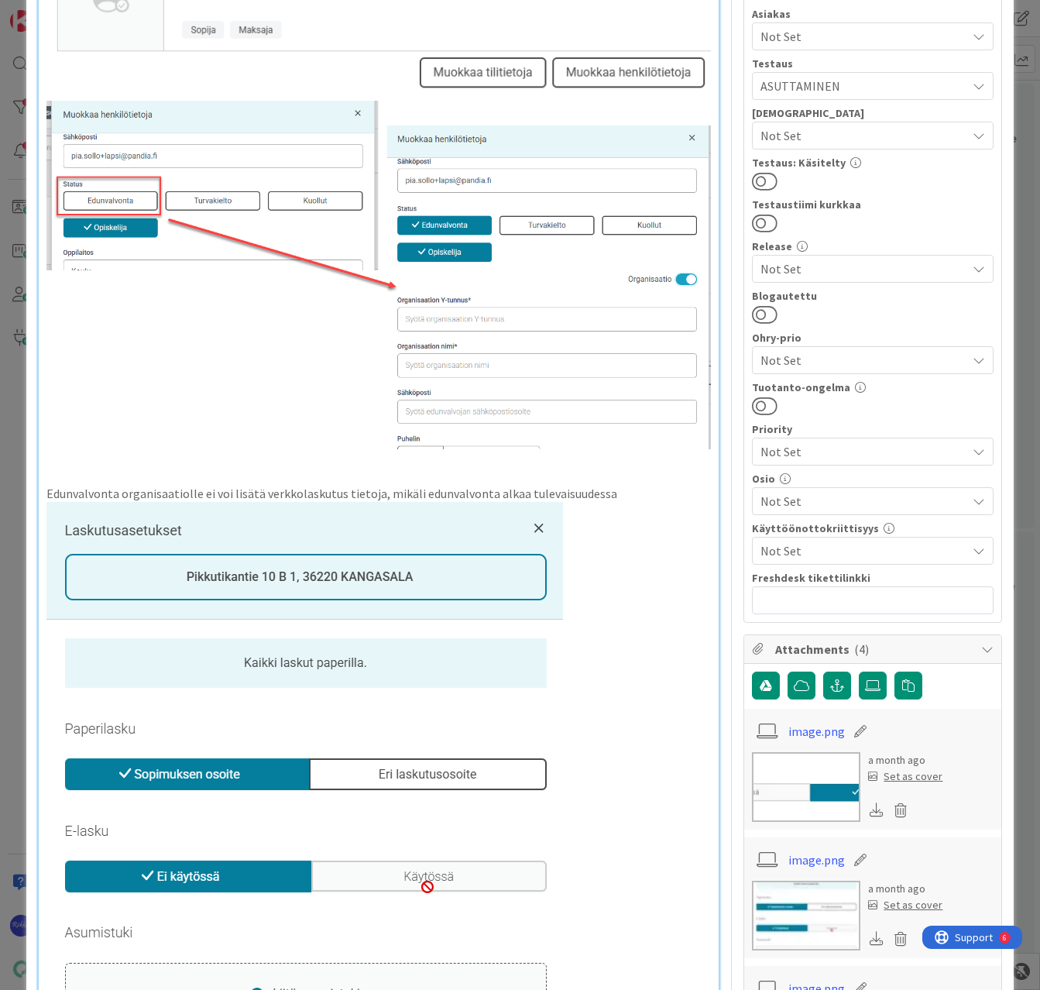
scroll to position [310, 0]
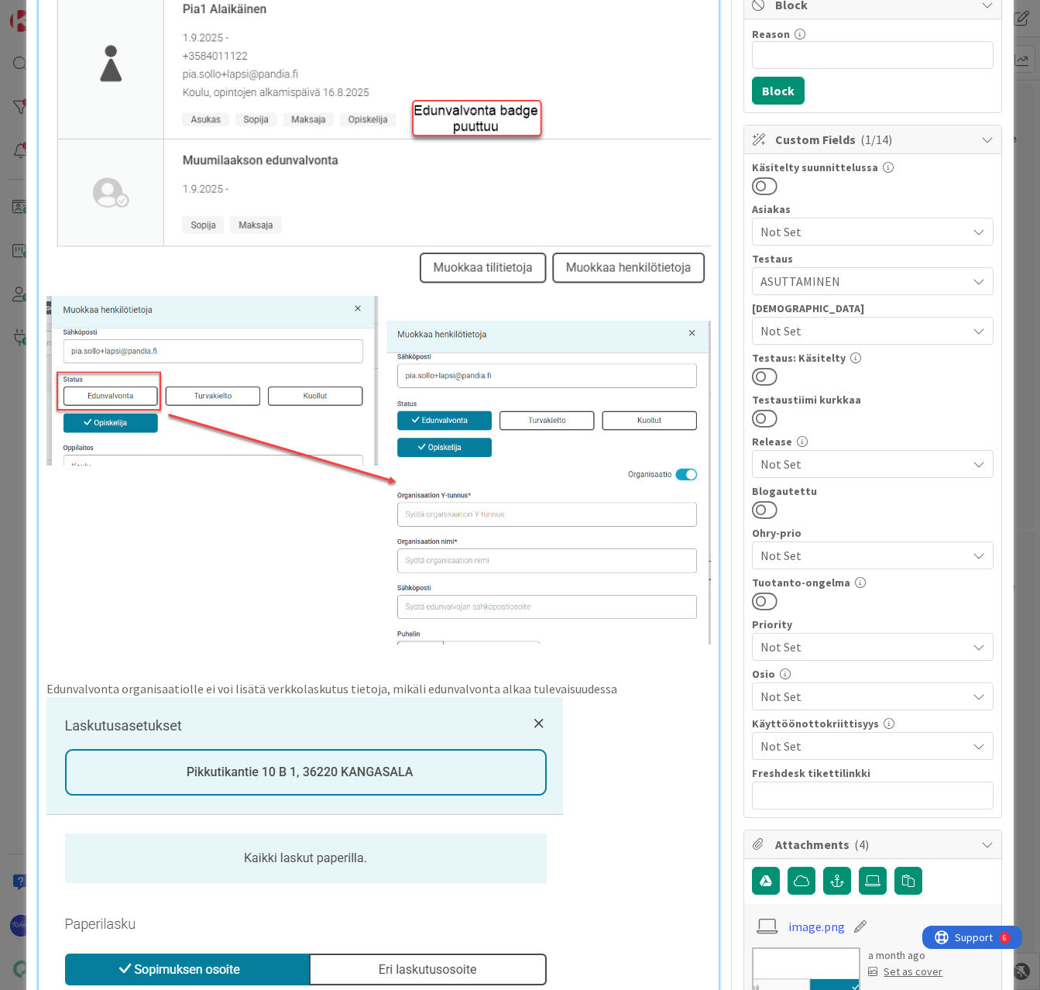
click at [859, 330] on span "Not Set" at bounding box center [863, 330] width 206 height 19
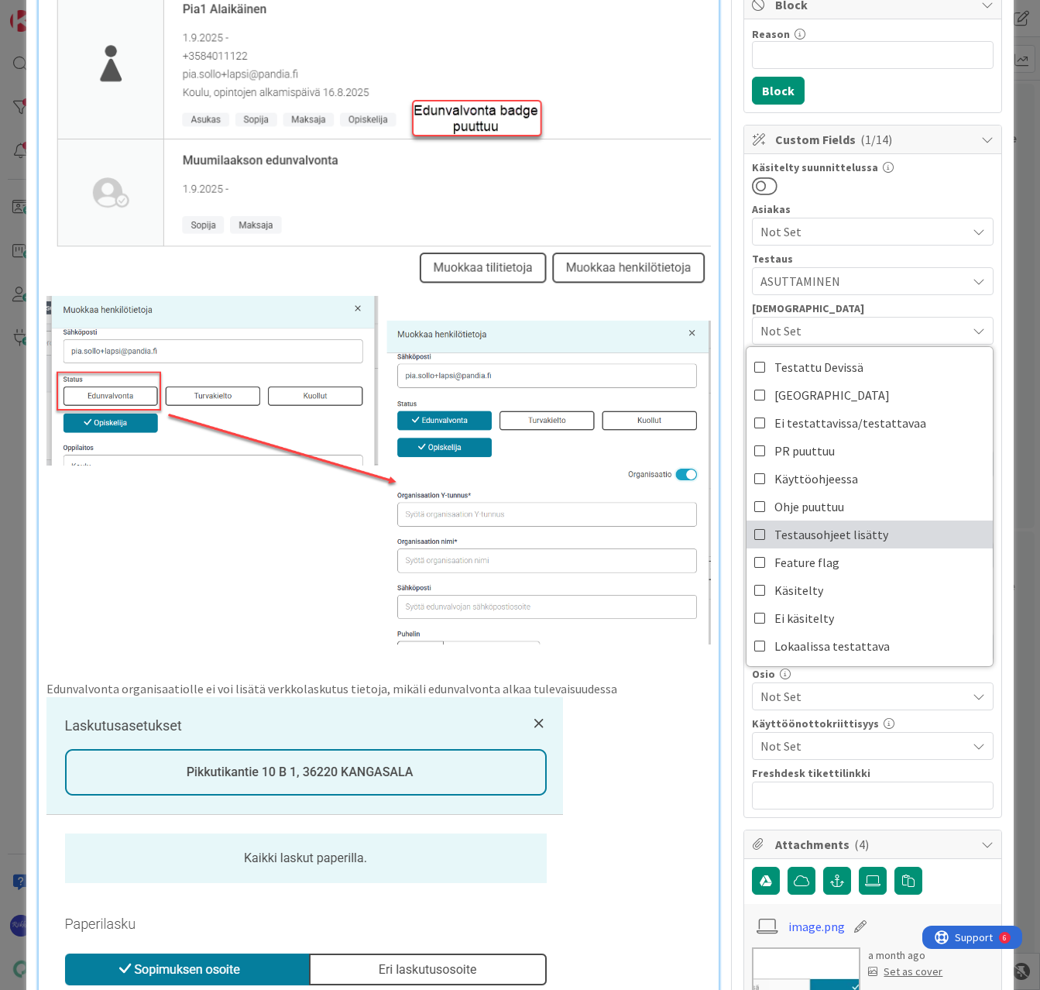
click at [884, 534] on link "Testausohjeet lisätty" at bounding box center [870, 534] width 246 height 28
click at [956, 178] on div at bounding box center [873, 186] width 242 height 20
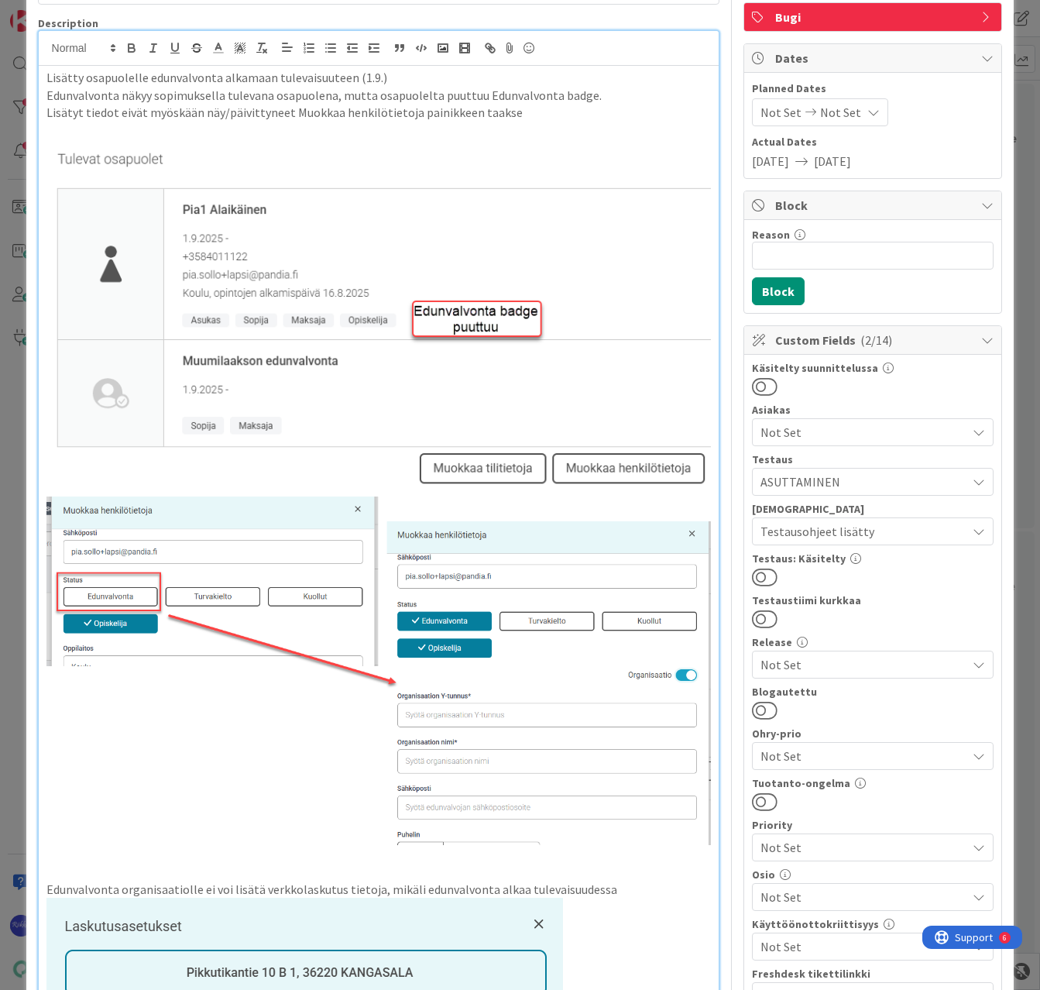
scroll to position [0, 0]
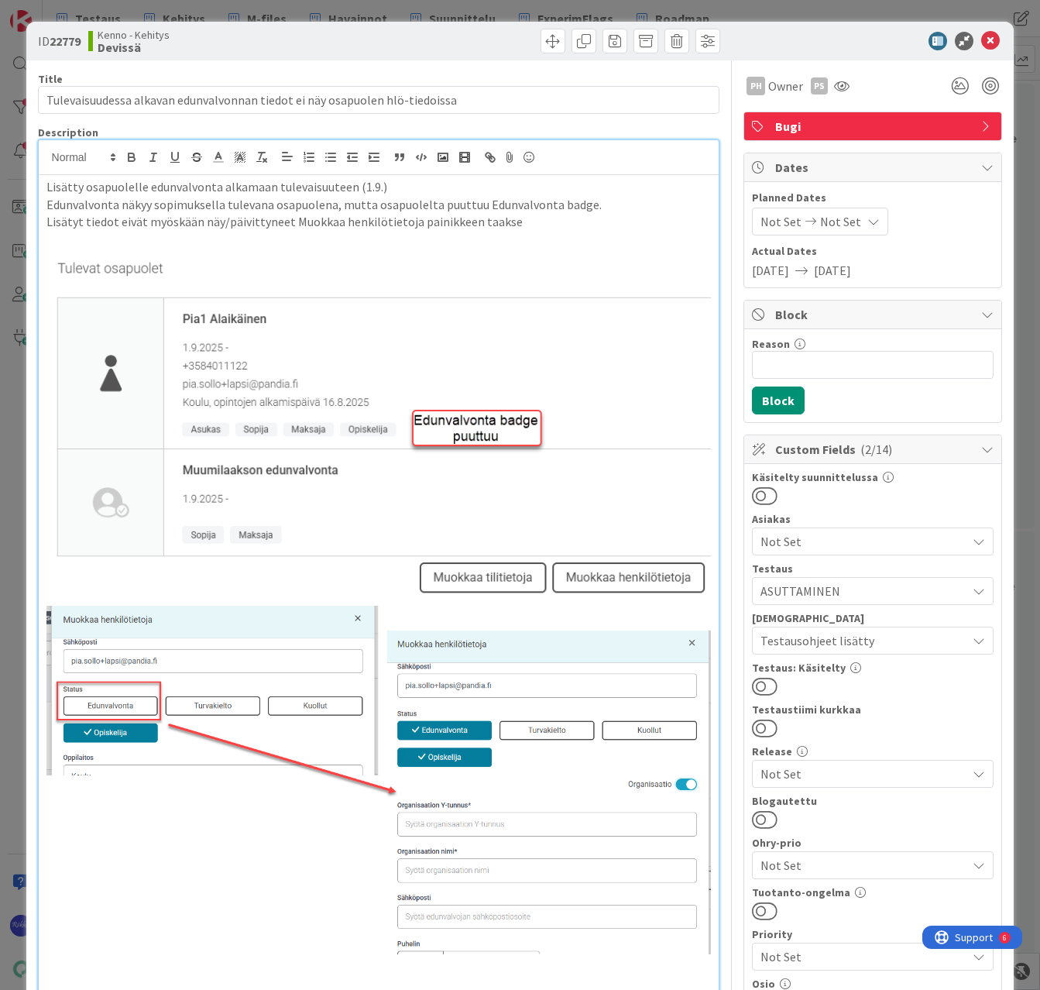
click at [757, 681] on button at bounding box center [765, 686] width 26 height 20
click at [981, 43] on icon at bounding box center [990, 41] width 19 height 19
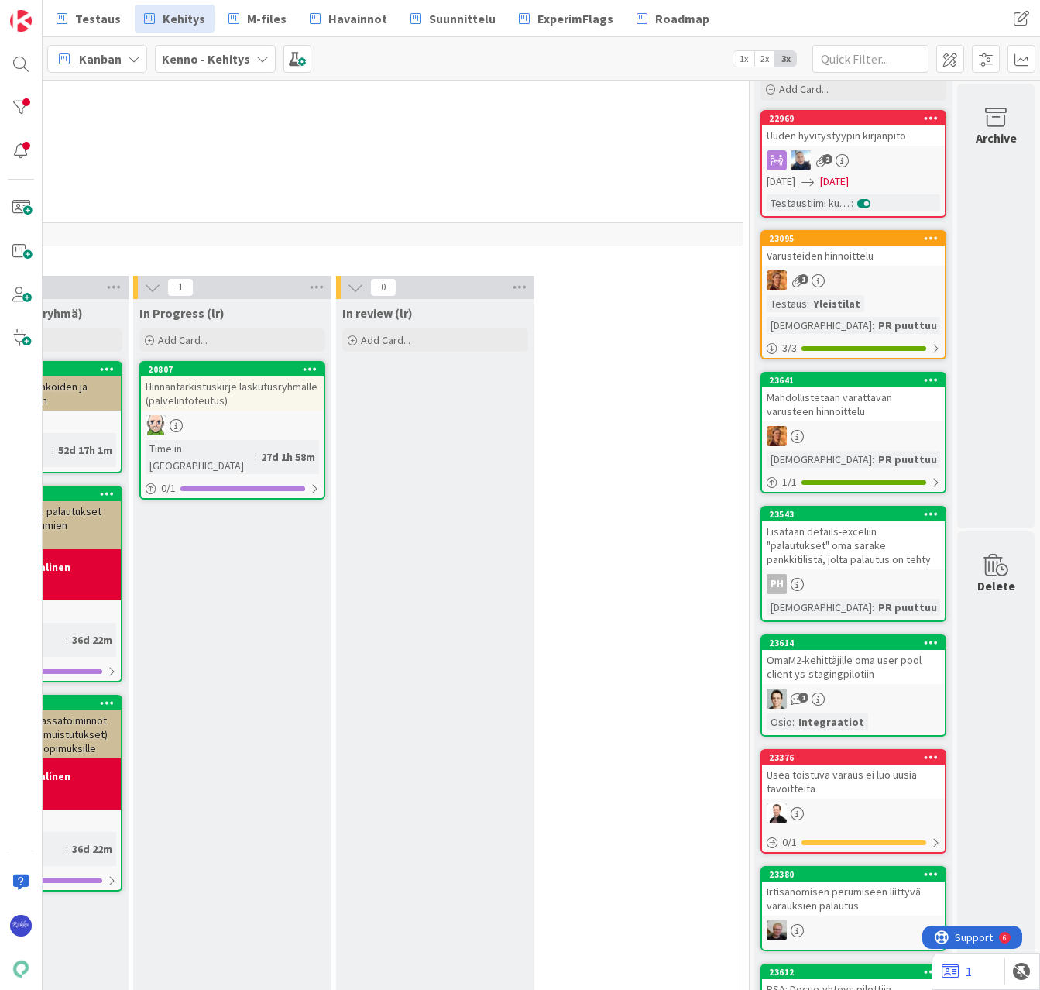
scroll to position [77, 226]
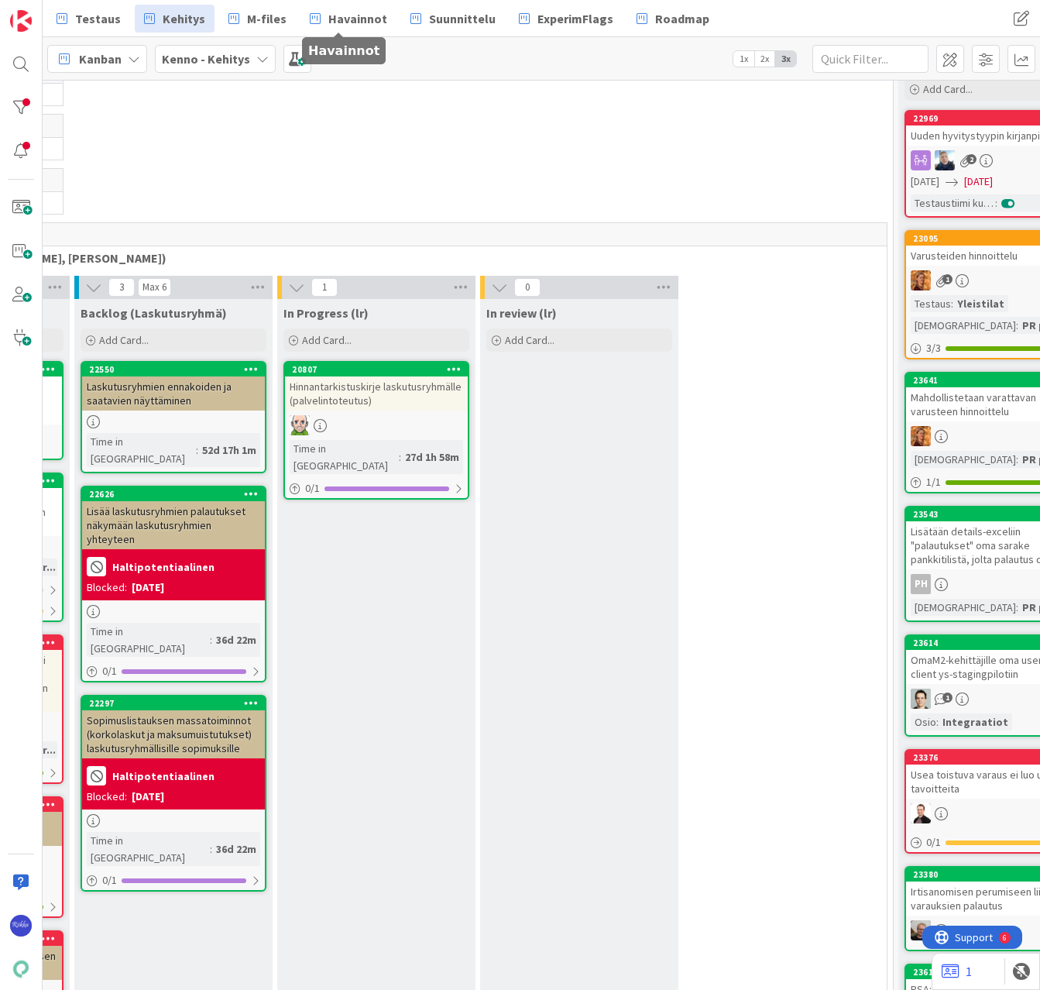
click at [347, 16] on span "Havainnot" at bounding box center [357, 18] width 59 height 19
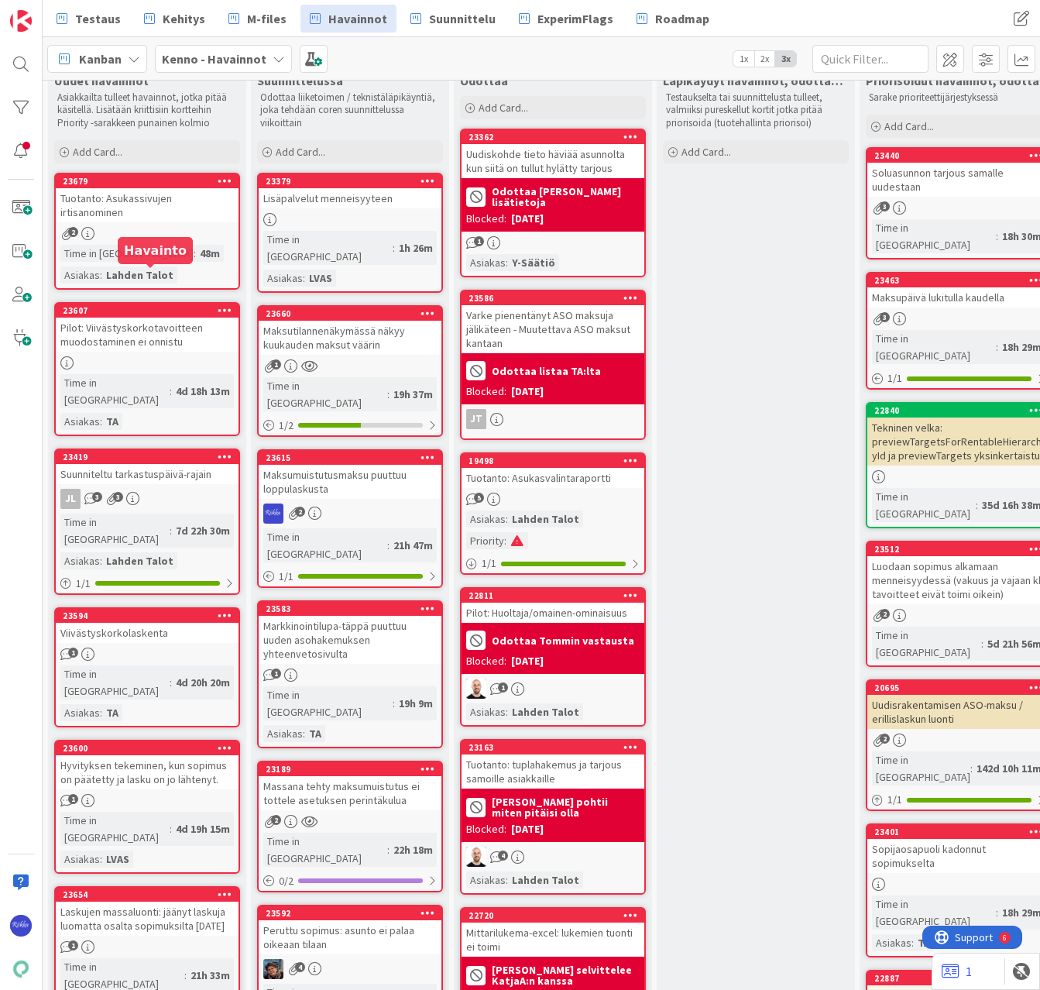
scroll to position [77, 0]
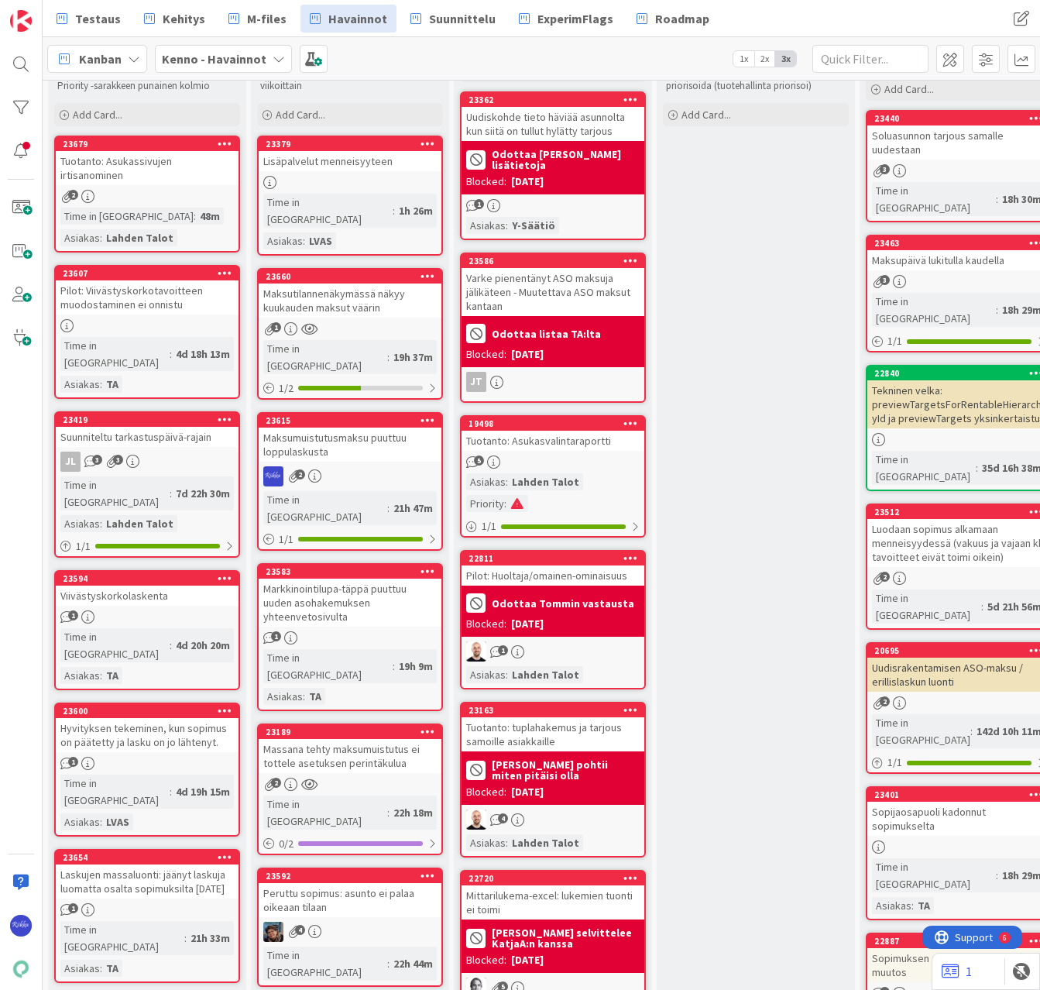
click at [372, 301] on div "23660 Maksutilannenäkymässä näkyy kuukauden maksut väärin 1 Time in Column : 19…" at bounding box center [350, 334] width 186 height 132
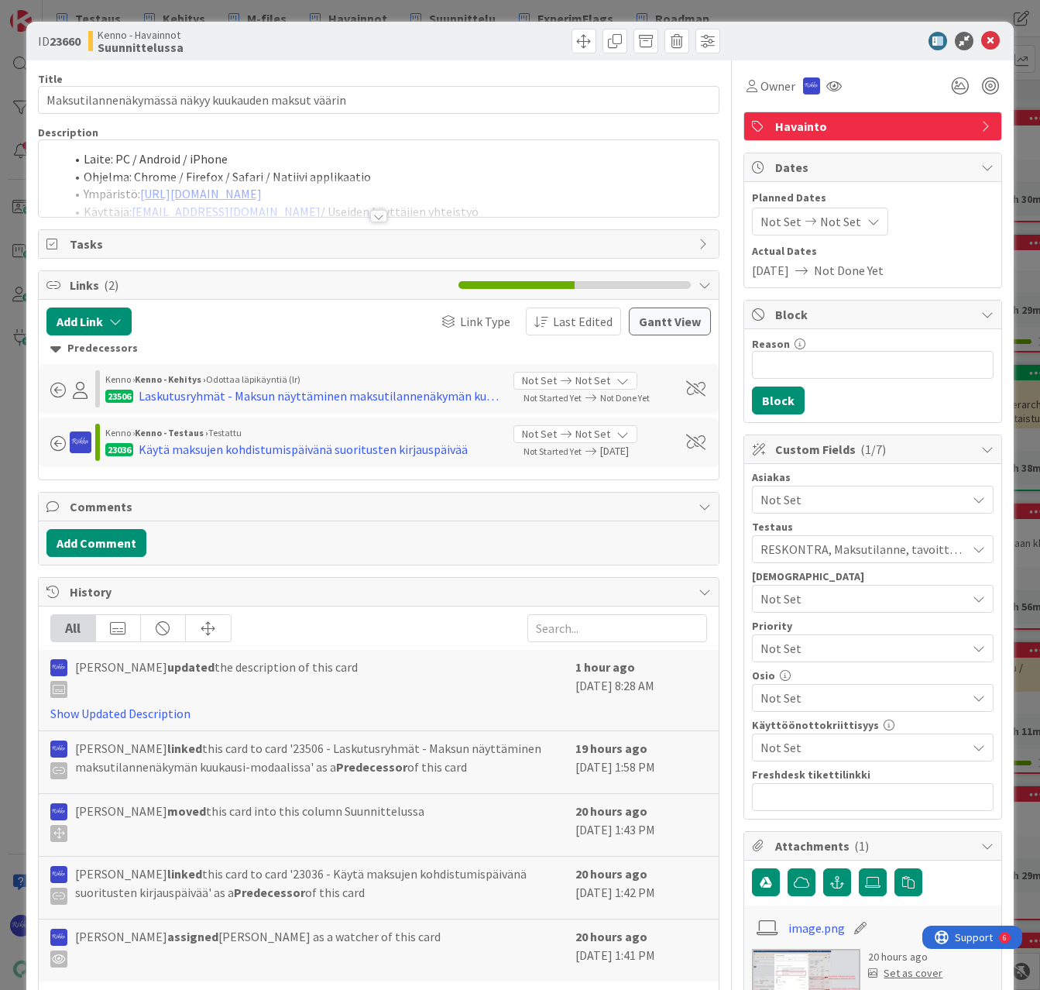
click at [377, 214] on div at bounding box center [378, 216] width 17 height 12
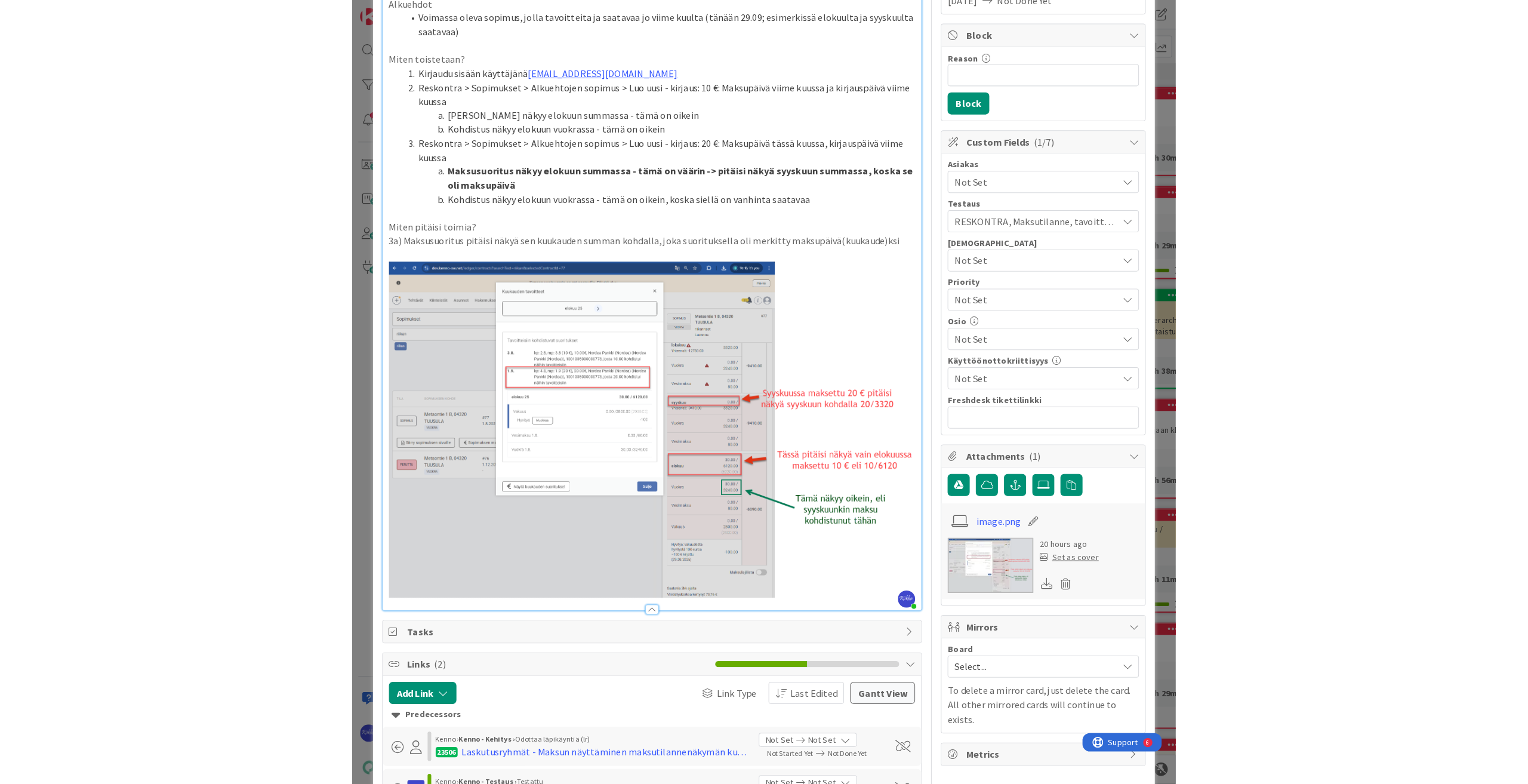
scroll to position [163, 0]
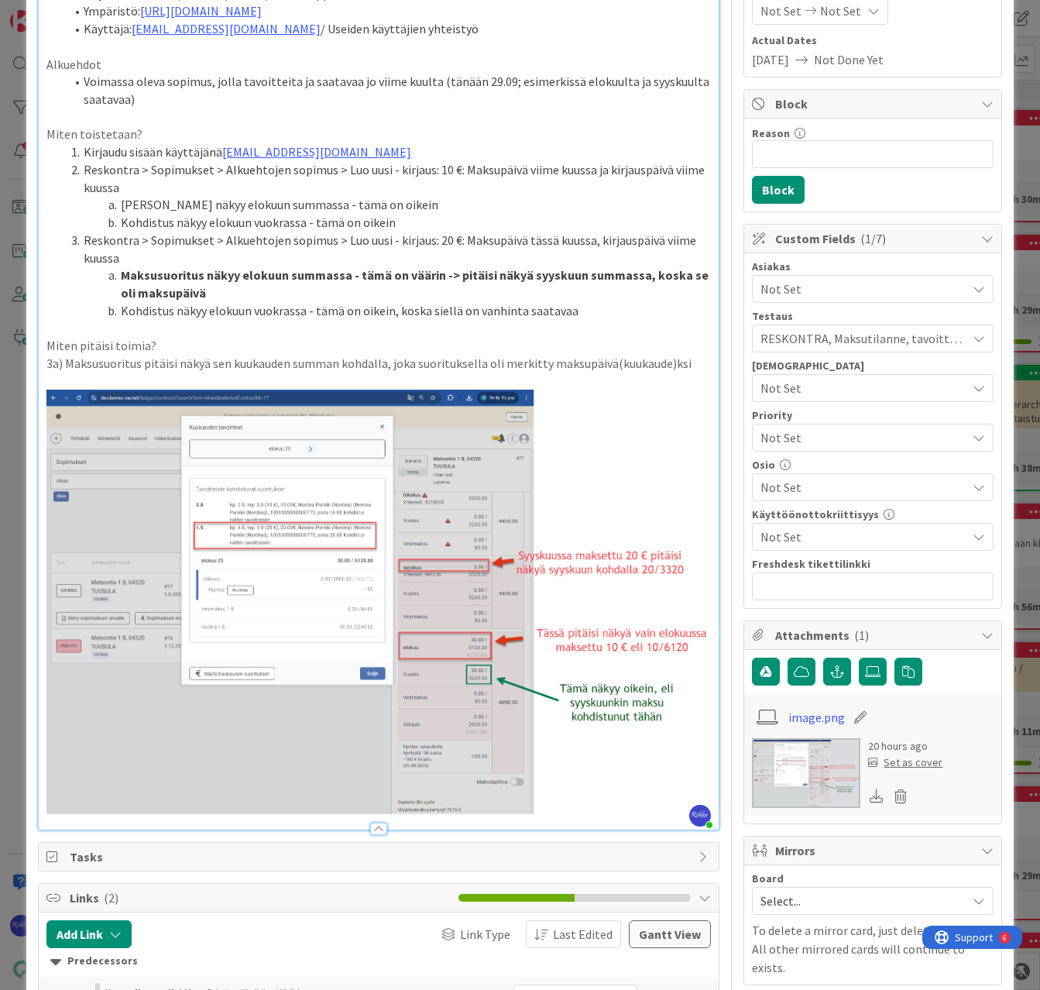
click at [798, 716] on link "image.png" at bounding box center [816, 717] width 57 height 19
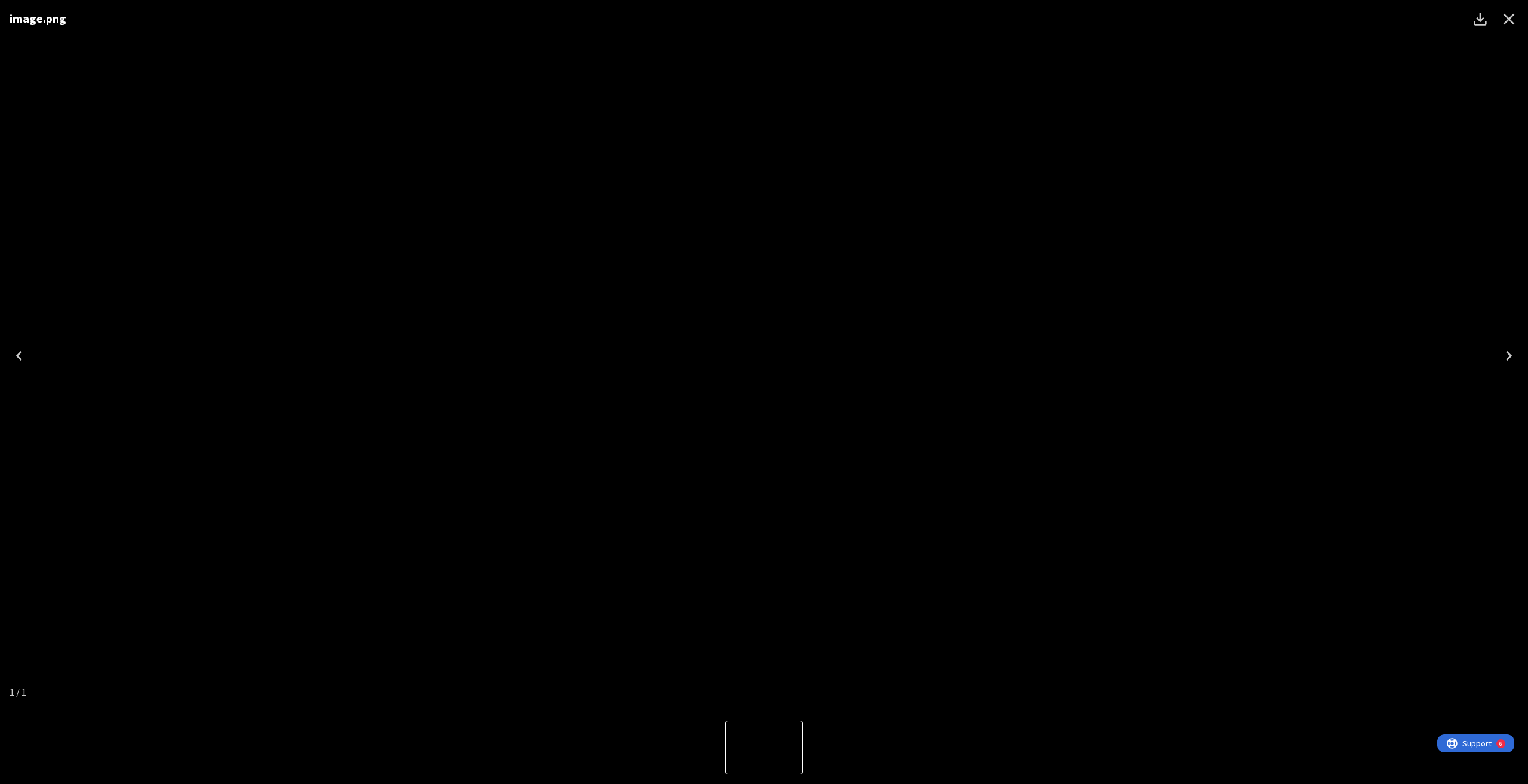
scroll to position [509, 0]
click at [801, 19] on icon "Close" at bounding box center [1509, 19] width 12 height 12
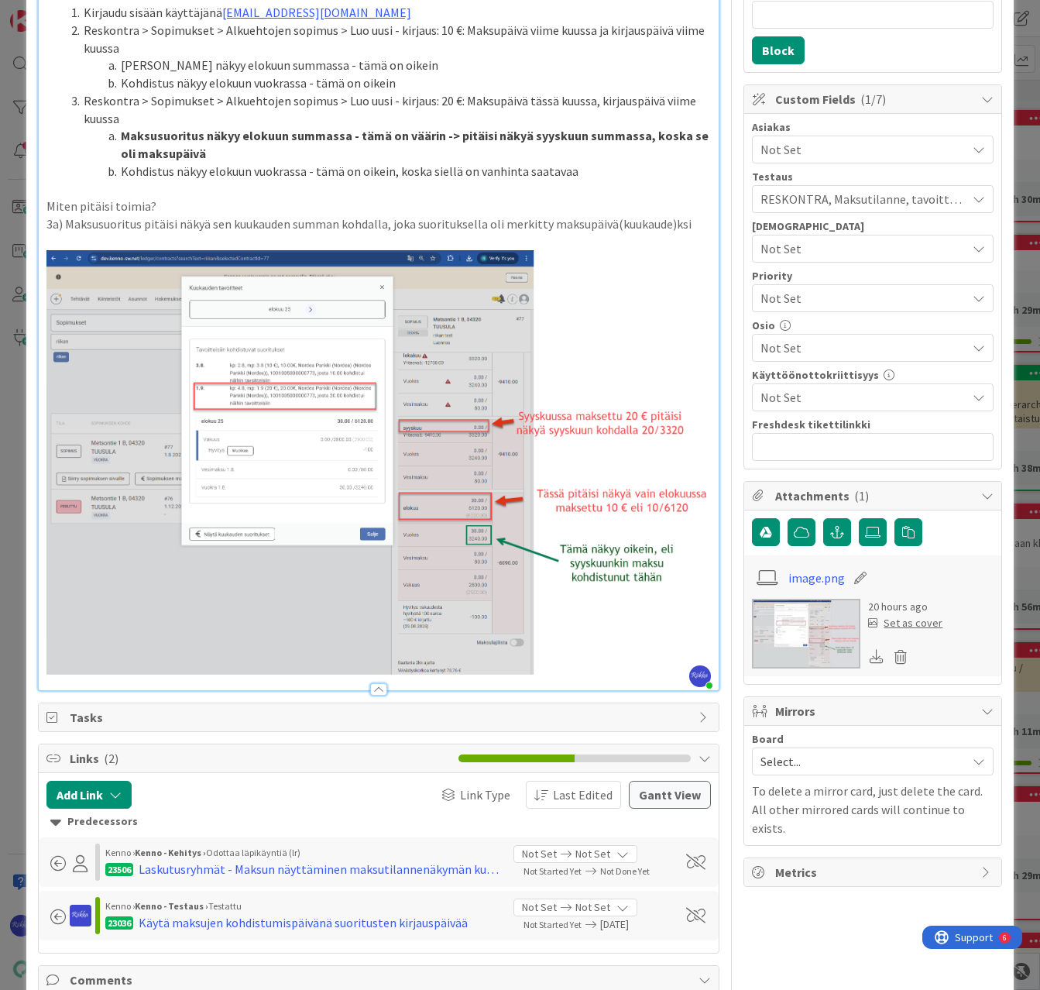
scroll to position [368, 0]
